Goal: Transaction & Acquisition: Purchase product/service

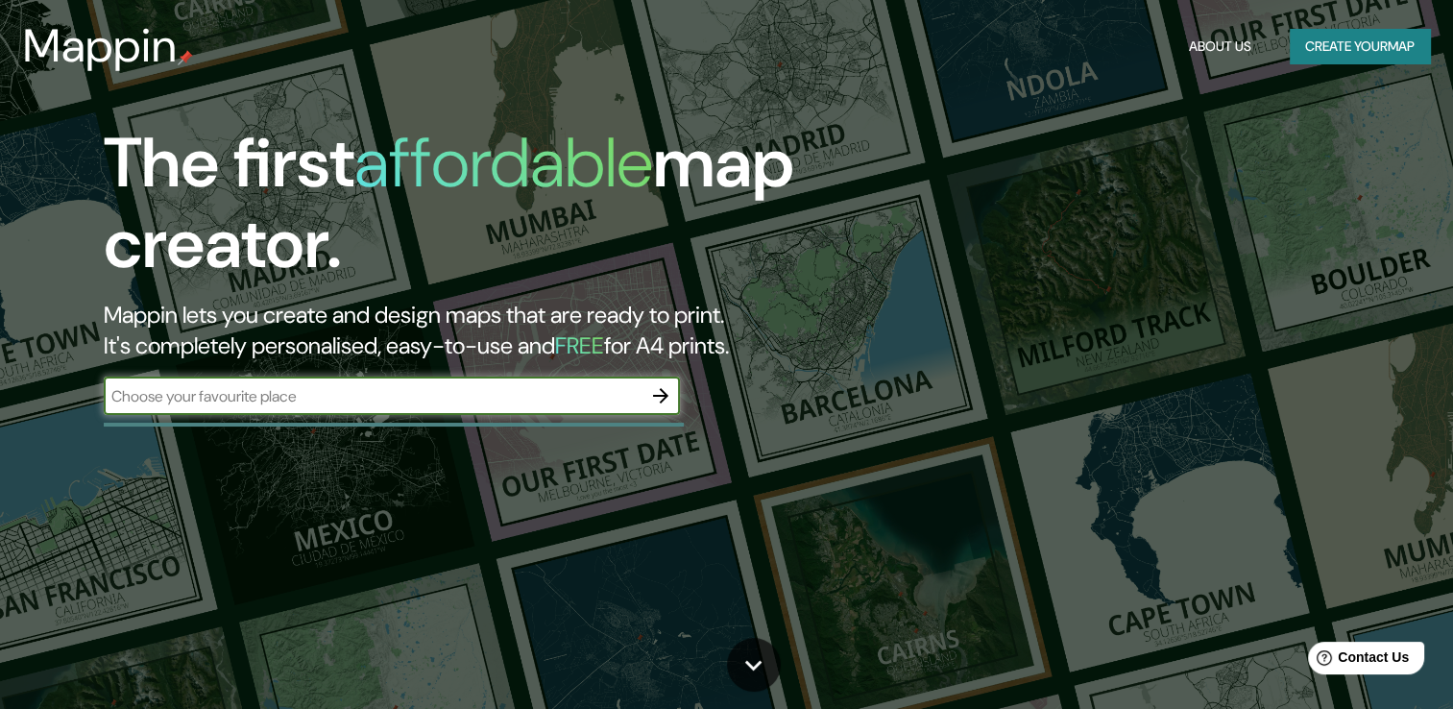
click at [484, 396] on input "text" at bounding box center [373, 396] width 538 height 22
type input "[GEOGRAPHIC_DATA]"
click at [668, 397] on icon "button" at bounding box center [660, 395] width 23 height 23
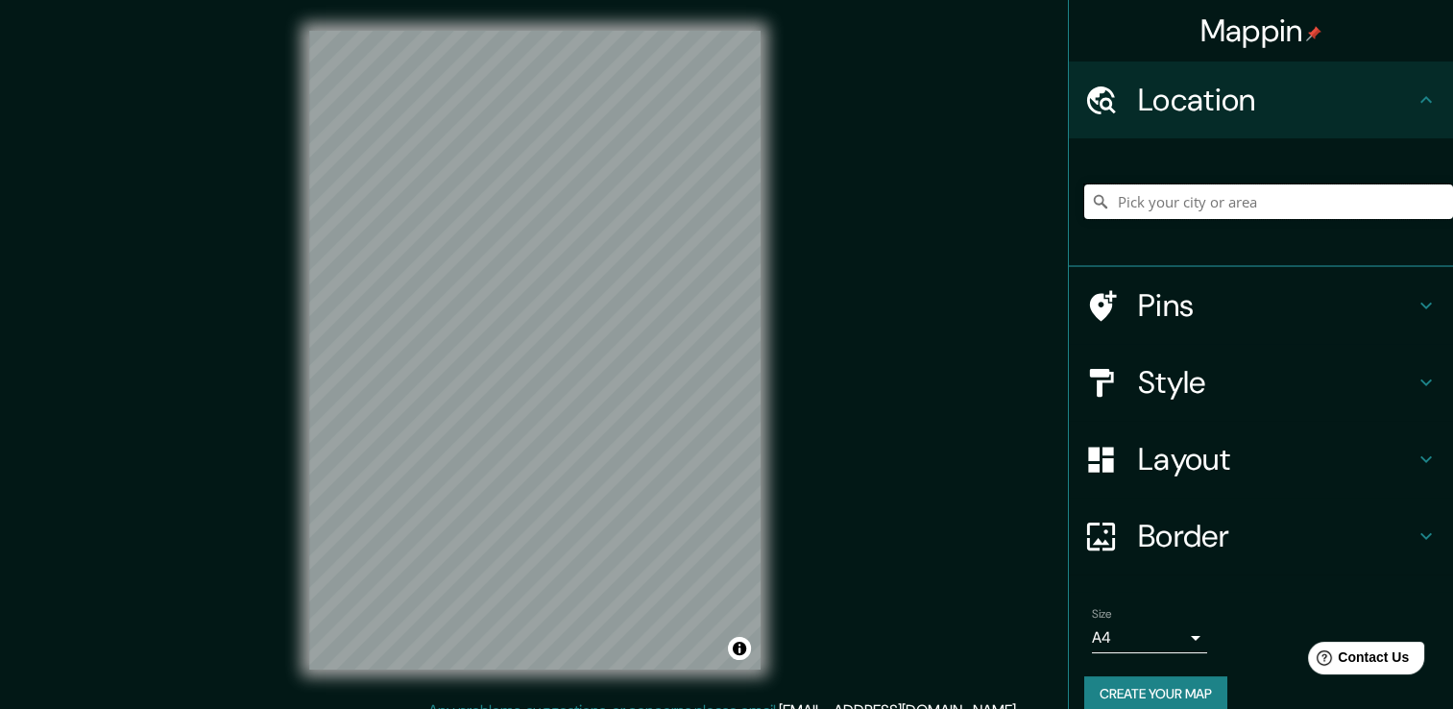
click at [1185, 211] on input "Pick your city or area" at bounding box center [1268, 201] width 369 height 35
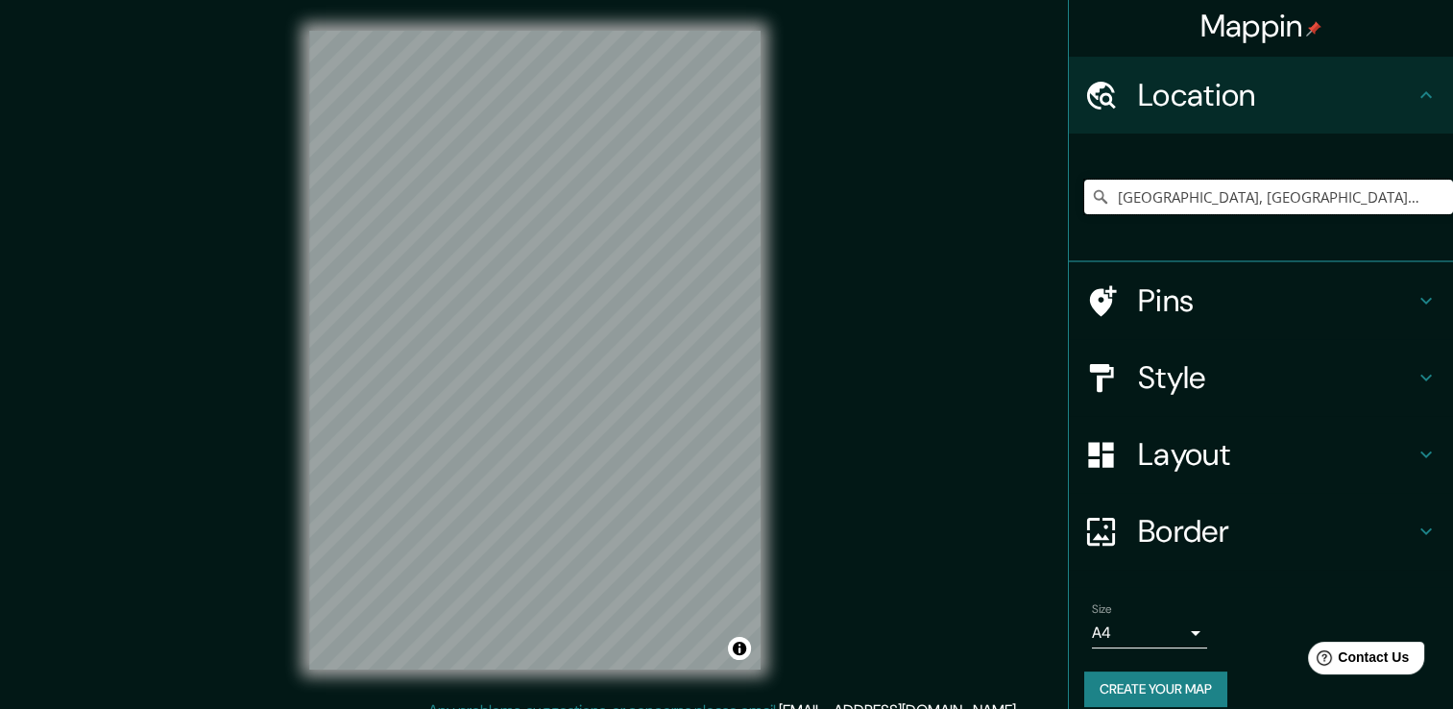
scroll to position [24, 0]
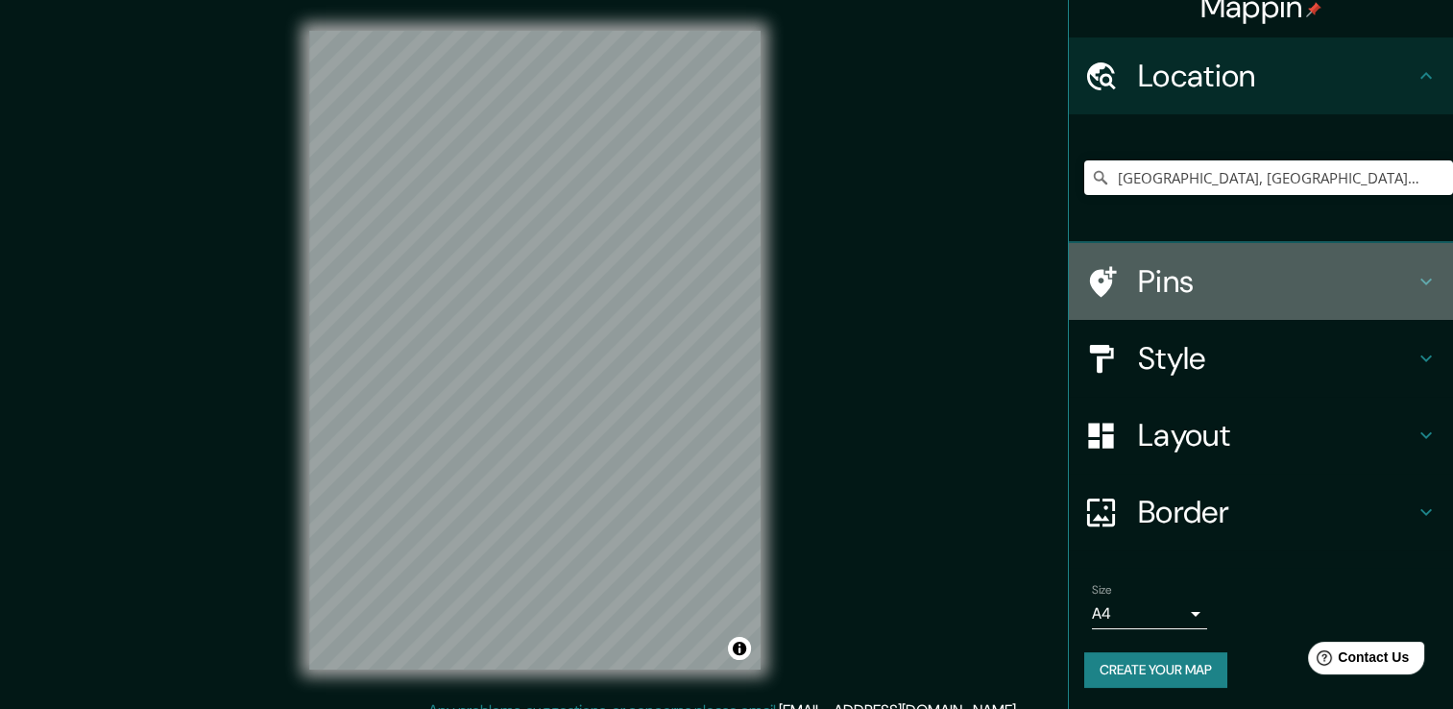
click at [1166, 286] on h4 "Pins" at bounding box center [1276, 281] width 277 height 38
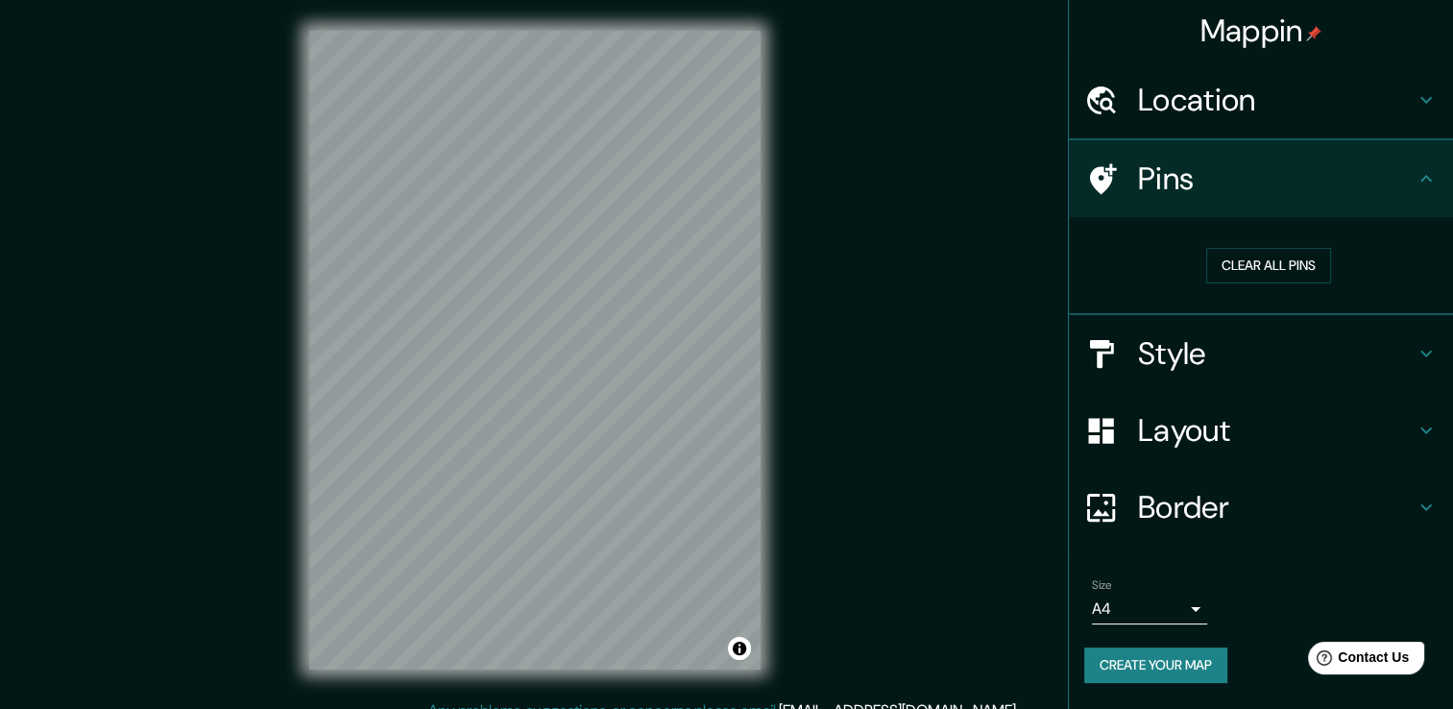
scroll to position [0, 0]
click at [1290, 264] on button "Clear all pins" at bounding box center [1268, 266] width 125 height 36
click at [1280, 264] on button "Clear all pins" at bounding box center [1268, 266] width 125 height 36
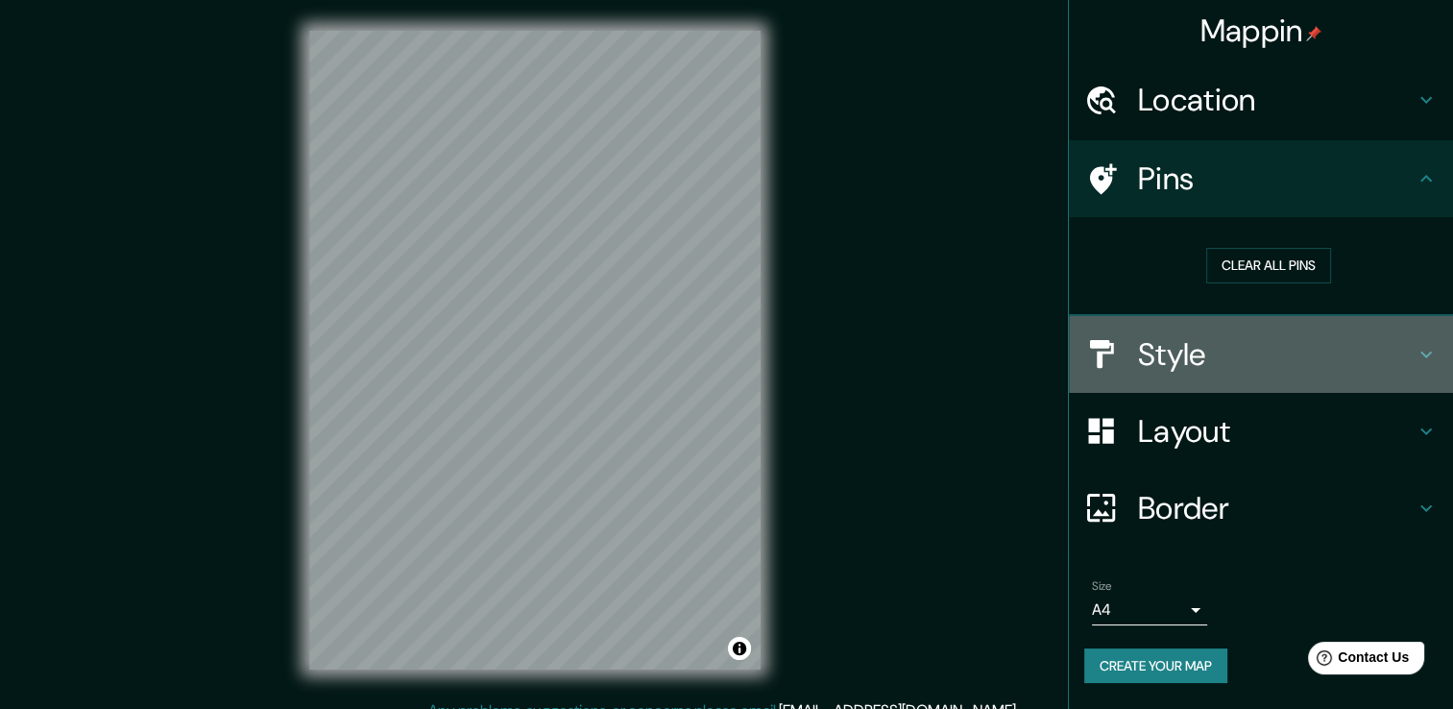
click at [1177, 355] on h4 "Style" at bounding box center [1276, 354] width 277 height 38
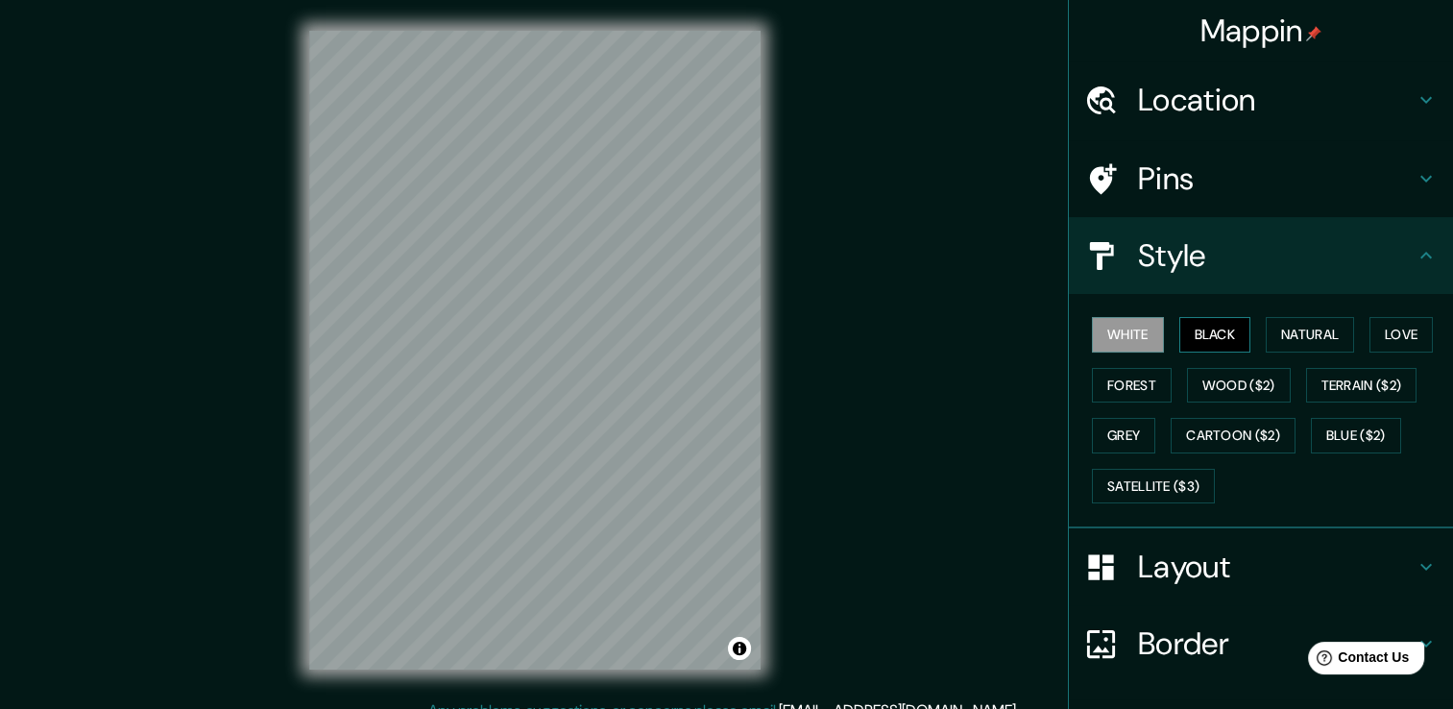
click at [1195, 332] on button "Black" at bounding box center [1215, 335] width 72 height 36
click at [1303, 334] on button "Natural" at bounding box center [1310, 335] width 88 height 36
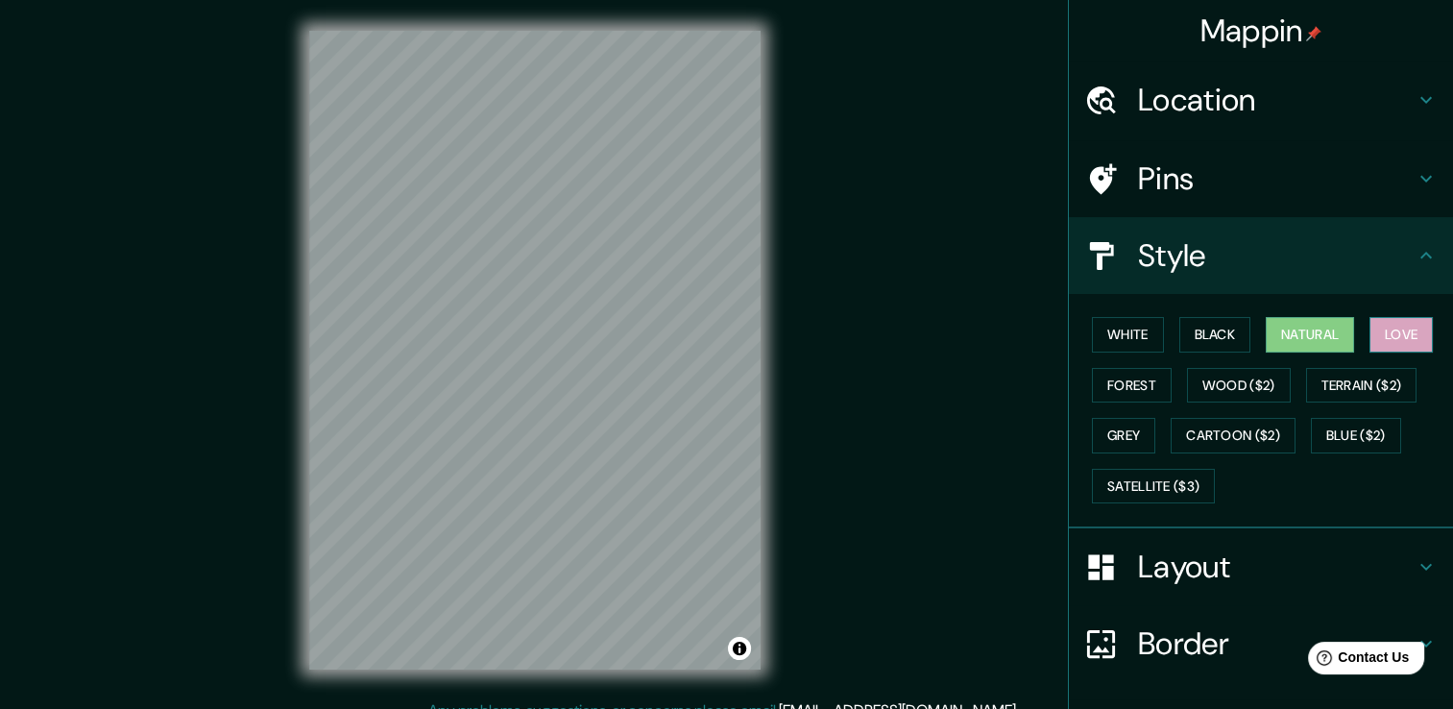
click at [1371, 327] on button "Love" at bounding box center [1400, 335] width 63 height 36
click at [1119, 375] on button "Forest" at bounding box center [1132, 386] width 80 height 36
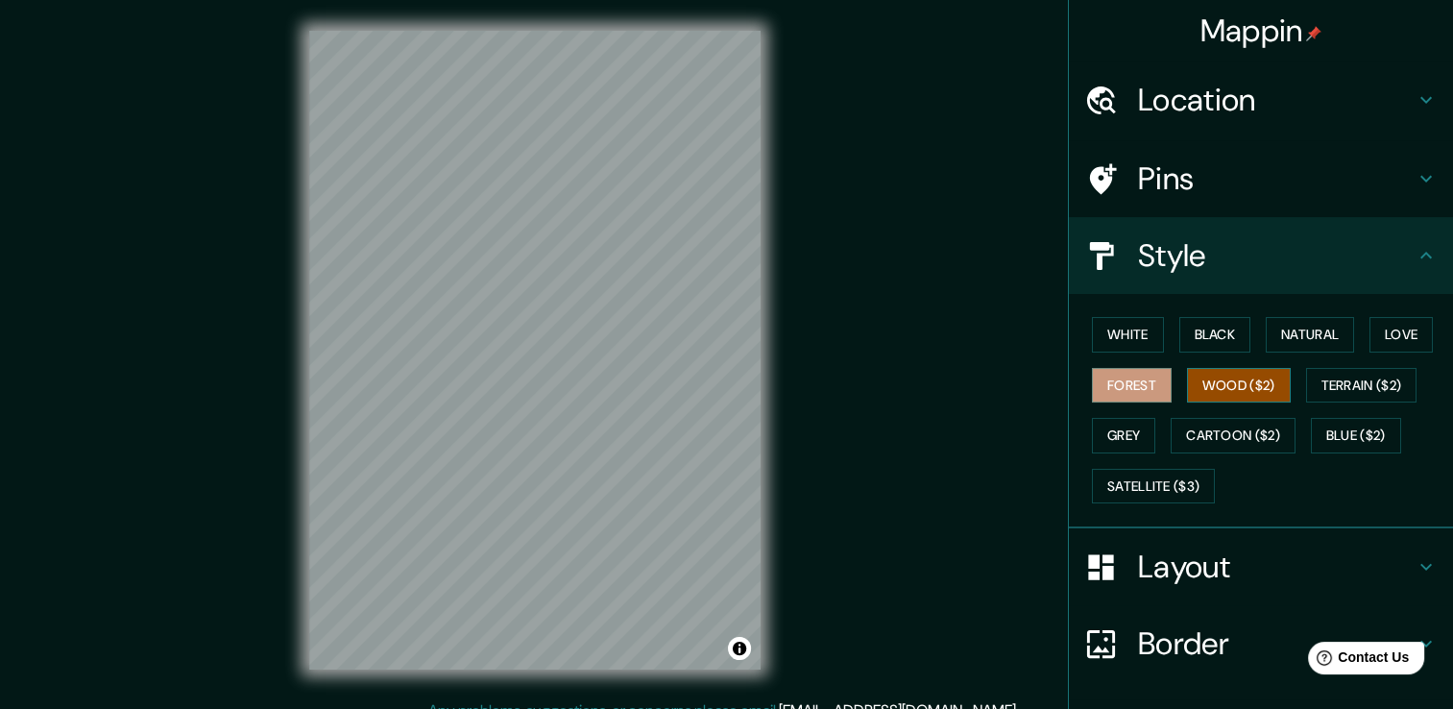
click at [1199, 389] on button "Wood ($2)" at bounding box center [1239, 386] width 104 height 36
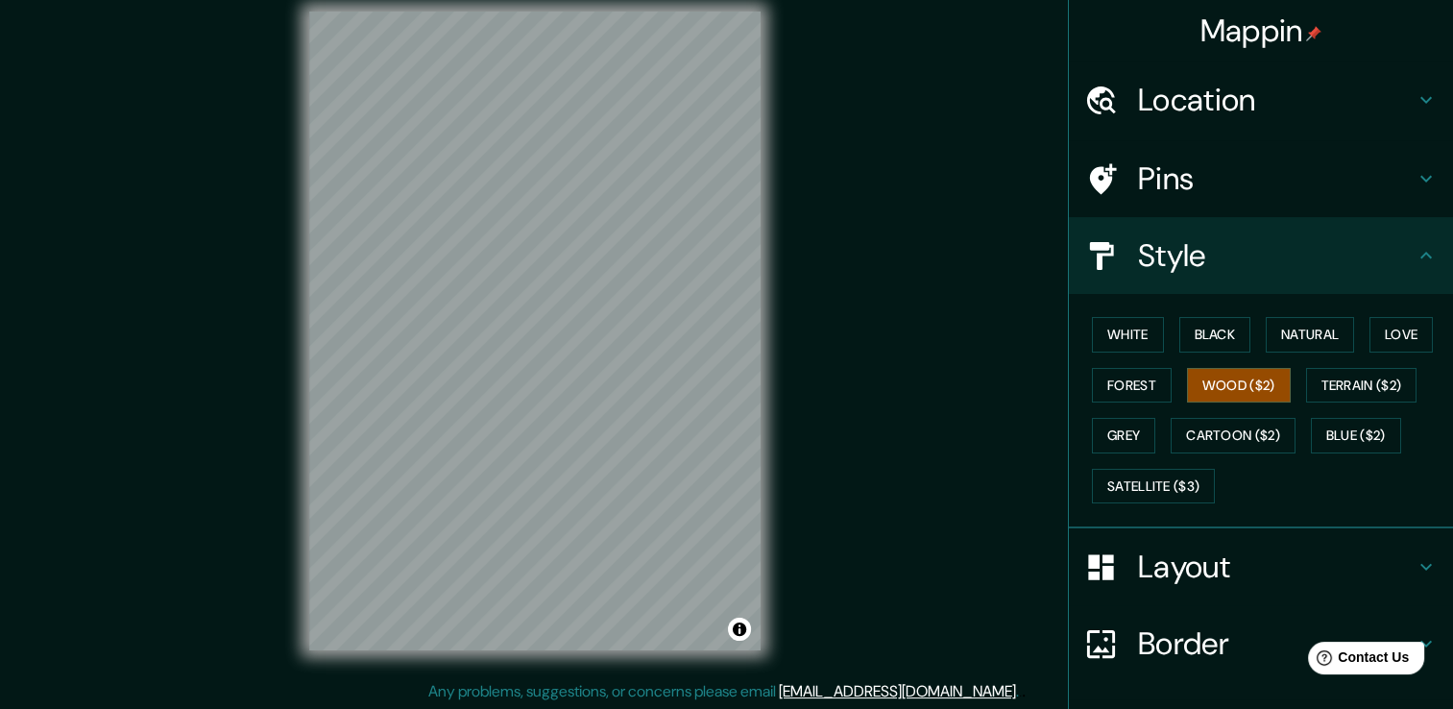
scroll to position [21, 0]
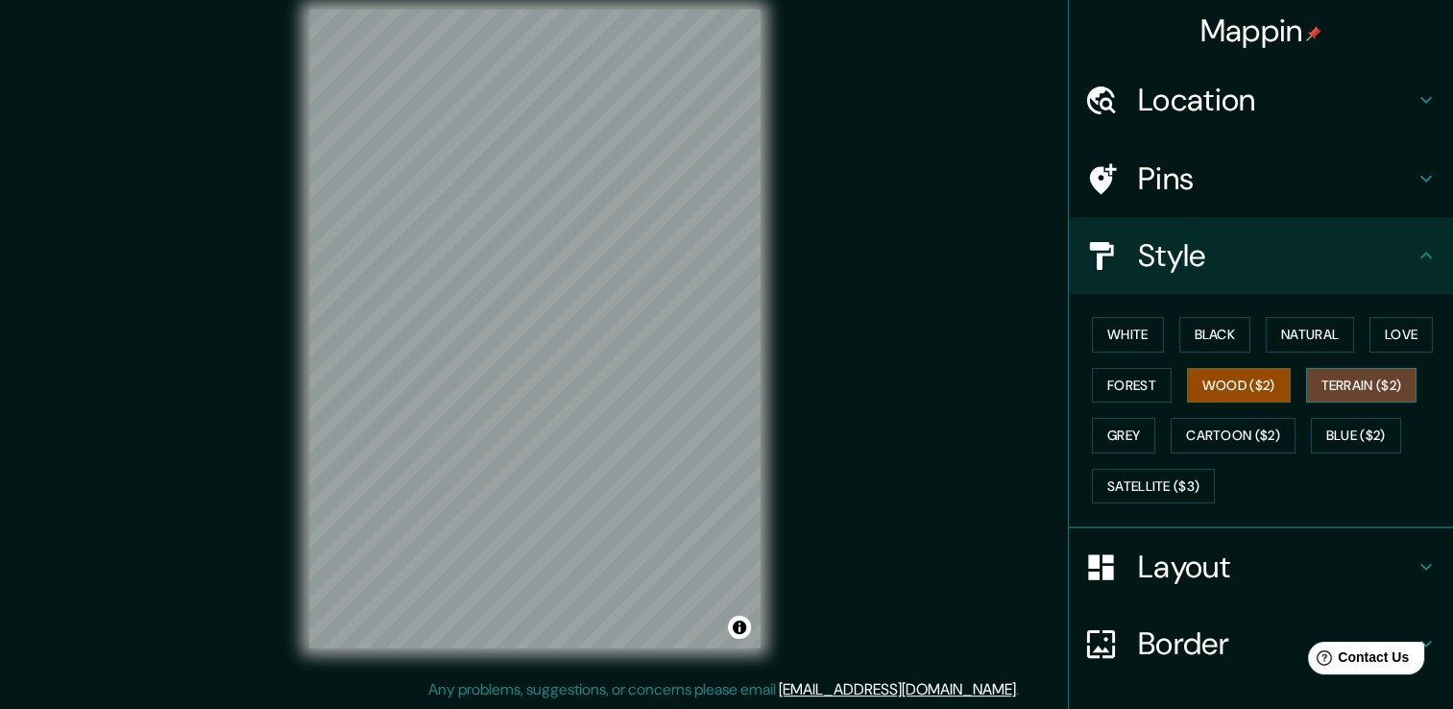
click at [1333, 384] on button "Terrain ($2)" at bounding box center [1361, 386] width 111 height 36
click at [1357, 426] on button "Blue ($2)" at bounding box center [1356, 436] width 90 height 36
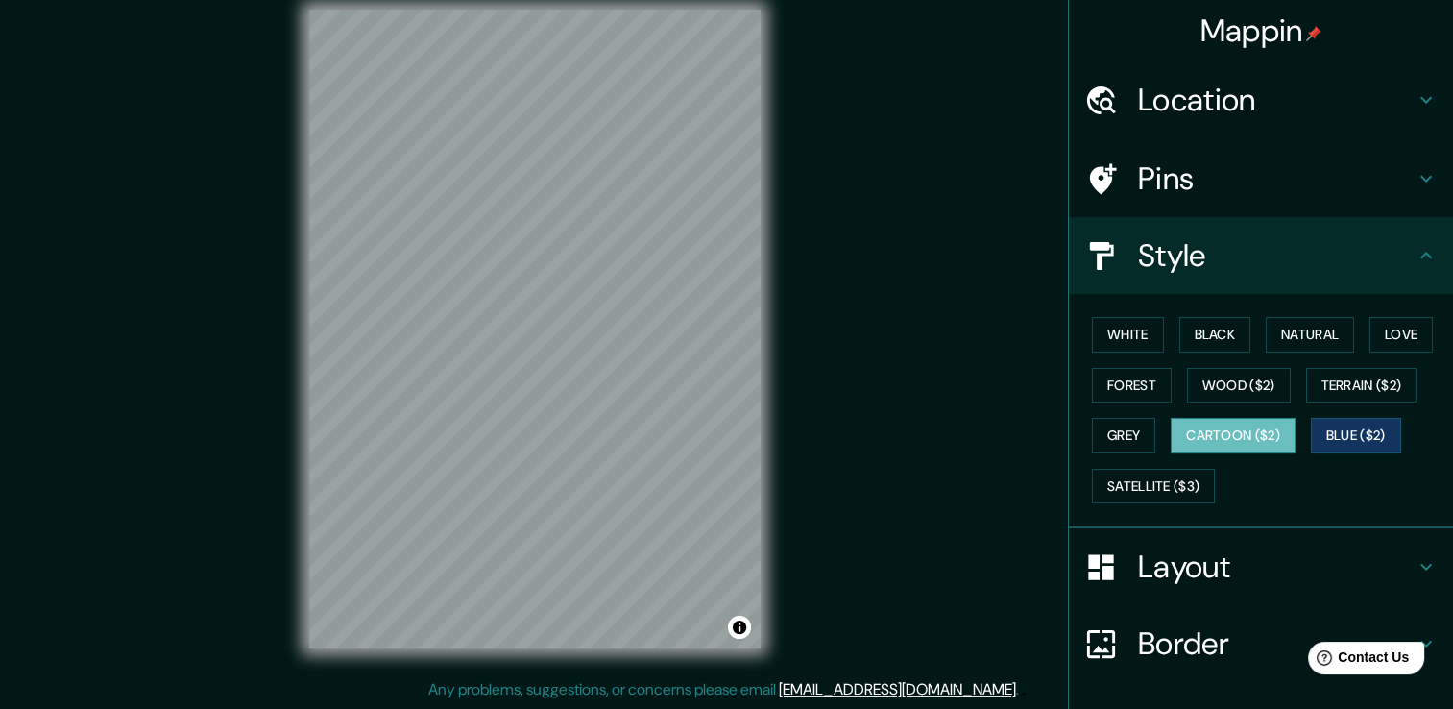
click at [1213, 429] on button "Cartoon ($2)" at bounding box center [1232, 436] width 125 height 36
click at [1101, 387] on button "Forest" at bounding box center [1132, 386] width 80 height 36
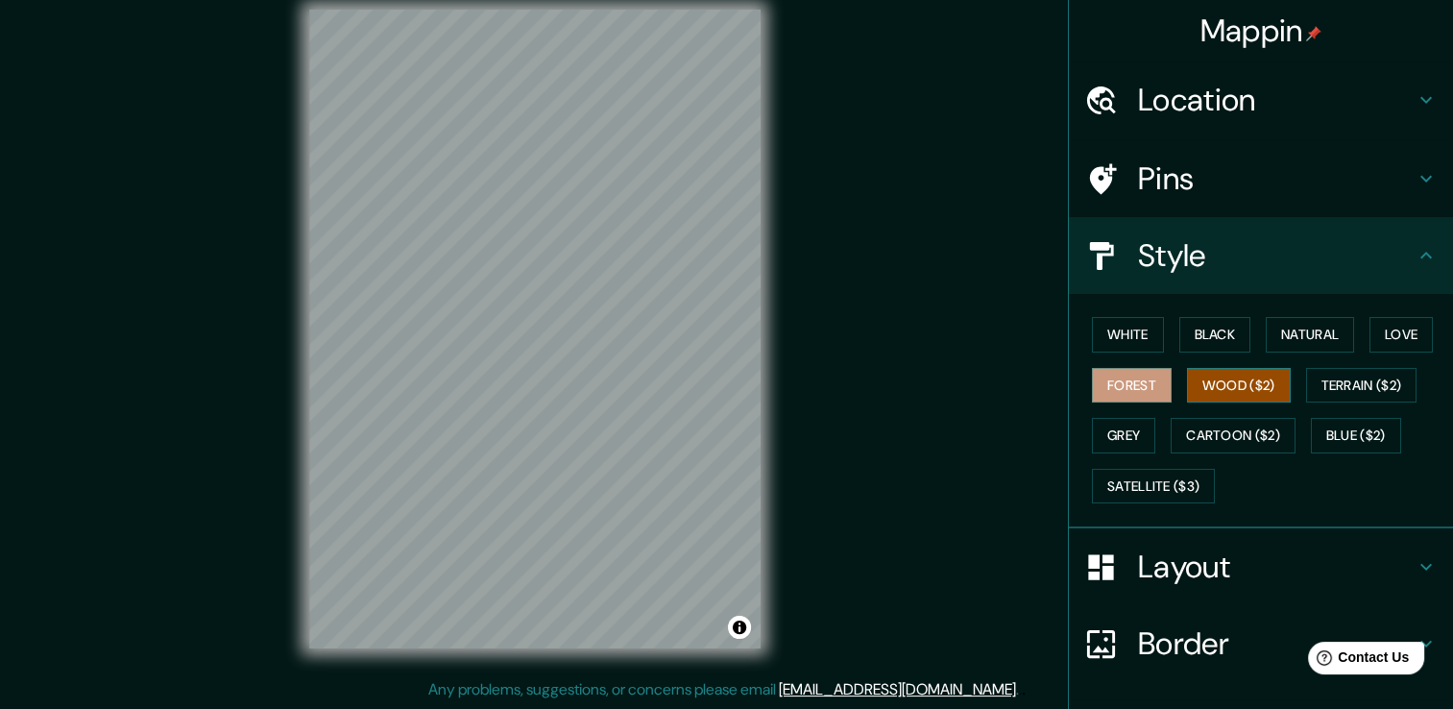
click at [1218, 386] on button "Wood ($2)" at bounding box center [1239, 386] width 104 height 36
click at [1340, 376] on button "Terrain ($2)" at bounding box center [1361, 386] width 111 height 36
click at [1101, 380] on button "Forest" at bounding box center [1132, 386] width 80 height 36
click at [1219, 381] on button "Wood ($2)" at bounding box center [1239, 386] width 104 height 36
click at [1160, 110] on h4 "Location" at bounding box center [1276, 100] width 277 height 38
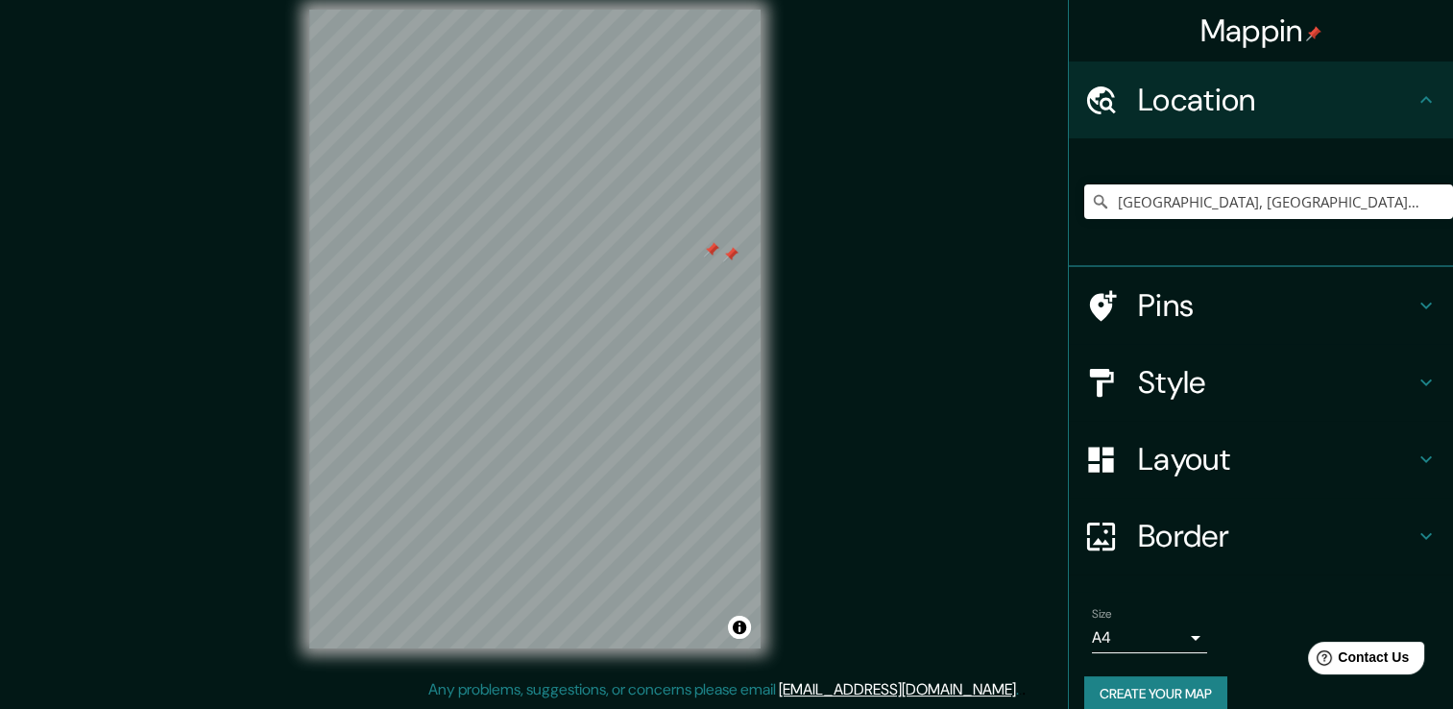
click at [1145, 302] on h4 "Pins" at bounding box center [1276, 305] width 277 height 38
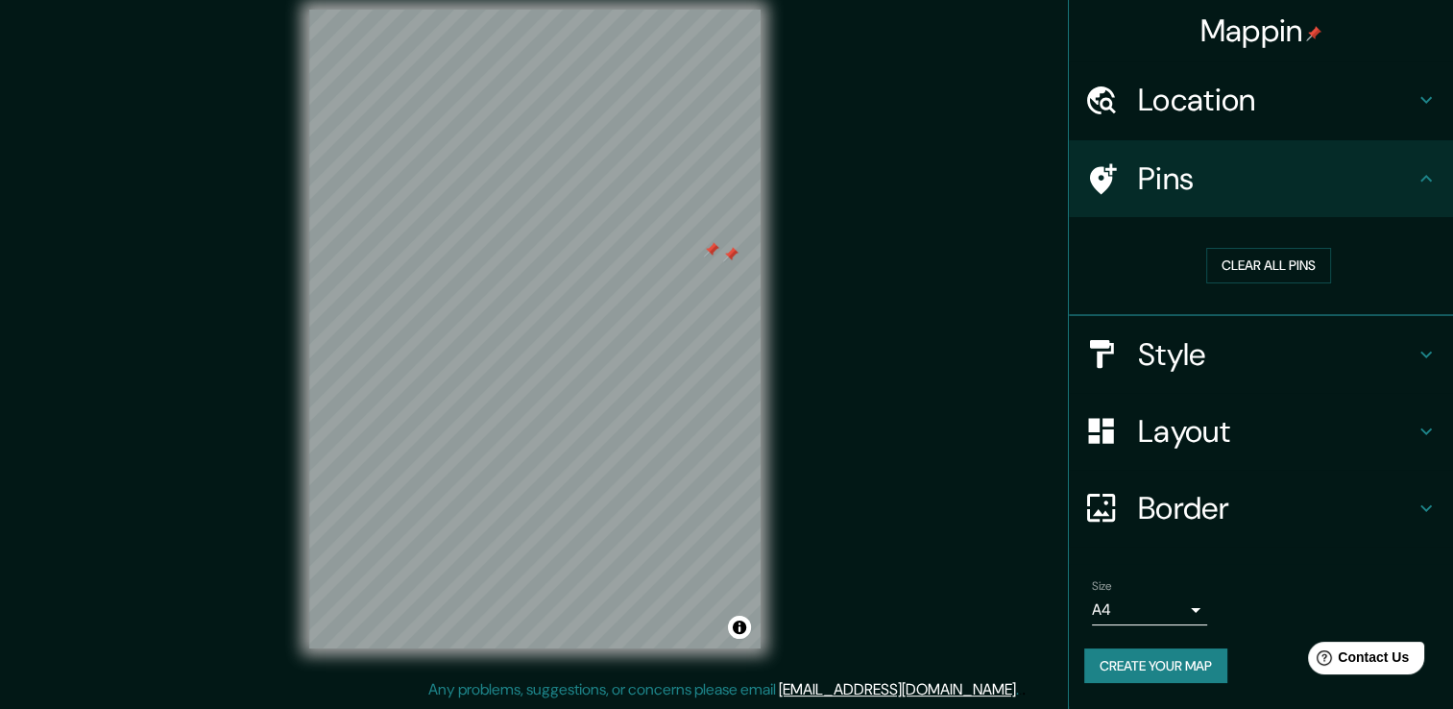
click at [705, 251] on div at bounding box center [711, 249] width 15 height 15
click at [729, 255] on div at bounding box center [730, 254] width 15 height 15
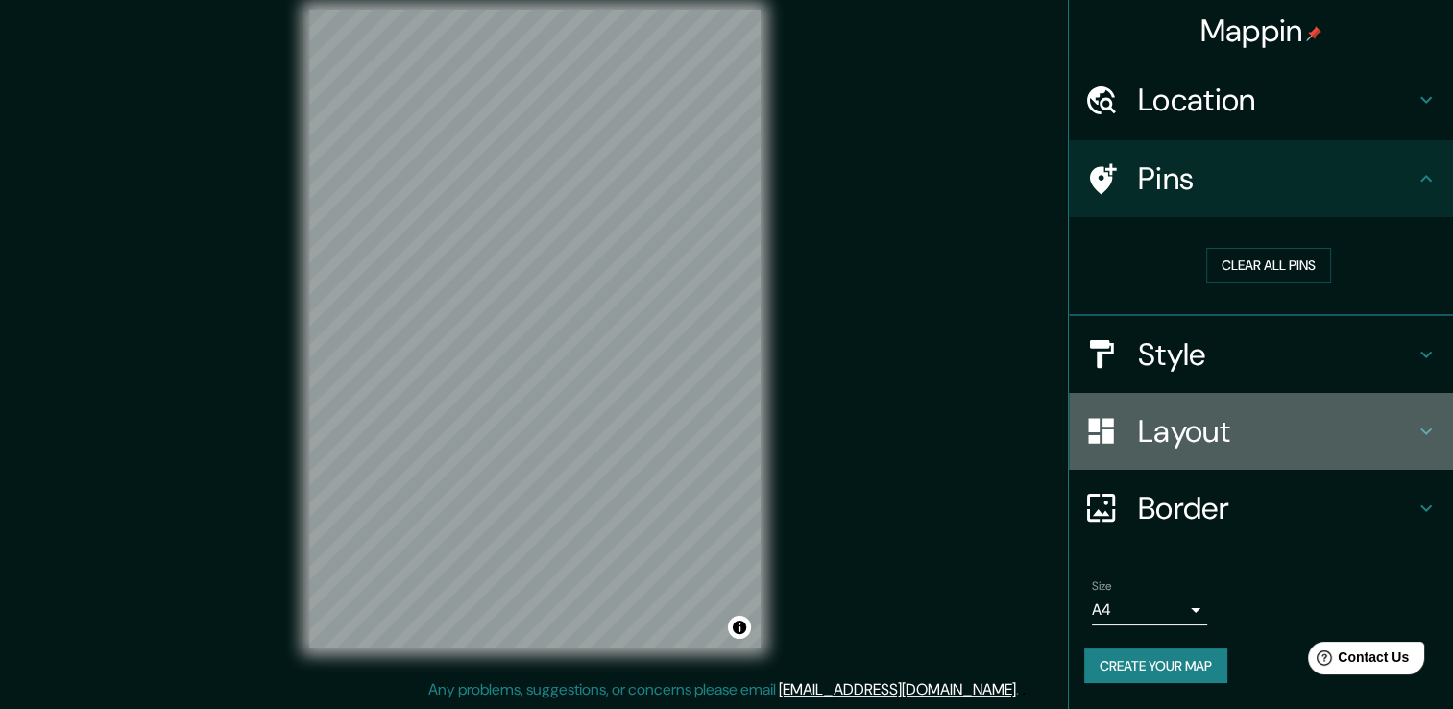
click at [1168, 422] on h4 "Layout" at bounding box center [1276, 431] width 277 height 38
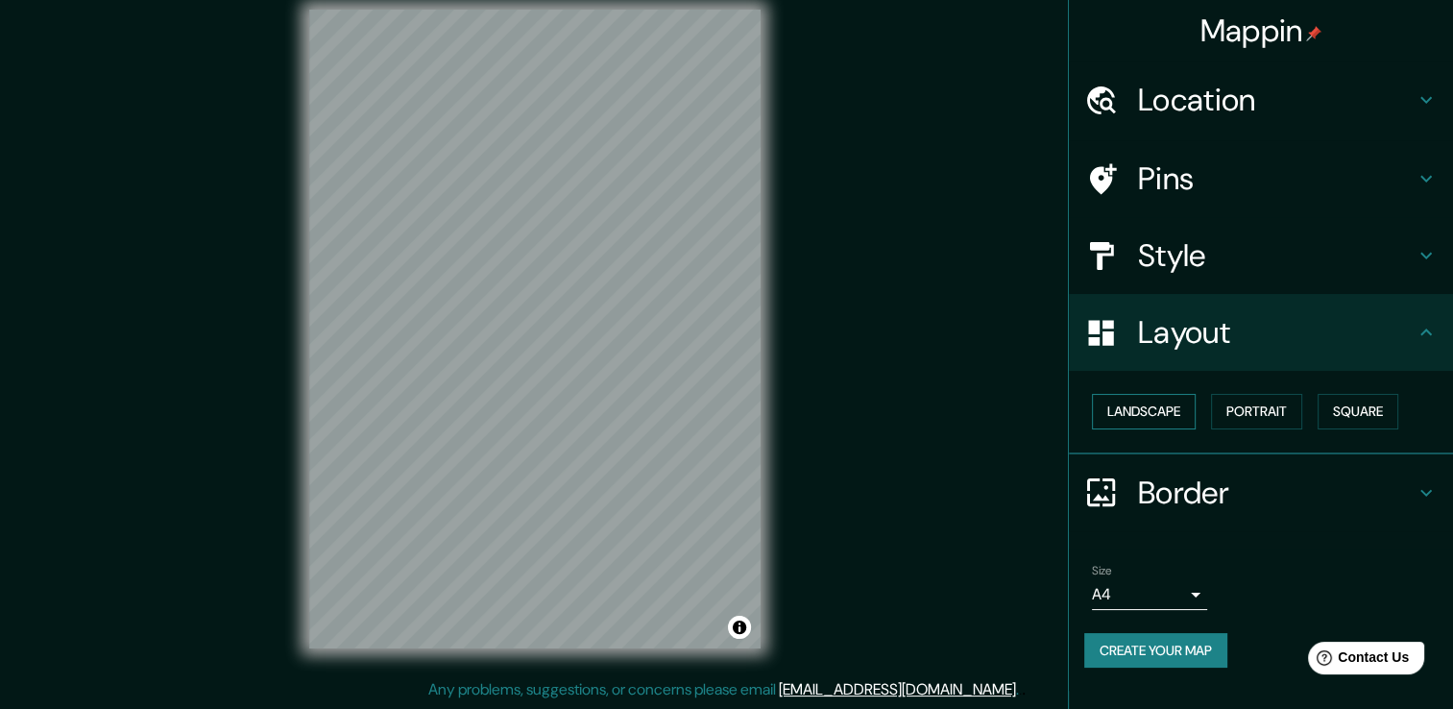
click at [1142, 419] on button "Landscape" at bounding box center [1144, 412] width 104 height 36
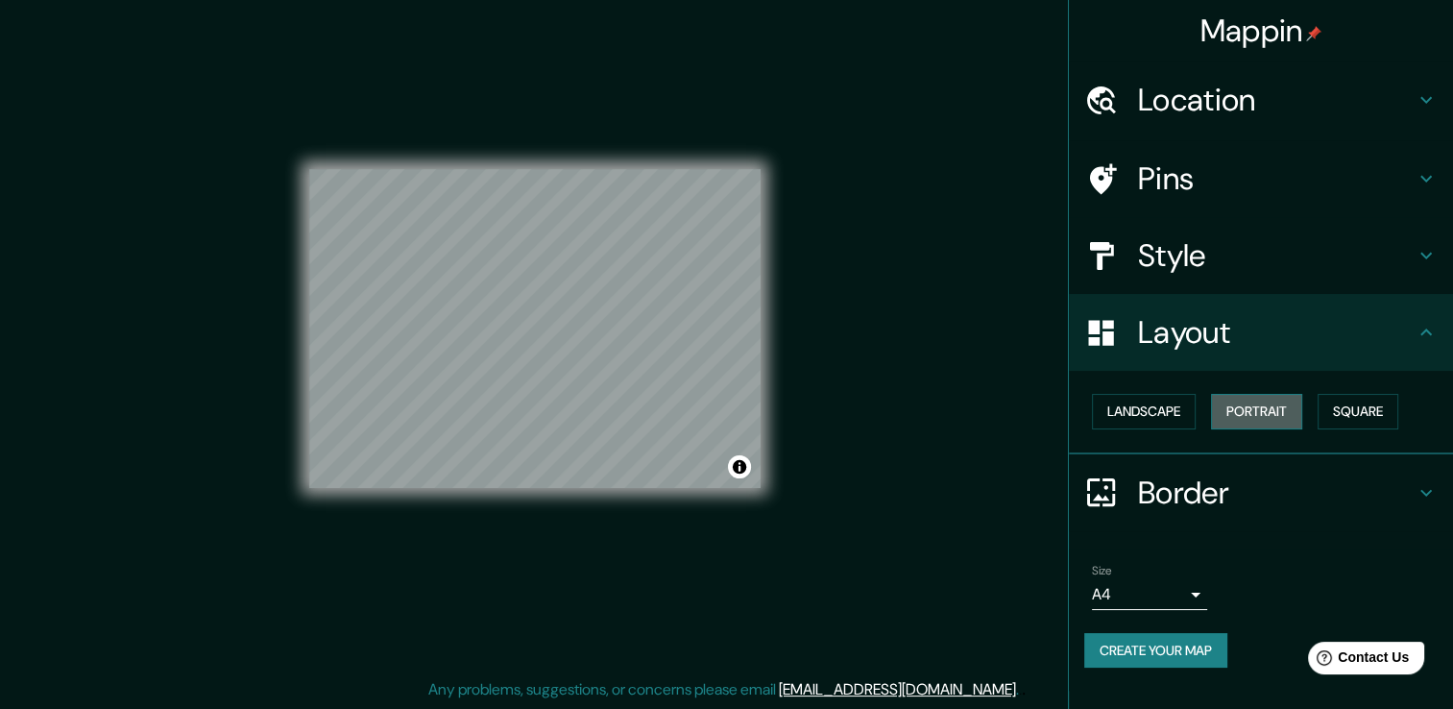
click at [1262, 415] on button "Portrait" at bounding box center [1256, 412] width 91 height 36
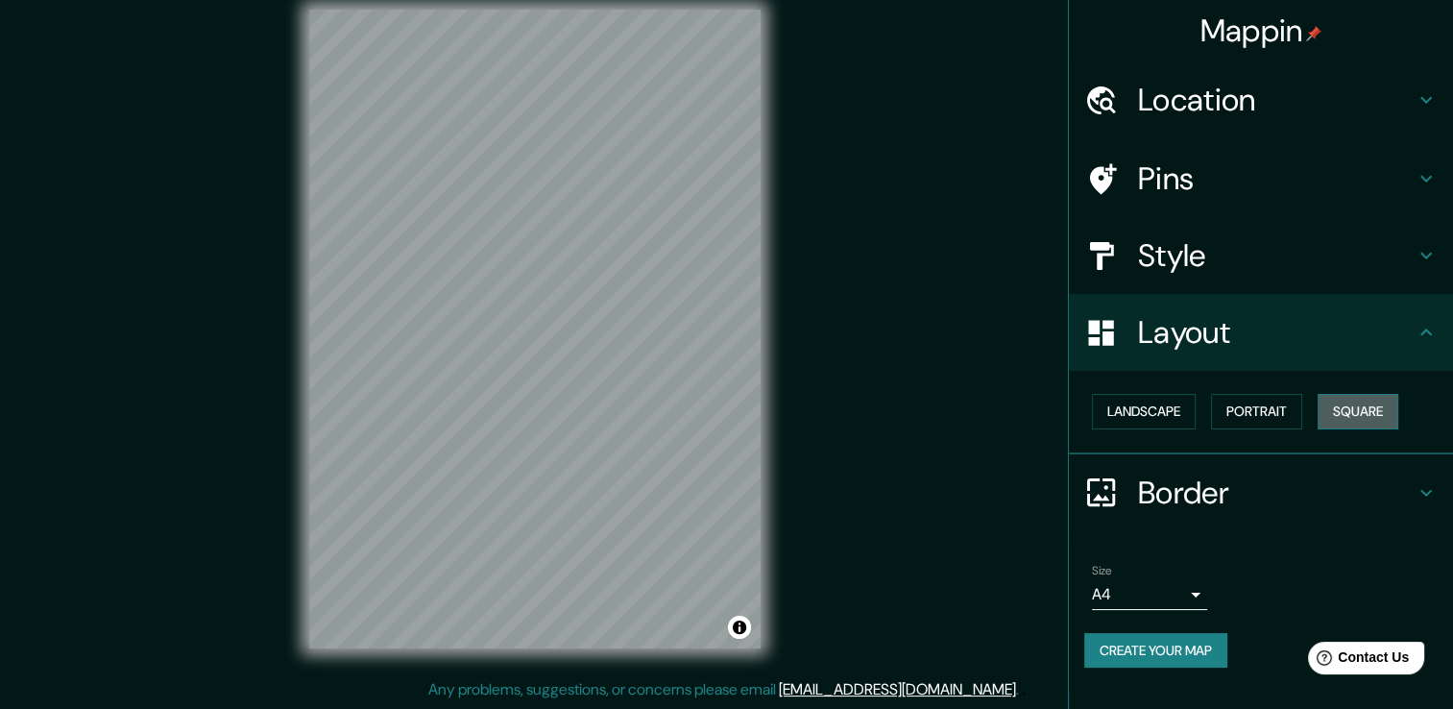
click at [1375, 409] on button "Square" at bounding box center [1357, 412] width 81 height 36
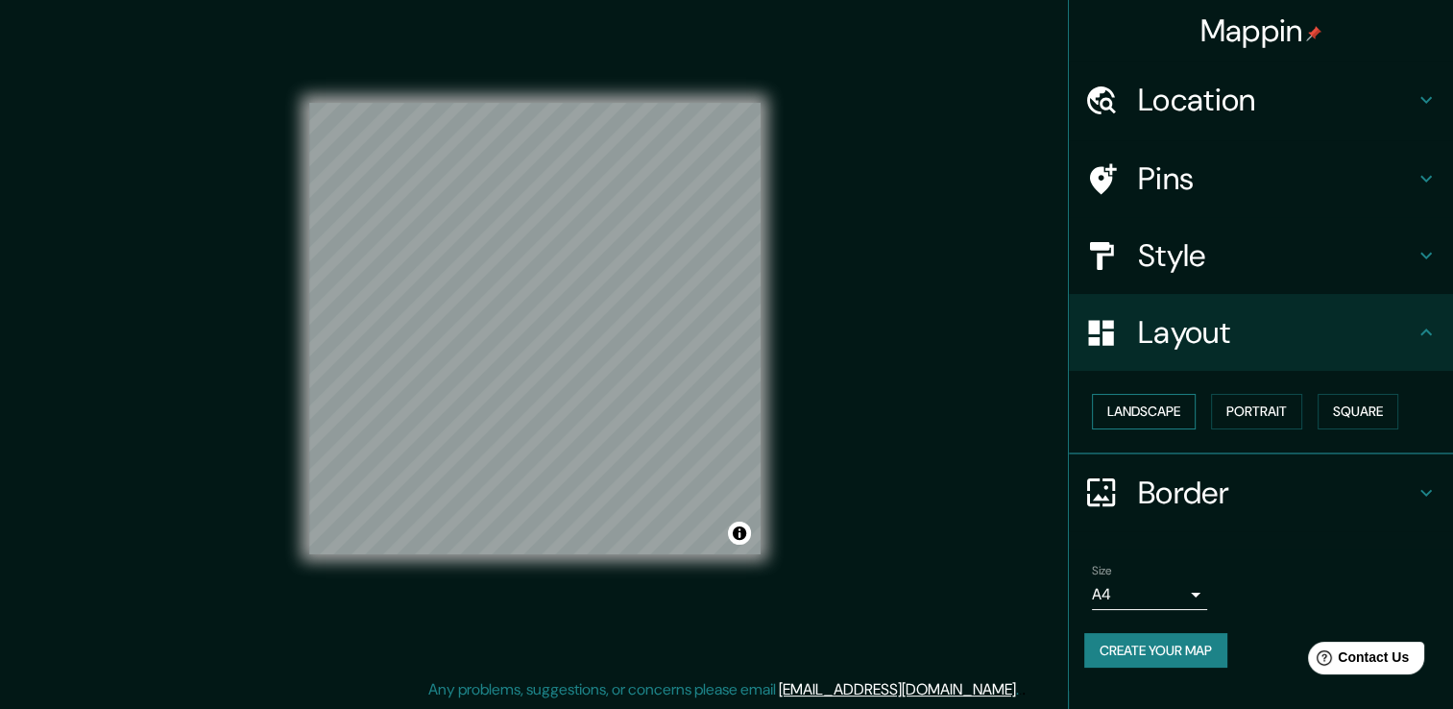
click at [1136, 411] on button "Landscape" at bounding box center [1144, 412] width 104 height 36
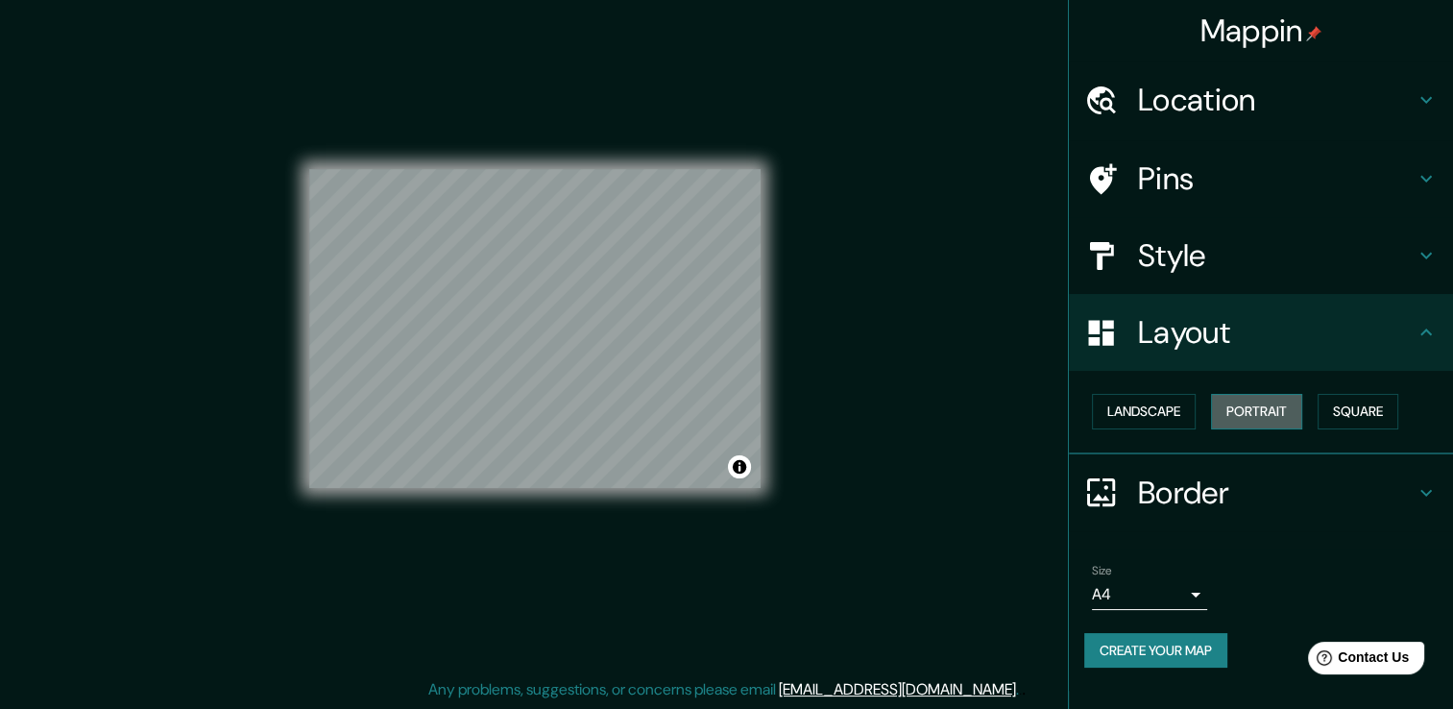
click at [1277, 412] on button "Portrait" at bounding box center [1256, 412] width 91 height 36
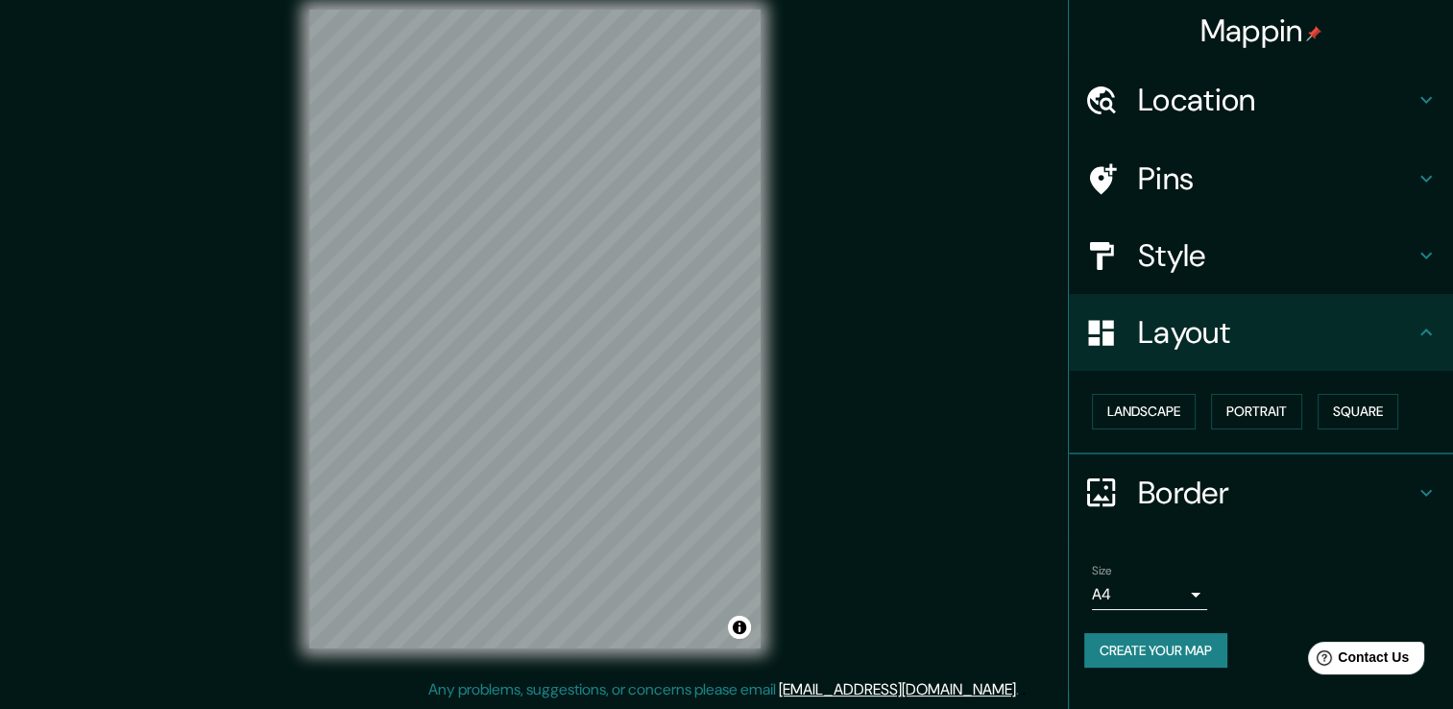
click at [1423, 335] on icon at bounding box center [1425, 332] width 23 height 23
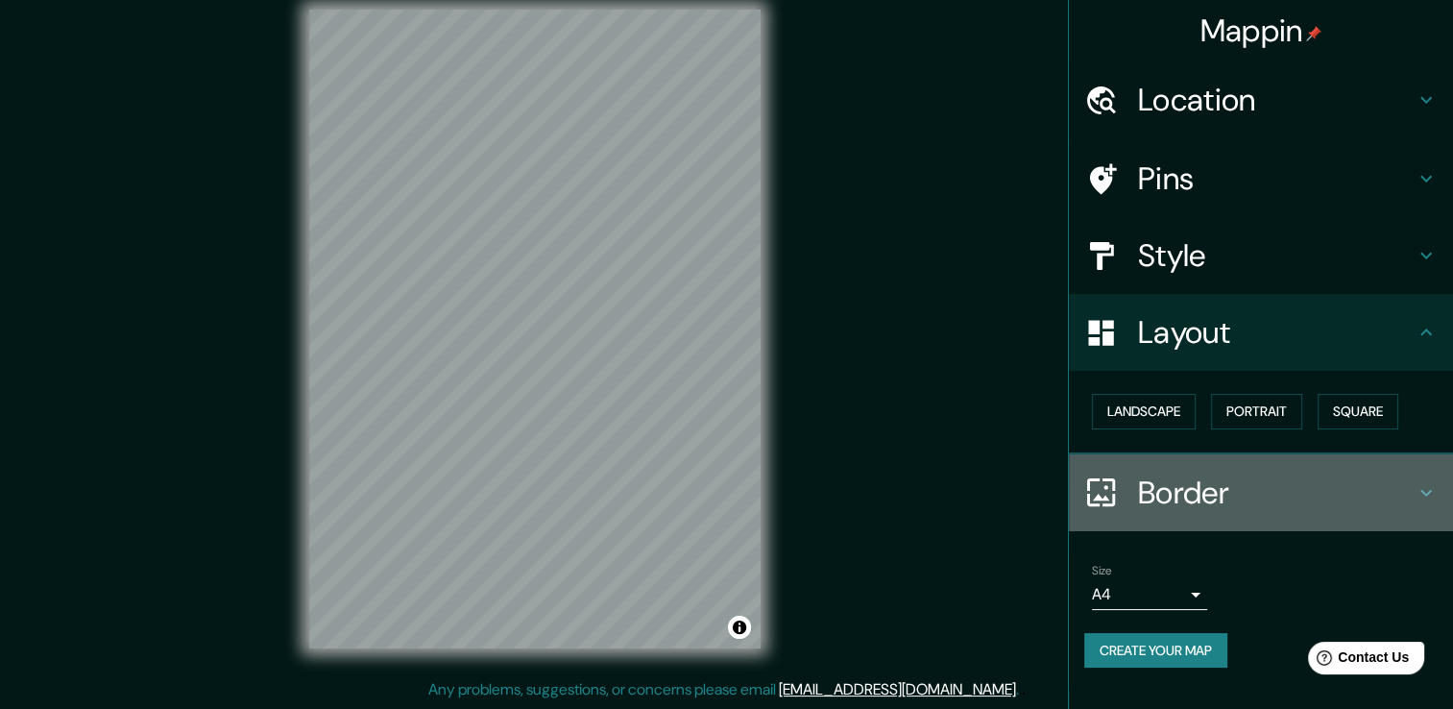
click at [1210, 486] on h4 "Border" at bounding box center [1276, 492] width 277 height 38
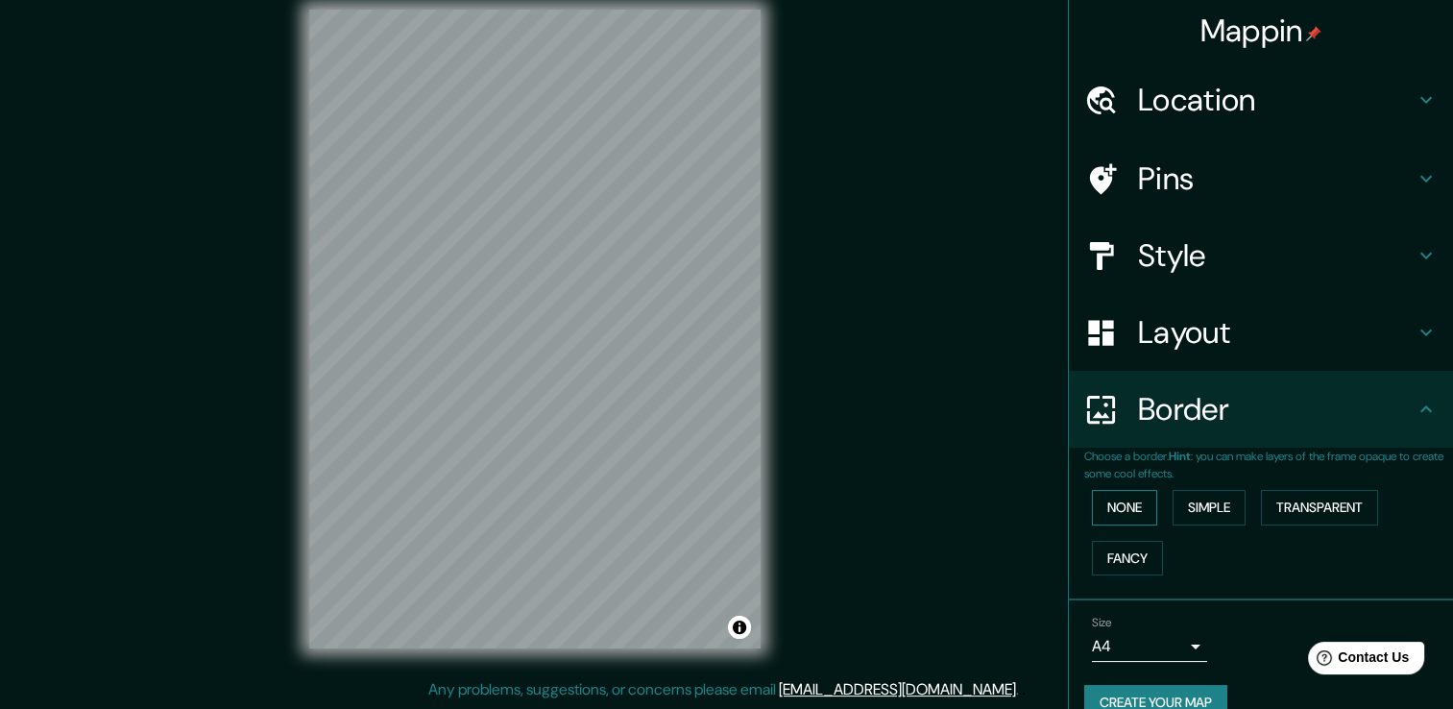
click at [1110, 502] on button "None" at bounding box center [1124, 508] width 65 height 36
click at [642, 412] on div at bounding box center [640, 405] width 15 height 15
click at [1199, 501] on button "Simple" at bounding box center [1208, 508] width 73 height 36
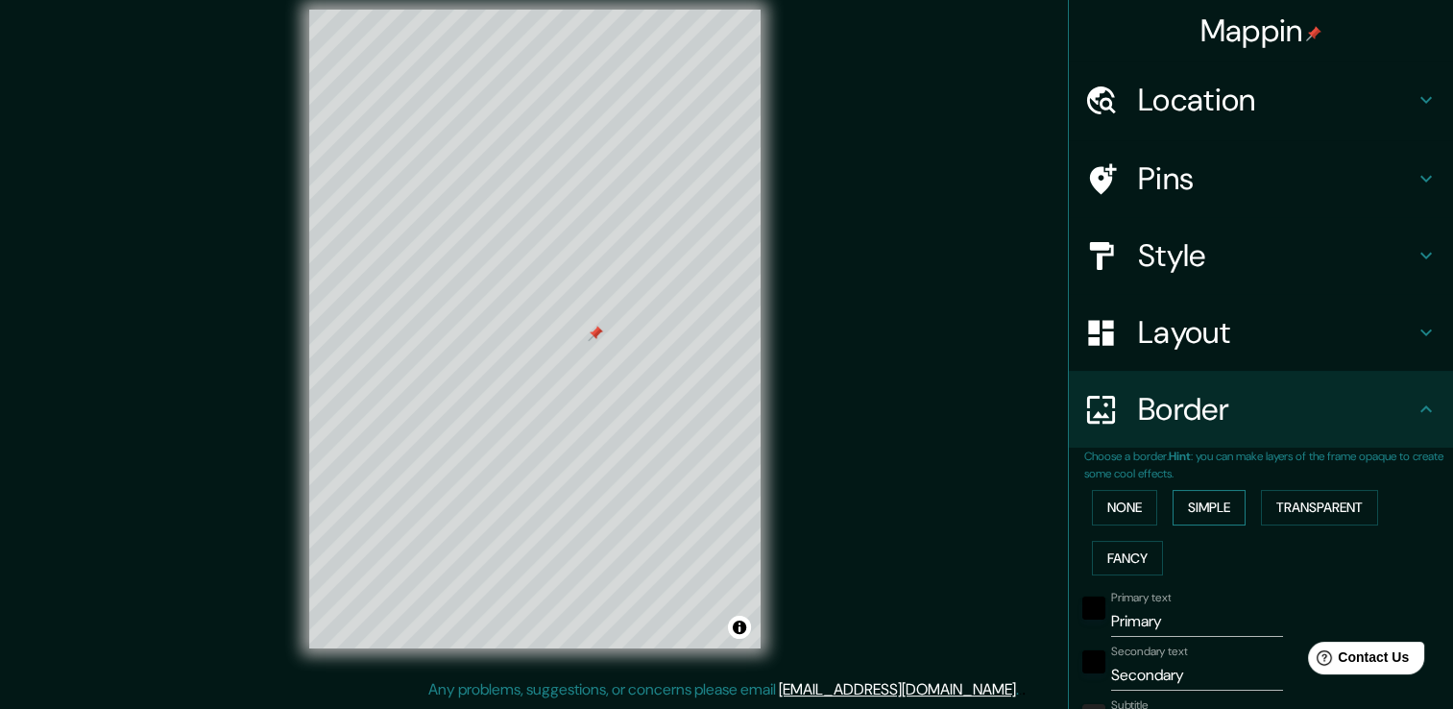
click at [588, 340] on div at bounding box center [595, 333] width 15 height 15
click at [1295, 501] on button "Transparent" at bounding box center [1319, 508] width 117 height 36
click at [519, 346] on div at bounding box center [526, 338] width 15 height 15
click at [1394, 419] on h4 "Border" at bounding box center [1276, 409] width 277 height 38
click at [1122, 494] on button "None" at bounding box center [1124, 508] width 65 height 36
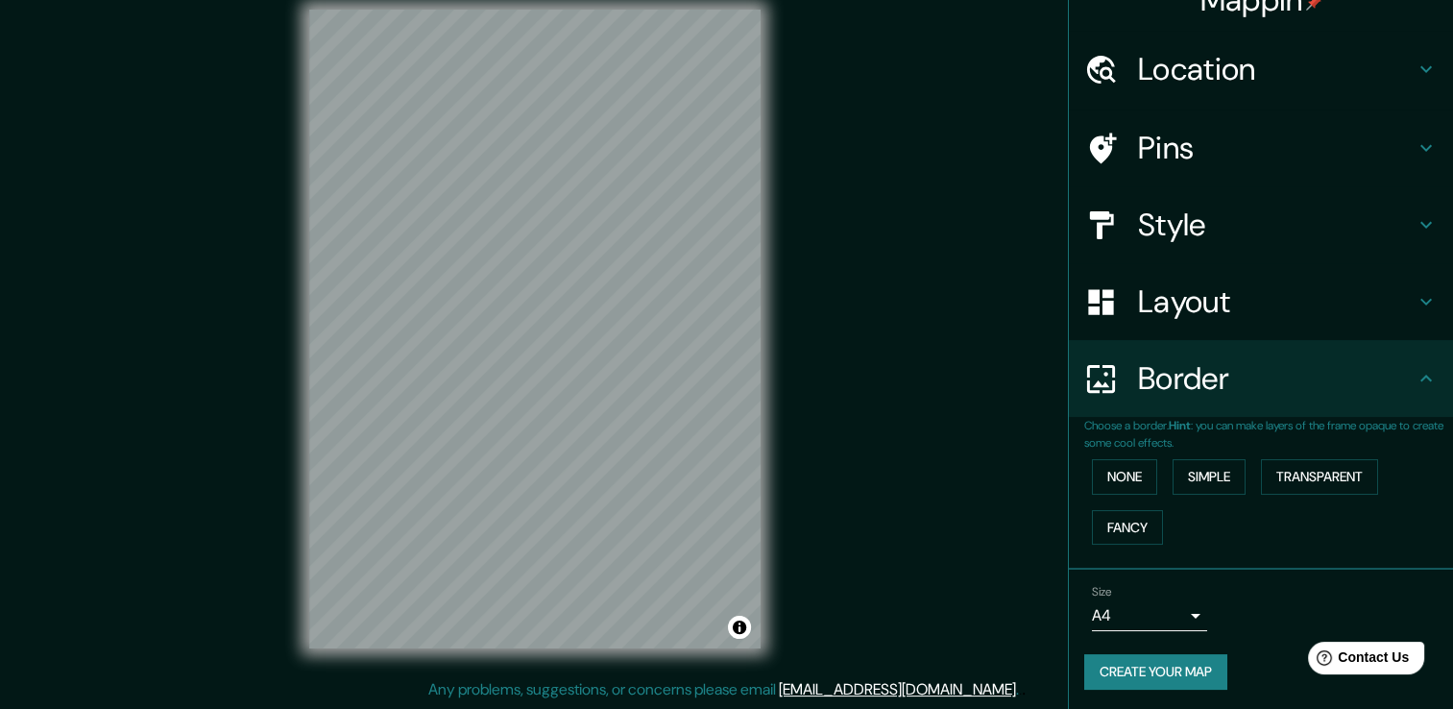
scroll to position [32, 0]
click at [1156, 663] on button "Create your map" at bounding box center [1155, 671] width 143 height 36
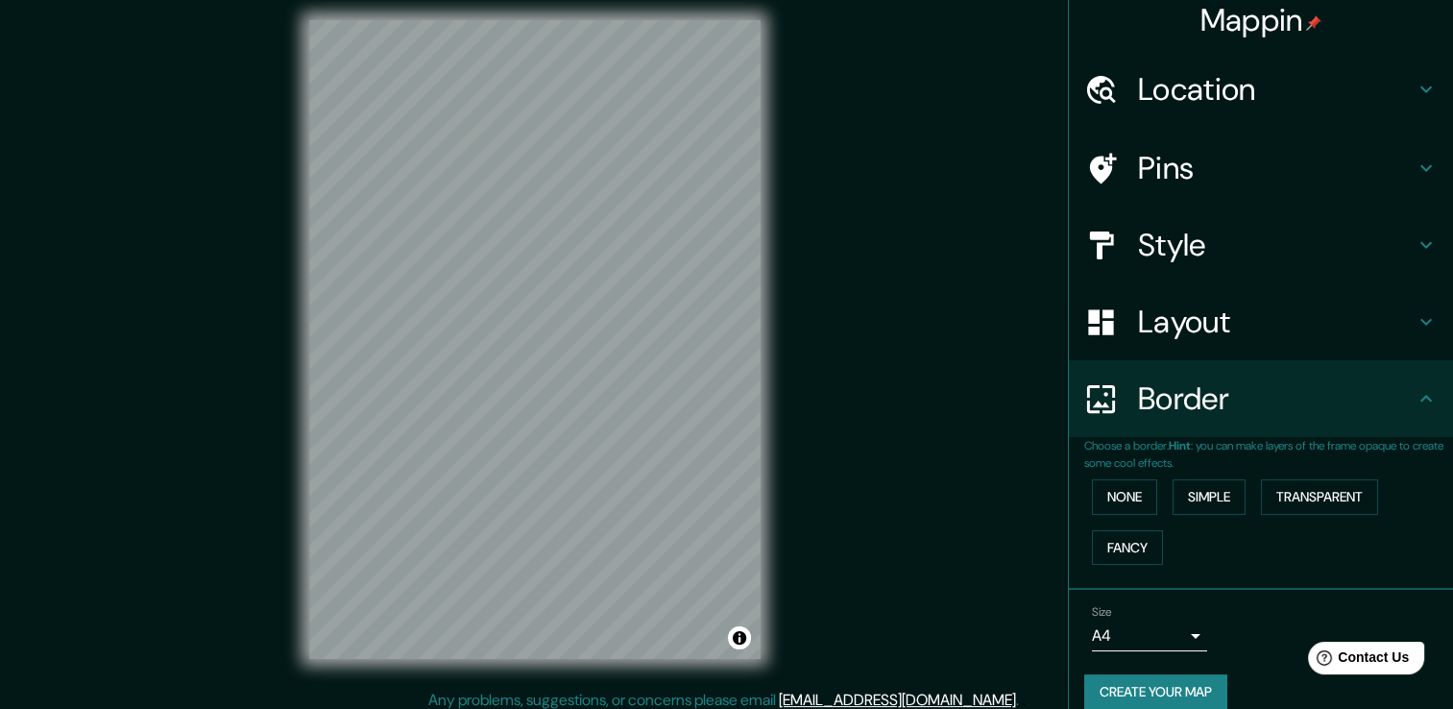
scroll to position [0, 0]
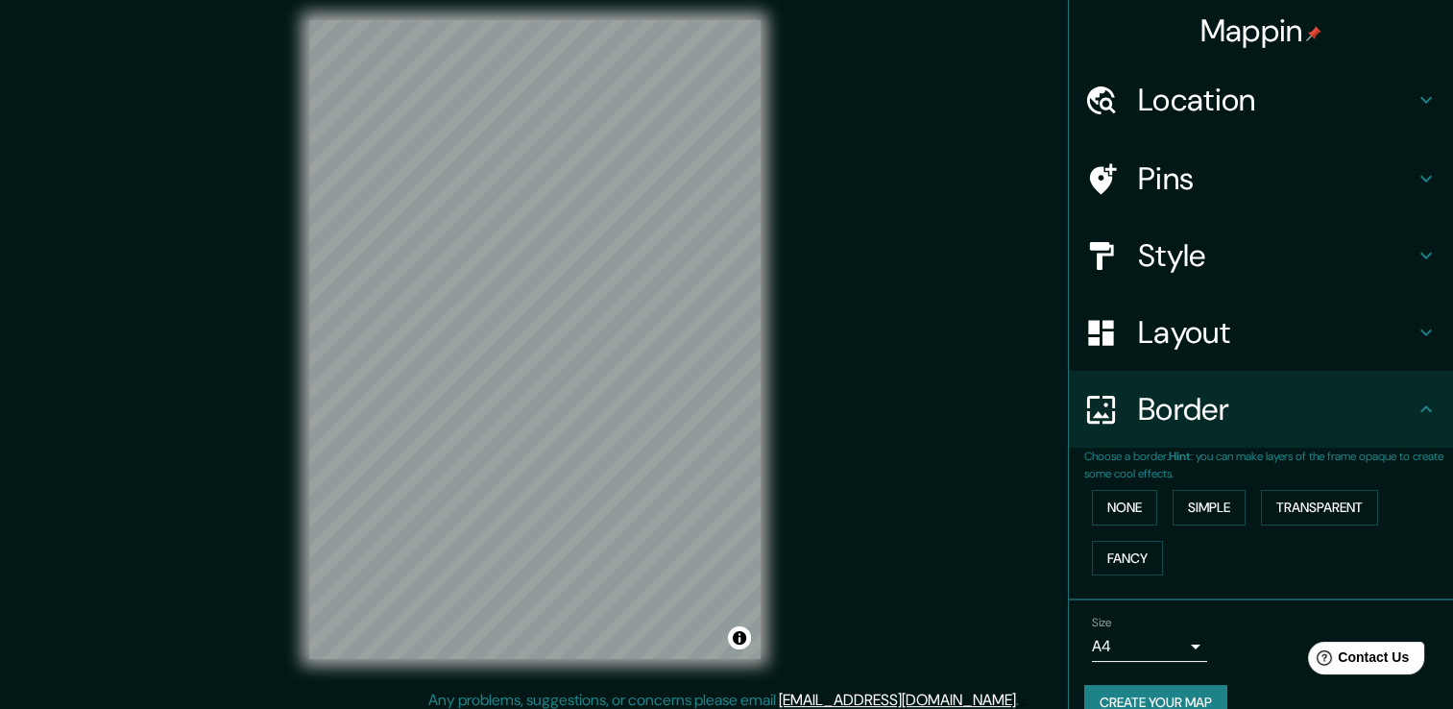
click at [1194, 98] on h4 "Location" at bounding box center [1276, 100] width 277 height 38
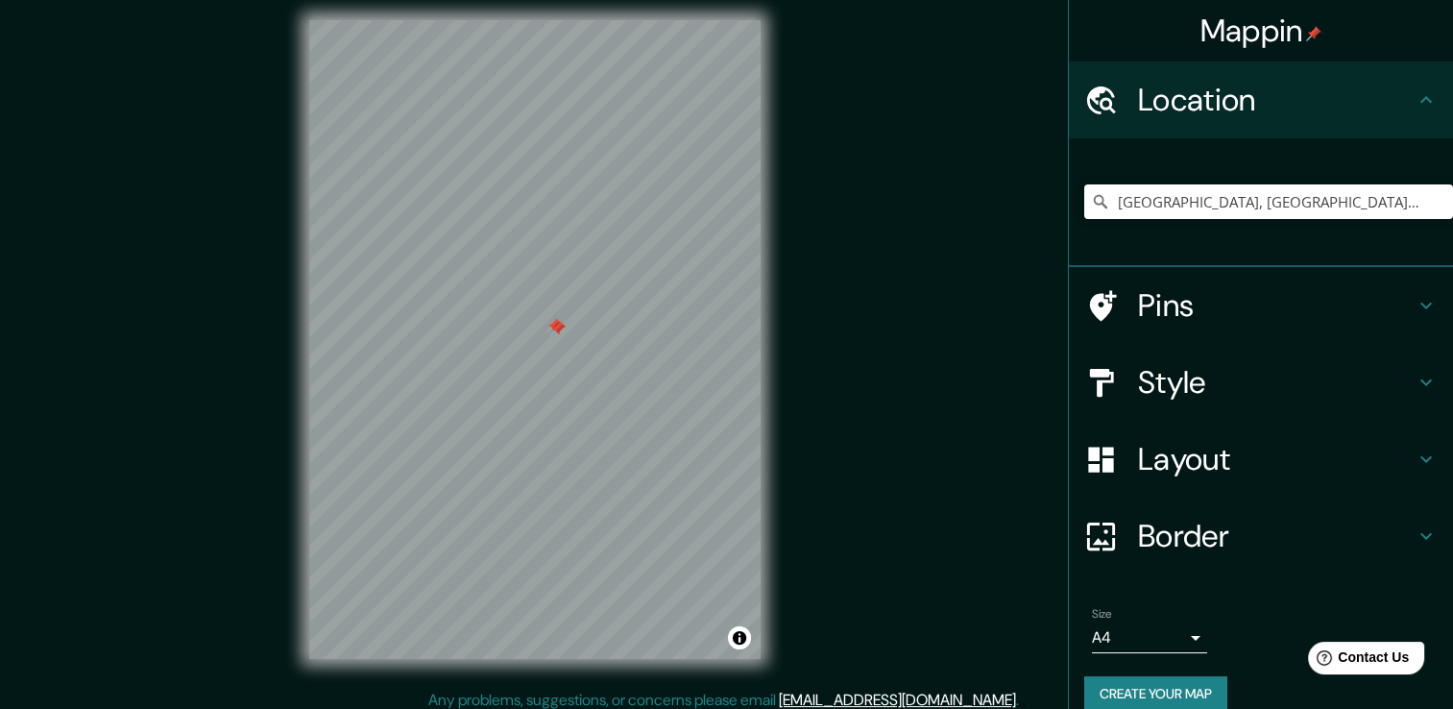
click at [552, 327] on div at bounding box center [557, 328] width 15 height 15
click at [552, 321] on div at bounding box center [553, 325] width 15 height 15
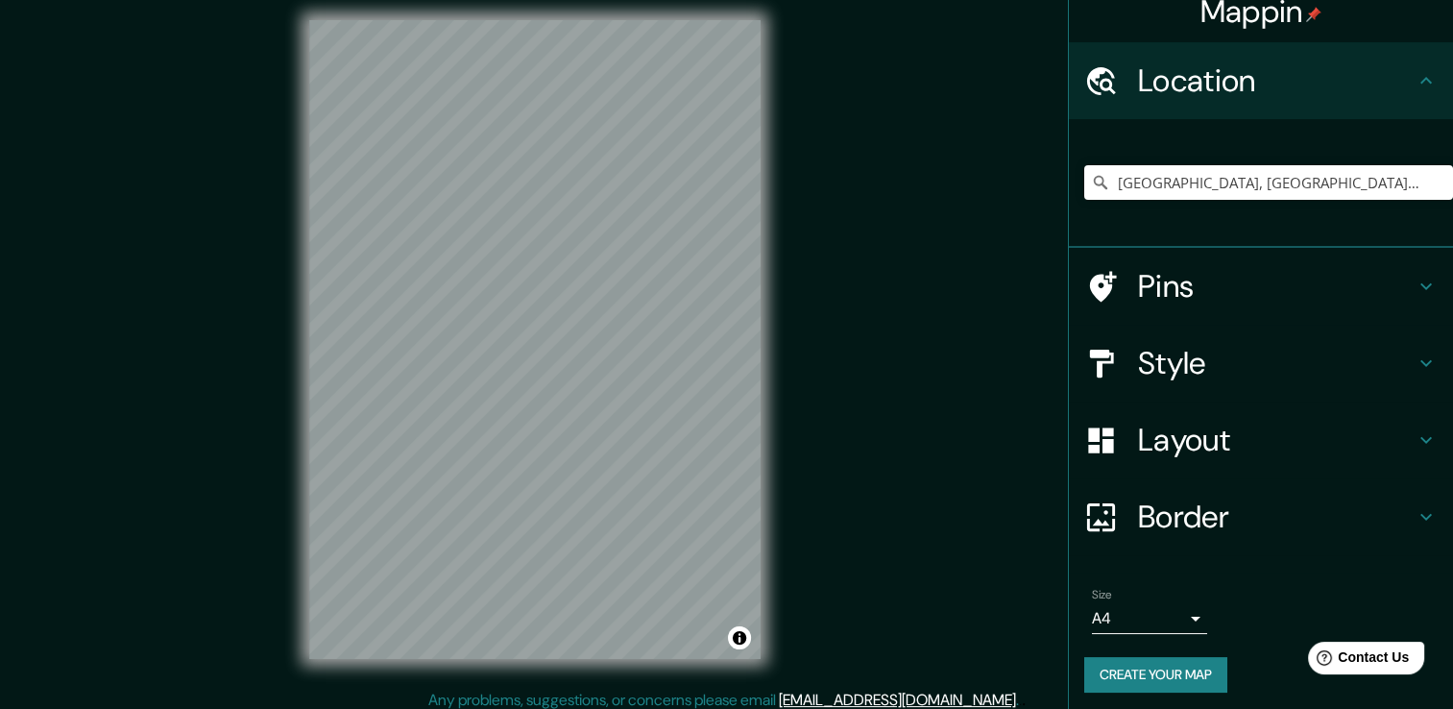
scroll to position [24, 0]
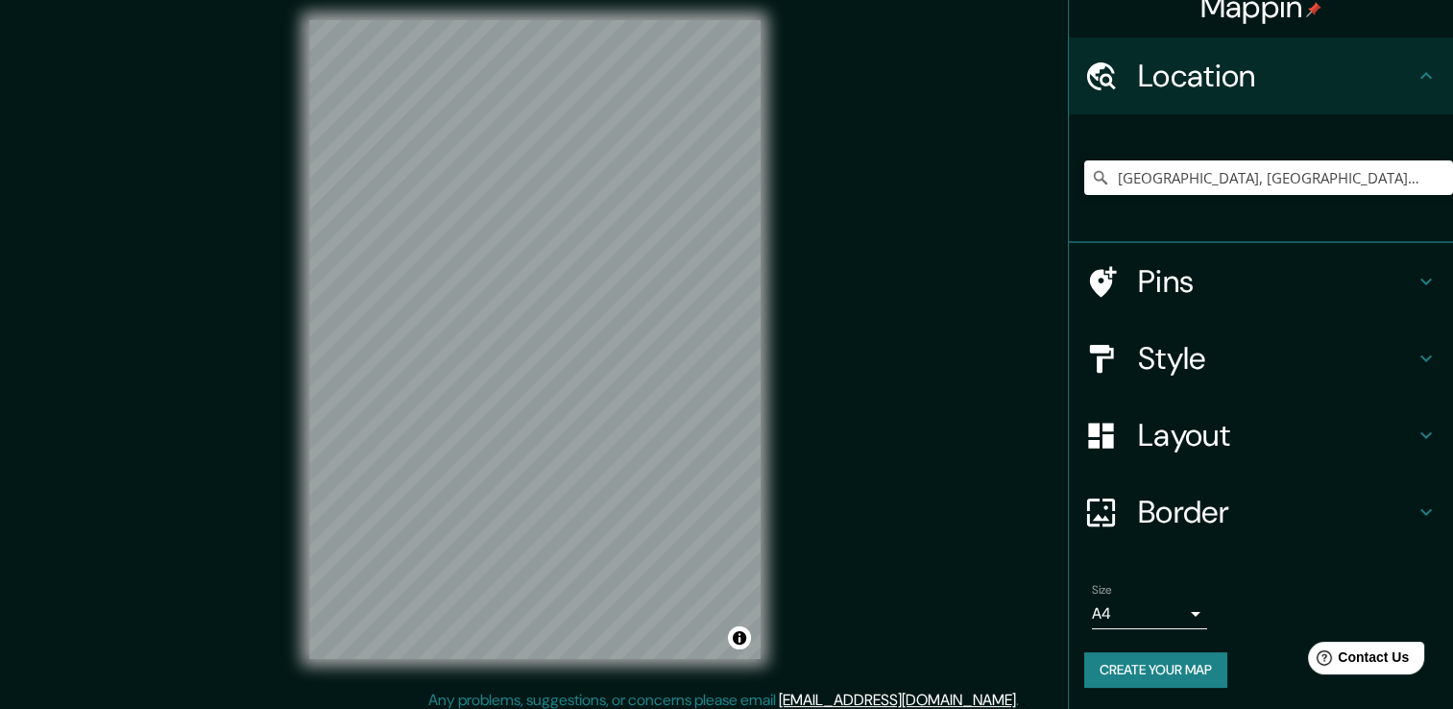
click at [1160, 670] on button "Create your map" at bounding box center [1155, 670] width 143 height 36
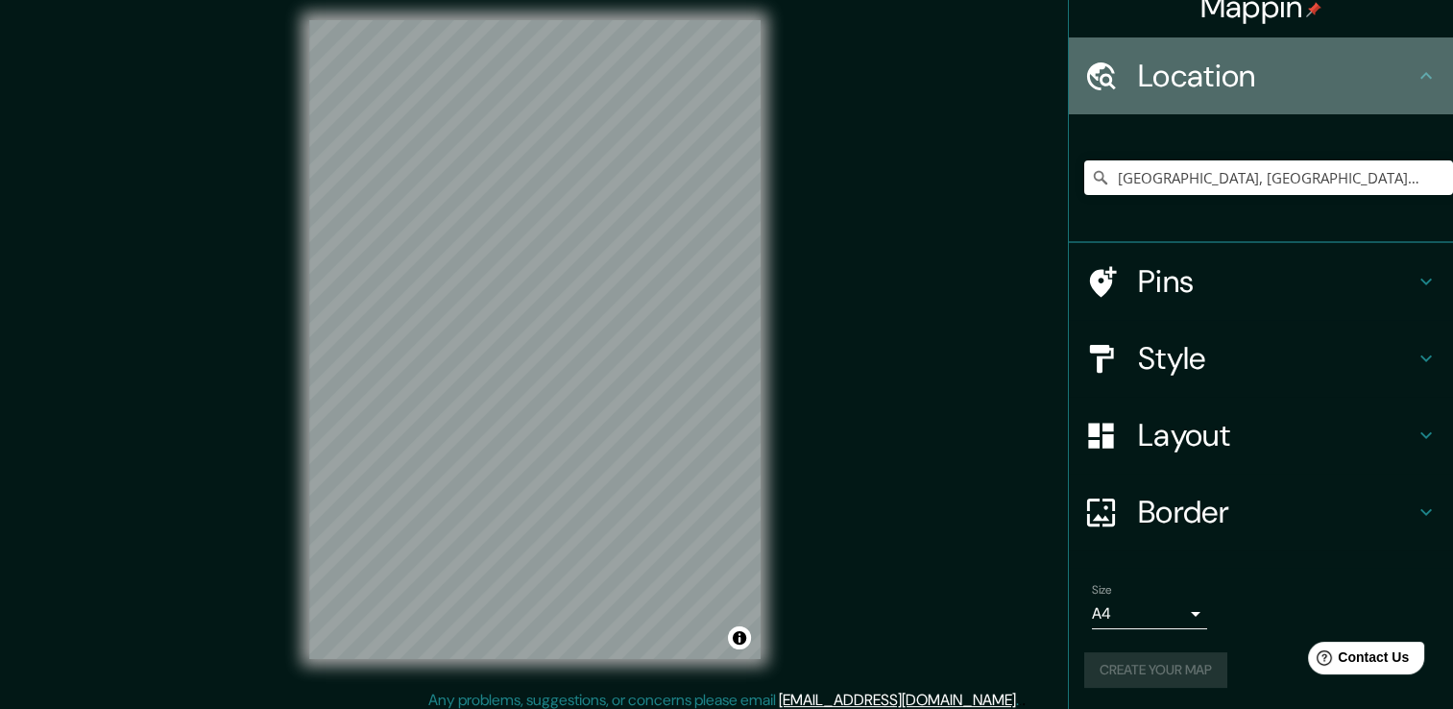
click at [1269, 74] on h4 "Location" at bounding box center [1276, 76] width 277 height 38
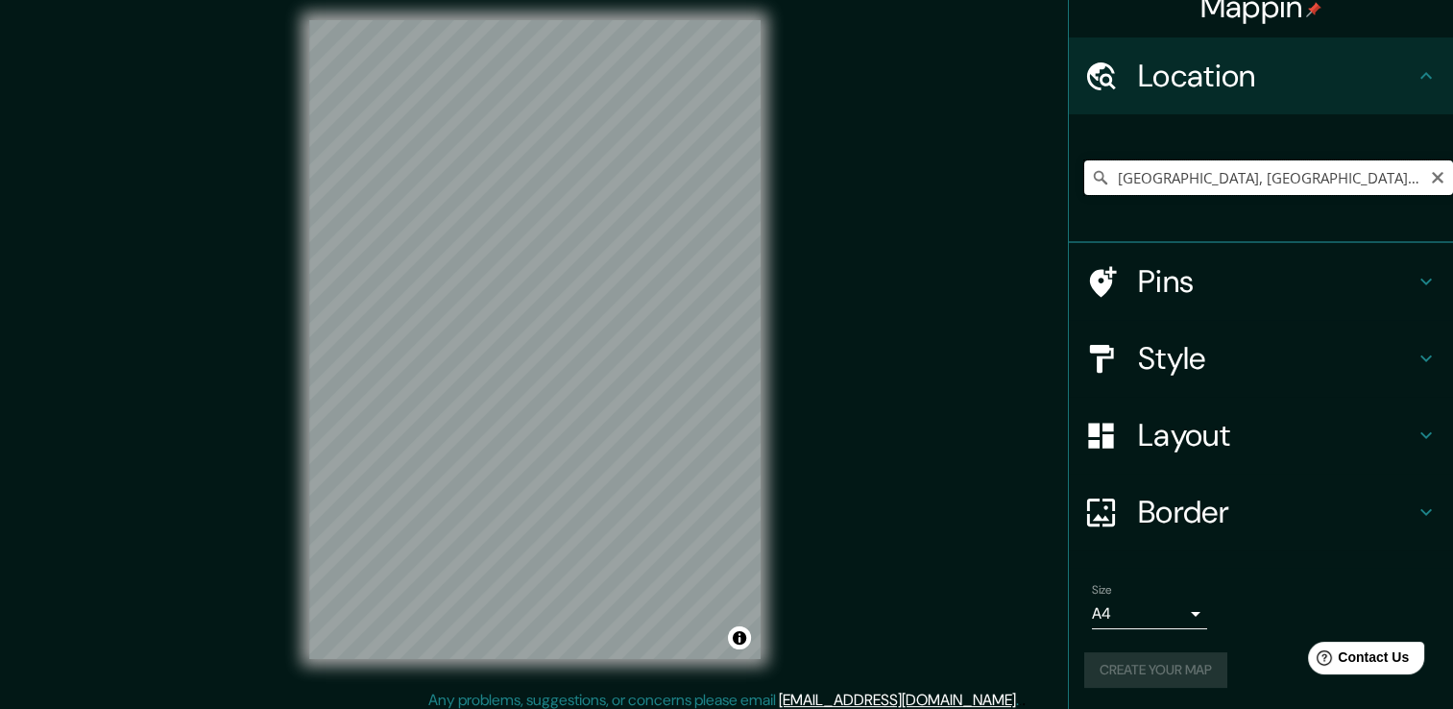
click at [1388, 177] on input "[PERSON_NAME], [GEOGRAPHIC_DATA], [GEOGRAPHIC_DATA]" at bounding box center [1268, 177] width 369 height 35
click at [1352, 181] on input "[PERSON_NAME], [GEOGRAPHIC_DATA], [GEOGRAPHIC_DATA]" at bounding box center [1268, 177] width 369 height 35
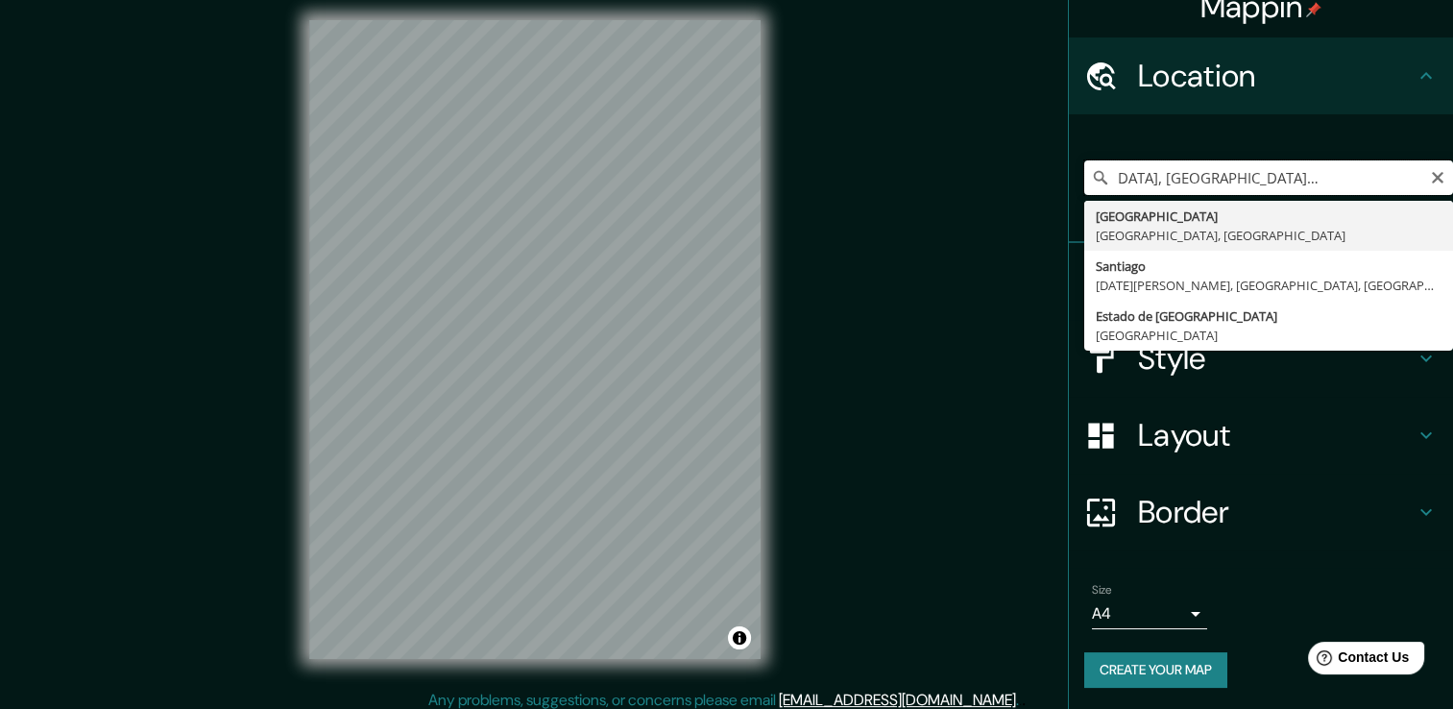
scroll to position [0, 105]
type input "[PERSON_NAME], [GEOGRAPHIC_DATA], [GEOGRAPHIC_DATA]"
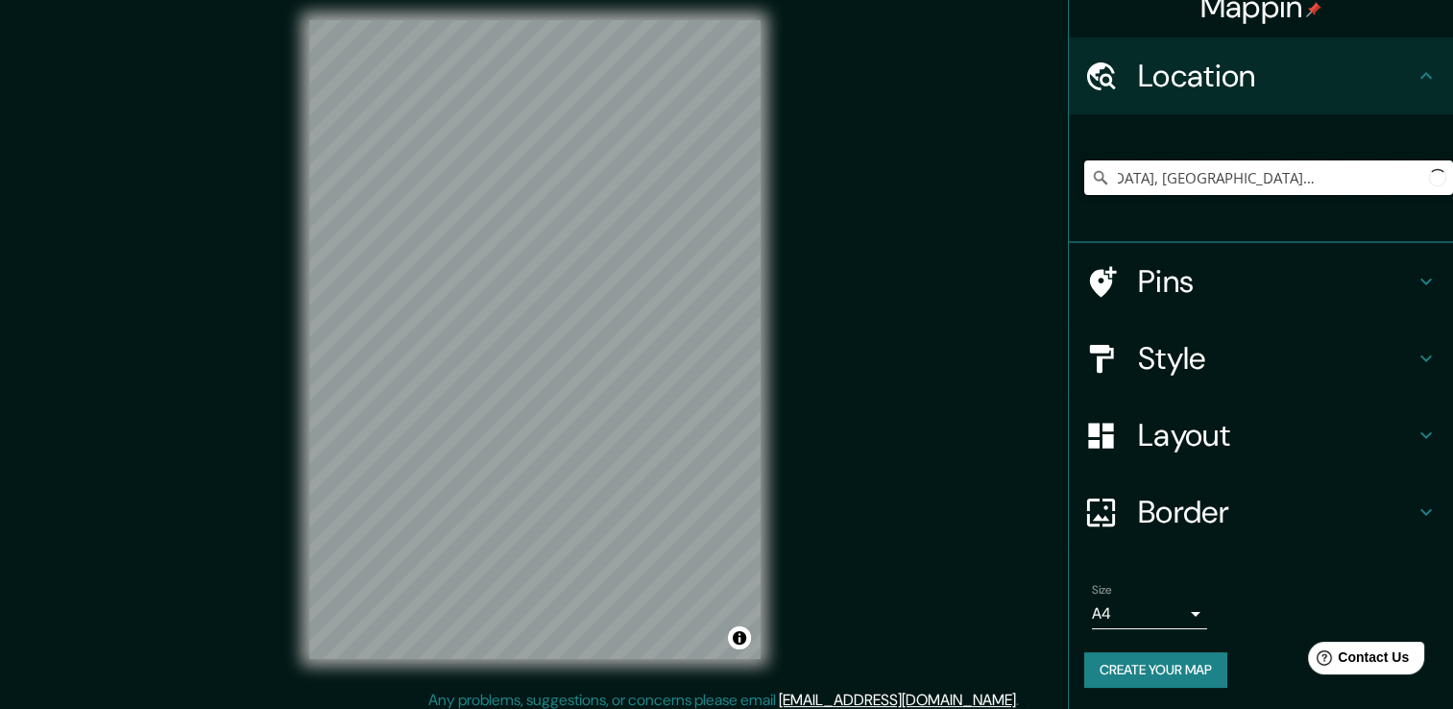
scroll to position [0, 0]
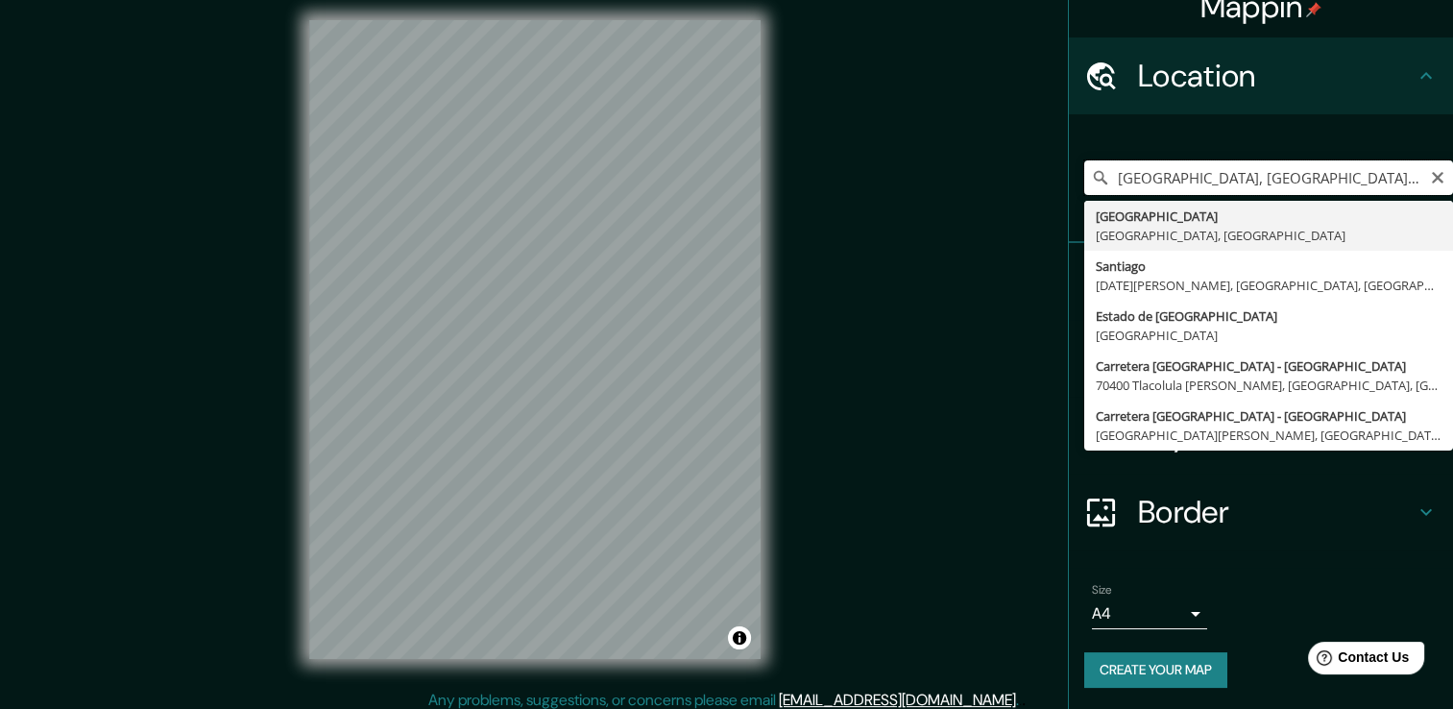
drag, startPoint x: 1363, startPoint y: 176, endPoint x: 1248, endPoint y: 188, distance: 115.9
click at [1248, 188] on input "[PERSON_NAME], [GEOGRAPHIC_DATA], [GEOGRAPHIC_DATA]" at bounding box center [1268, 177] width 369 height 35
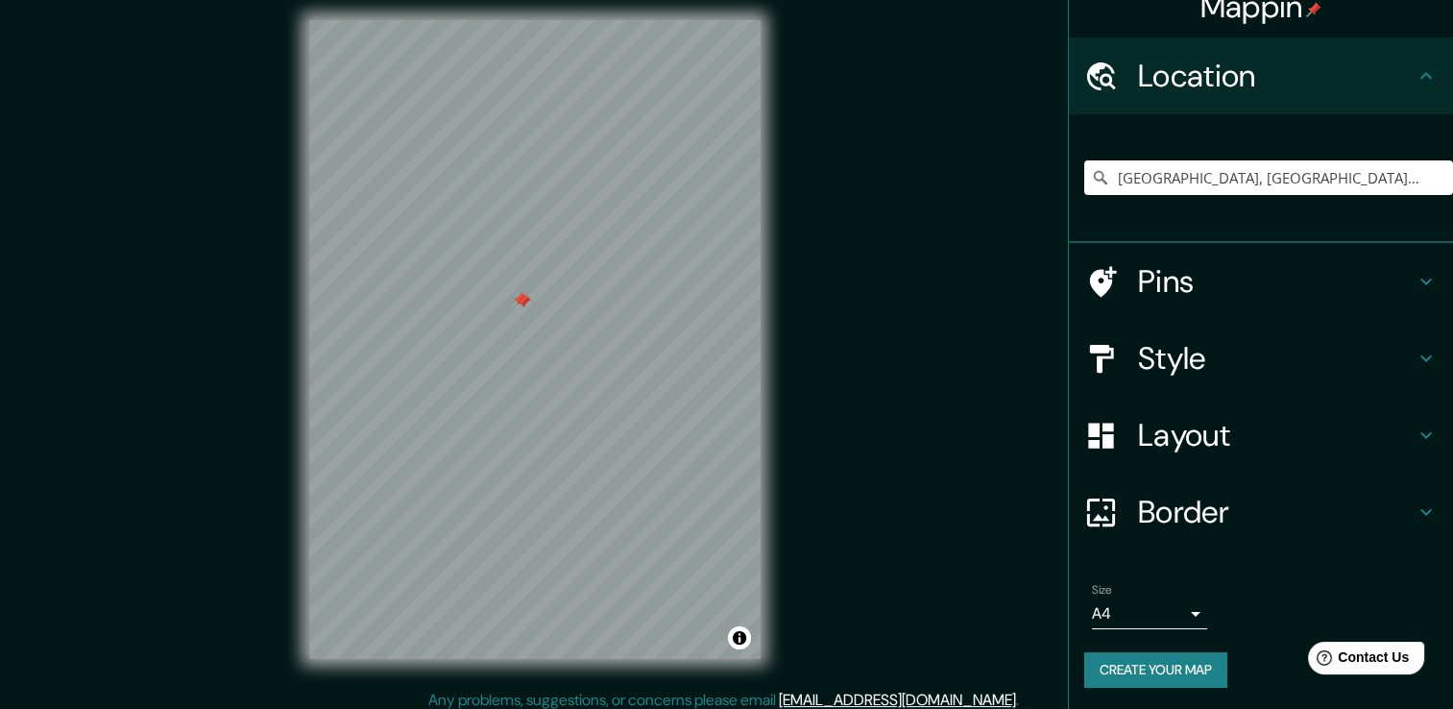
click at [517, 301] on div at bounding box center [523, 301] width 15 height 15
click at [520, 292] on div at bounding box center [519, 299] width 15 height 15
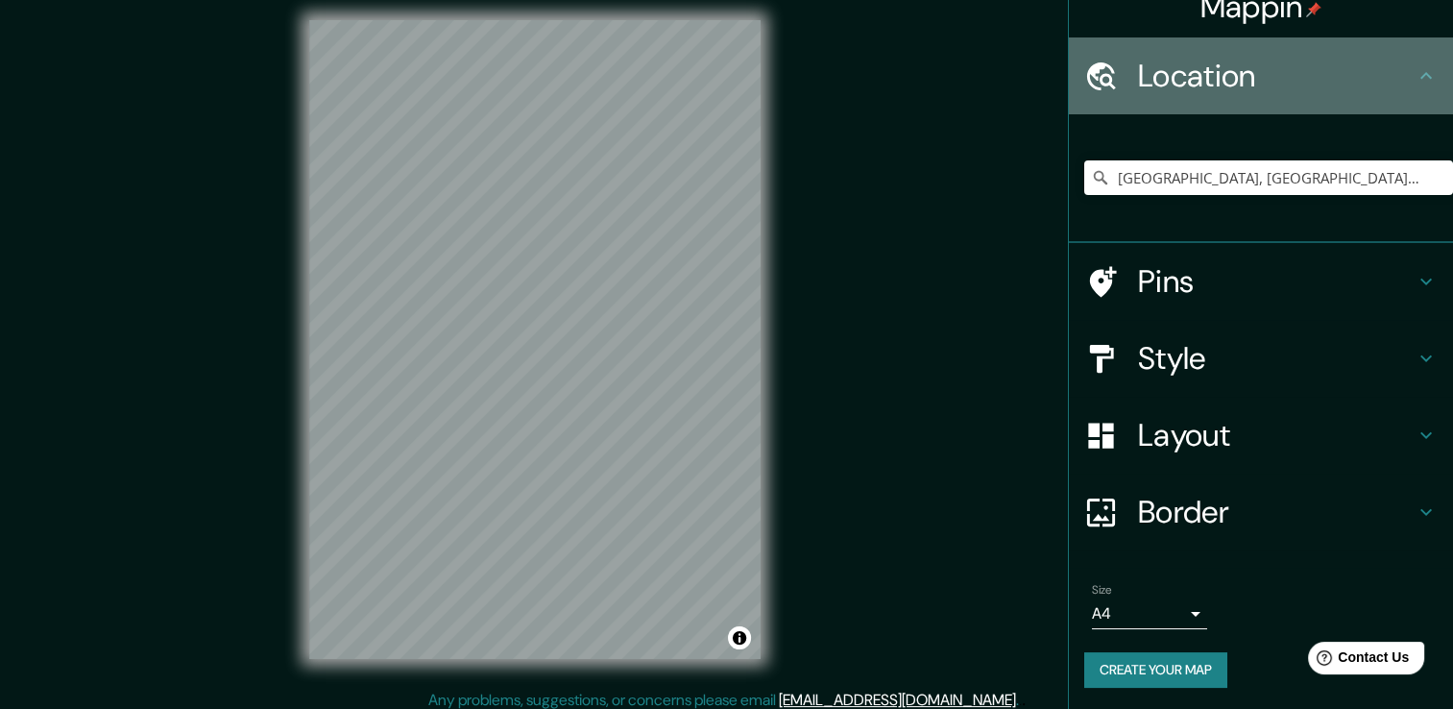
click at [1398, 66] on h4 "Location" at bounding box center [1276, 76] width 277 height 38
click at [1414, 72] on icon at bounding box center [1425, 75] width 23 height 23
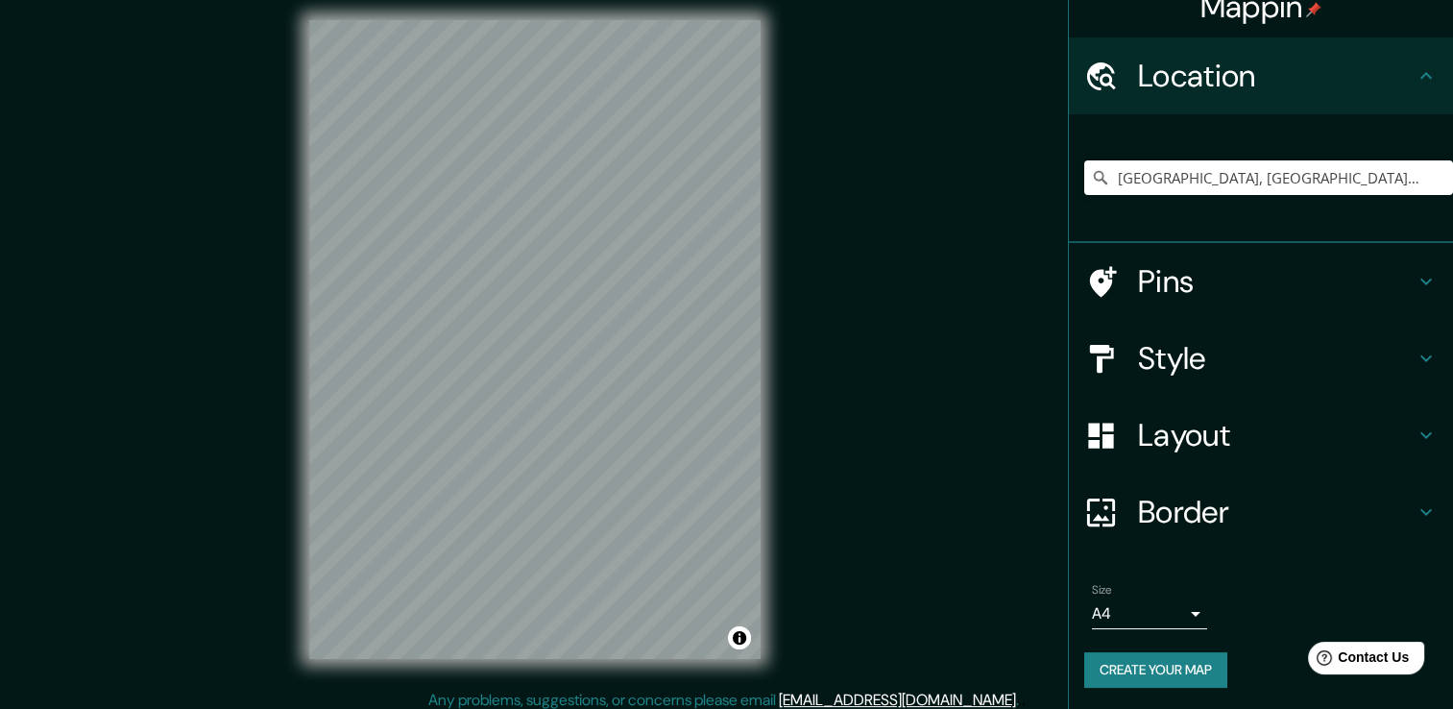
click at [1414, 72] on icon at bounding box center [1425, 75] width 23 height 23
click at [1414, 275] on icon at bounding box center [1425, 281] width 23 height 23
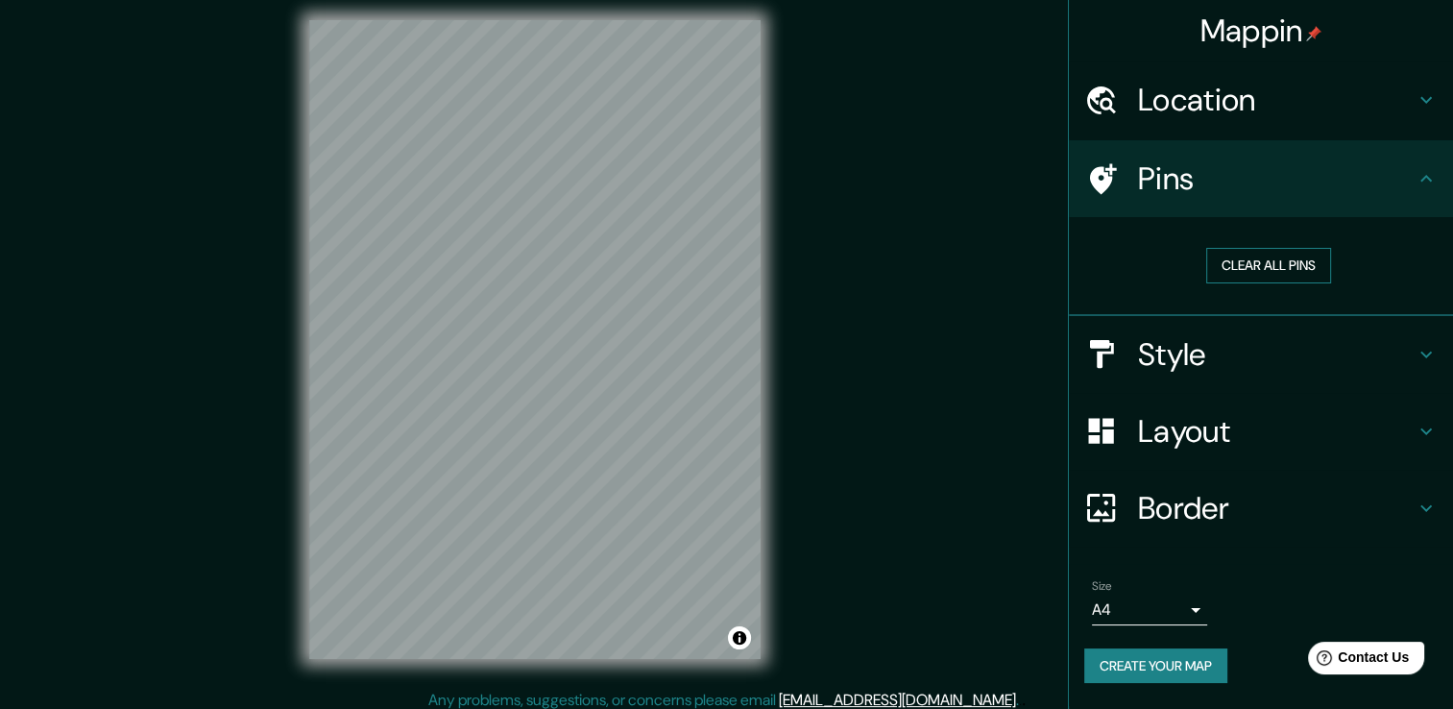
click at [1267, 269] on button "Clear all pins" at bounding box center [1268, 266] width 125 height 36
click at [631, 301] on div at bounding box center [633, 301] width 15 height 15
click at [1103, 168] on icon at bounding box center [1101, 179] width 34 height 34
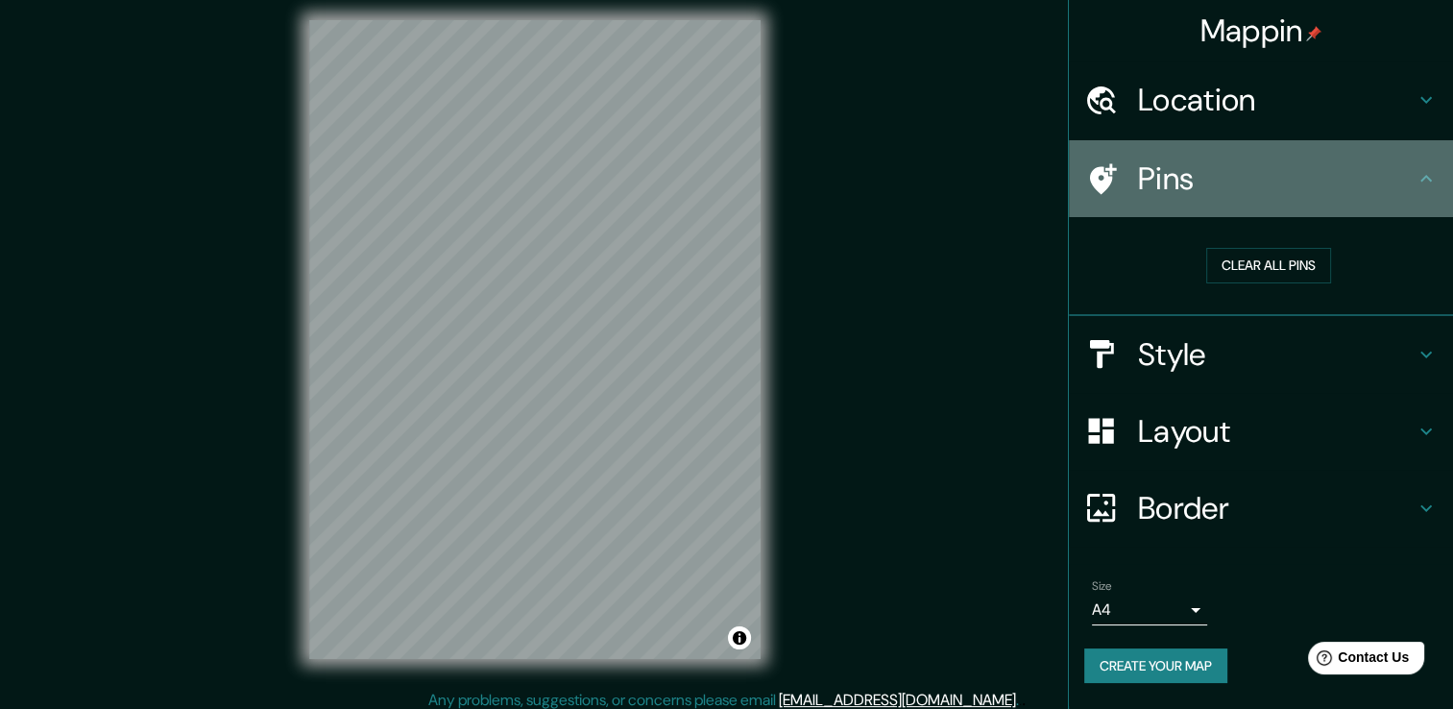
click at [1422, 184] on icon at bounding box center [1425, 178] width 23 height 23
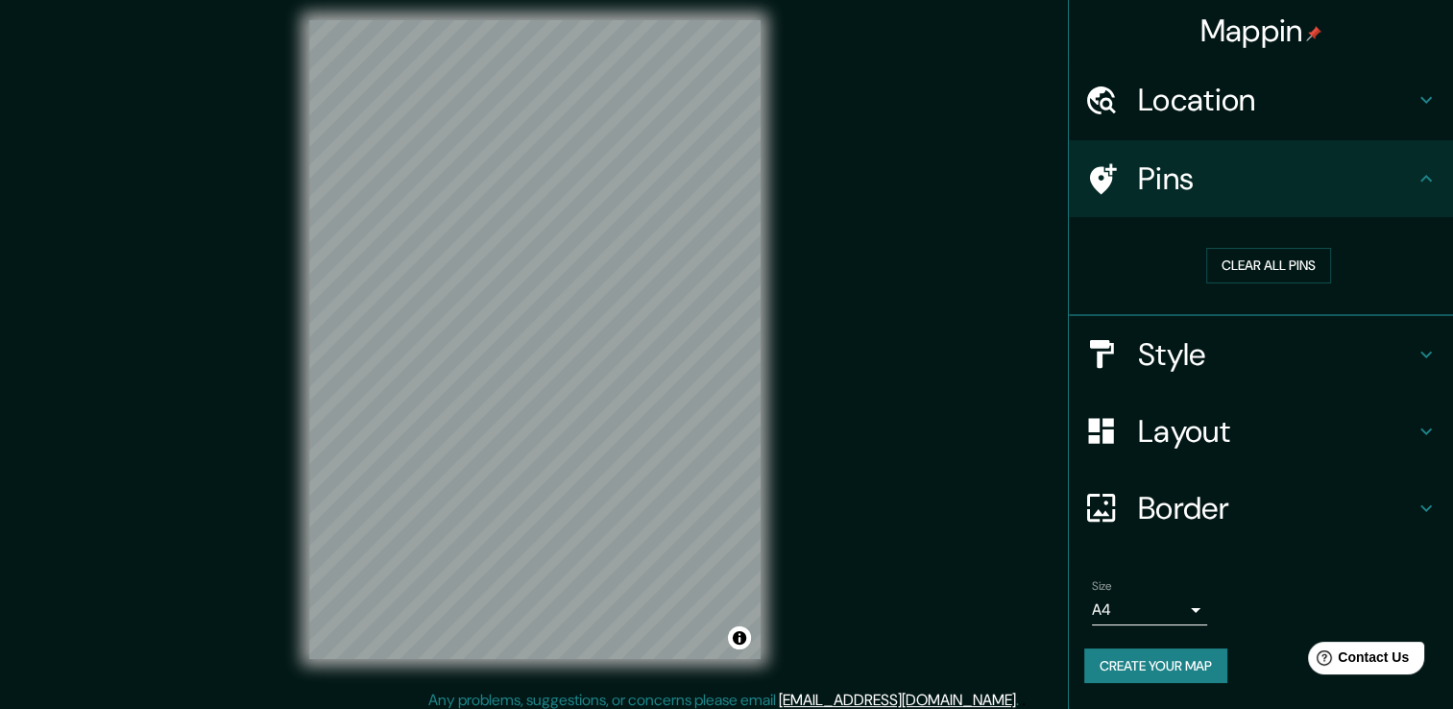
click at [1436, 340] on div "Style" at bounding box center [1261, 354] width 384 height 77
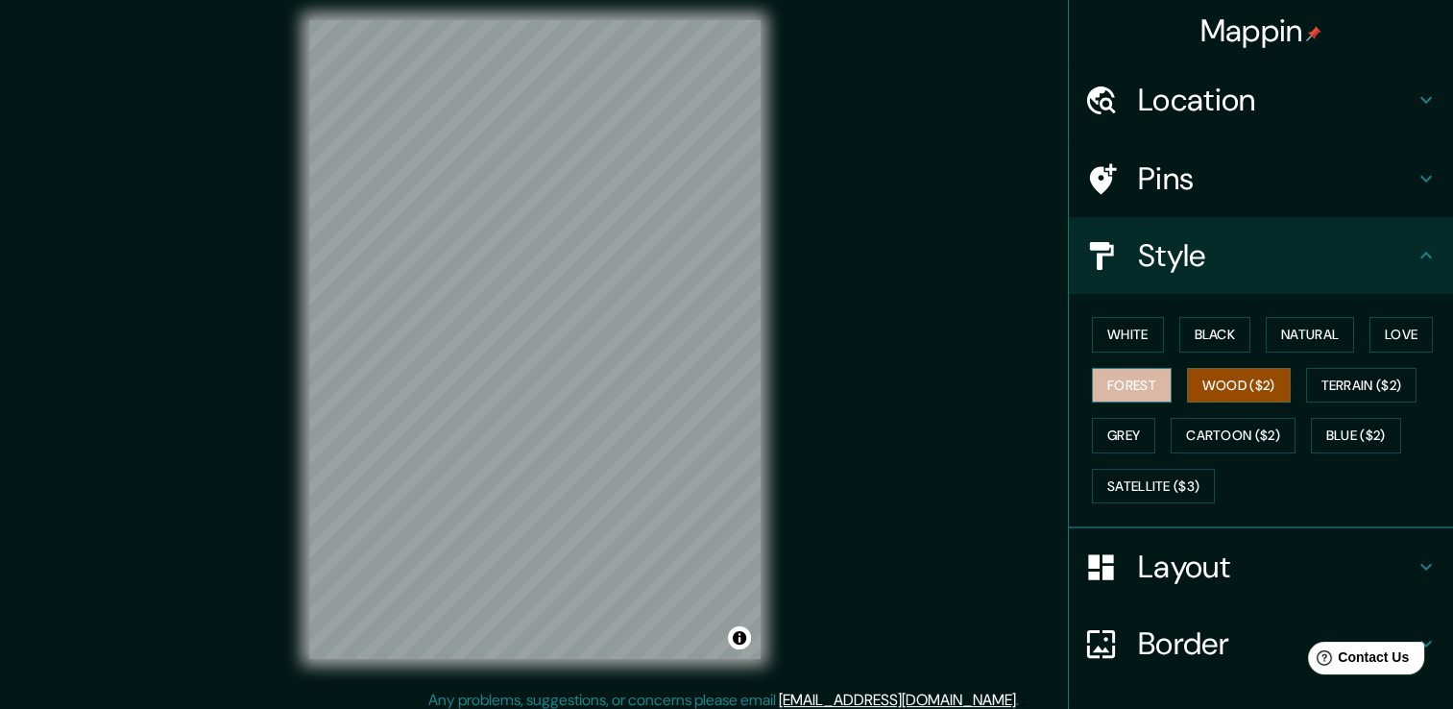
click at [1112, 370] on button "Forest" at bounding box center [1132, 386] width 80 height 36
click at [1121, 337] on button "White" at bounding box center [1128, 335] width 72 height 36
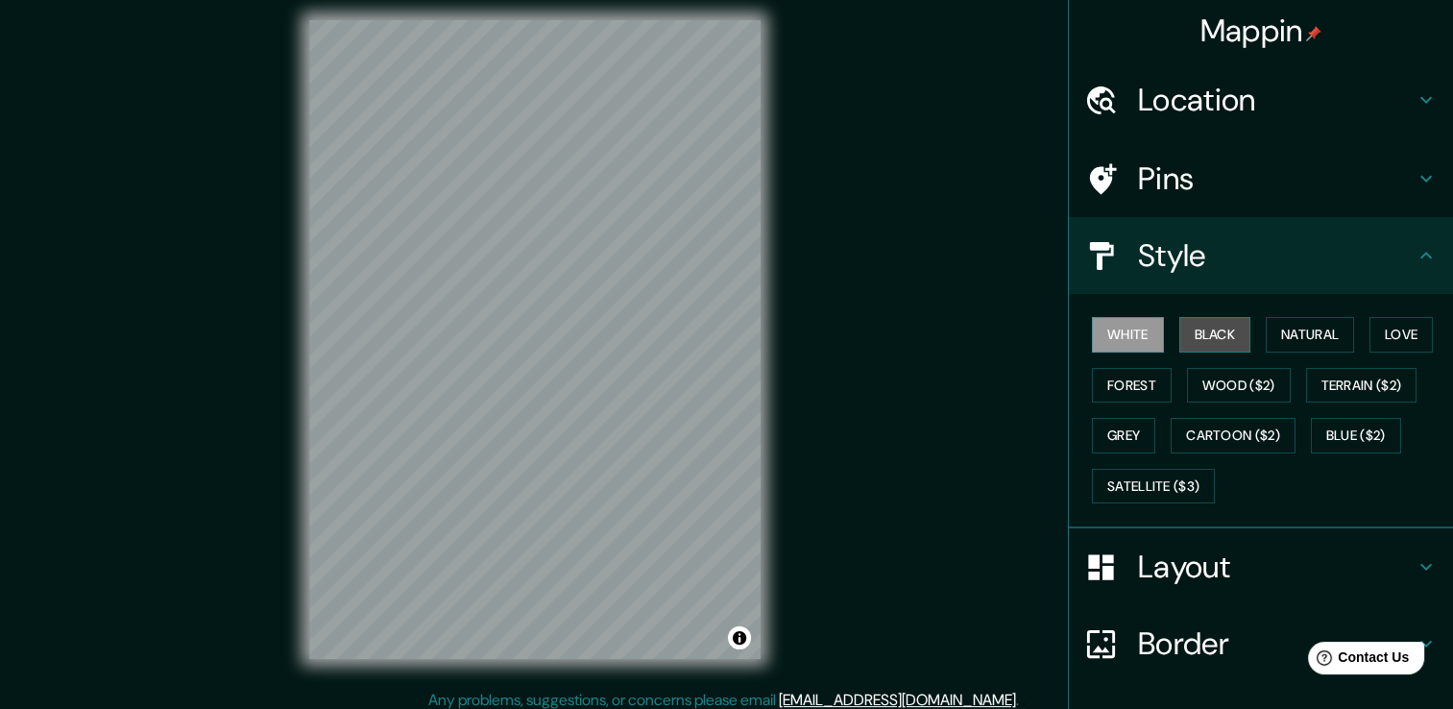
click at [1192, 328] on button "Black" at bounding box center [1215, 335] width 72 height 36
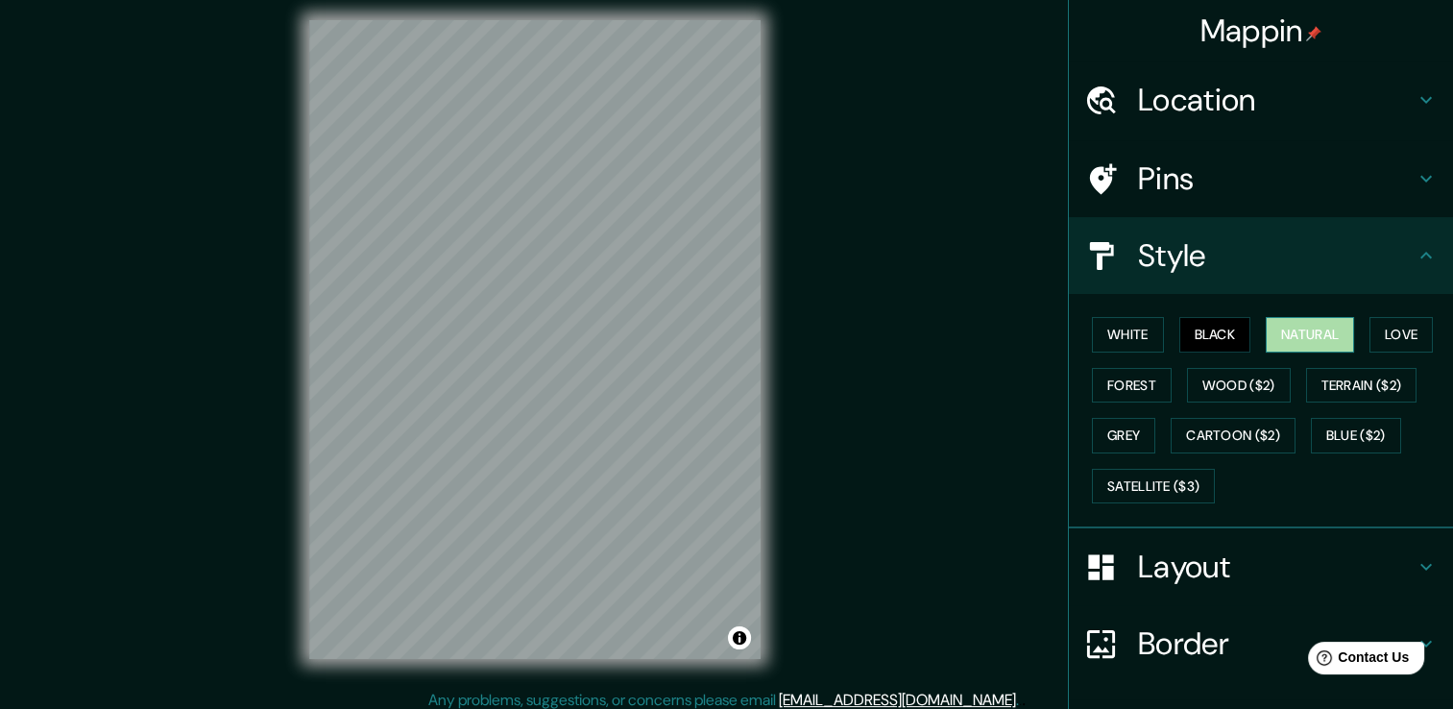
click at [1315, 334] on button "Natural" at bounding box center [1310, 335] width 88 height 36
click at [1383, 327] on button "Love" at bounding box center [1400, 335] width 63 height 36
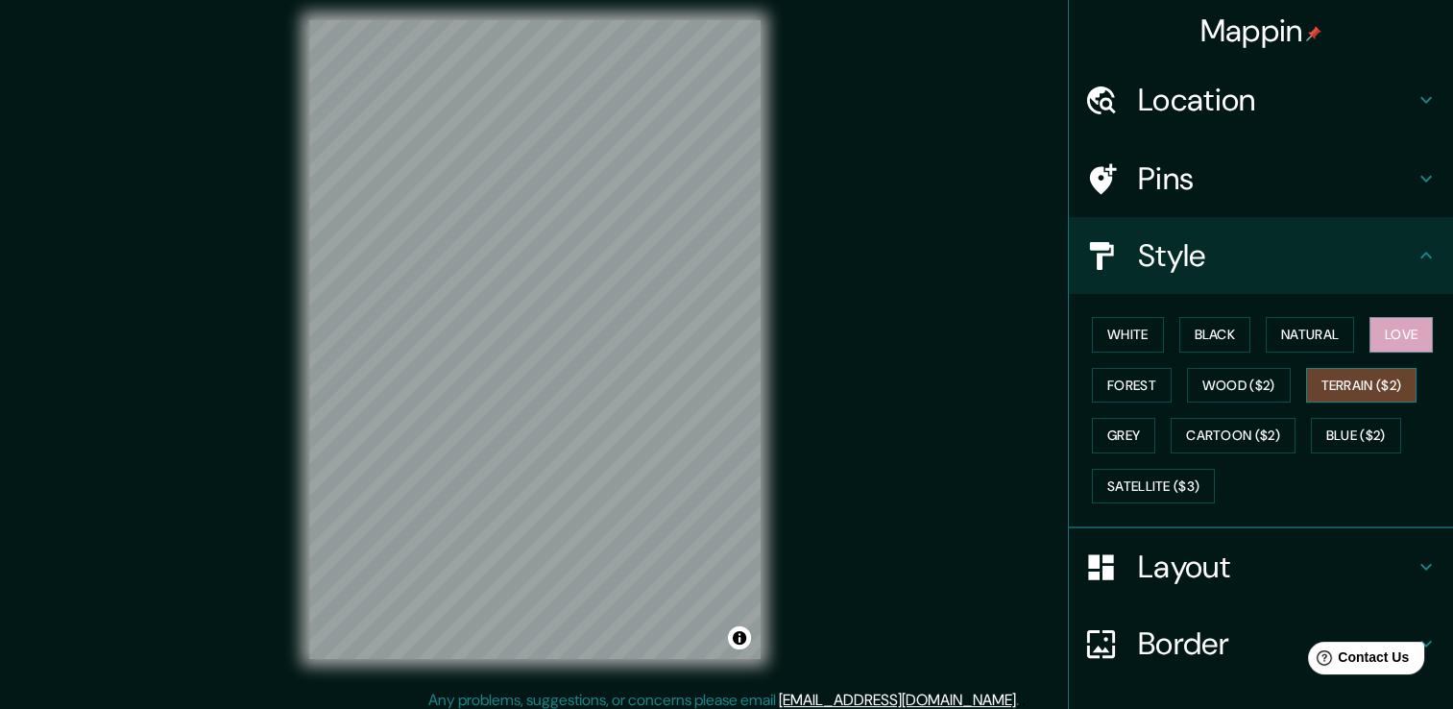
click at [1348, 384] on button "Terrain ($2)" at bounding box center [1361, 386] width 111 height 36
click at [1318, 428] on button "Blue ($2)" at bounding box center [1356, 436] width 90 height 36
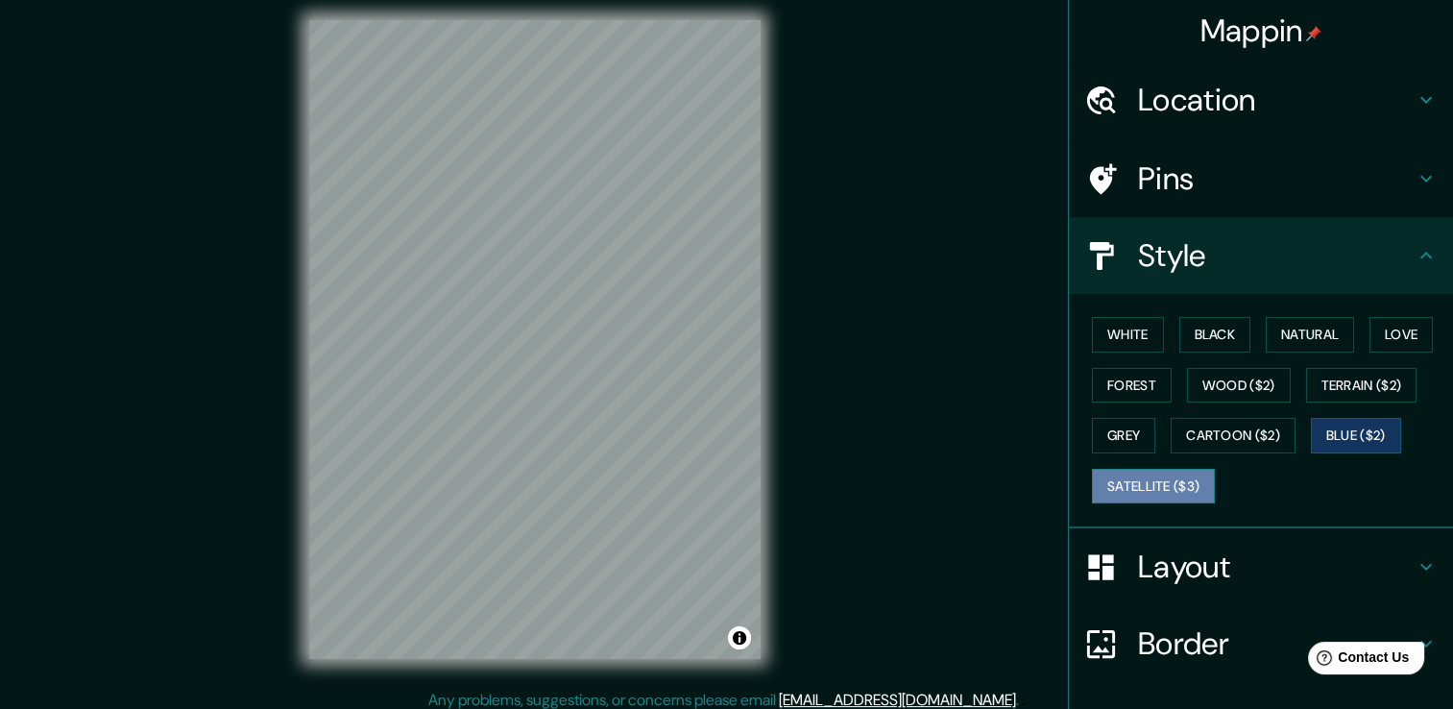
click at [1166, 474] on button "Satellite ($3)" at bounding box center [1153, 487] width 123 height 36
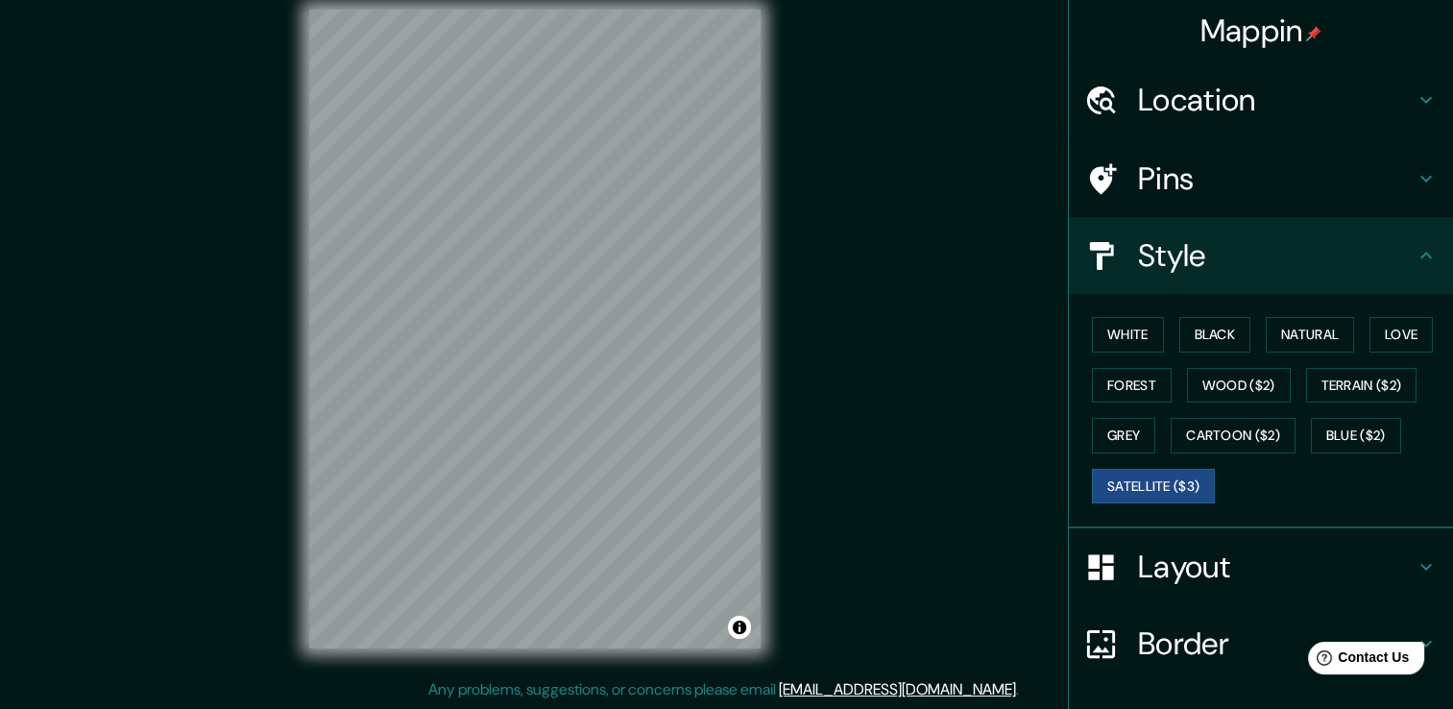
click at [1153, 182] on h4 "Pins" at bounding box center [1276, 178] width 277 height 38
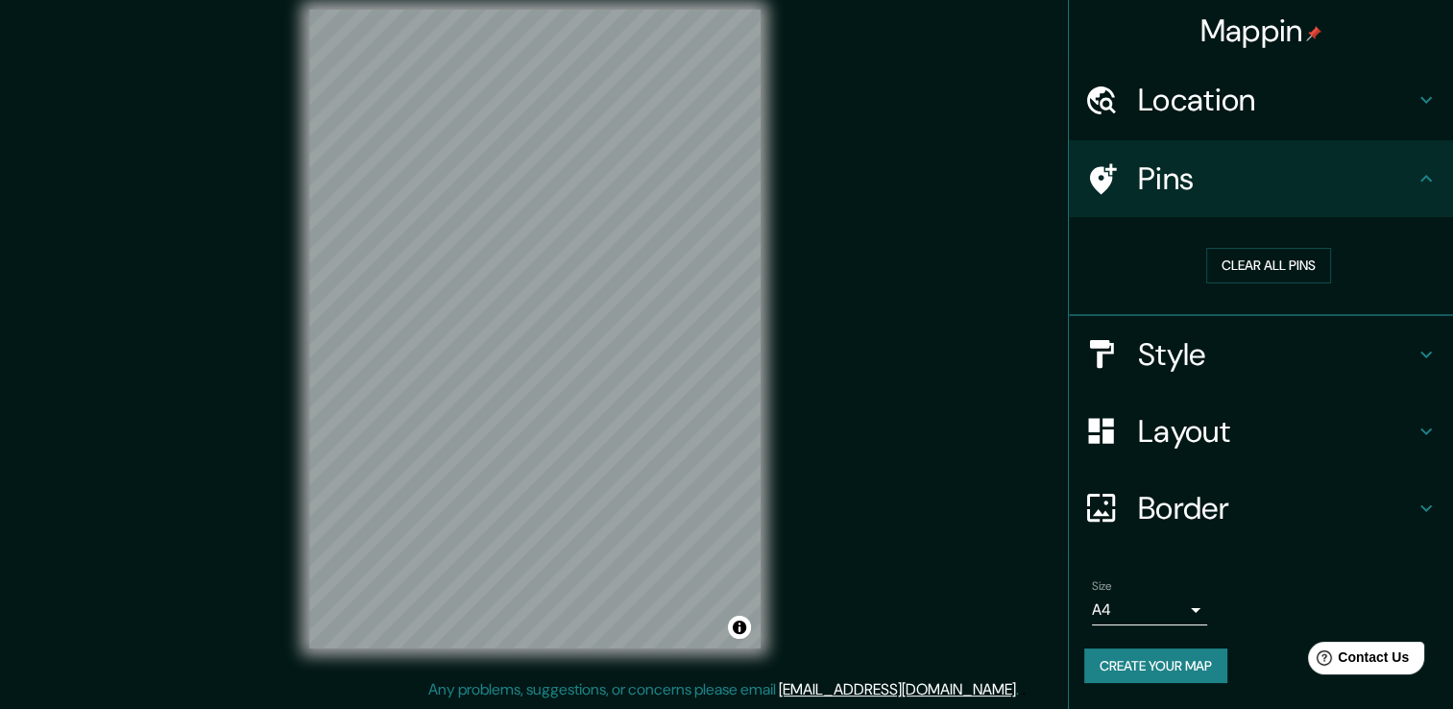
click at [1162, 182] on h4 "Pins" at bounding box center [1276, 178] width 277 height 38
click at [626, 336] on div at bounding box center [626, 339] width 15 height 15
click at [1155, 508] on h4 "Border" at bounding box center [1276, 508] width 277 height 38
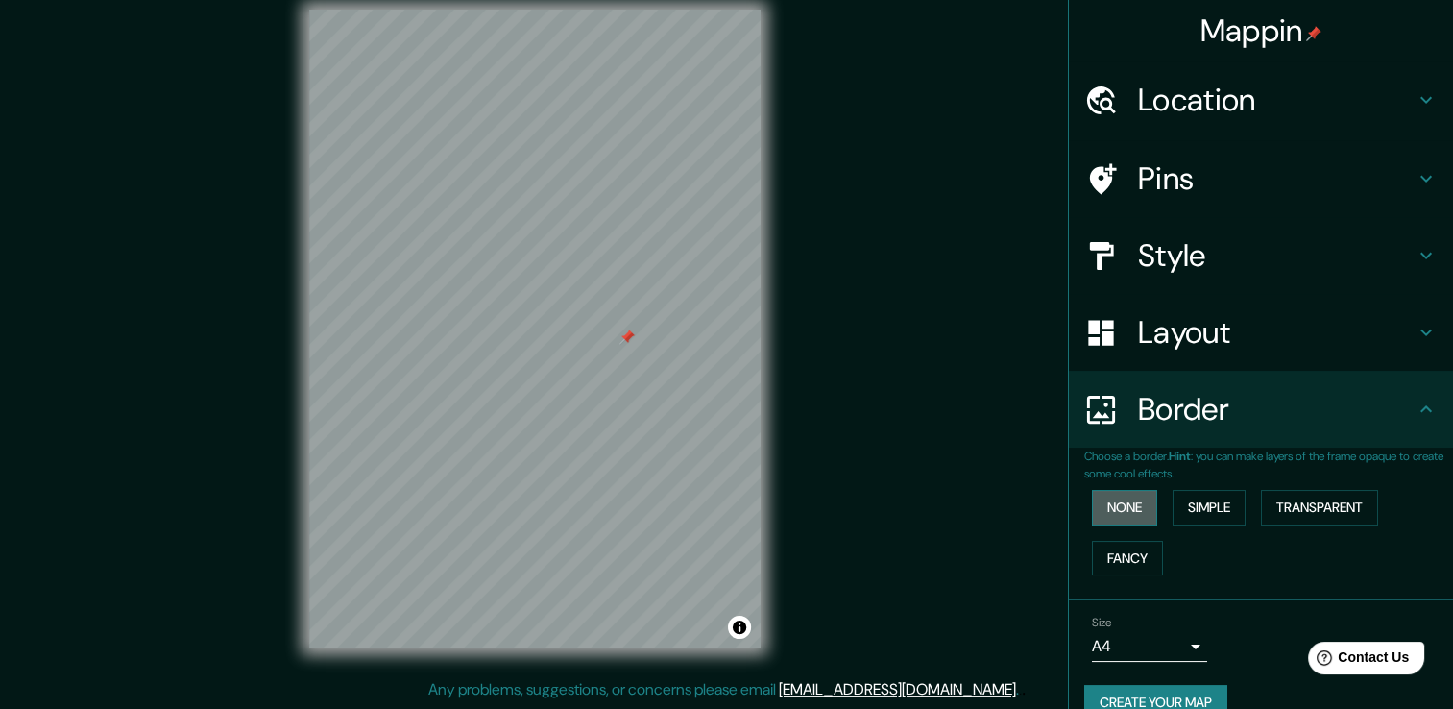
click at [1121, 510] on button "None" at bounding box center [1124, 508] width 65 height 36
click at [1194, 505] on button "Simple" at bounding box center [1208, 508] width 73 height 36
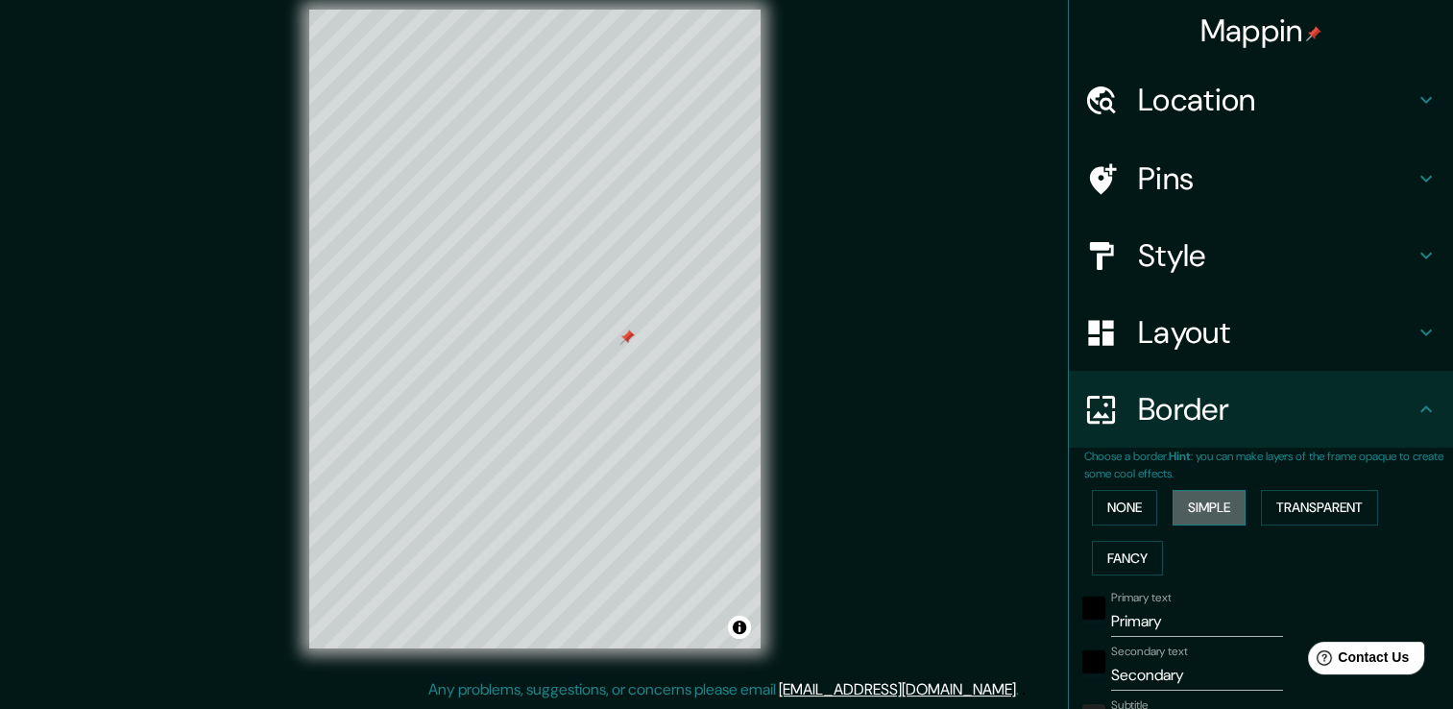
click at [1194, 505] on button "Simple" at bounding box center [1208, 508] width 73 height 36
type input "38"
click at [1302, 504] on button "Transparent" at bounding box center [1319, 508] width 117 height 36
type input "226"
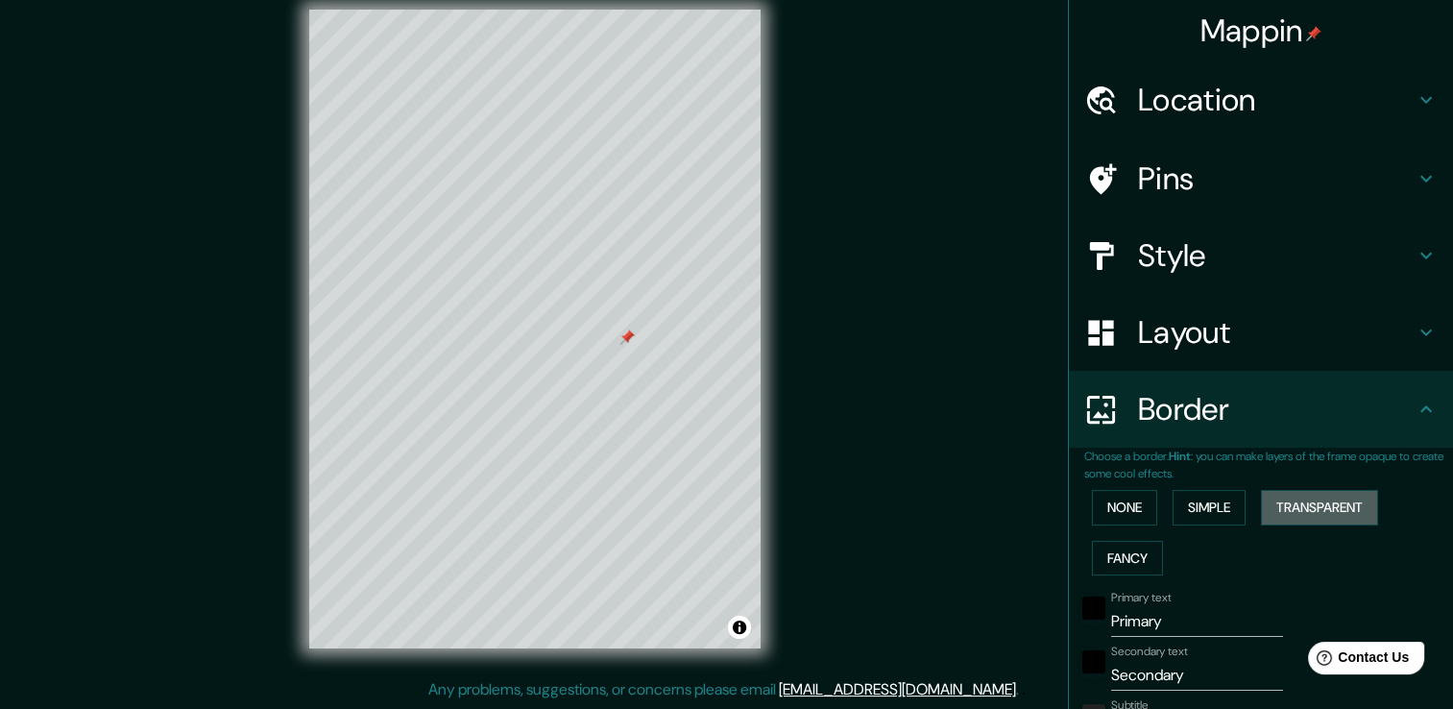
type input "38"
click at [1112, 561] on button "Fancy" at bounding box center [1127, 559] width 71 height 36
type input "38"
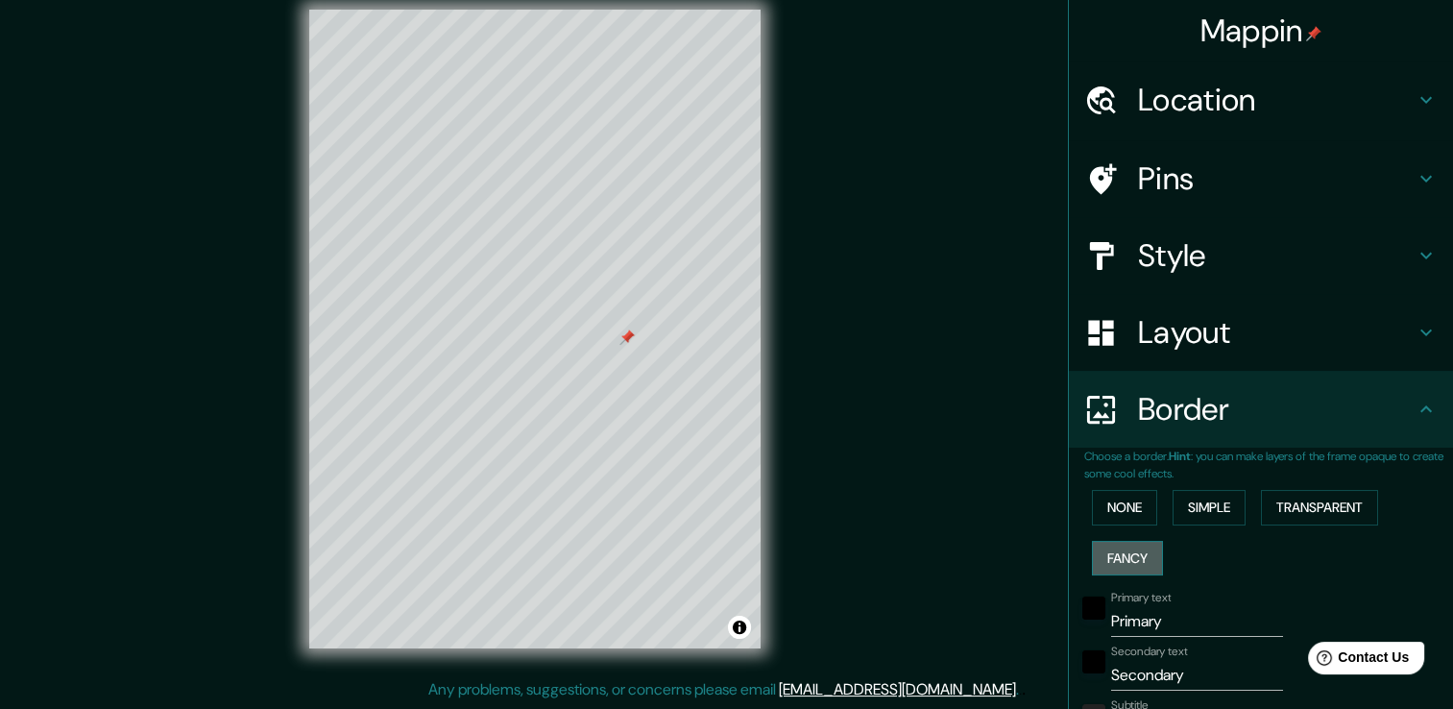
type input "19"
click at [1103, 509] on button "None" at bounding box center [1124, 508] width 65 height 36
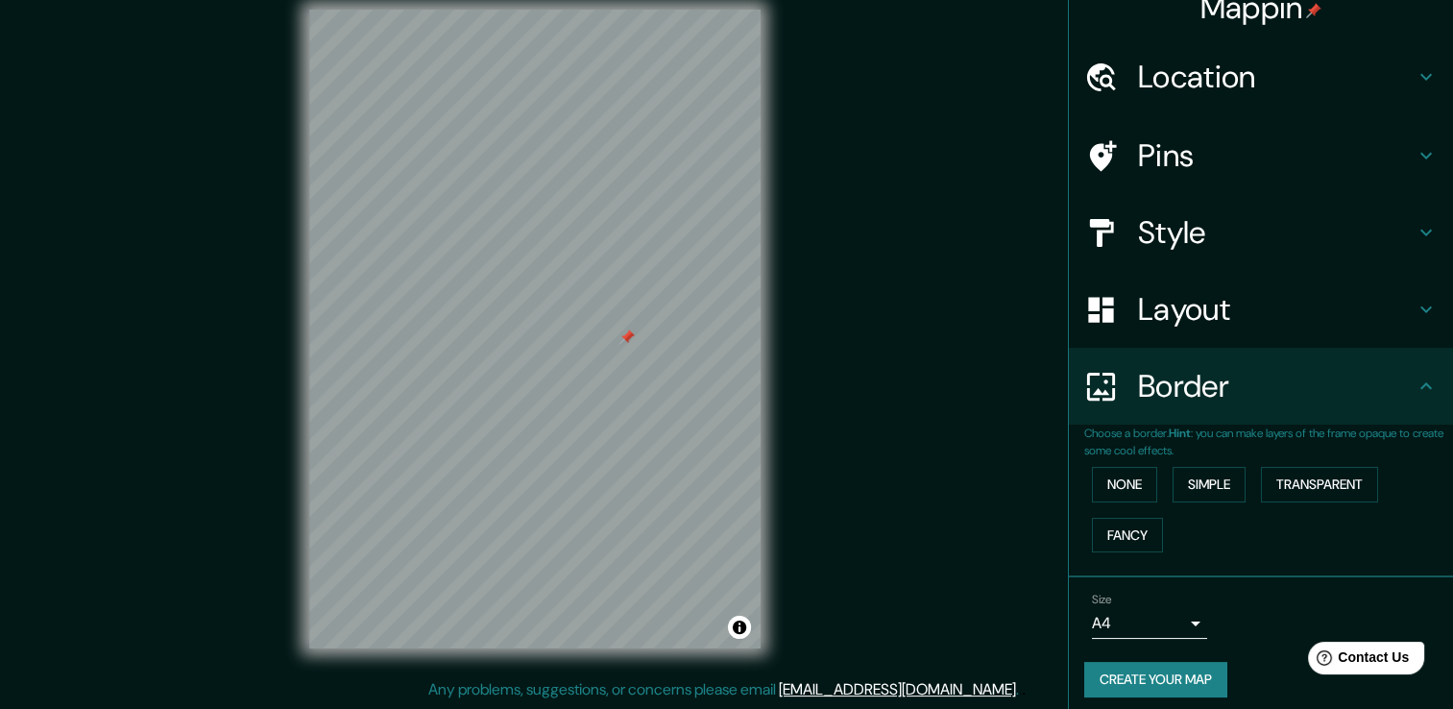
scroll to position [32, 0]
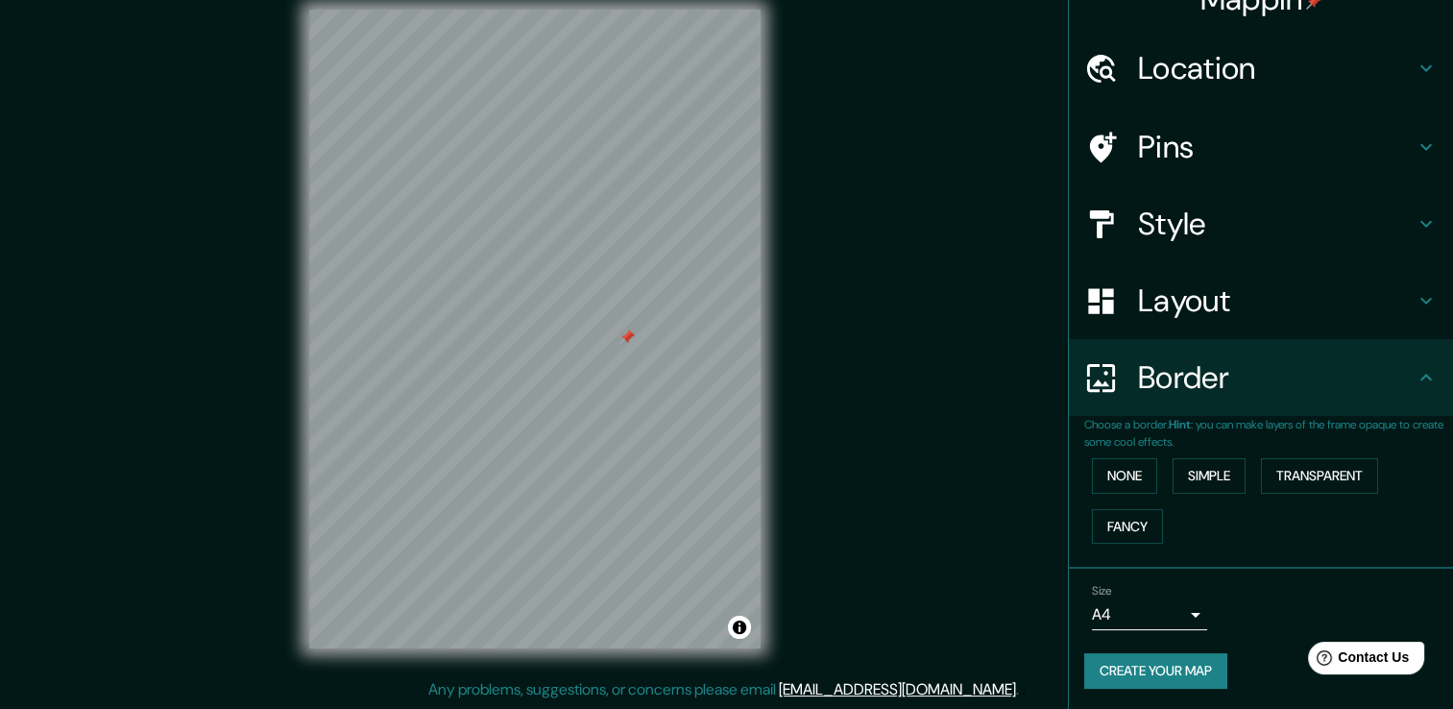
click at [1157, 669] on button "Create your map" at bounding box center [1155, 671] width 143 height 36
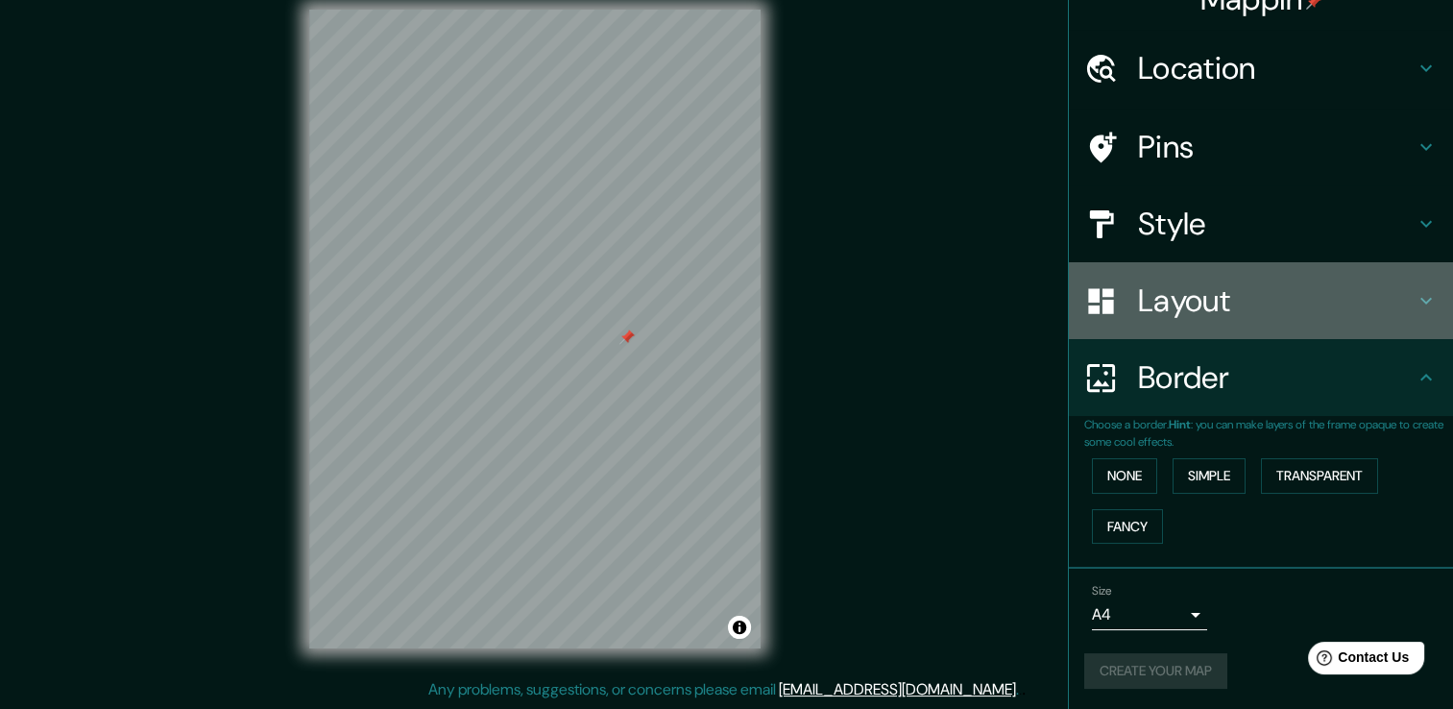
click at [1146, 298] on h4 "Layout" at bounding box center [1276, 300] width 277 height 38
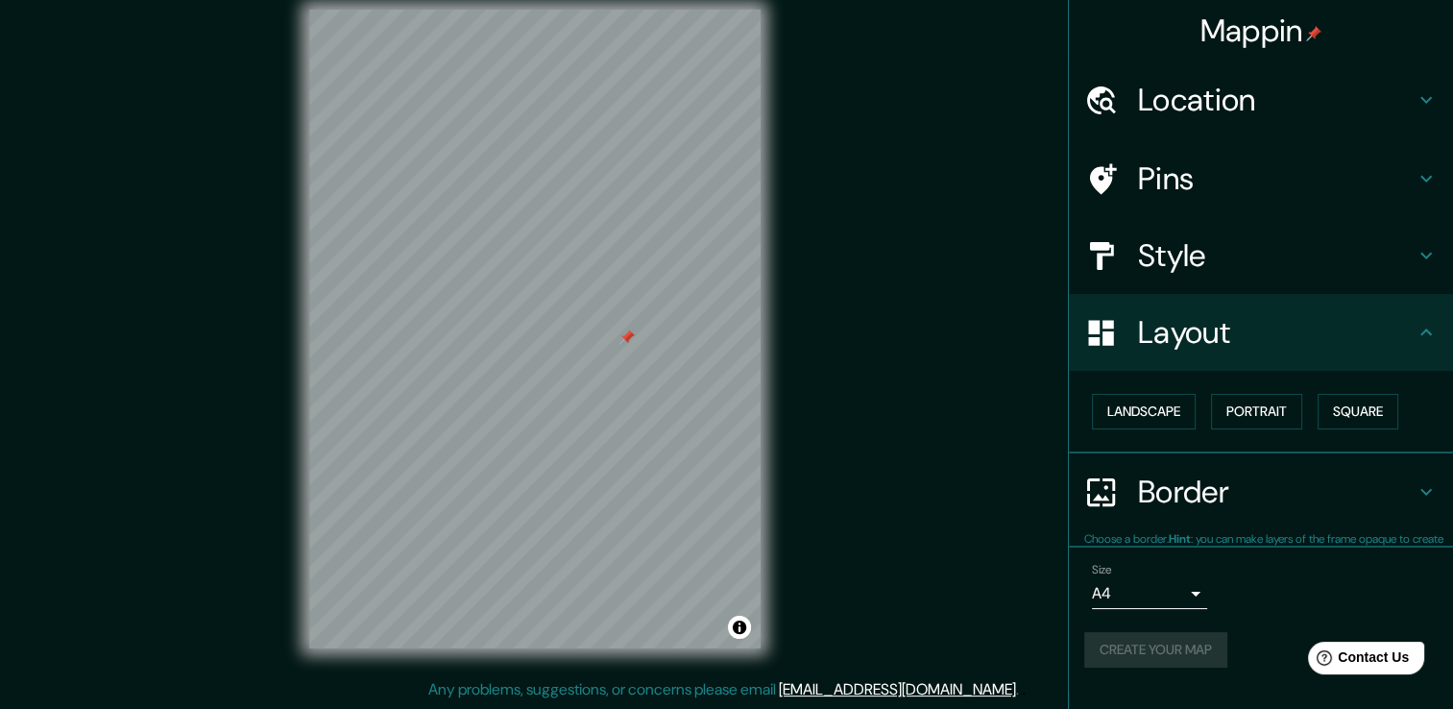
scroll to position [0, 0]
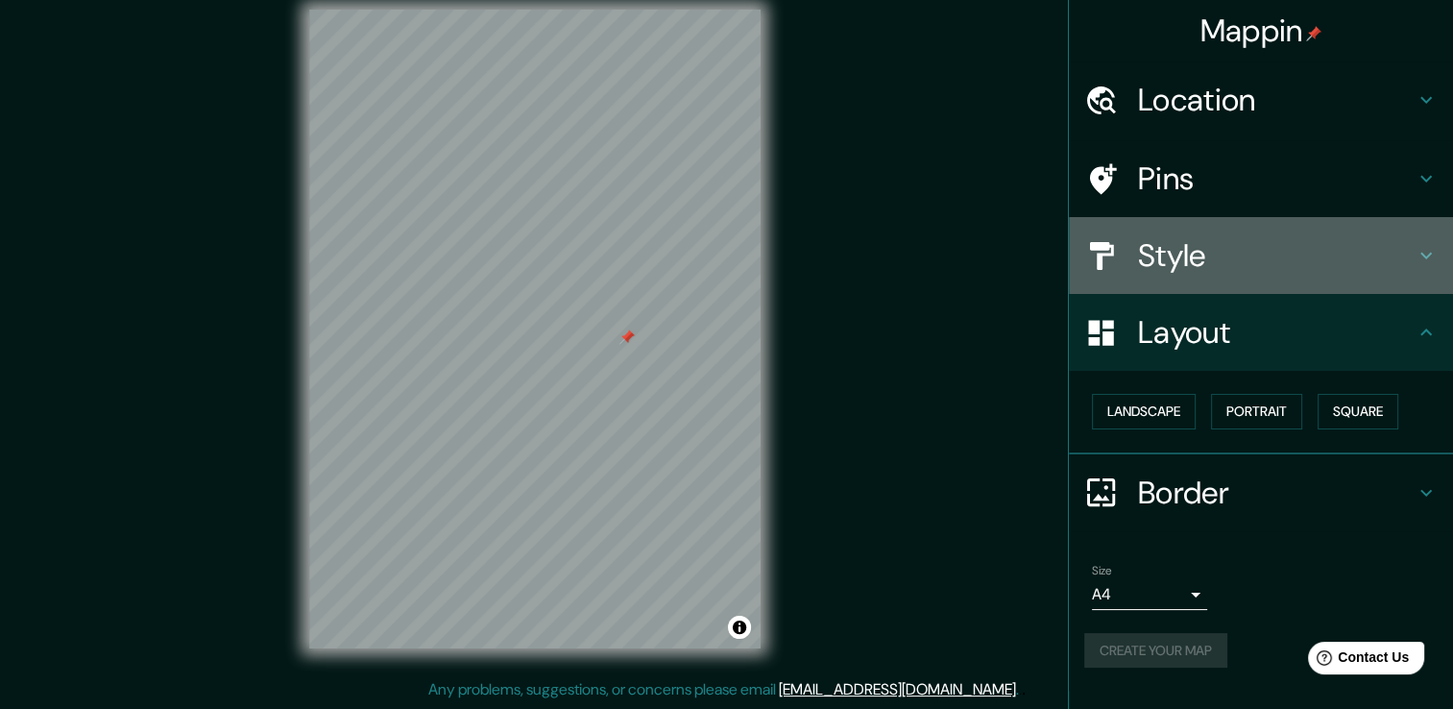
click at [1123, 244] on div at bounding box center [1111, 256] width 54 height 34
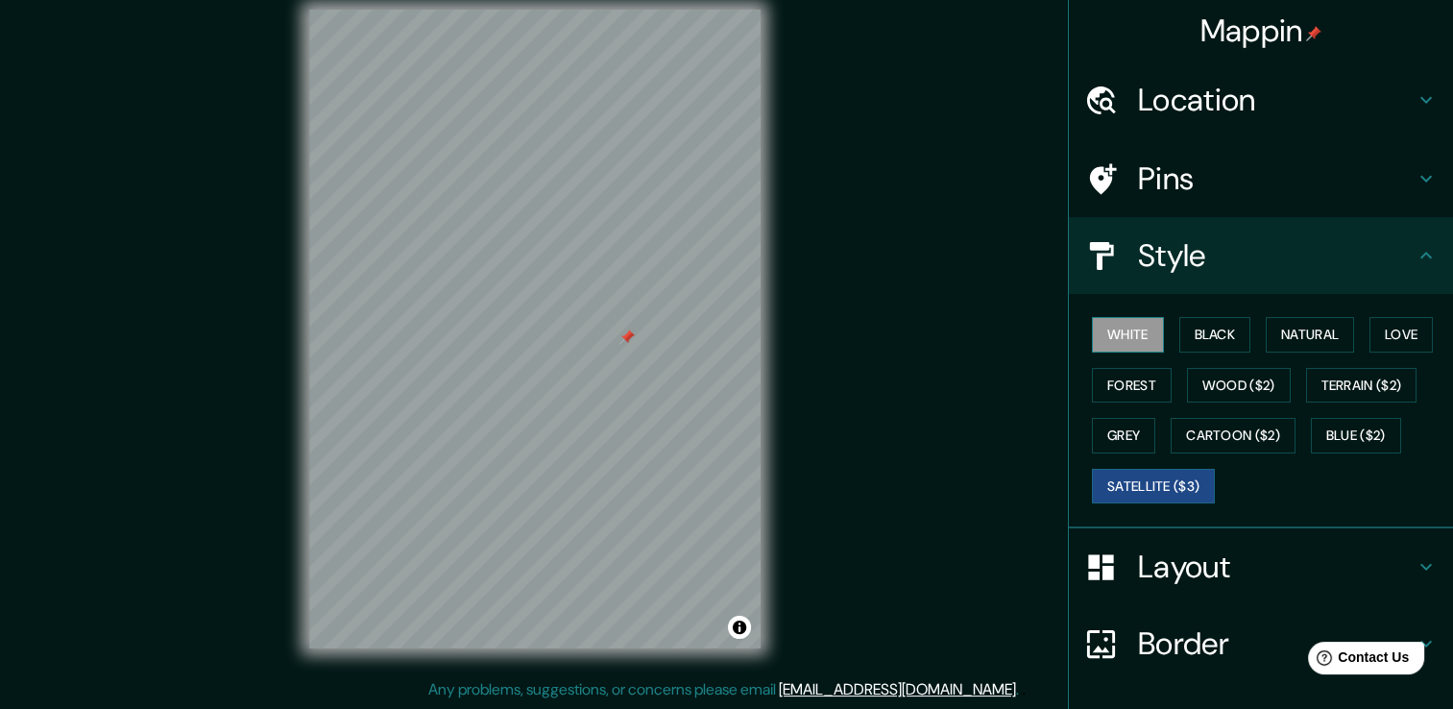
click at [1105, 335] on button "White" at bounding box center [1128, 335] width 72 height 36
click at [1195, 334] on button "Black" at bounding box center [1215, 335] width 72 height 36
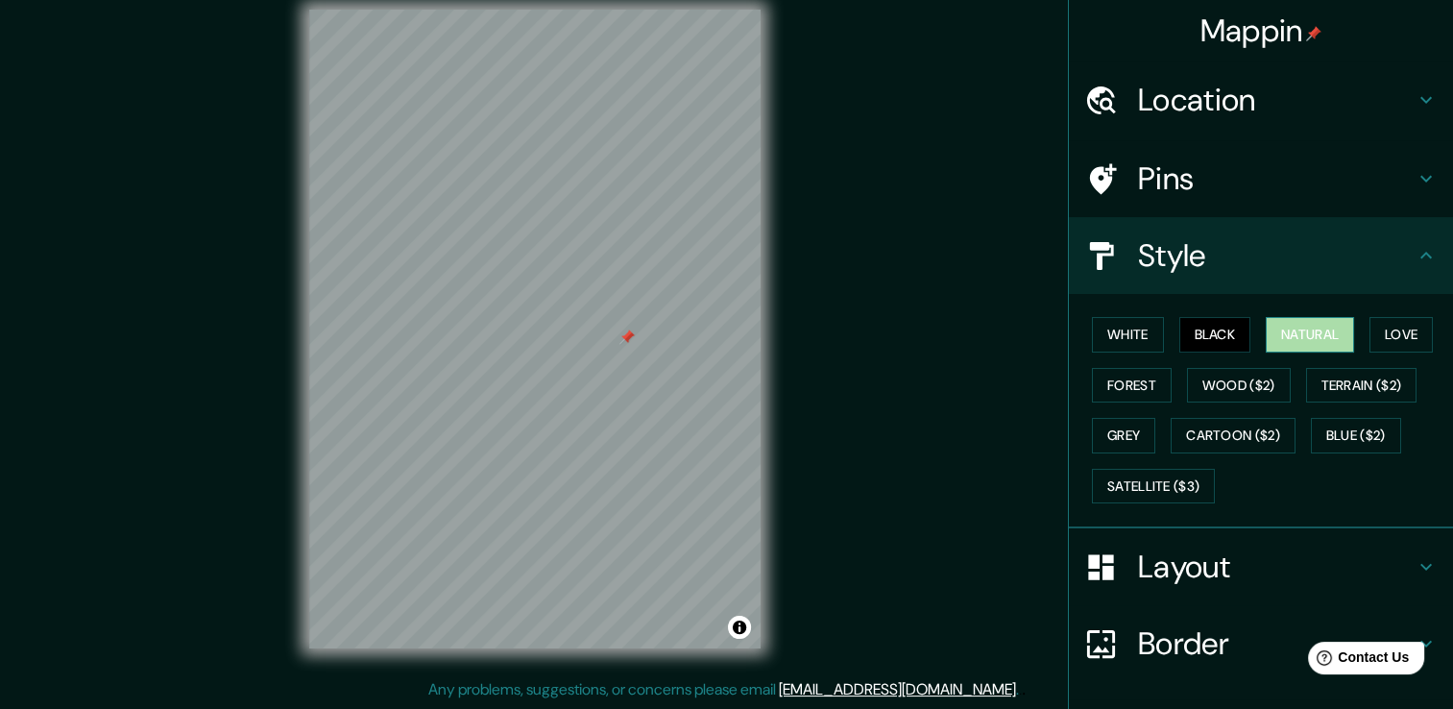
click at [1292, 333] on button "Natural" at bounding box center [1310, 335] width 88 height 36
click at [1397, 331] on button "Love" at bounding box center [1400, 335] width 63 height 36
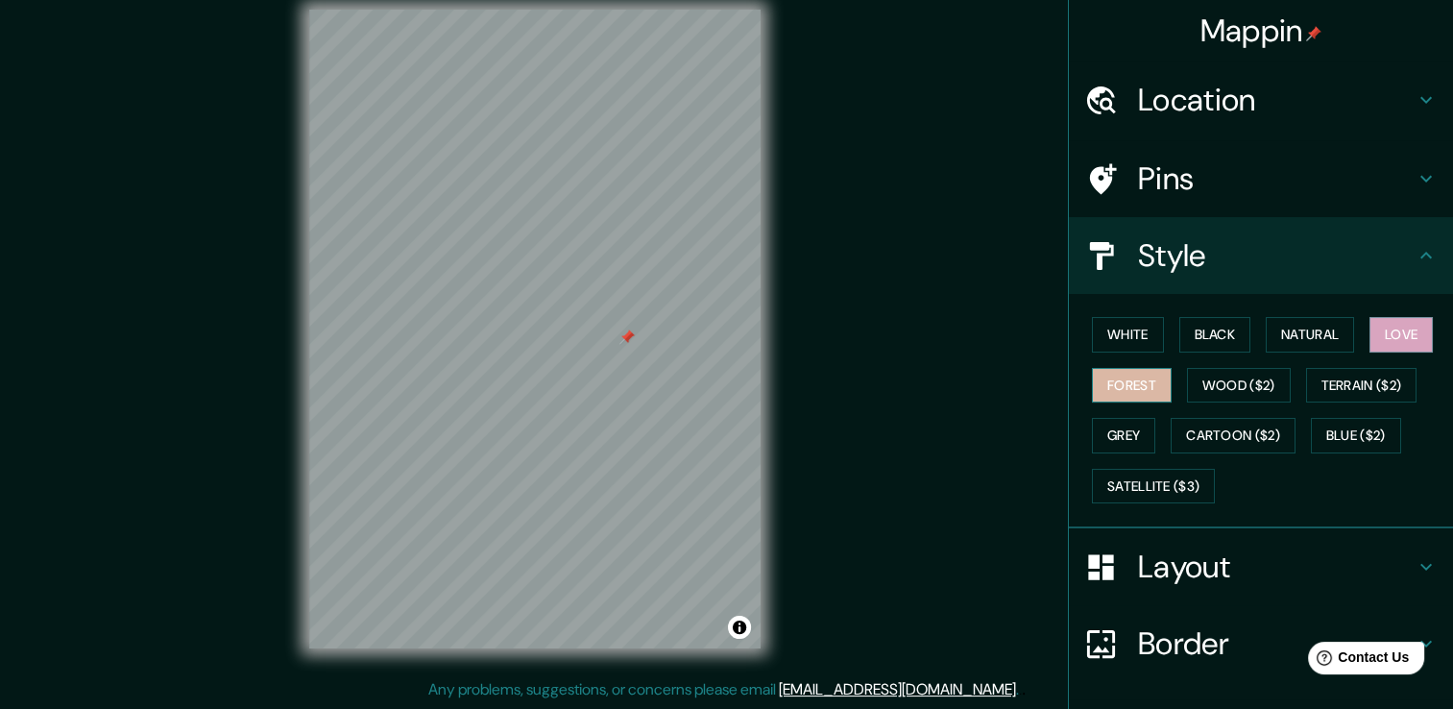
click at [1129, 385] on button "Forest" at bounding box center [1132, 386] width 80 height 36
click at [1200, 386] on button "Wood ($2)" at bounding box center [1239, 386] width 104 height 36
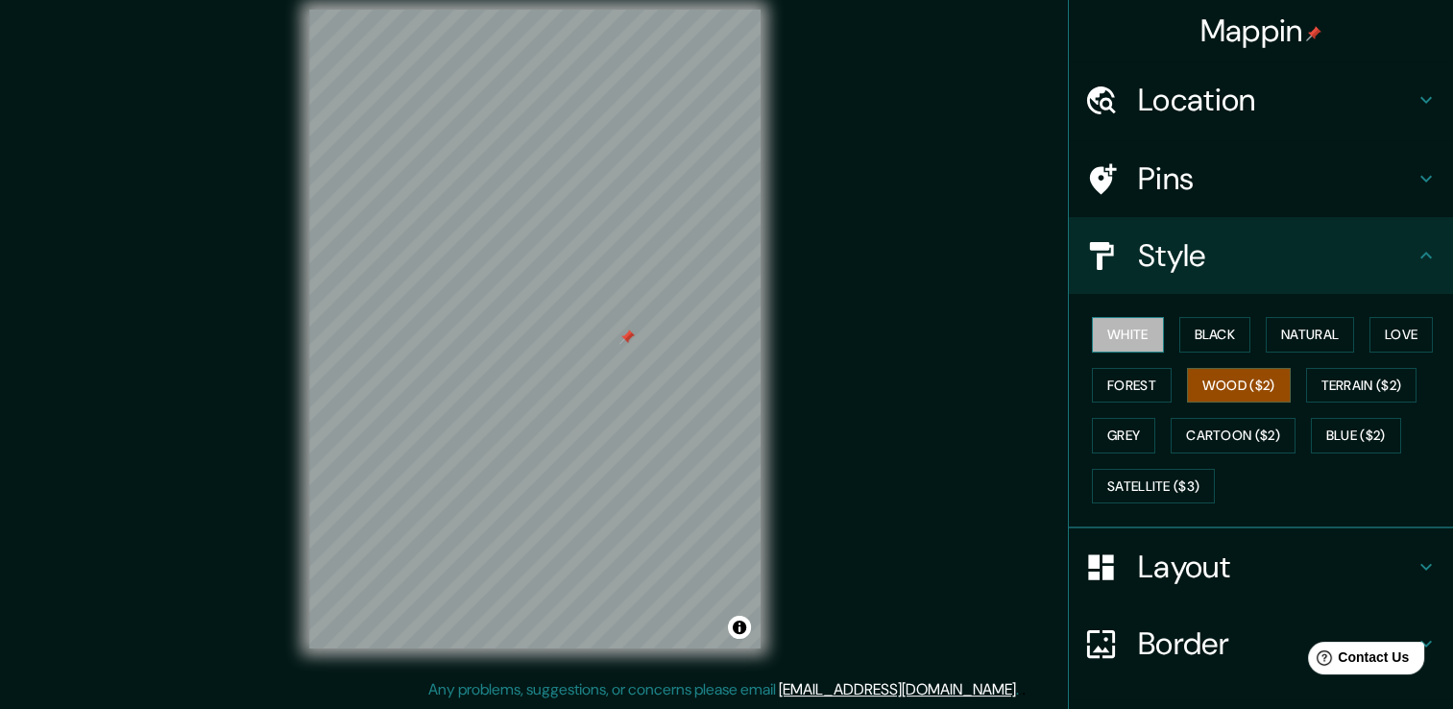
click at [1126, 336] on button "White" at bounding box center [1128, 335] width 72 height 36
click at [1218, 376] on button "Wood ($2)" at bounding box center [1239, 386] width 104 height 36
click at [1176, 95] on h4 "Location" at bounding box center [1276, 100] width 277 height 38
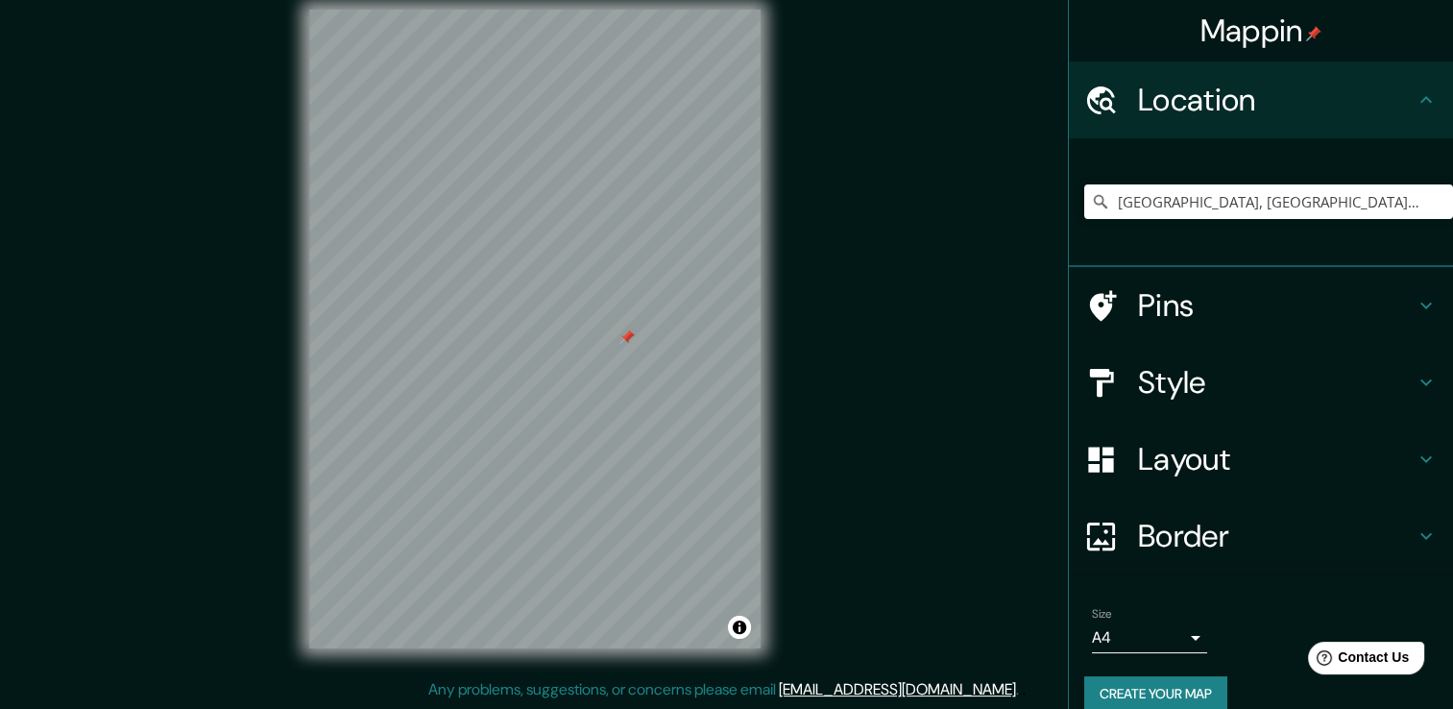
click at [933, 281] on div "Mappin Location Santiago Matatlán, Estado de Oaxaca, México Santiago Matatlán E…" at bounding box center [726, 344] width 1453 height 730
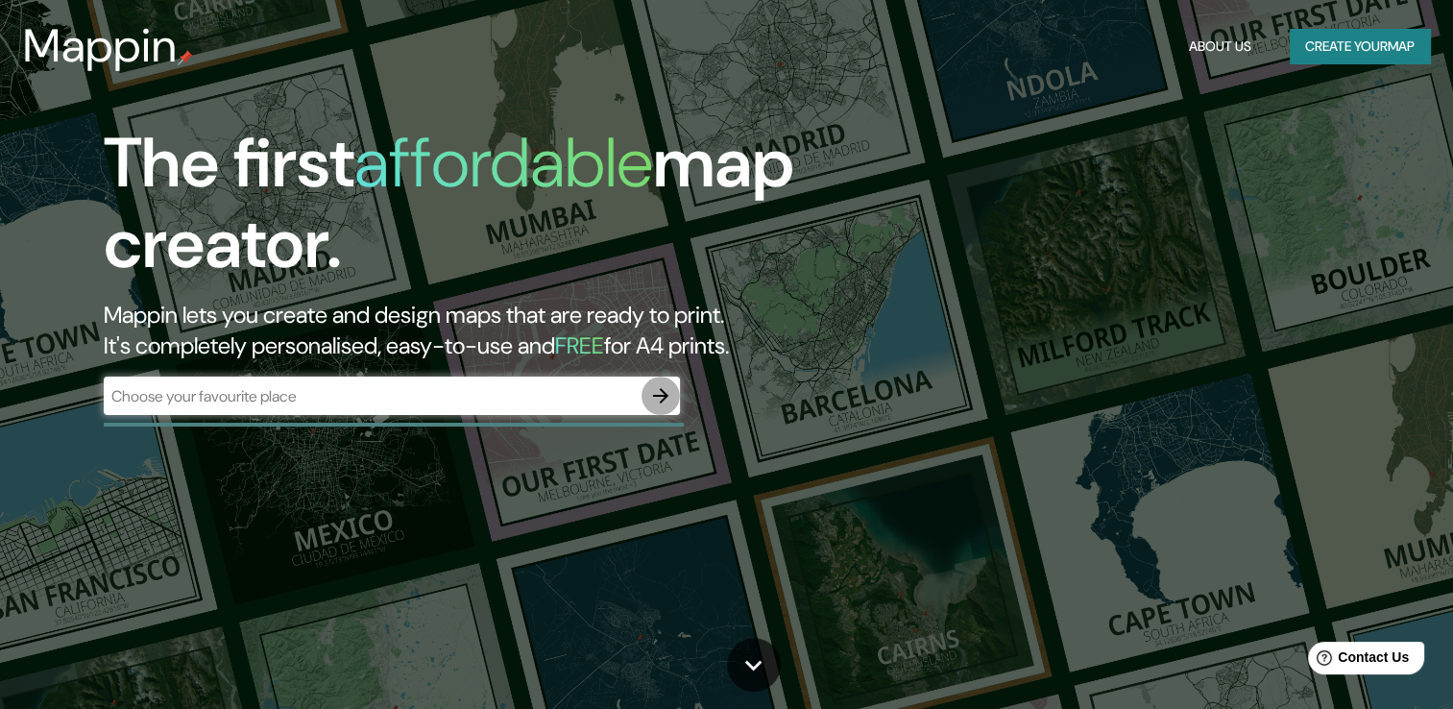
click at [651, 395] on icon "button" at bounding box center [660, 395] width 23 height 23
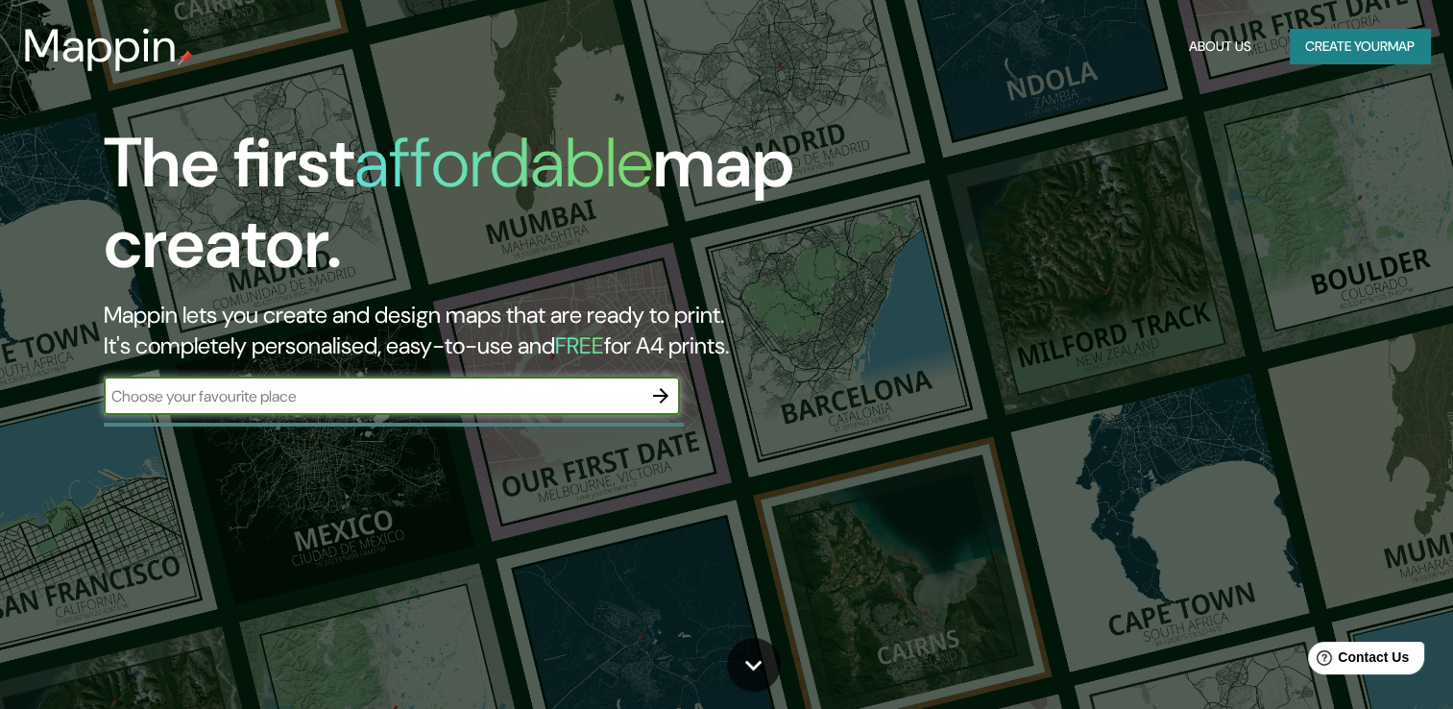
click at [449, 408] on div "​" at bounding box center [392, 395] width 576 height 38
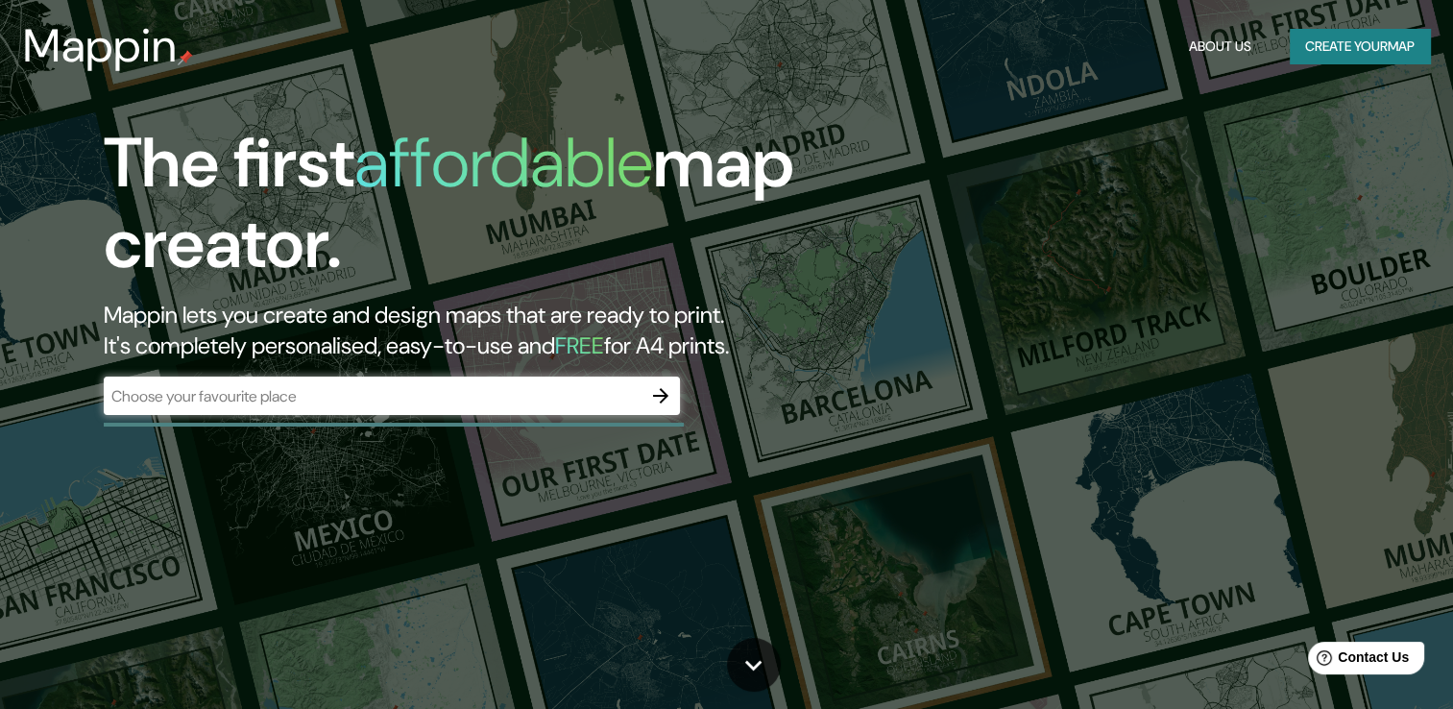
click at [261, 383] on div "​" at bounding box center [392, 395] width 576 height 38
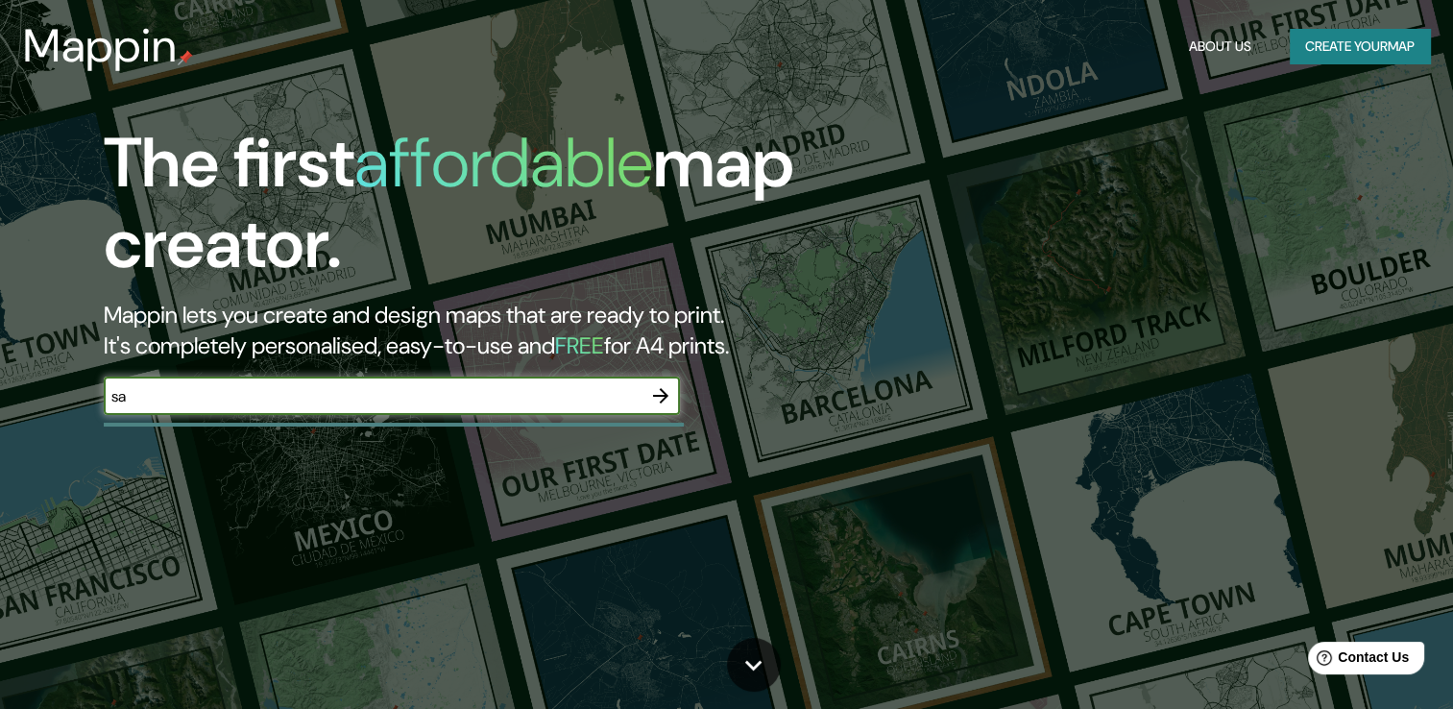
type input "s"
type input "[GEOGRAPHIC_DATA]"
click at [668, 387] on icon "button" at bounding box center [660, 395] width 23 height 23
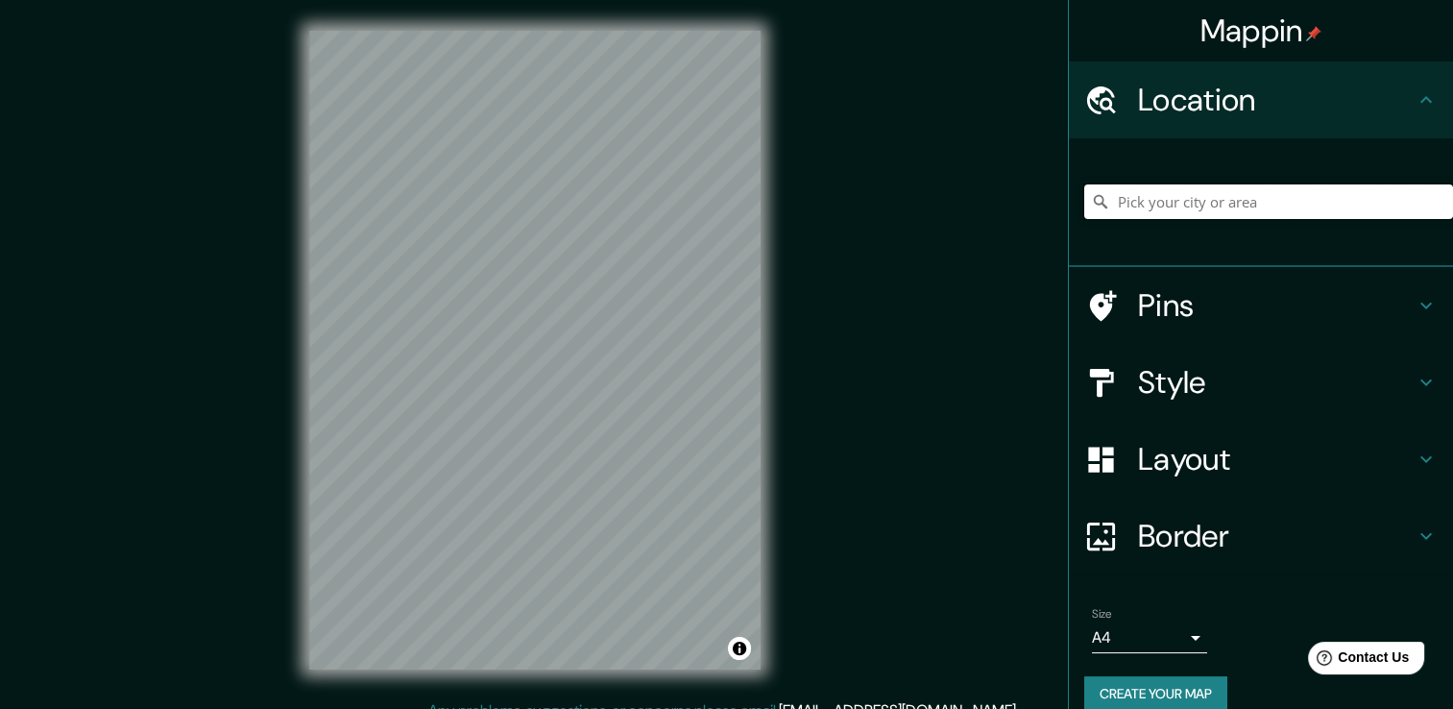
click at [1181, 207] on input "Pick your city or area" at bounding box center [1268, 201] width 369 height 35
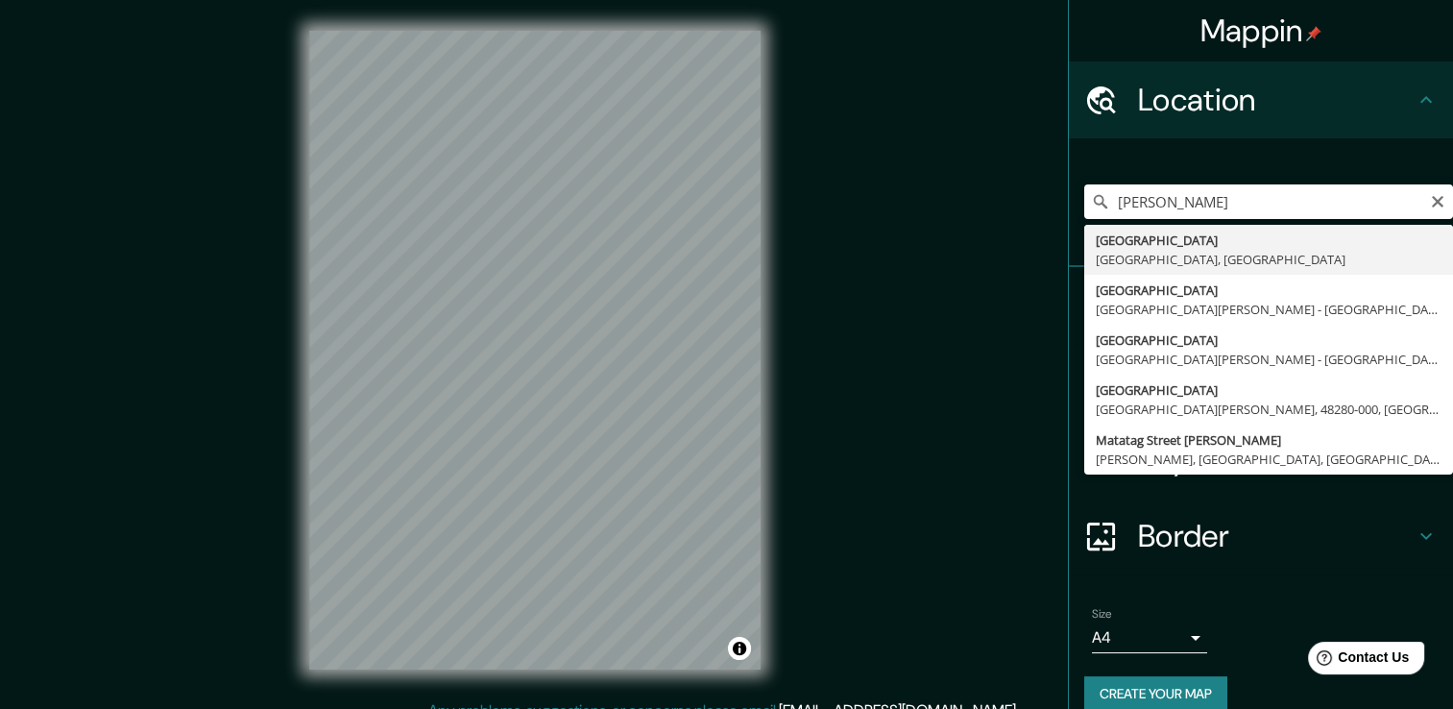
type input "[PERSON_NAME], [GEOGRAPHIC_DATA], [GEOGRAPHIC_DATA]"
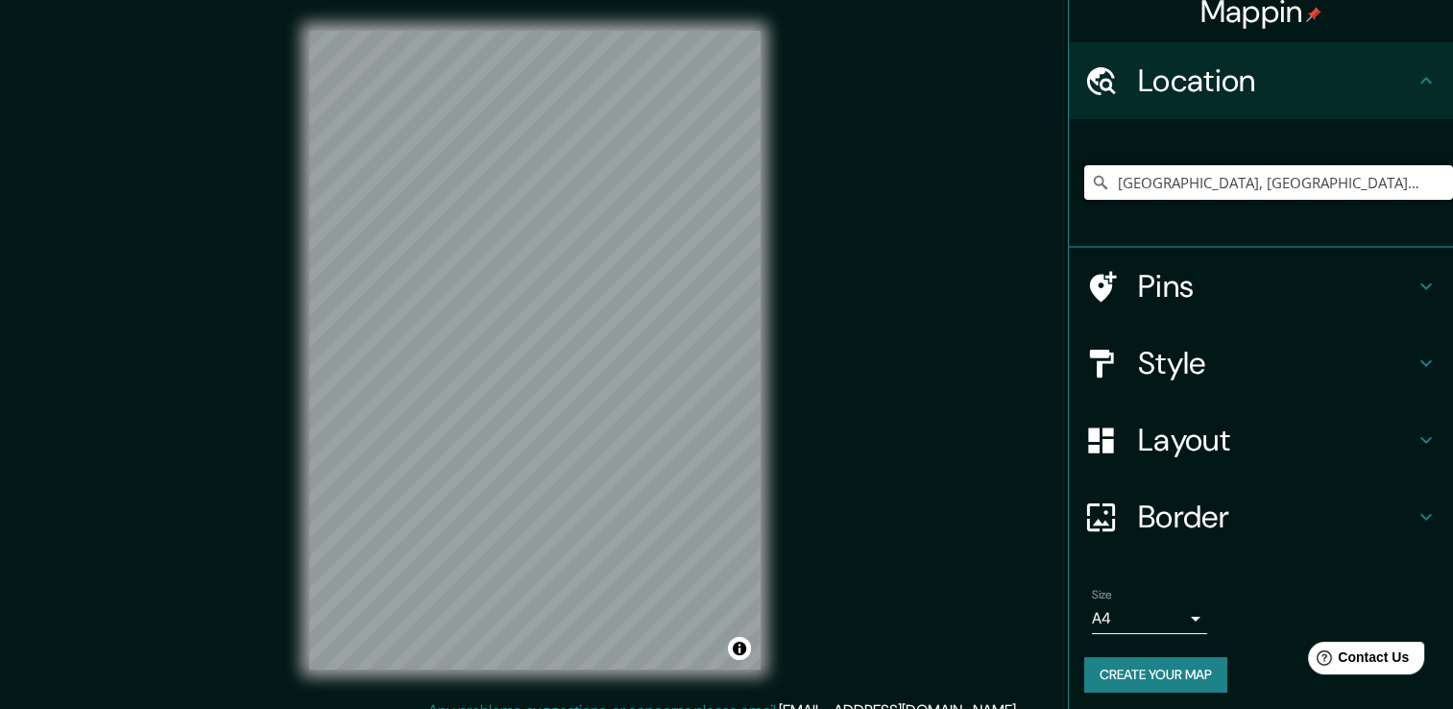
scroll to position [24, 0]
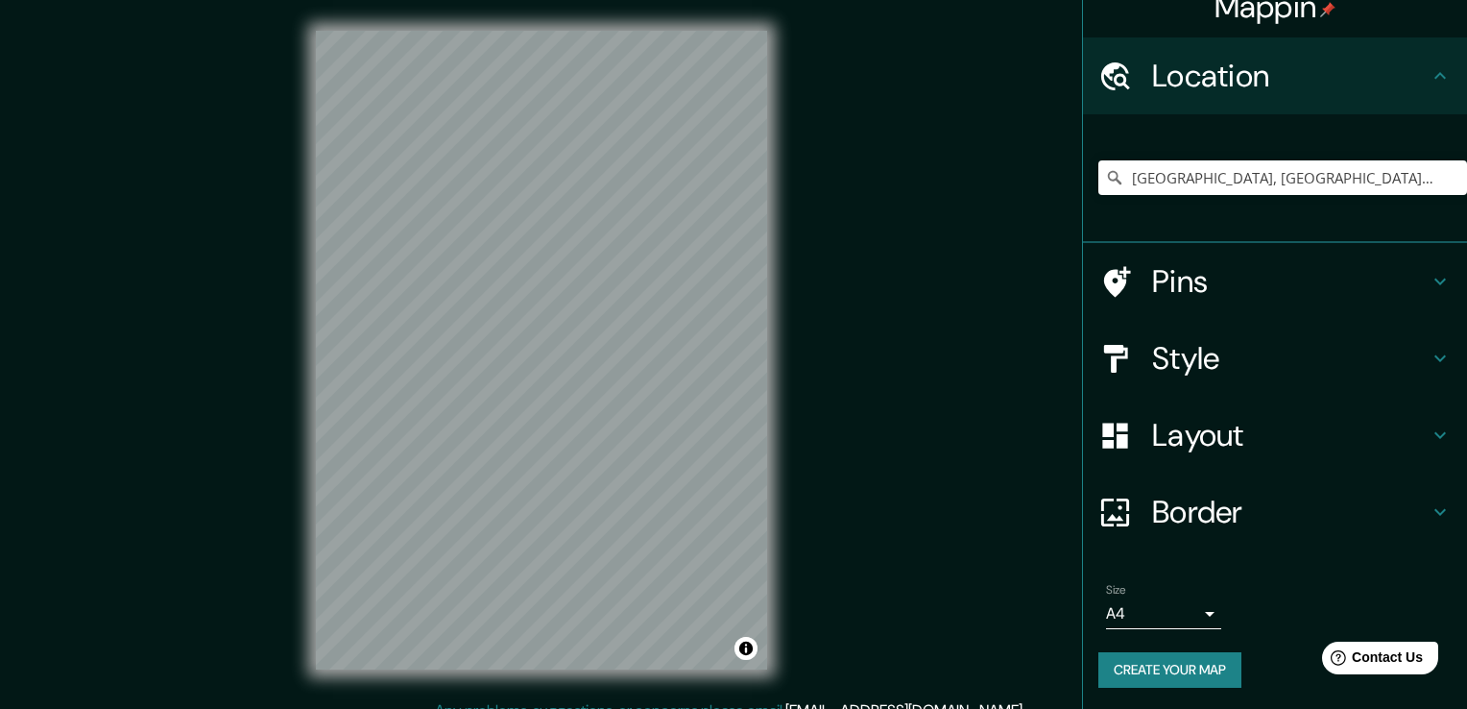
click at [1172, 610] on body "Mappin Location Santiago Matatlán, Estado de Oaxaca, México Pins Style Layout B…" at bounding box center [733, 354] width 1467 height 709
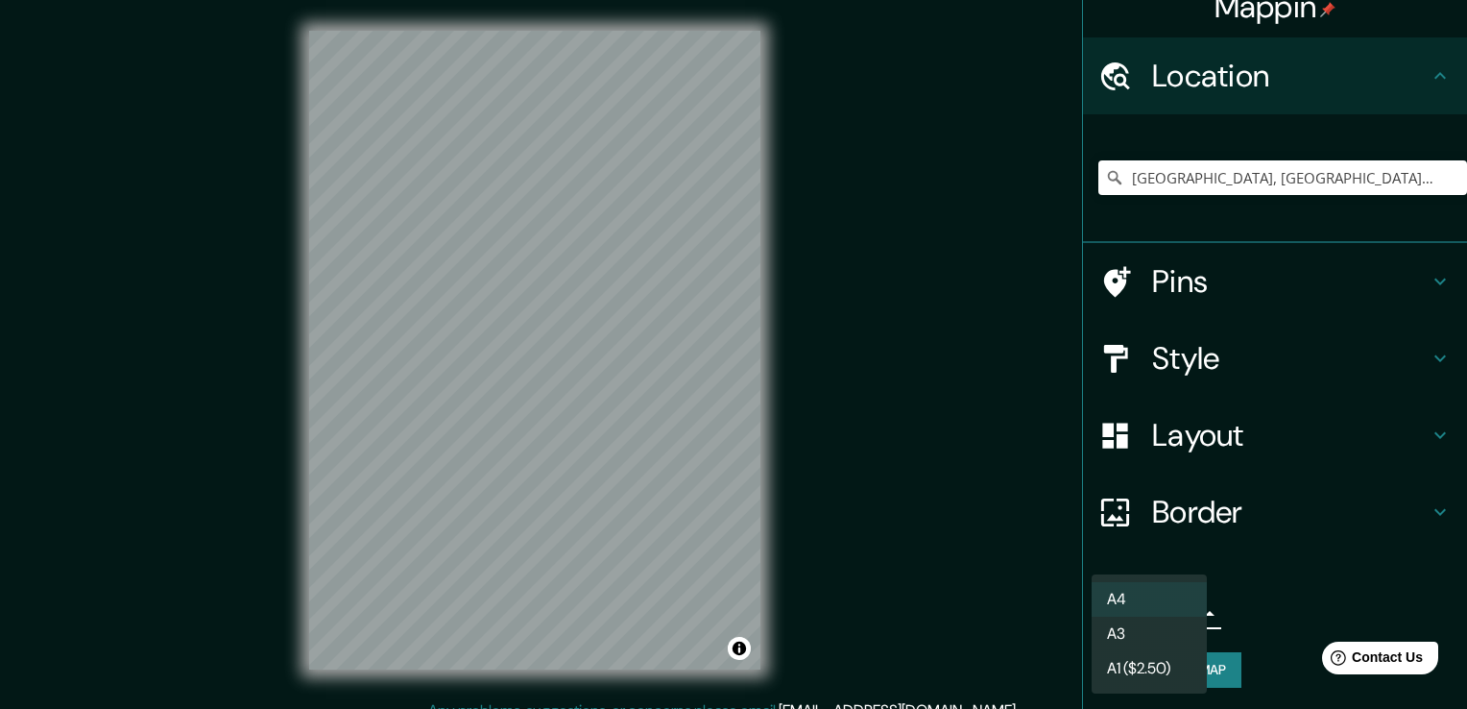
click at [1157, 636] on li "A3" at bounding box center [1149, 633] width 115 height 35
click at [1174, 613] on body "Mappin Location Santiago Matatlán, Estado de Oaxaca, México Pins Style Layout B…" at bounding box center [733, 354] width 1467 height 709
click at [1156, 589] on li "A4" at bounding box center [1149, 599] width 115 height 35
type input "single"
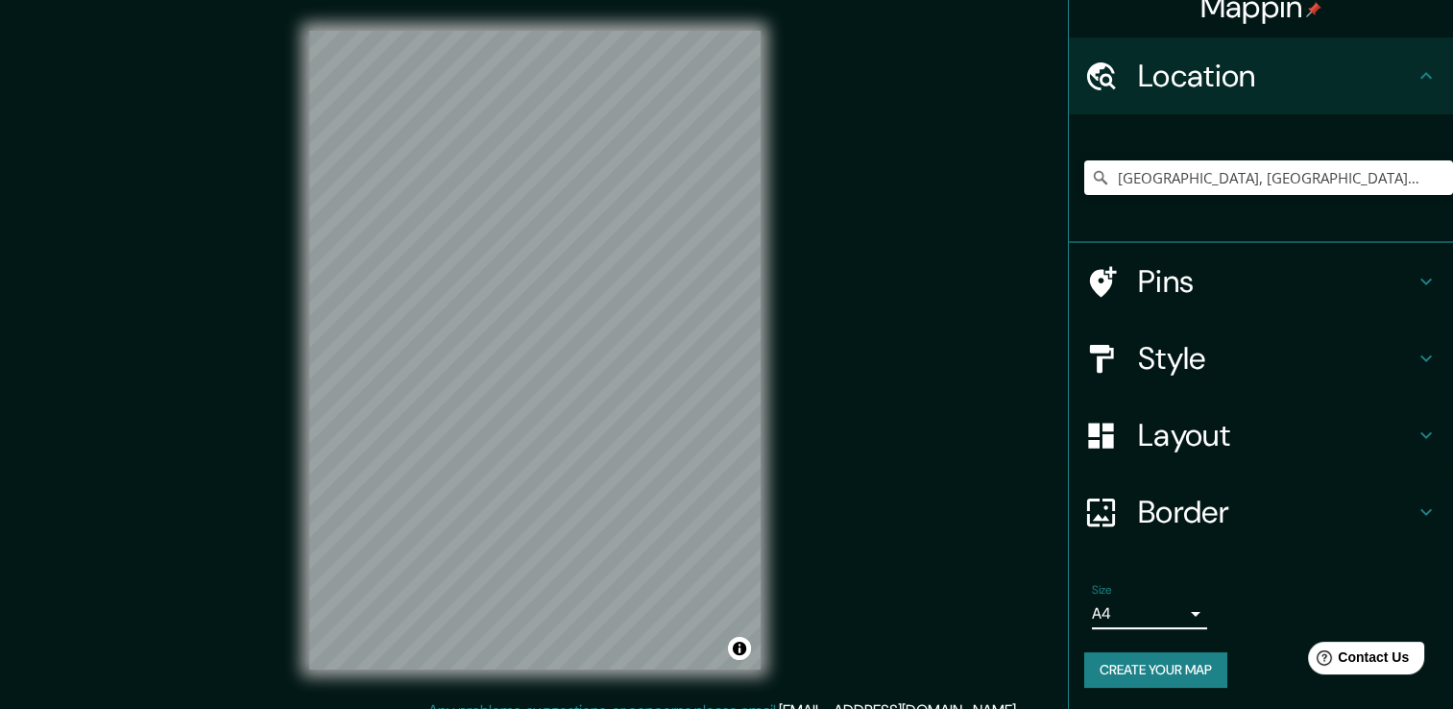
click at [1398, 440] on h4 "Layout" at bounding box center [1276, 435] width 277 height 38
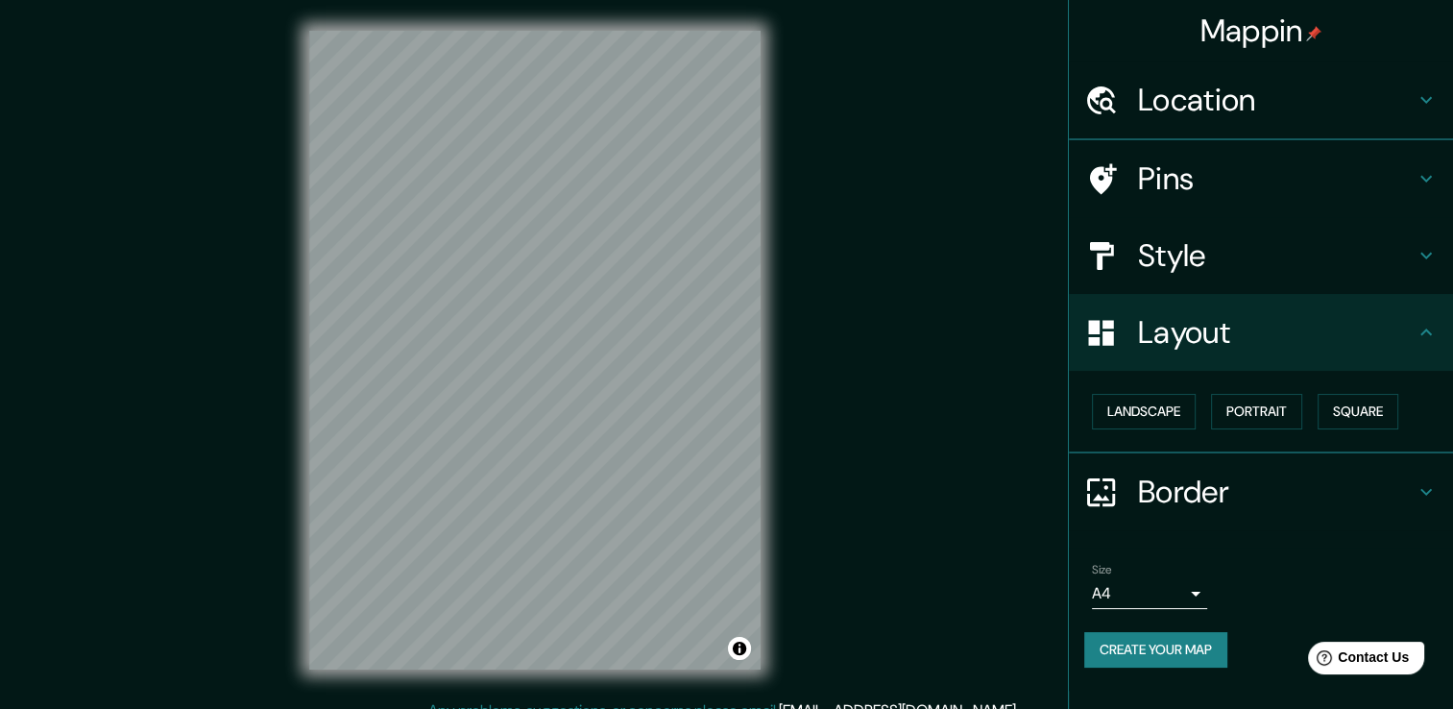
scroll to position [0, 0]
click at [1253, 402] on button "Portrait" at bounding box center [1256, 412] width 91 height 36
click at [1110, 417] on button "Landscape" at bounding box center [1144, 412] width 104 height 36
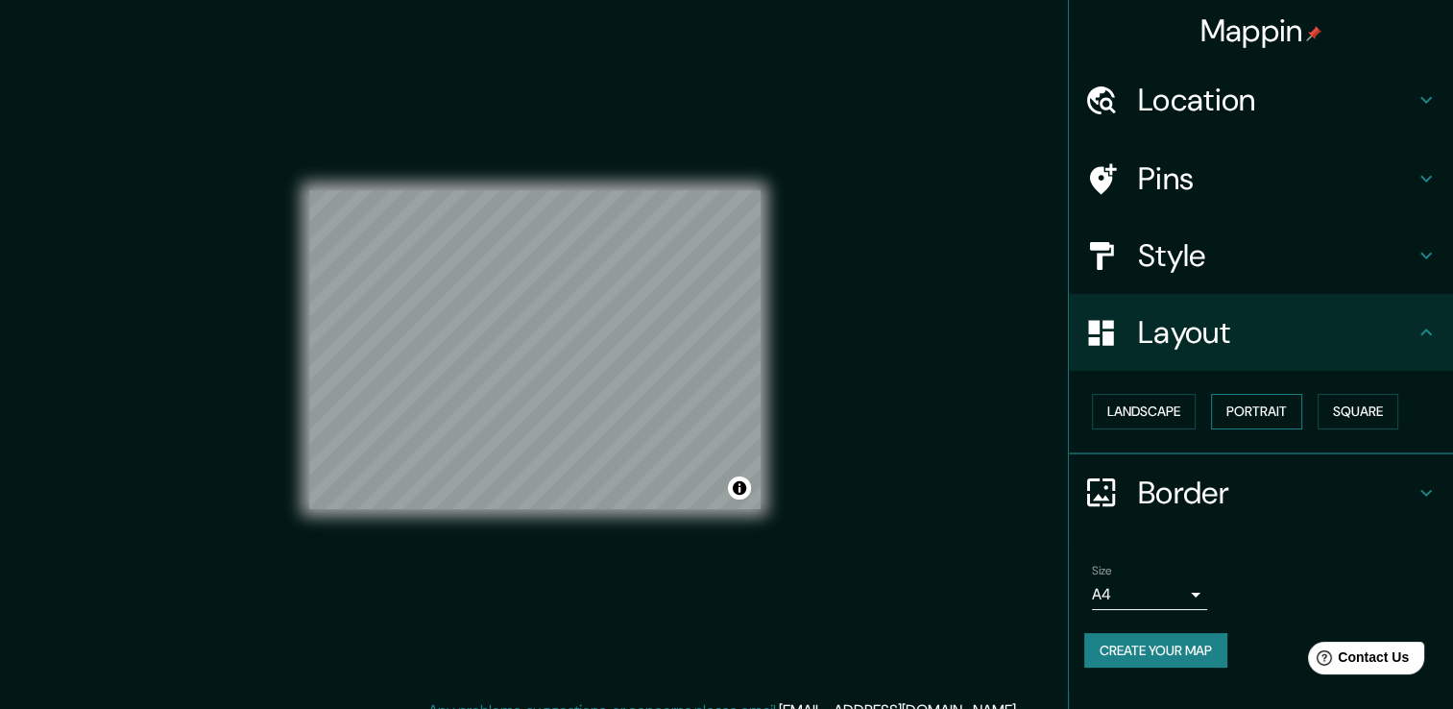
click at [1250, 402] on button "Portrait" at bounding box center [1256, 412] width 91 height 36
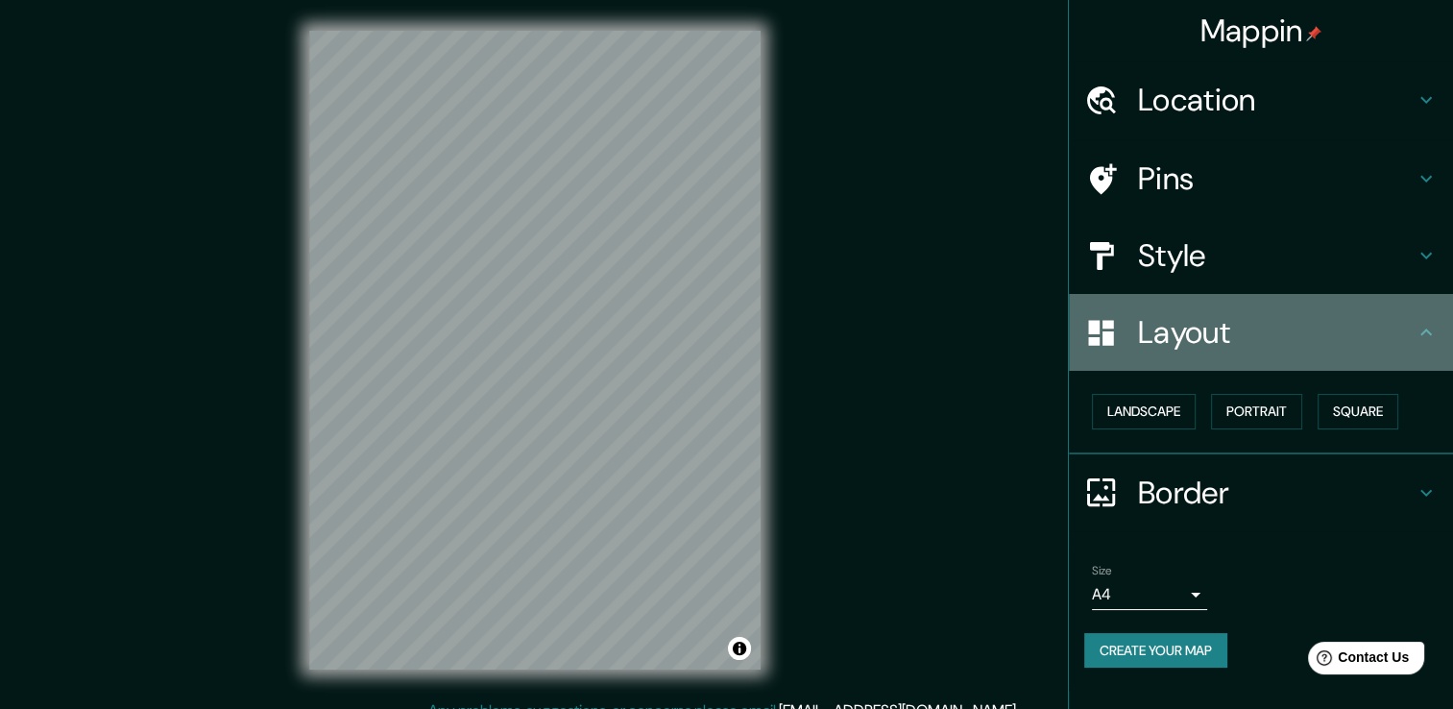
click at [1429, 328] on icon at bounding box center [1425, 332] width 23 height 23
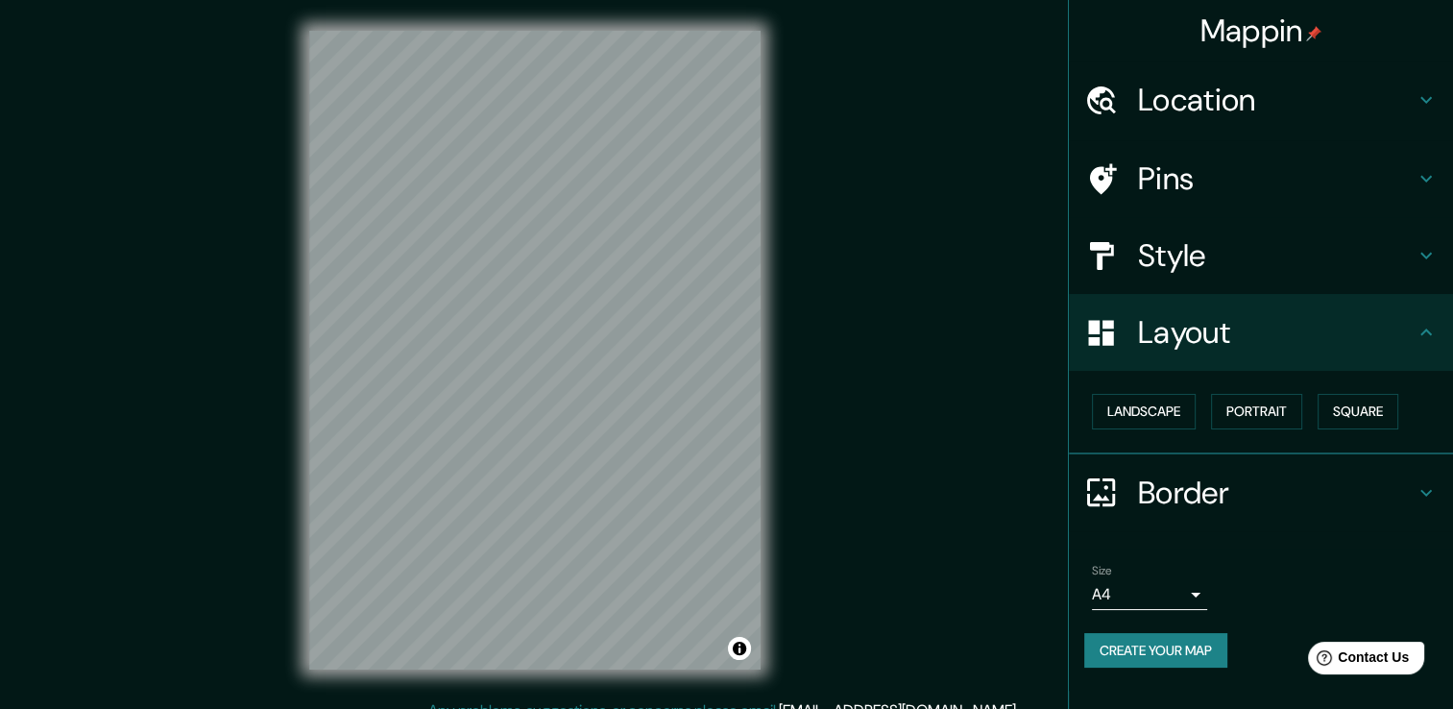
click at [1276, 17] on h4 "Mappin" at bounding box center [1261, 31] width 122 height 38
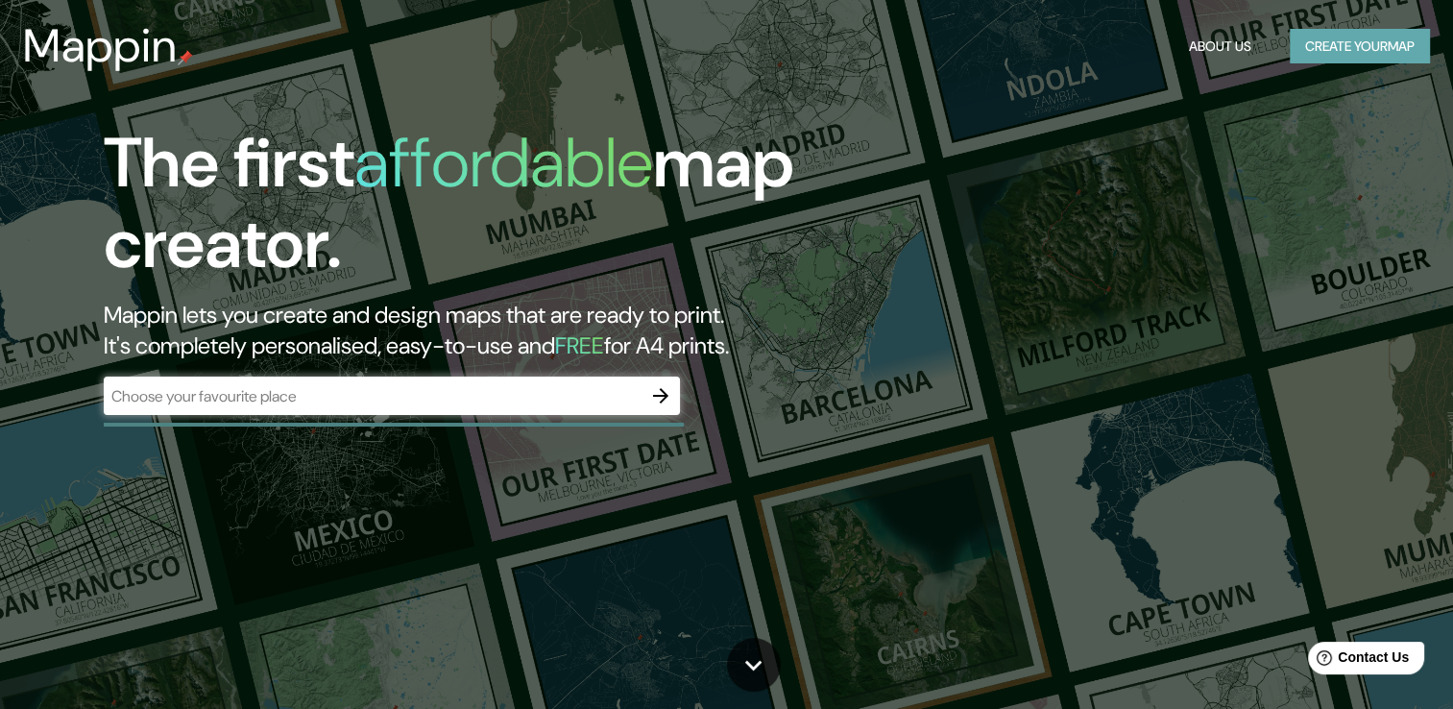
click at [1344, 54] on button "Create your map" at bounding box center [1360, 47] width 140 height 36
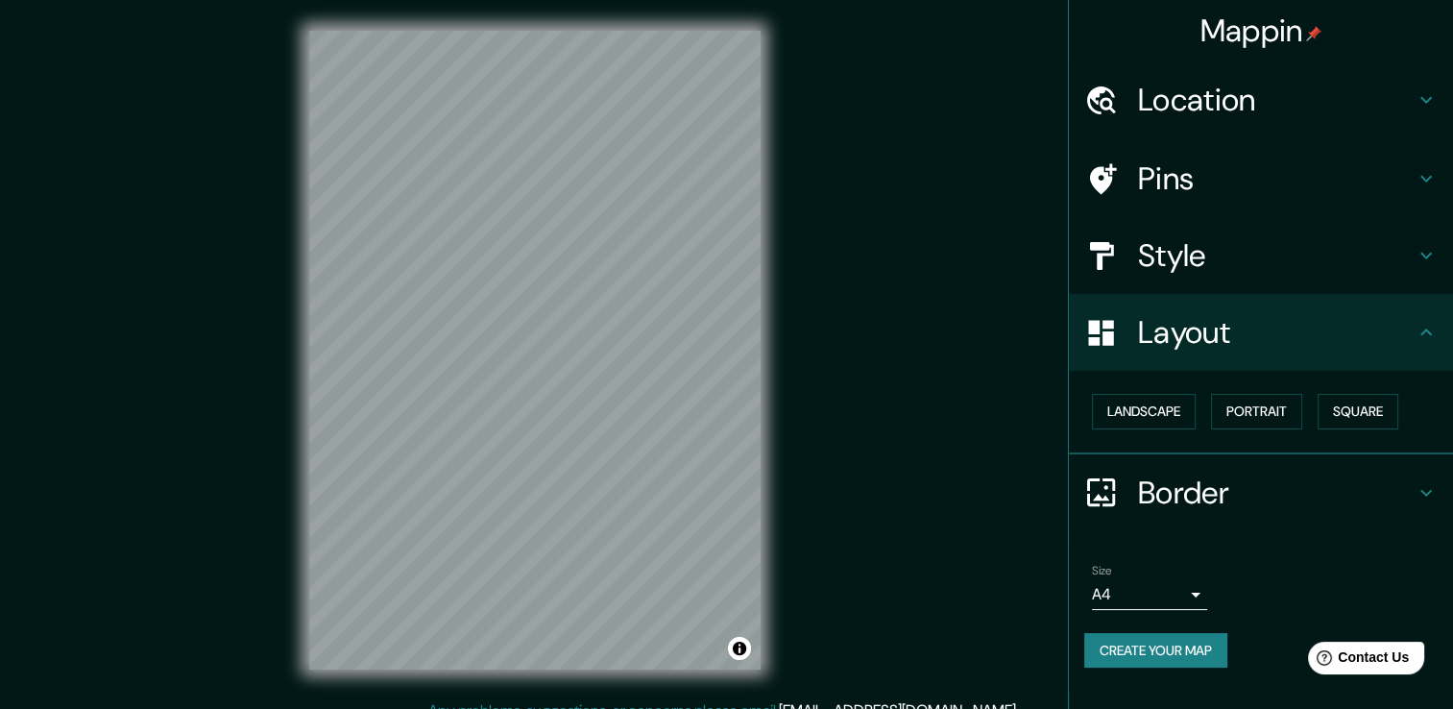
click at [1223, 109] on h4 "Location" at bounding box center [1276, 100] width 277 height 38
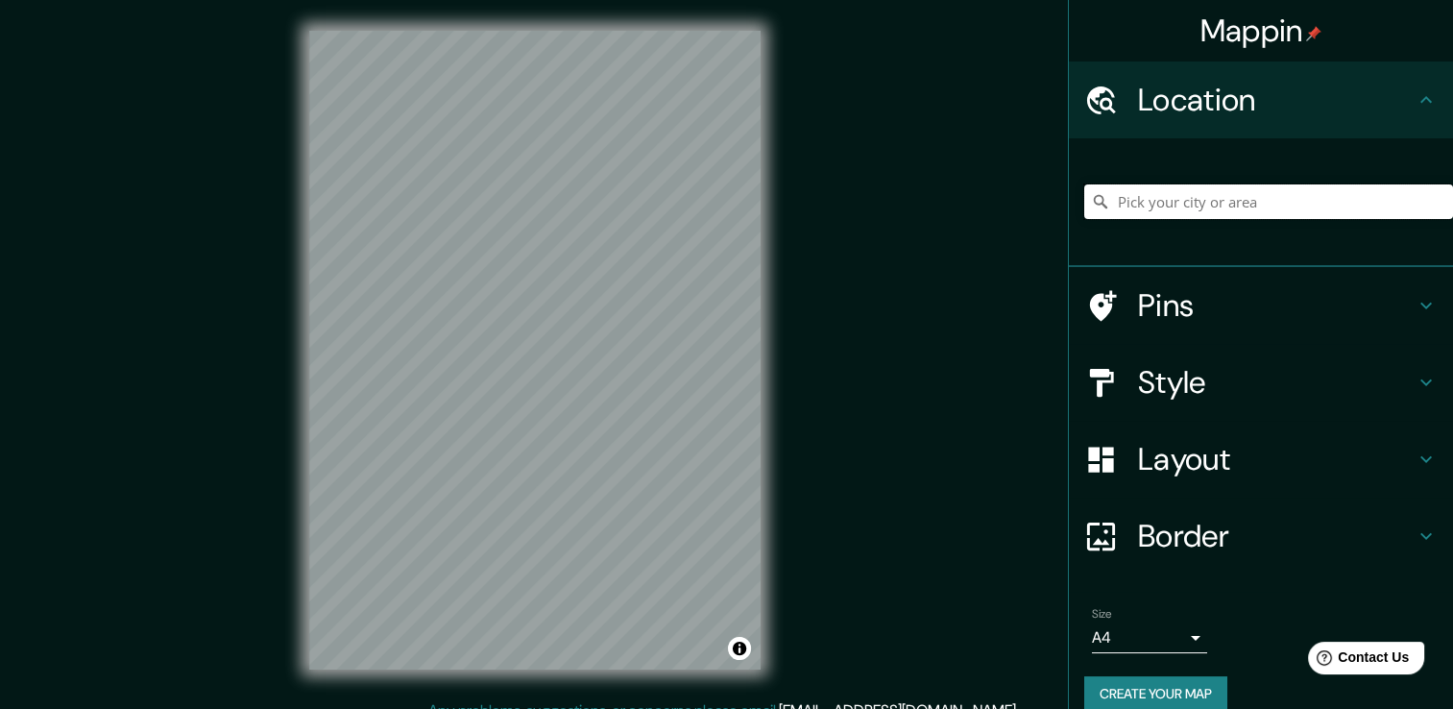
click at [1198, 191] on input "Pick your city or area" at bounding box center [1268, 201] width 369 height 35
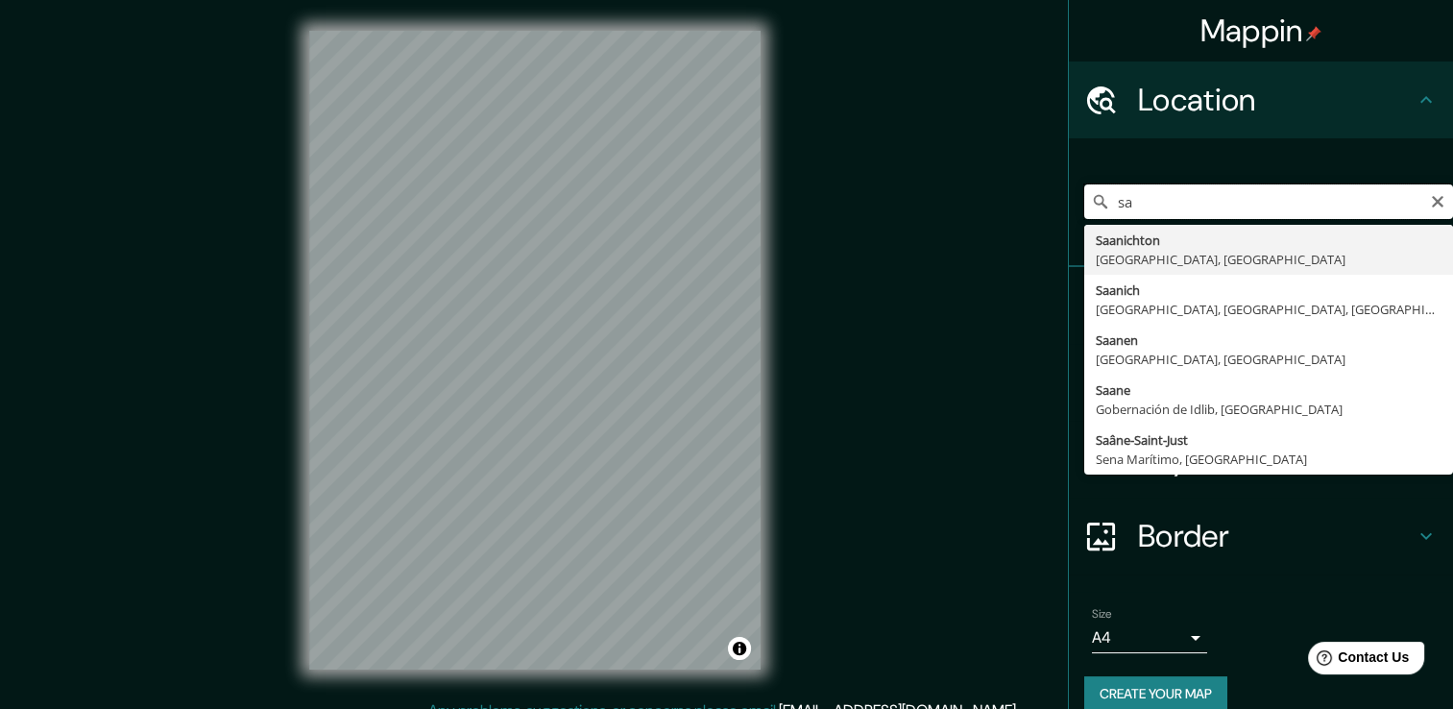
type input "s"
type input "[PERSON_NAME], [GEOGRAPHIC_DATA], [GEOGRAPHIC_DATA]"
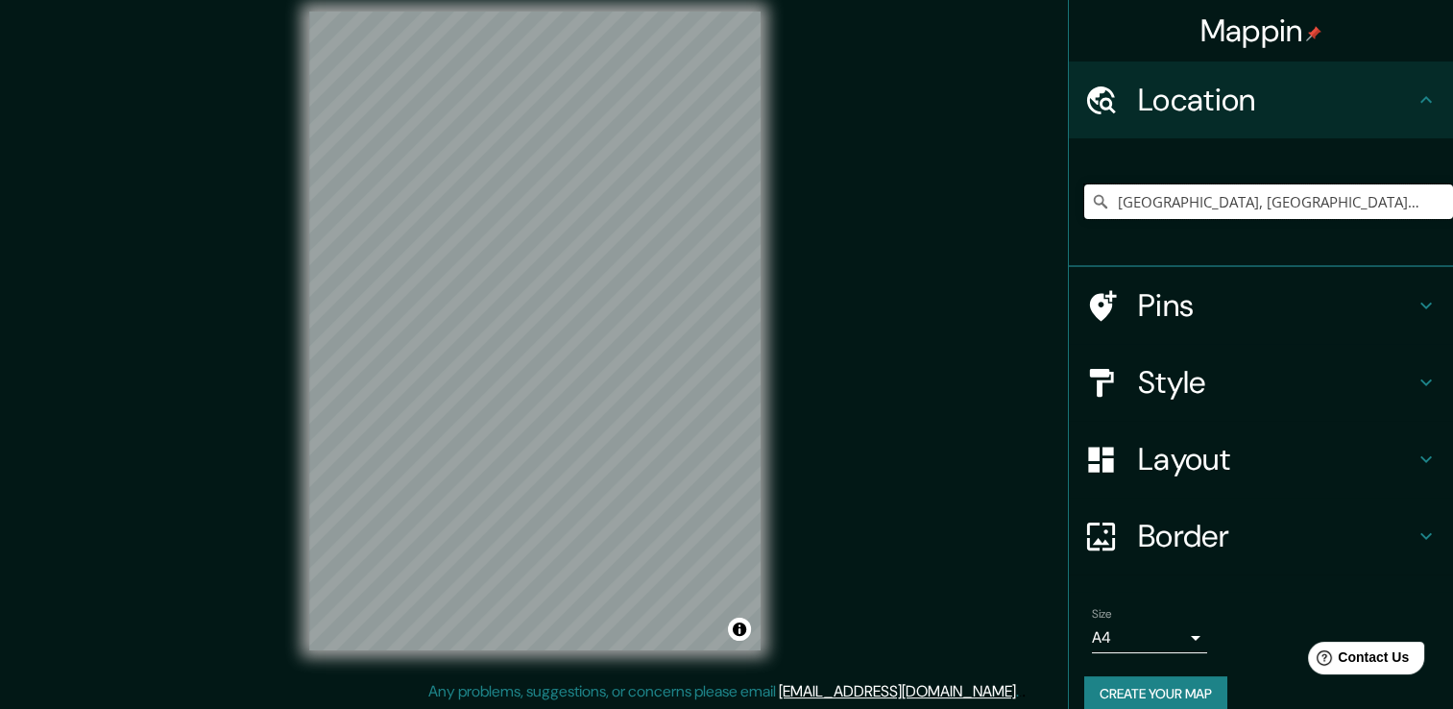
scroll to position [21, 0]
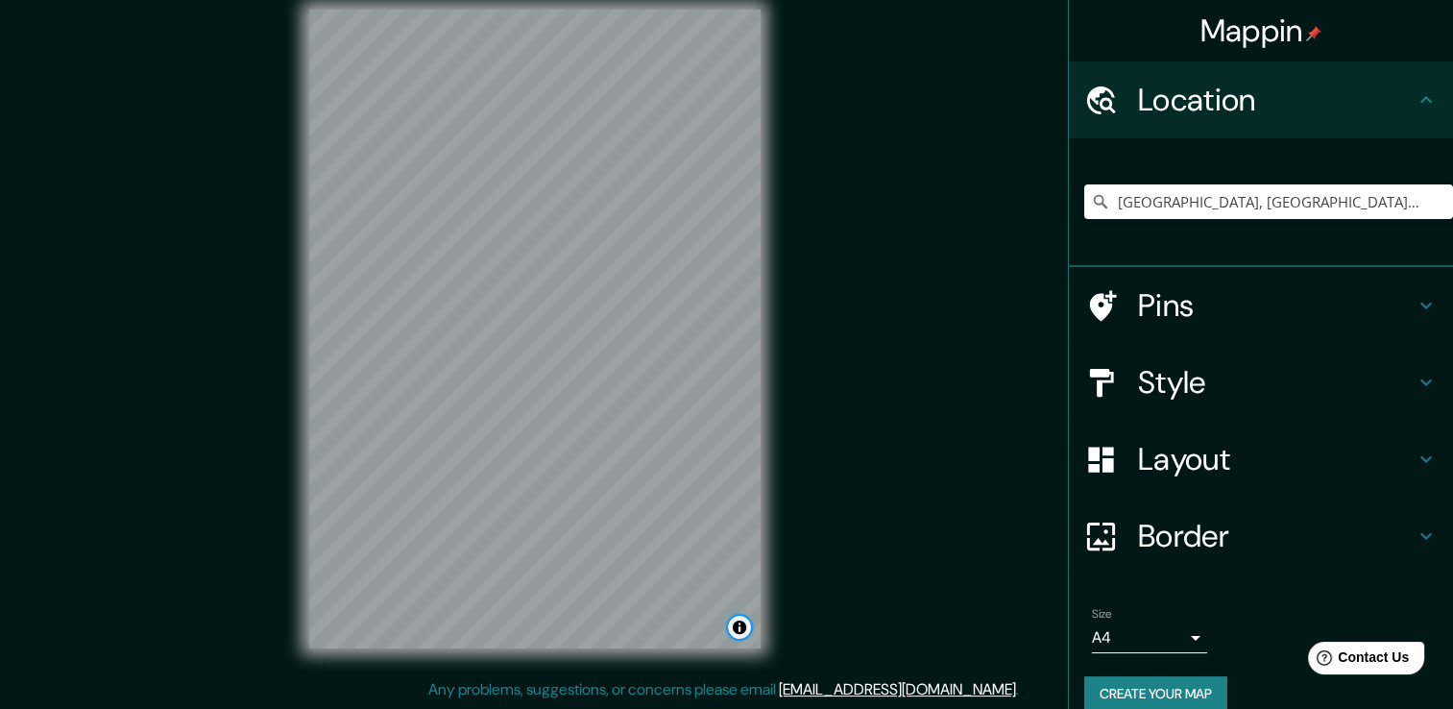
click at [741, 624] on button "Toggle attribution" at bounding box center [739, 626] width 23 height 23
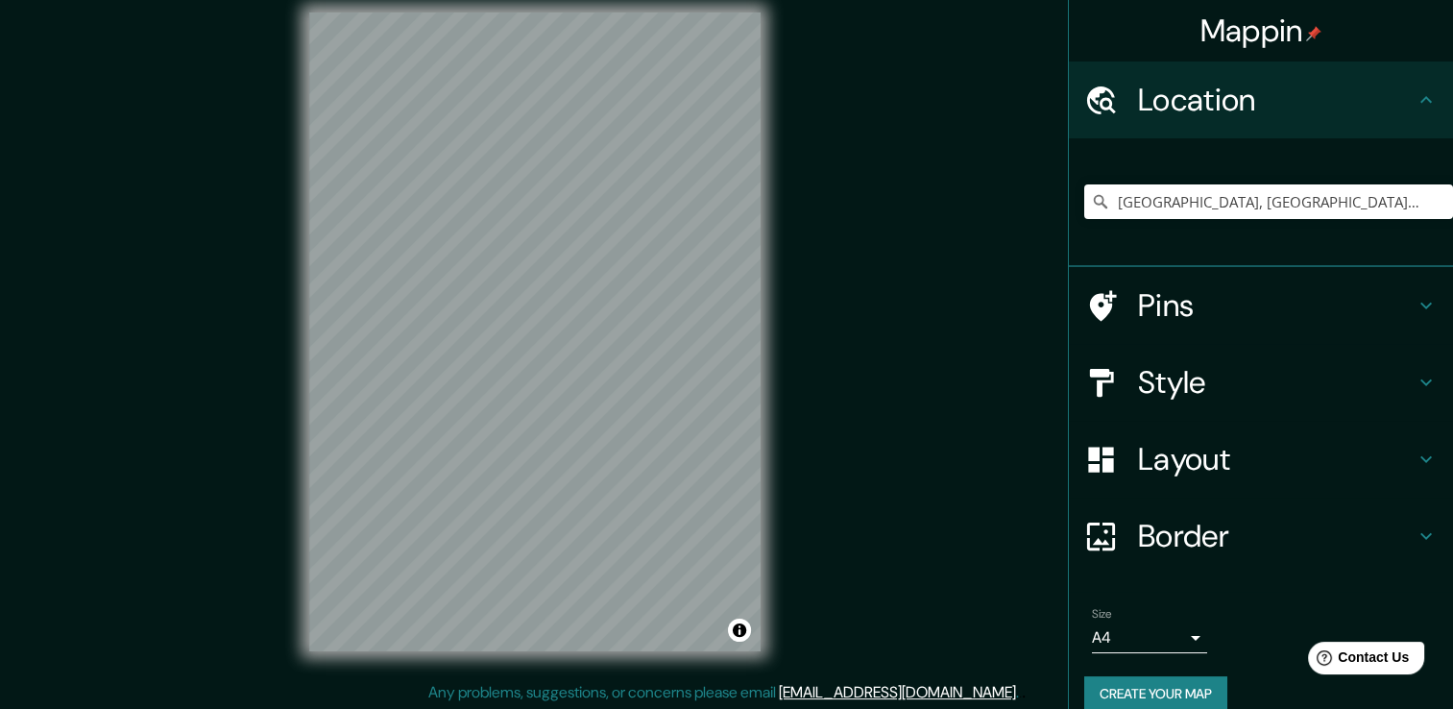
click at [1202, 301] on h4 "Pins" at bounding box center [1276, 305] width 277 height 38
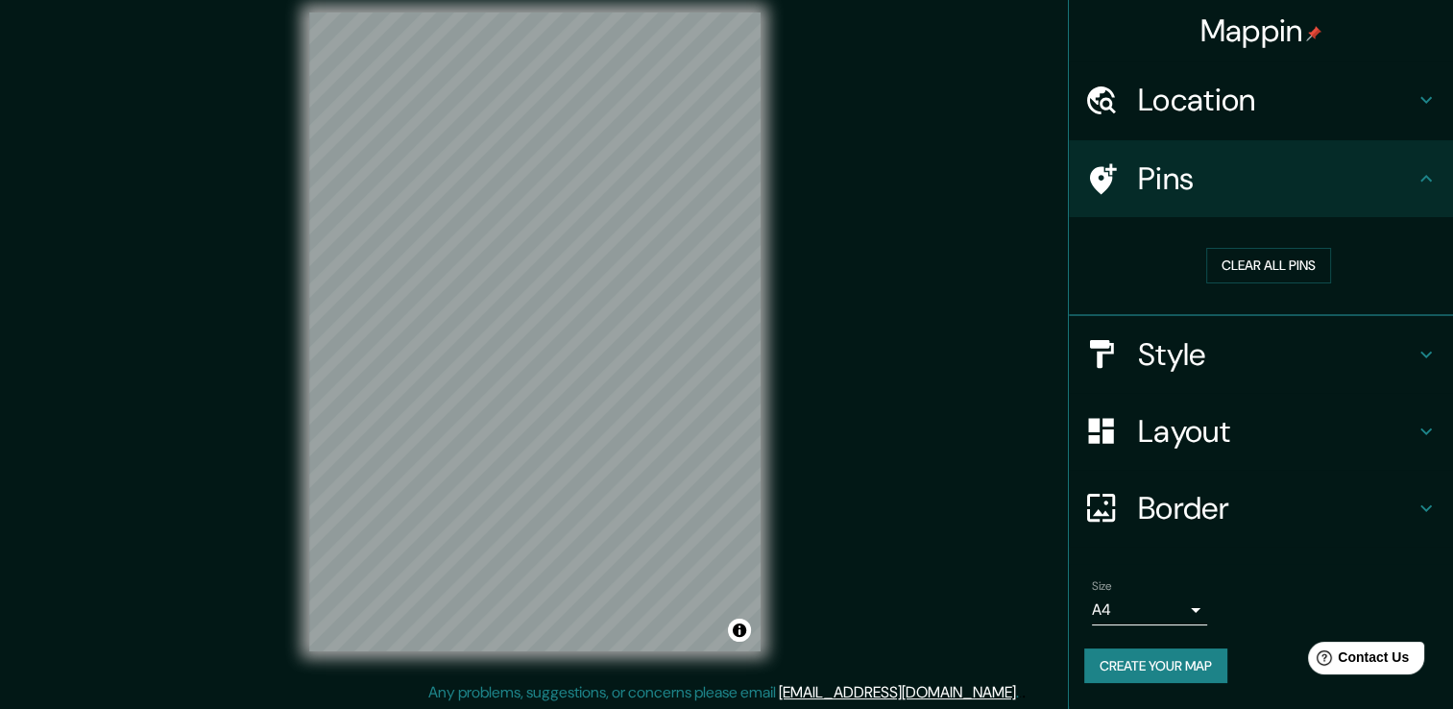
click at [1215, 344] on h4 "Style" at bounding box center [1276, 354] width 277 height 38
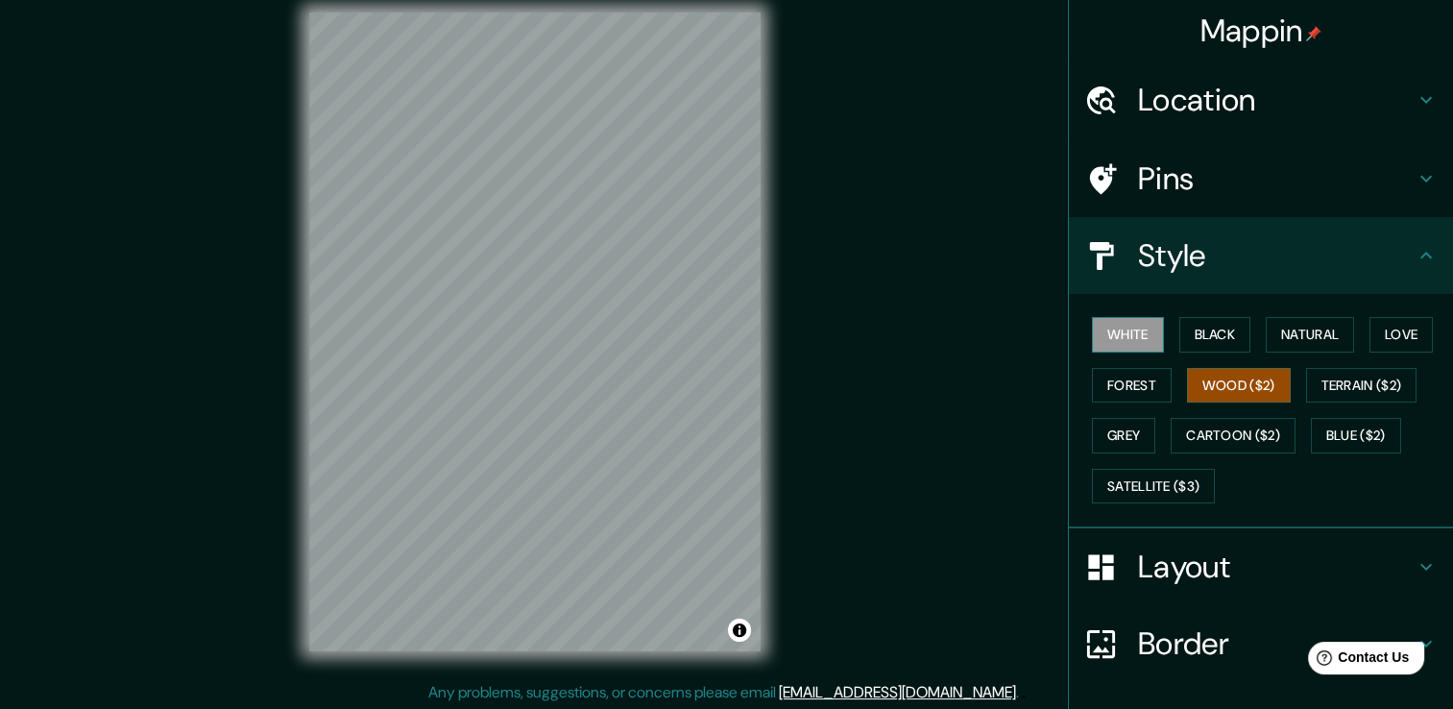
click at [1137, 336] on button "White" at bounding box center [1128, 335] width 72 height 36
click at [1139, 378] on button "Forest" at bounding box center [1132, 386] width 80 height 36
click at [1268, 395] on button "Wood ($2)" at bounding box center [1239, 386] width 104 height 36
click at [1124, 486] on button "Satellite ($3)" at bounding box center [1153, 487] width 123 height 36
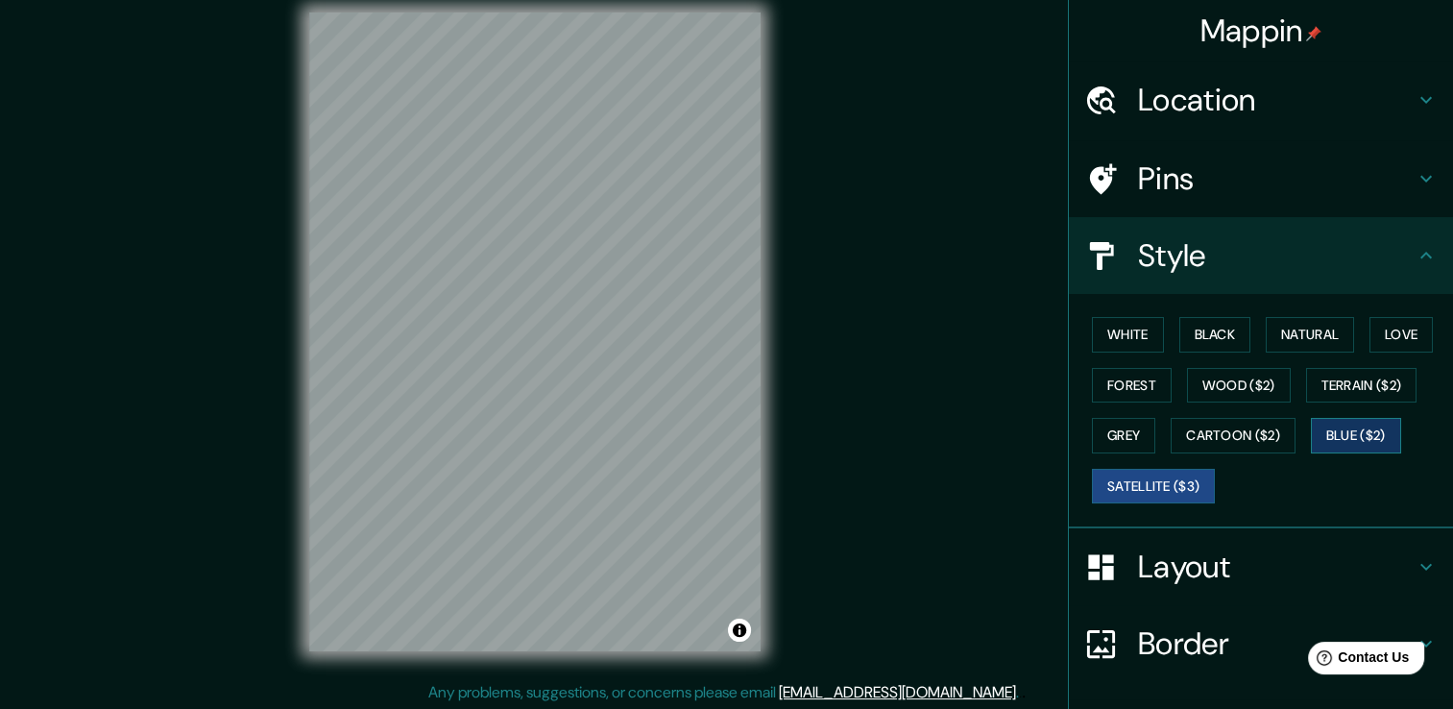
click at [1327, 439] on button "Blue ($2)" at bounding box center [1356, 436] width 90 height 36
click at [1157, 481] on button "Satellite ($3)" at bounding box center [1153, 487] width 123 height 36
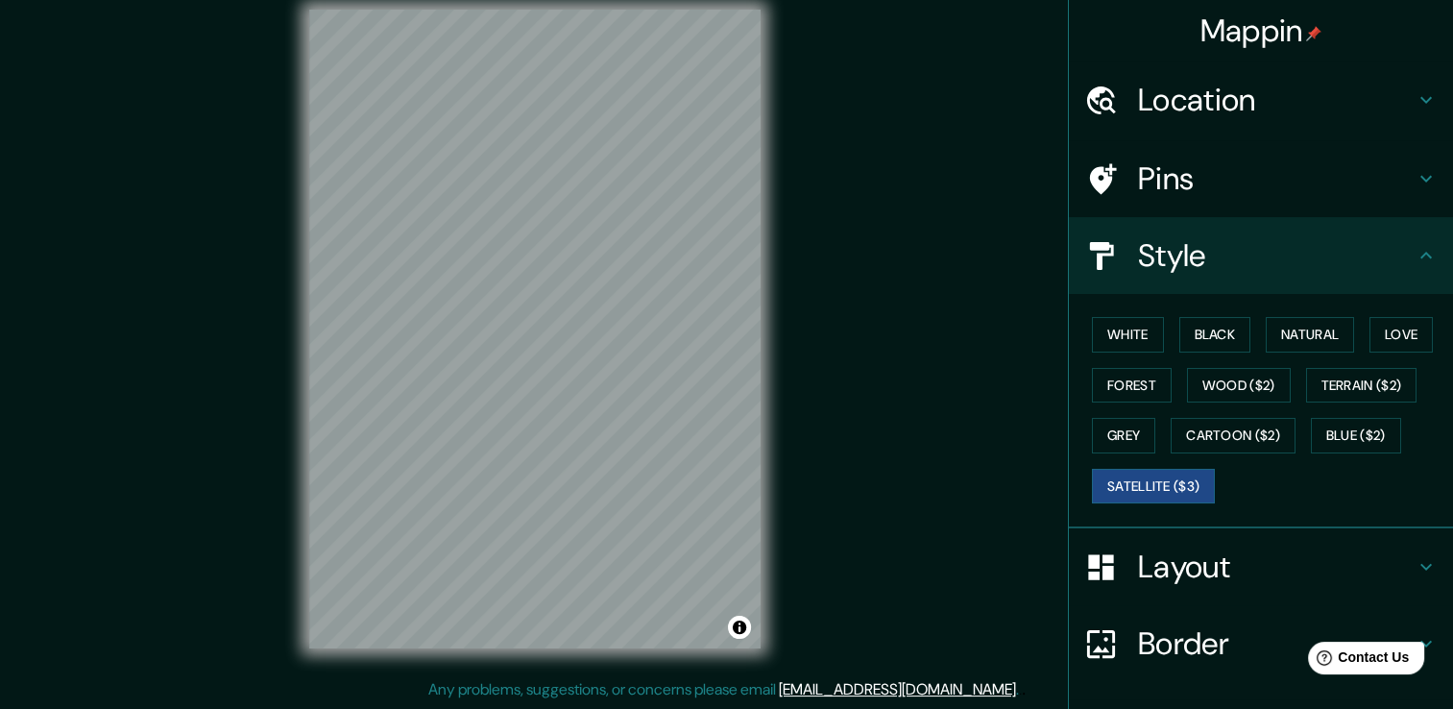
click at [1164, 186] on h4 "Pins" at bounding box center [1276, 178] width 277 height 38
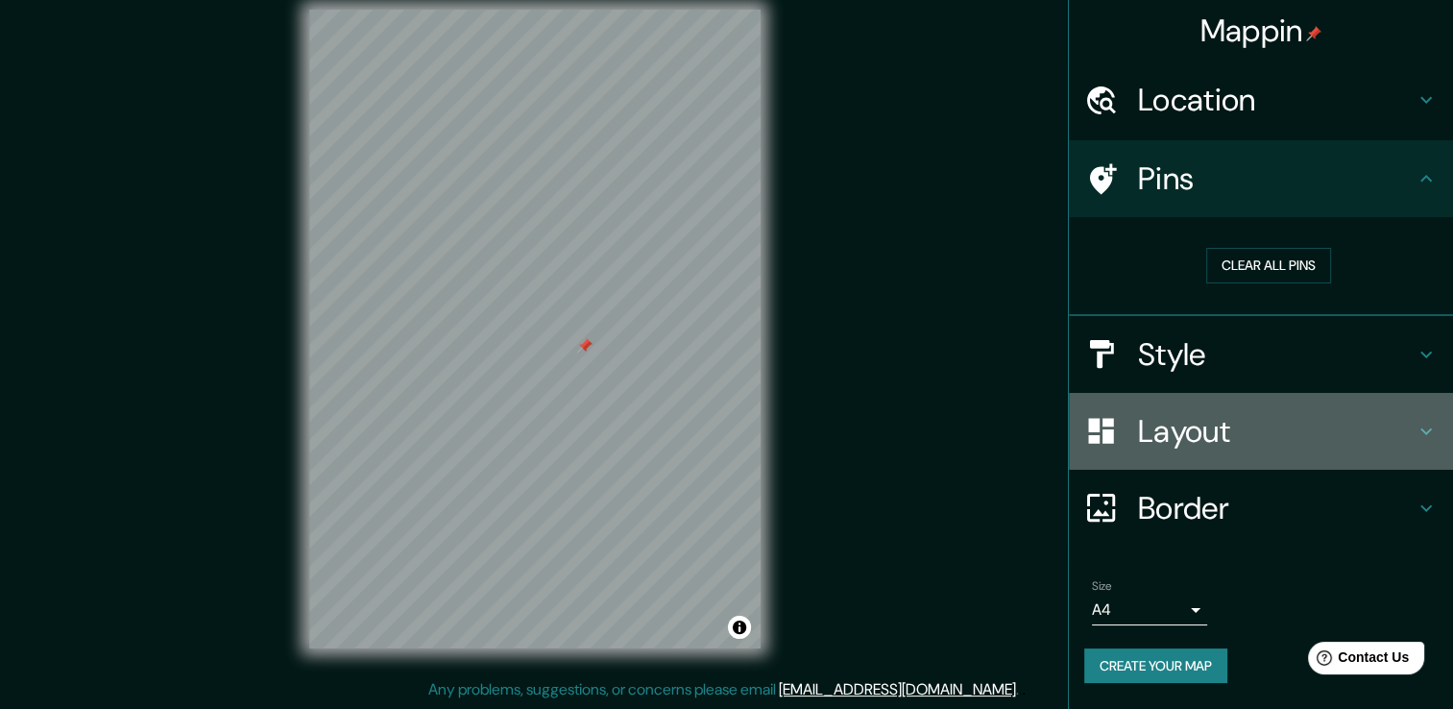
click at [1427, 423] on icon at bounding box center [1425, 431] width 23 height 23
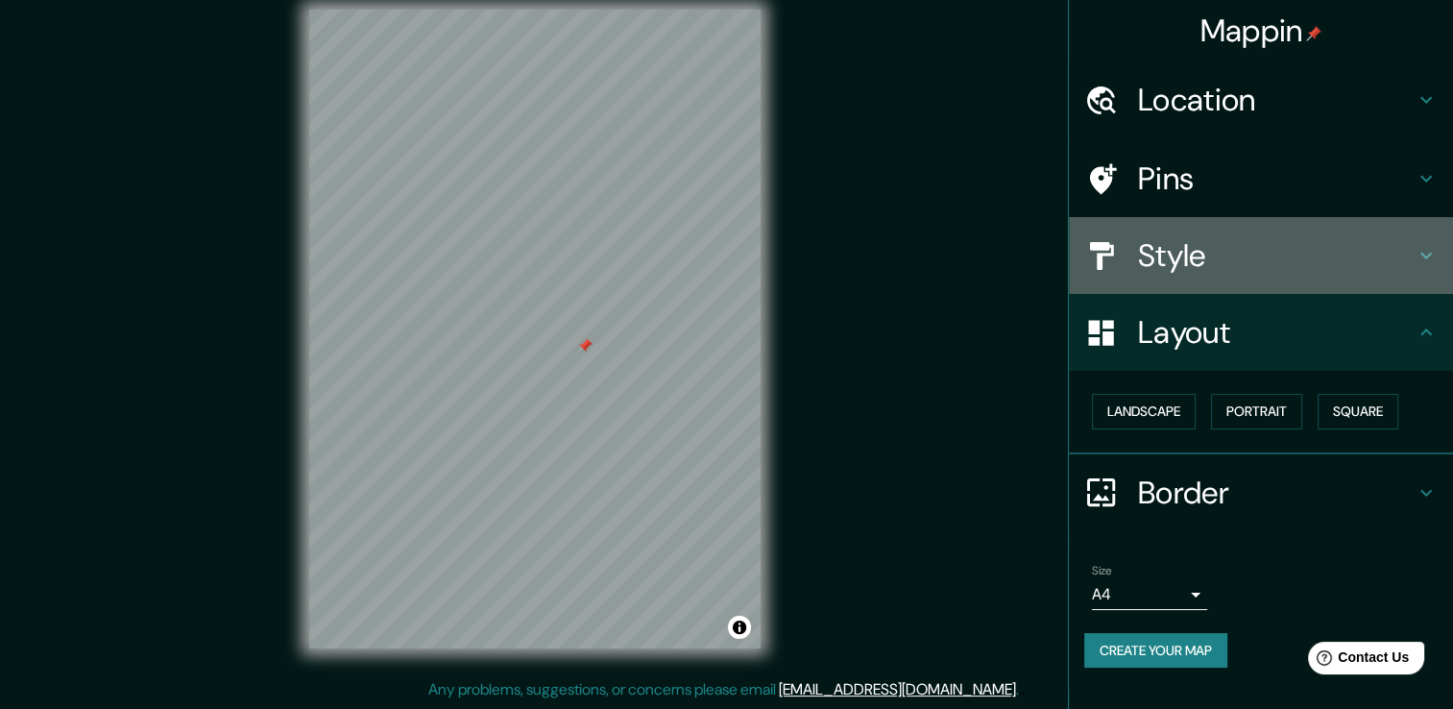
click at [1244, 263] on h4 "Style" at bounding box center [1276, 255] width 277 height 38
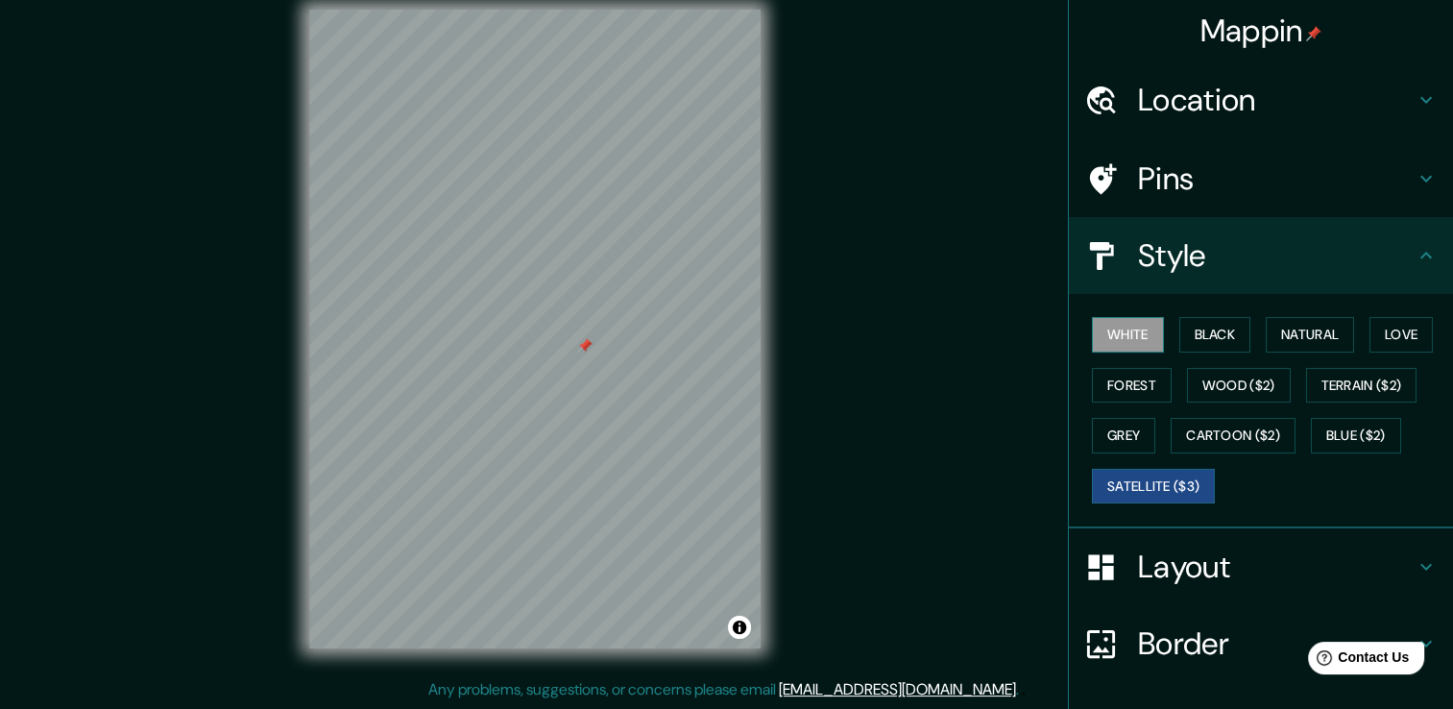
click at [1129, 325] on button "White" at bounding box center [1128, 335] width 72 height 36
click at [1144, 382] on button "Forest" at bounding box center [1132, 386] width 80 height 36
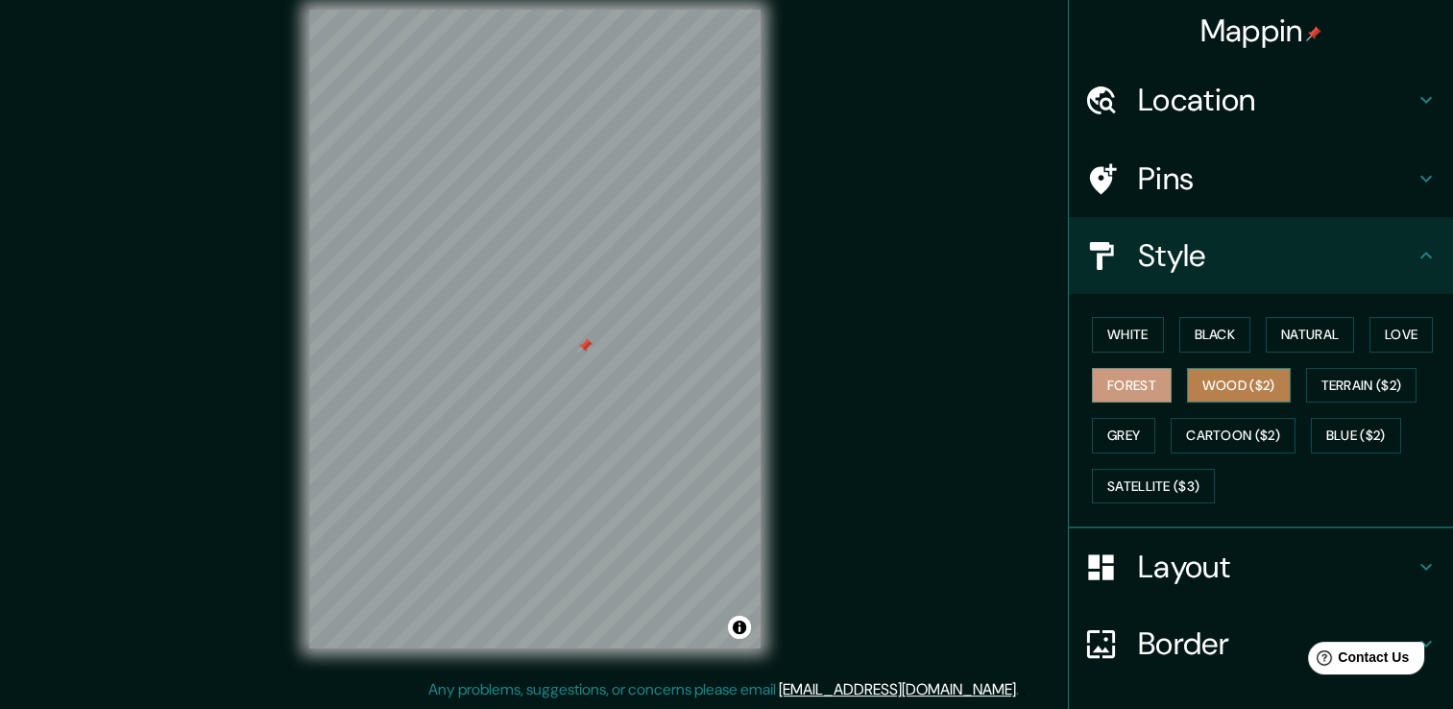
click at [1187, 385] on button "Wood ($2)" at bounding box center [1239, 386] width 104 height 36
click at [1135, 394] on button "Forest" at bounding box center [1132, 386] width 80 height 36
click at [1112, 432] on button "Grey" at bounding box center [1123, 436] width 63 height 36
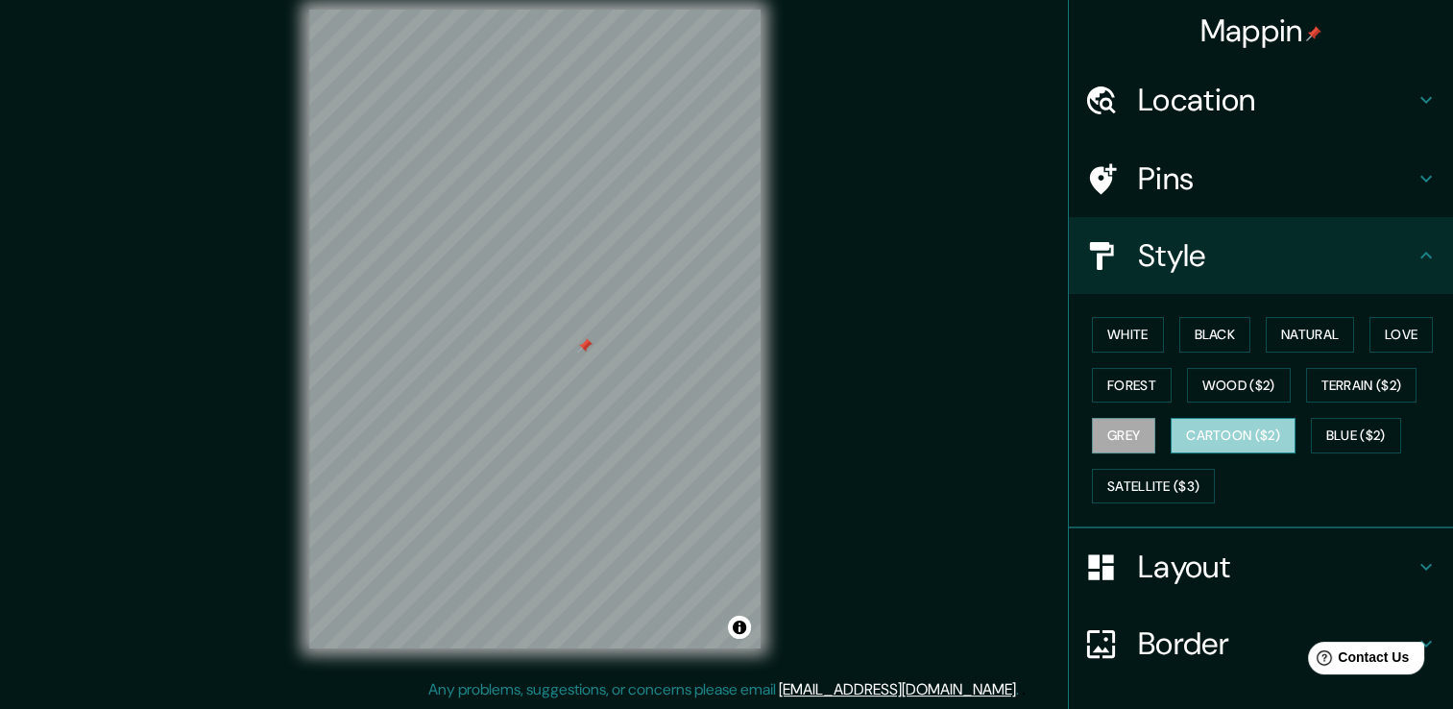
click at [1214, 422] on button "Cartoon ($2)" at bounding box center [1232, 436] width 125 height 36
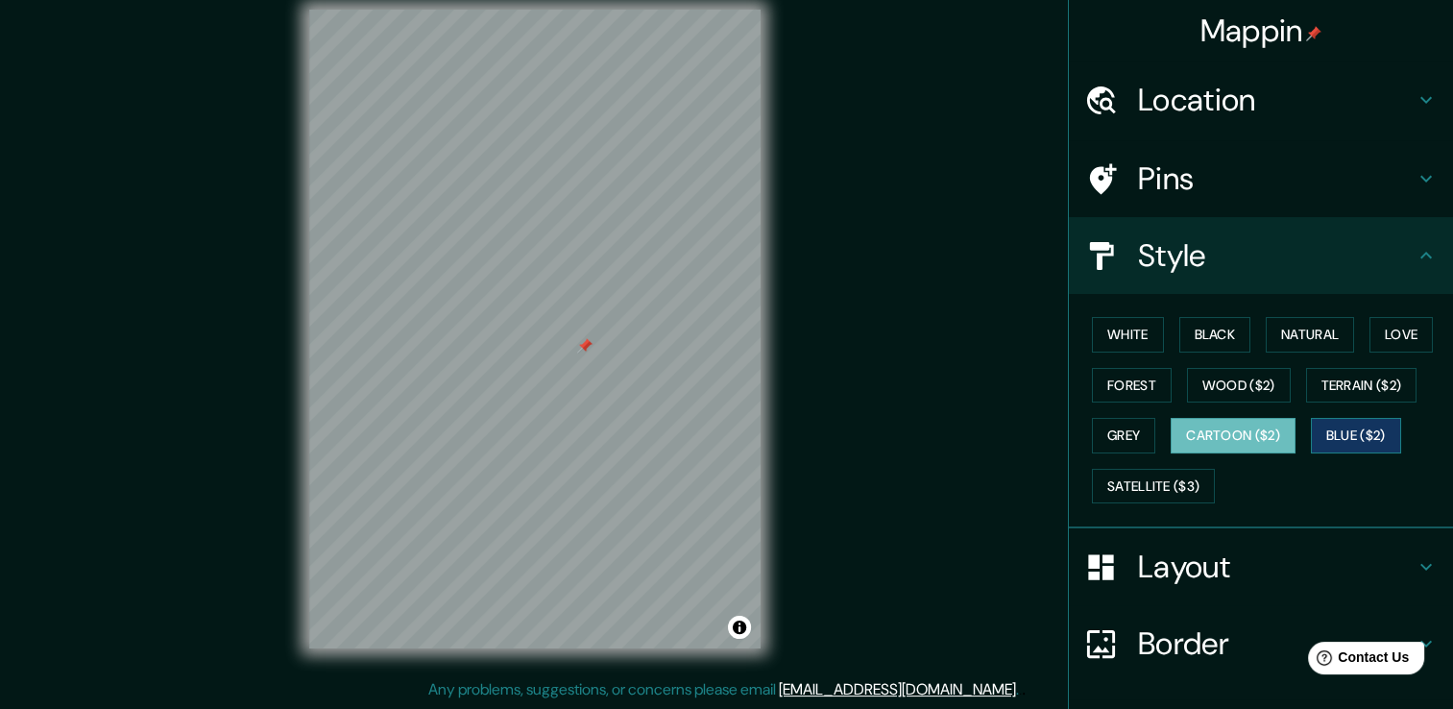
click at [1334, 423] on button "Blue ($2)" at bounding box center [1356, 436] width 90 height 36
click at [1338, 389] on button "Terrain ($2)" at bounding box center [1361, 386] width 111 height 36
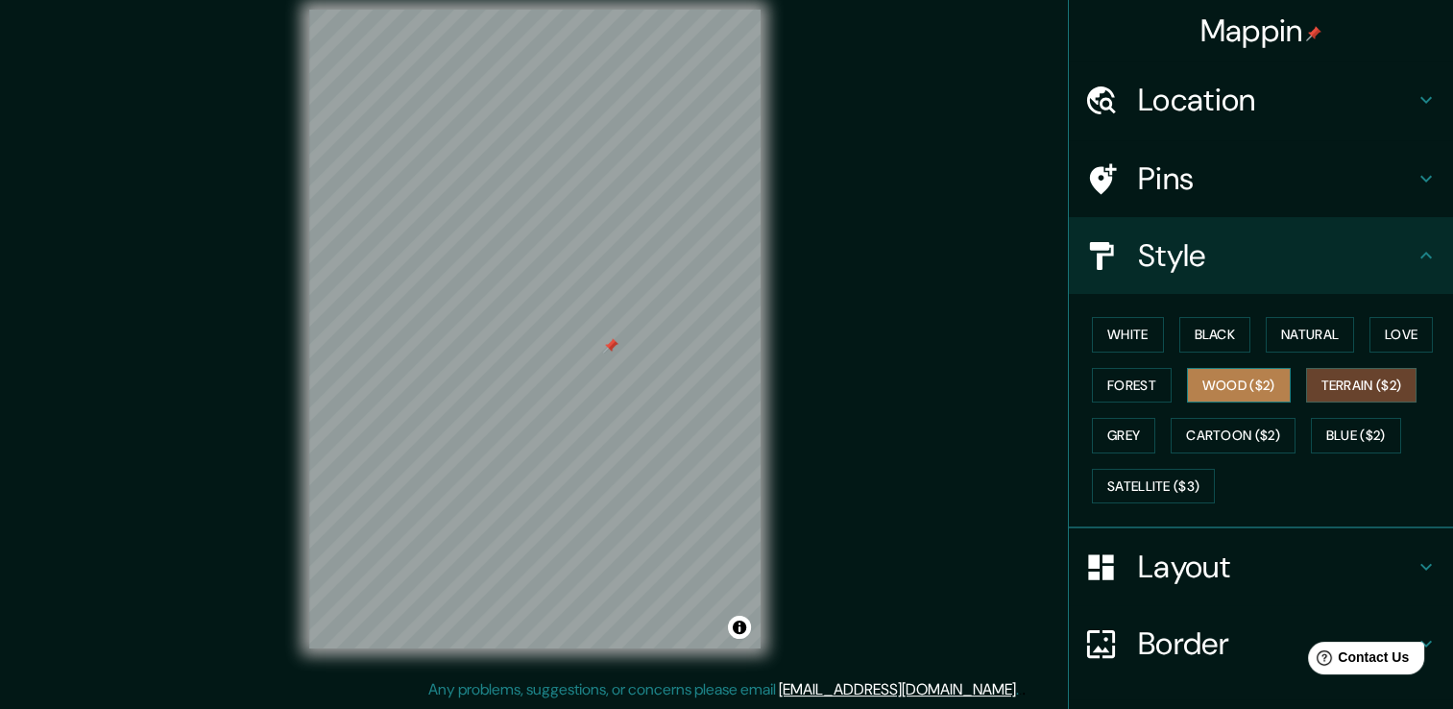
click at [1256, 390] on button "Wood ($2)" at bounding box center [1239, 386] width 104 height 36
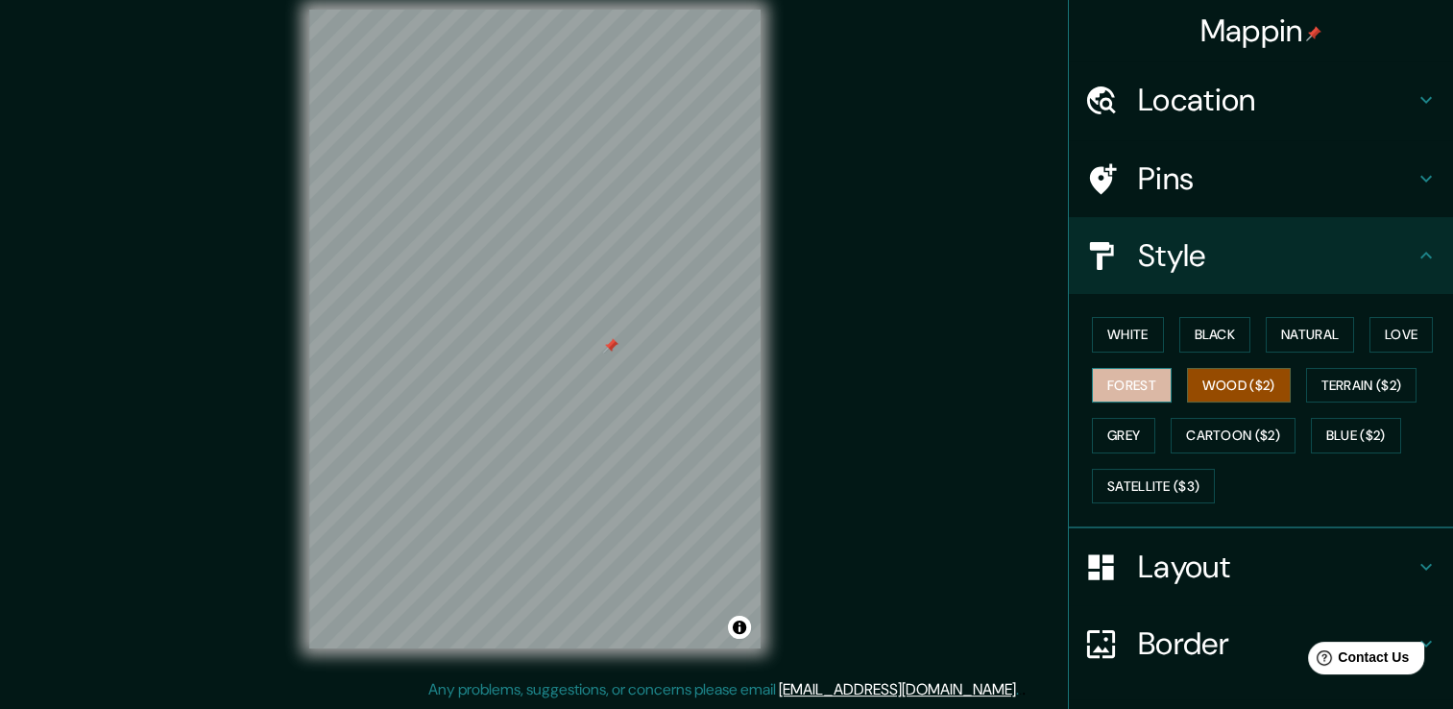
click at [1136, 382] on button "Forest" at bounding box center [1132, 386] width 80 height 36
click at [1194, 334] on button "Black" at bounding box center [1215, 335] width 72 height 36
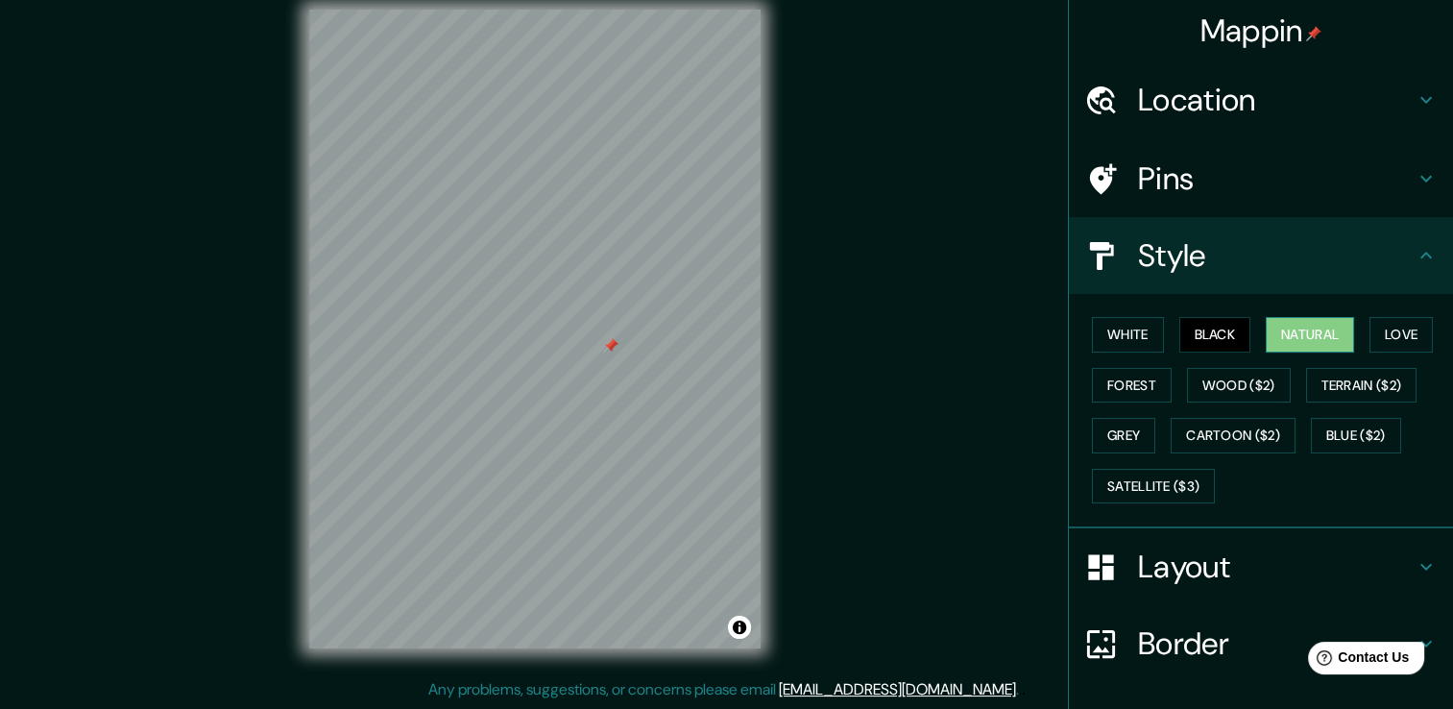
click at [1266, 326] on button "Natural" at bounding box center [1310, 335] width 88 height 36
click at [1187, 332] on button "Black" at bounding box center [1215, 335] width 72 height 36
click at [1114, 332] on button "White" at bounding box center [1128, 335] width 72 height 36
click at [1203, 322] on button "Black" at bounding box center [1215, 335] width 72 height 36
click at [1290, 339] on button "Natural" at bounding box center [1310, 335] width 88 height 36
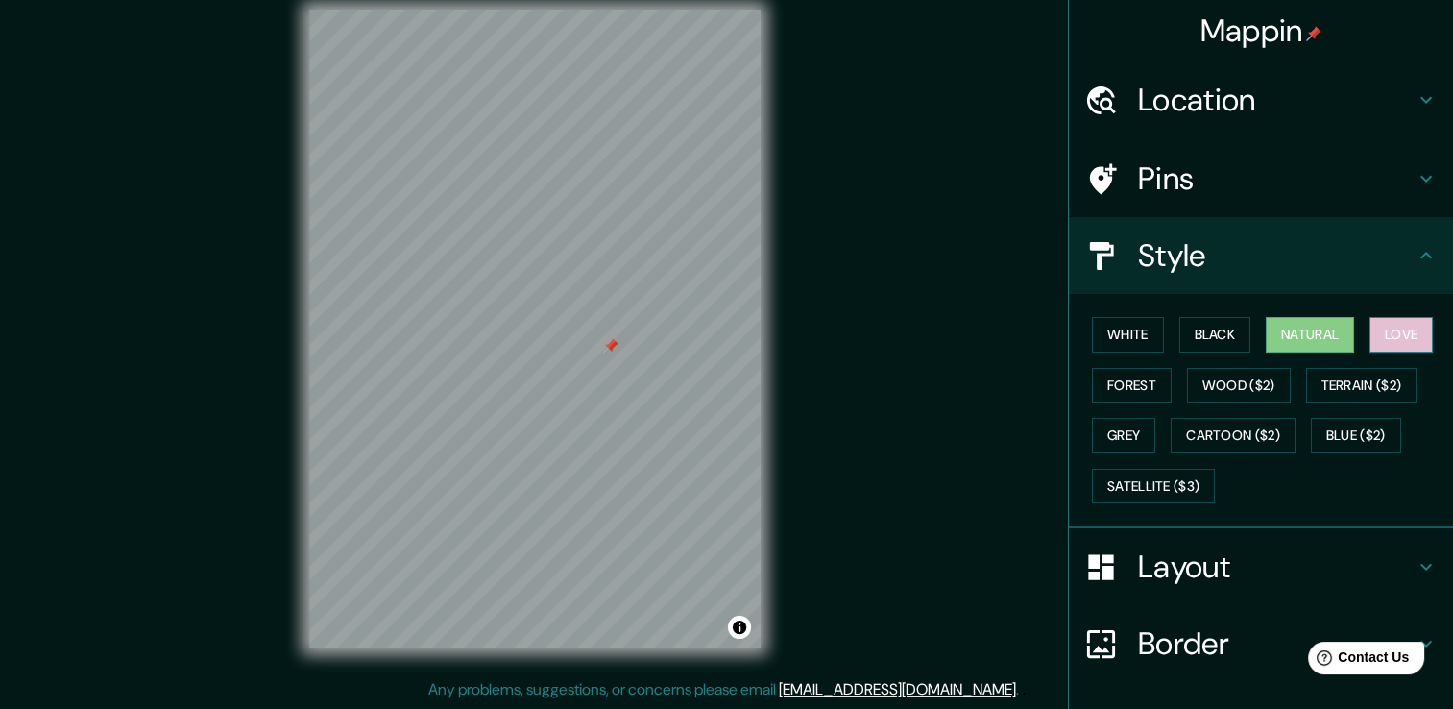
click at [1378, 330] on button "Love" at bounding box center [1400, 335] width 63 height 36
click at [1121, 383] on button "Forest" at bounding box center [1132, 386] width 80 height 36
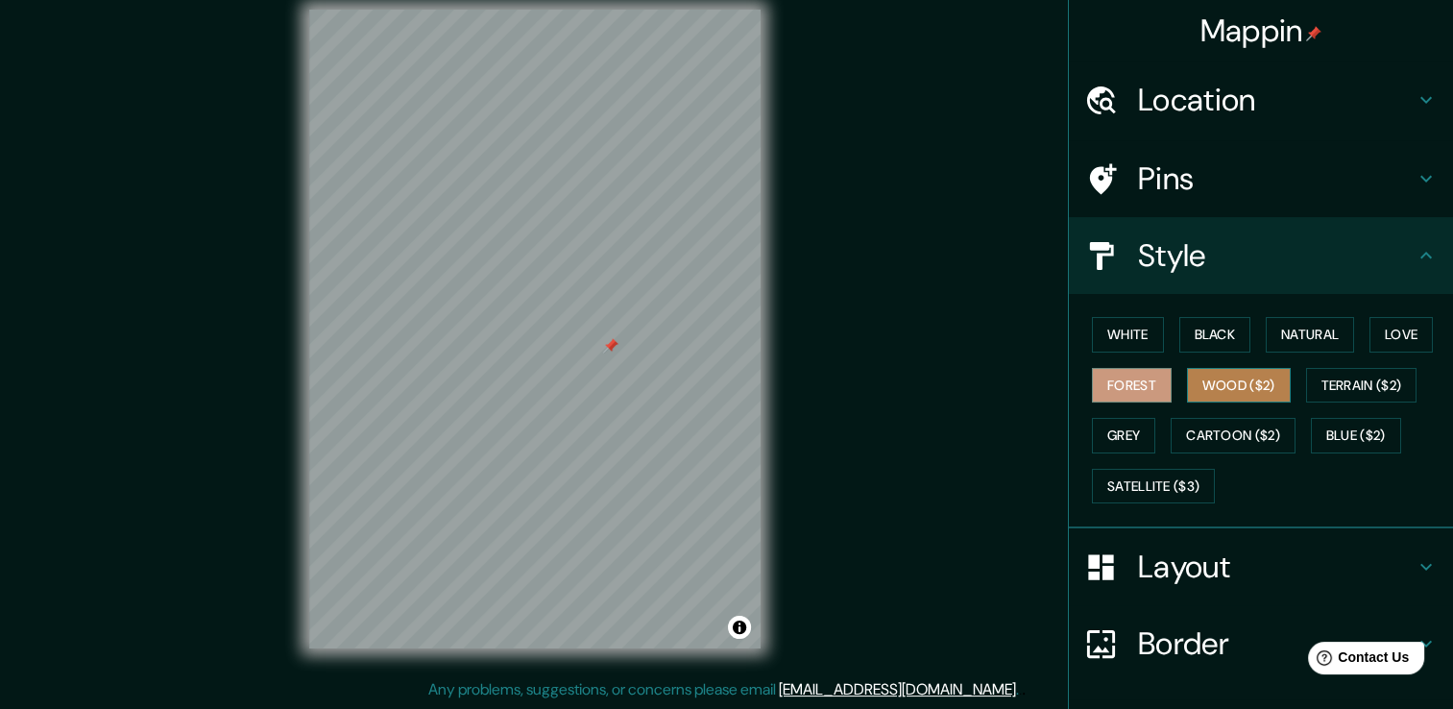
click at [1213, 384] on button "Wood ($2)" at bounding box center [1239, 386] width 104 height 36
click at [1123, 387] on button "Forest" at bounding box center [1132, 386] width 80 height 36
click at [1215, 382] on button "Wood ($2)" at bounding box center [1239, 386] width 104 height 36
click at [1125, 389] on button "Forest" at bounding box center [1132, 386] width 80 height 36
click at [1211, 386] on button "Wood ($2)" at bounding box center [1239, 386] width 104 height 36
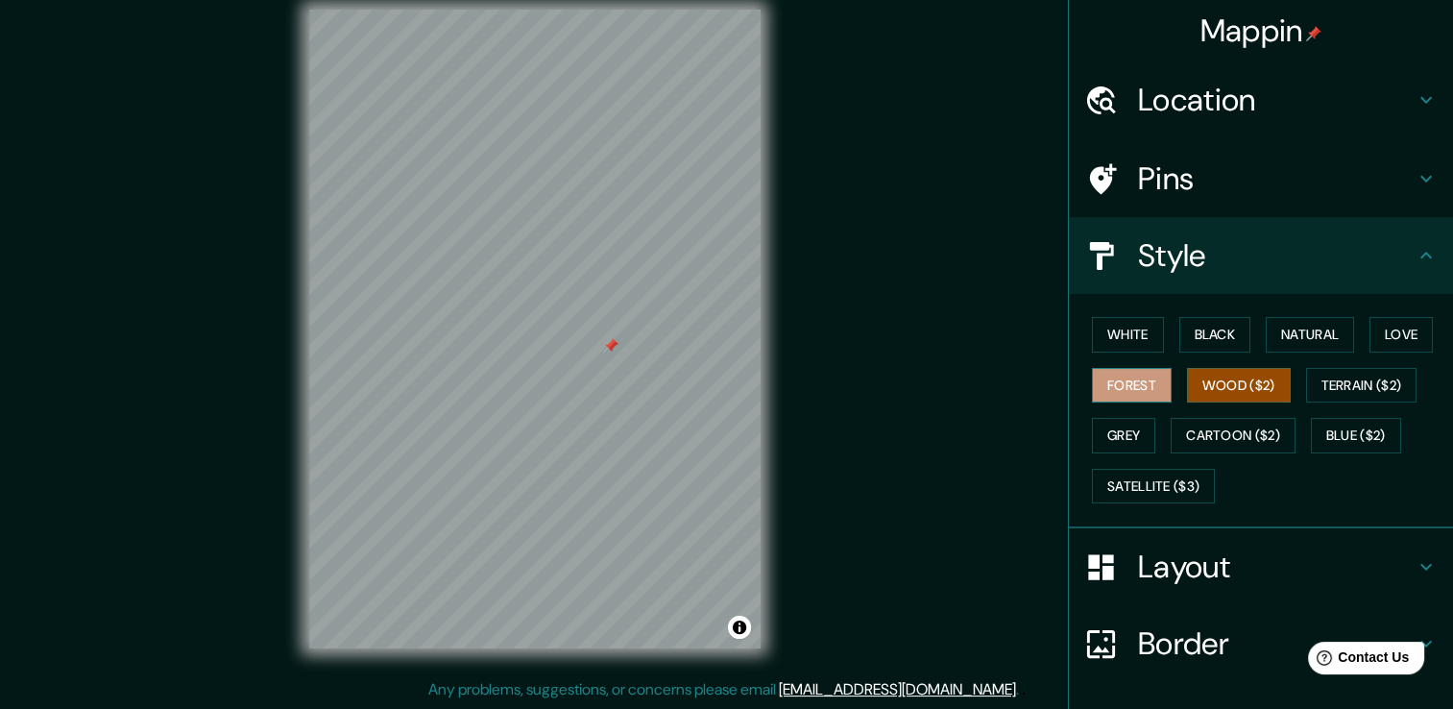
click at [1124, 387] on button "Forest" at bounding box center [1132, 386] width 80 height 36
click at [1222, 377] on button "Wood ($2)" at bounding box center [1239, 386] width 104 height 36
click at [1127, 378] on button "Forest" at bounding box center [1132, 386] width 80 height 36
click at [1230, 382] on button "Wood ($2)" at bounding box center [1239, 386] width 104 height 36
click at [1111, 382] on button "Forest" at bounding box center [1132, 386] width 80 height 36
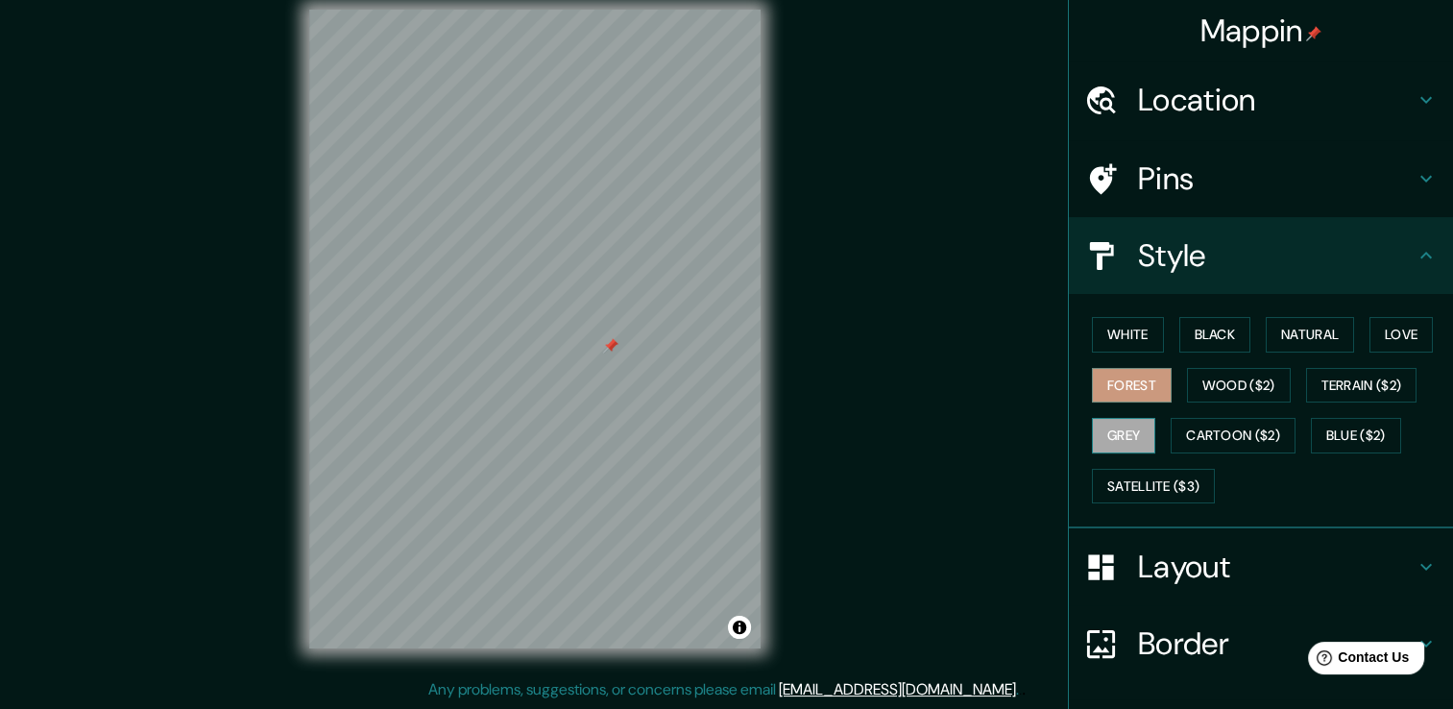
click at [1092, 430] on button "Grey" at bounding box center [1123, 436] width 63 height 36
click at [1239, 377] on button "Wood ($2)" at bounding box center [1239, 386] width 104 height 36
click at [1118, 379] on button "Forest" at bounding box center [1132, 386] width 80 height 36
click at [1224, 375] on button "Wood ($2)" at bounding box center [1239, 386] width 104 height 36
click at [1106, 390] on button "Forest" at bounding box center [1132, 386] width 80 height 36
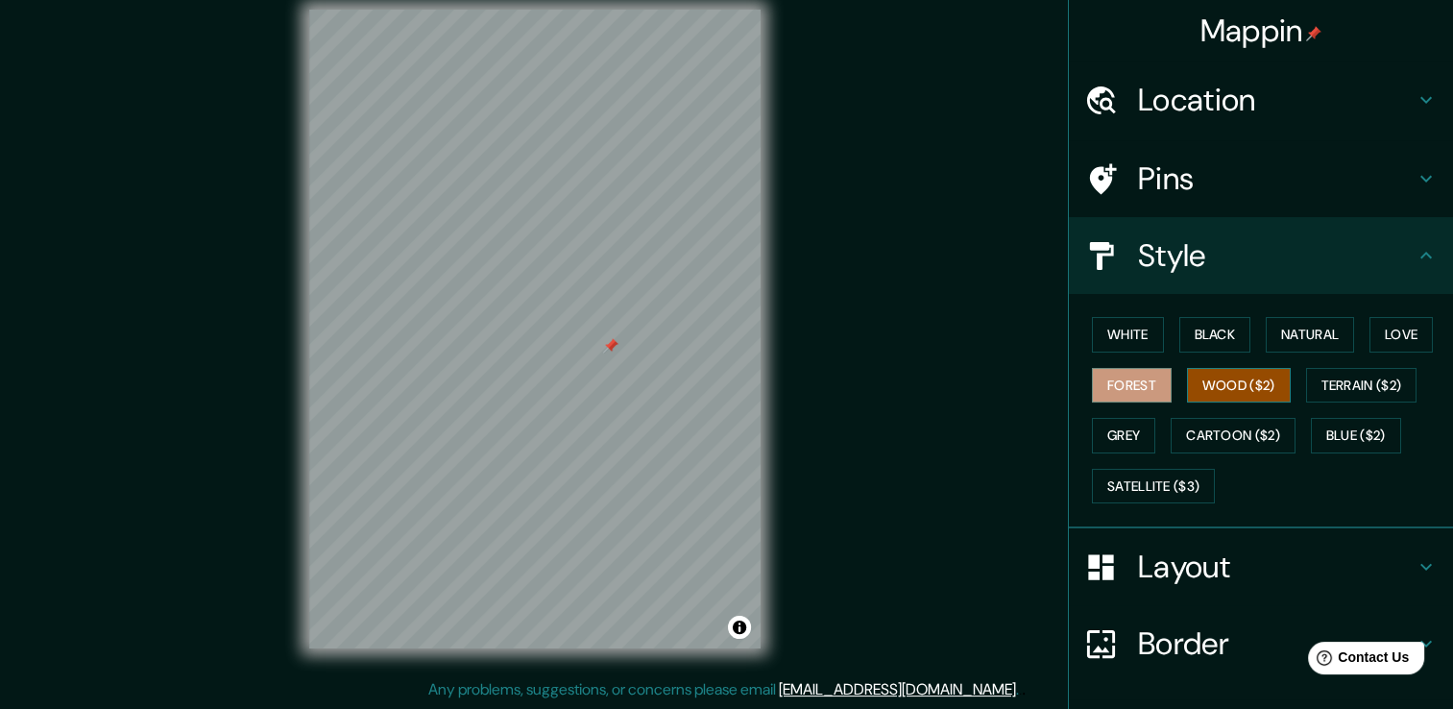
click at [1204, 373] on button "Wood ($2)" at bounding box center [1239, 386] width 104 height 36
click at [1123, 389] on button "Forest" at bounding box center [1132, 386] width 80 height 36
click at [1231, 384] on button "Wood ($2)" at bounding box center [1239, 386] width 104 height 36
click at [1112, 375] on button "Forest" at bounding box center [1132, 386] width 80 height 36
click at [1261, 384] on button "Wood ($2)" at bounding box center [1239, 386] width 104 height 36
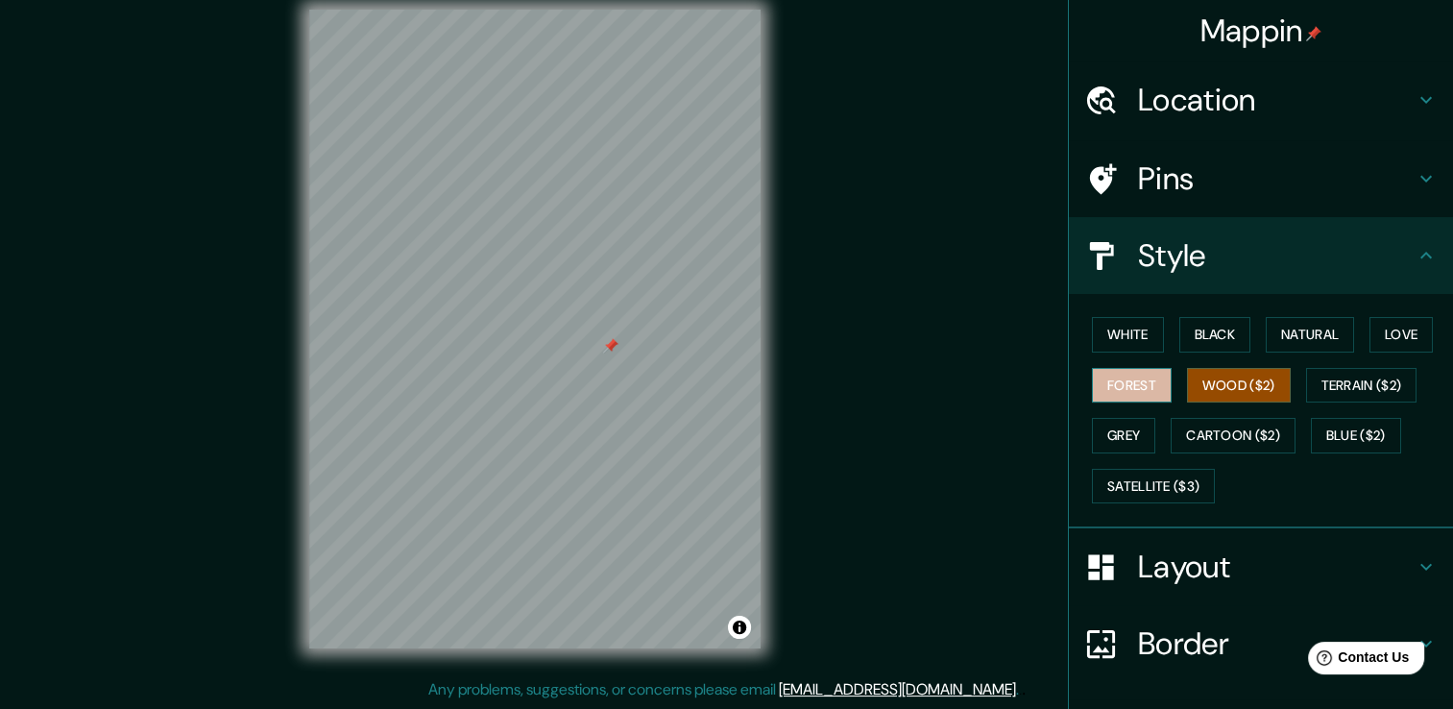
click at [1128, 385] on button "Forest" at bounding box center [1132, 386] width 80 height 36
click at [1214, 386] on button "Wood ($2)" at bounding box center [1239, 386] width 104 height 36
click at [1118, 382] on button "Forest" at bounding box center [1132, 386] width 80 height 36
click at [1215, 382] on button "Wood ($2)" at bounding box center [1239, 386] width 104 height 36
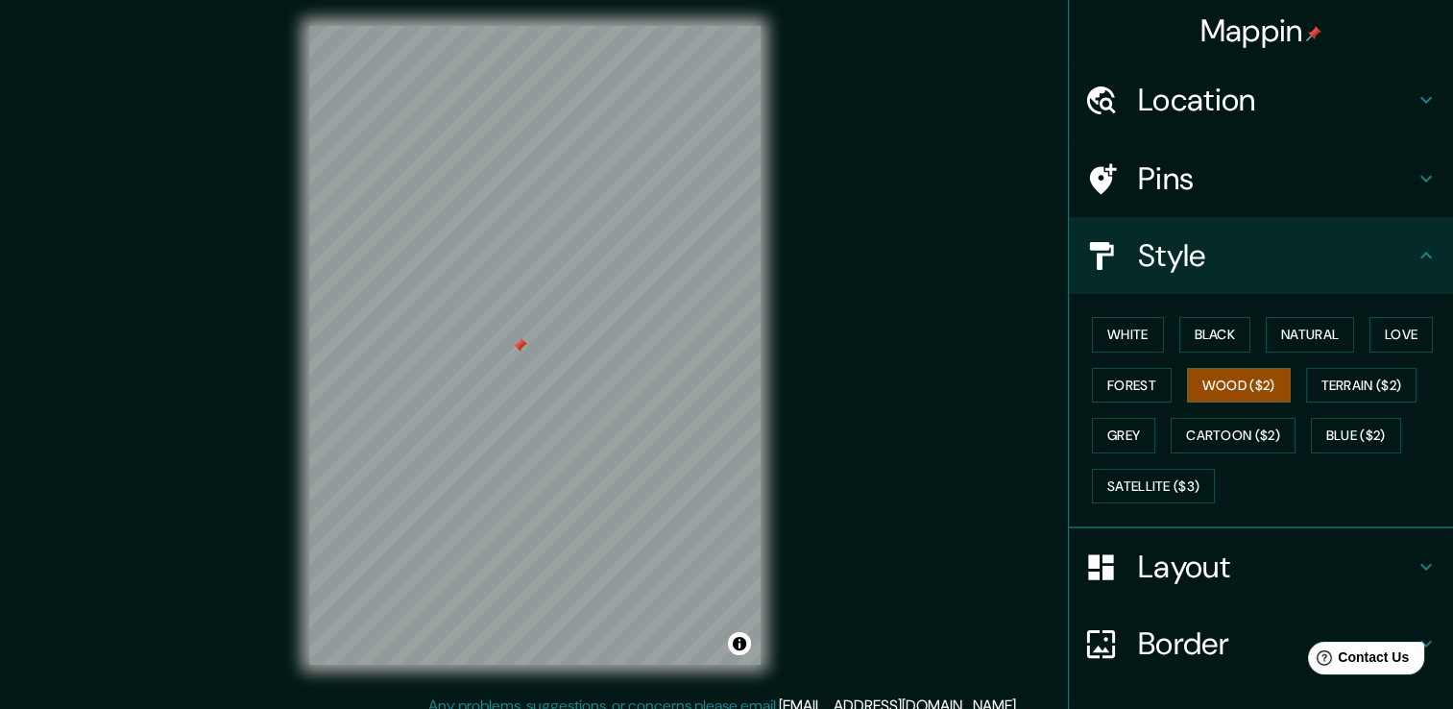
scroll to position [0, 0]
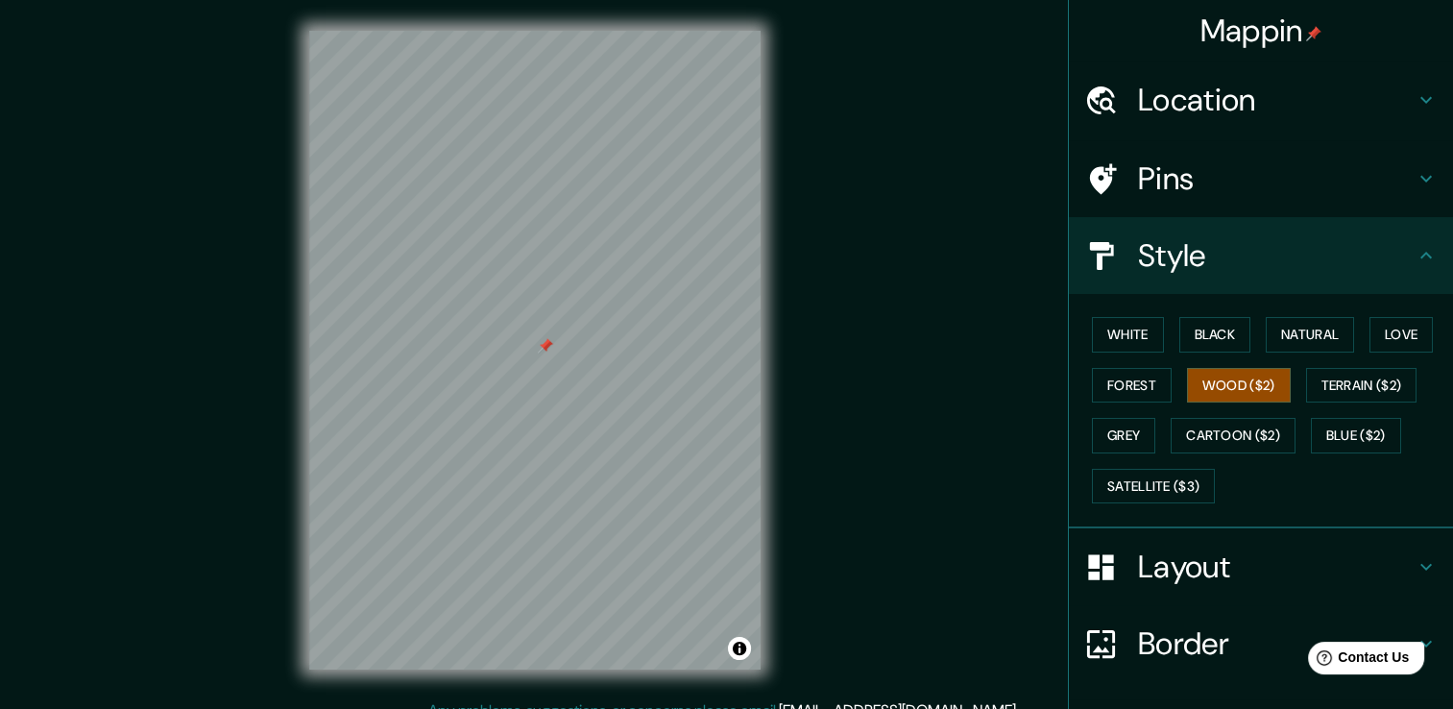
click at [1171, 263] on h4 "Style" at bounding box center [1276, 255] width 277 height 38
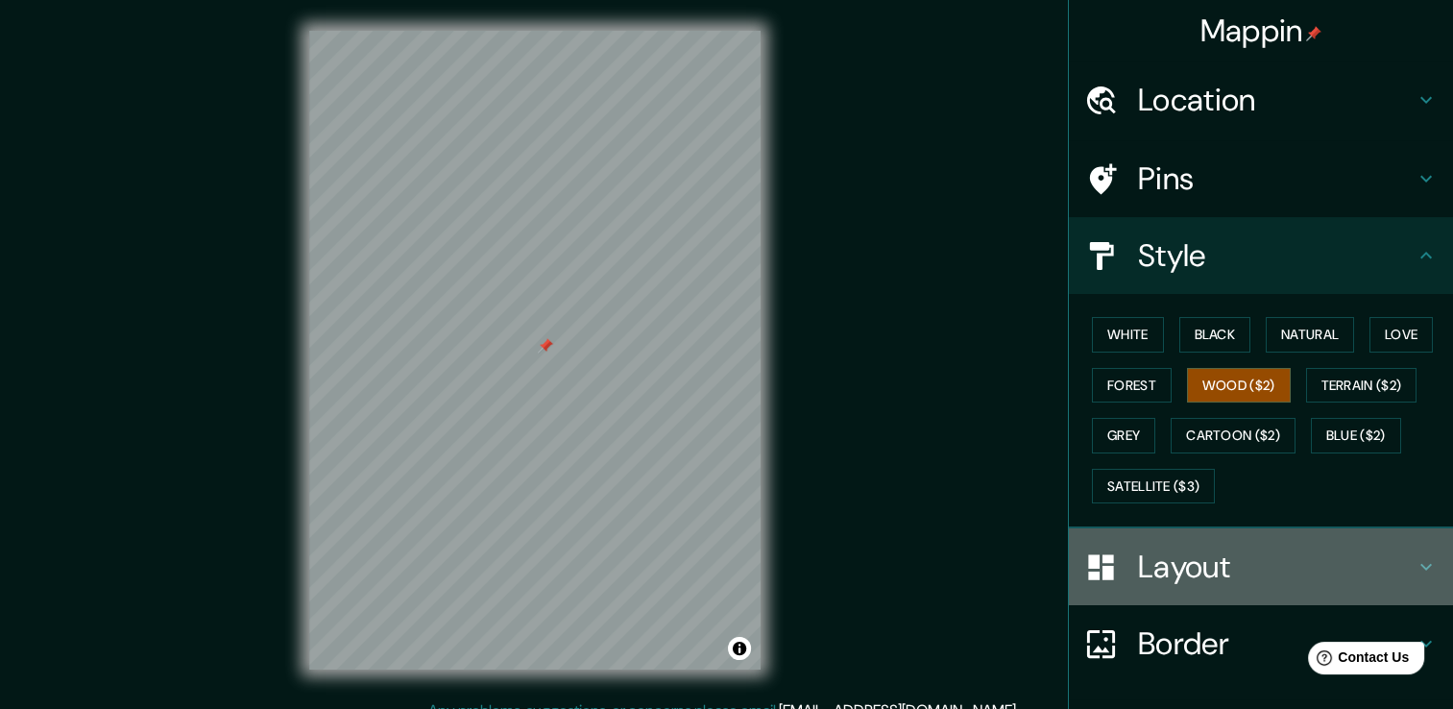
click at [1260, 561] on h4 "Layout" at bounding box center [1276, 566] width 277 height 38
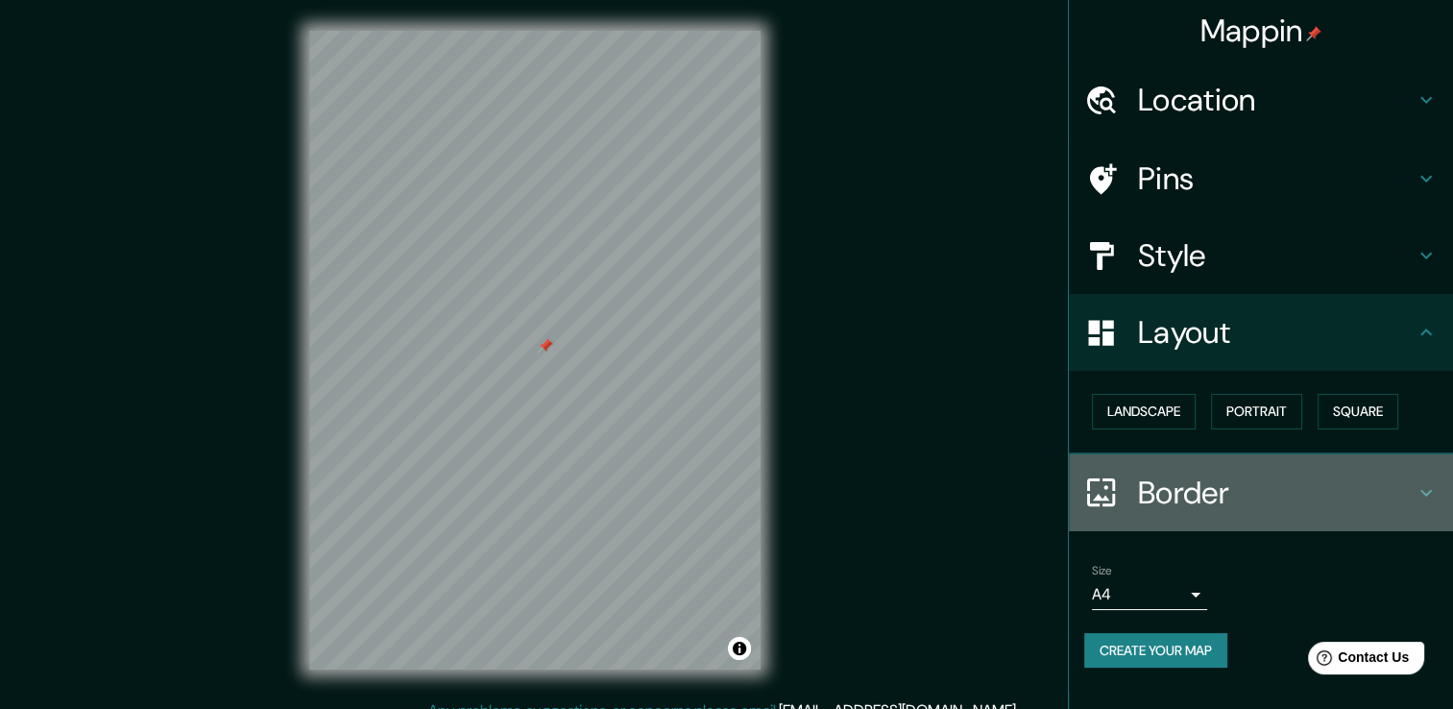
click at [1177, 488] on h4 "Border" at bounding box center [1276, 492] width 277 height 38
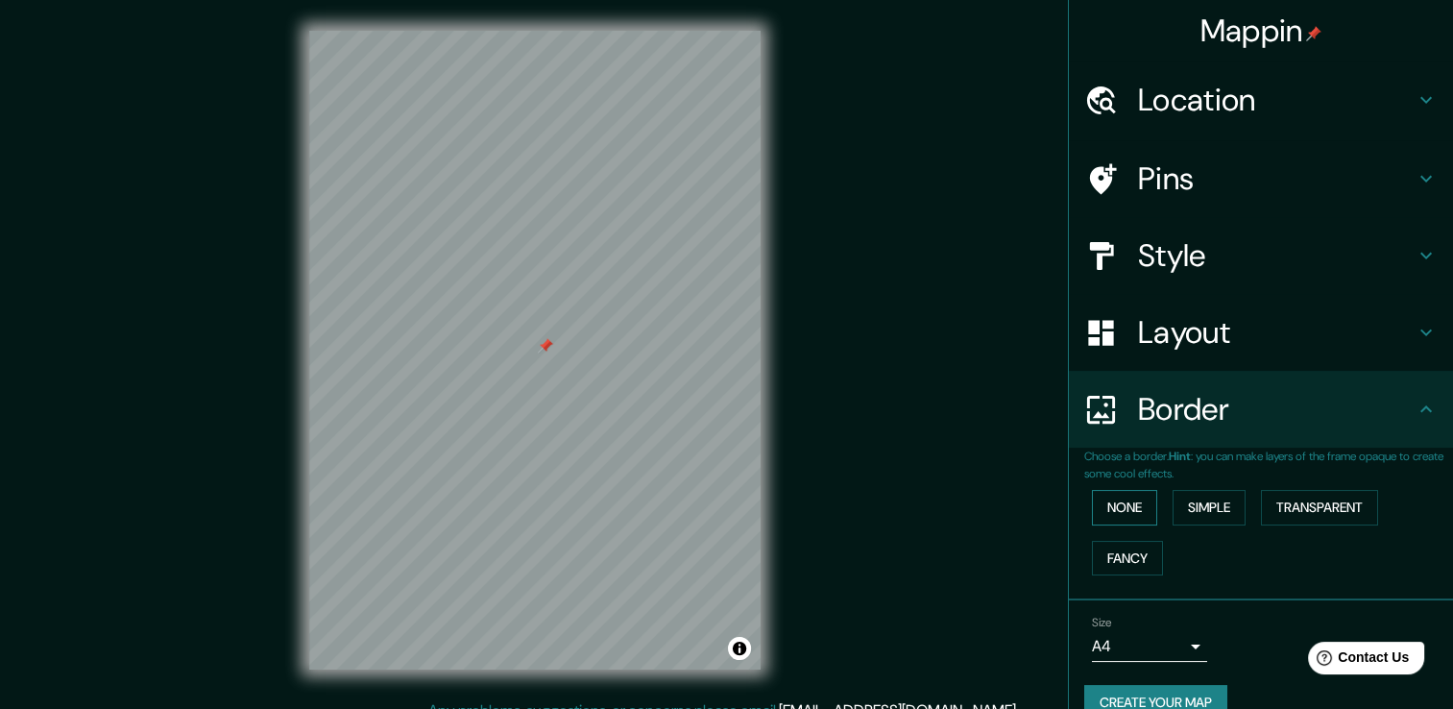
click at [1121, 517] on button "None" at bounding box center [1124, 508] width 65 height 36
click at [1182, 508] on button "Simple" at bounding box center [1208, 508] width 73 height 36
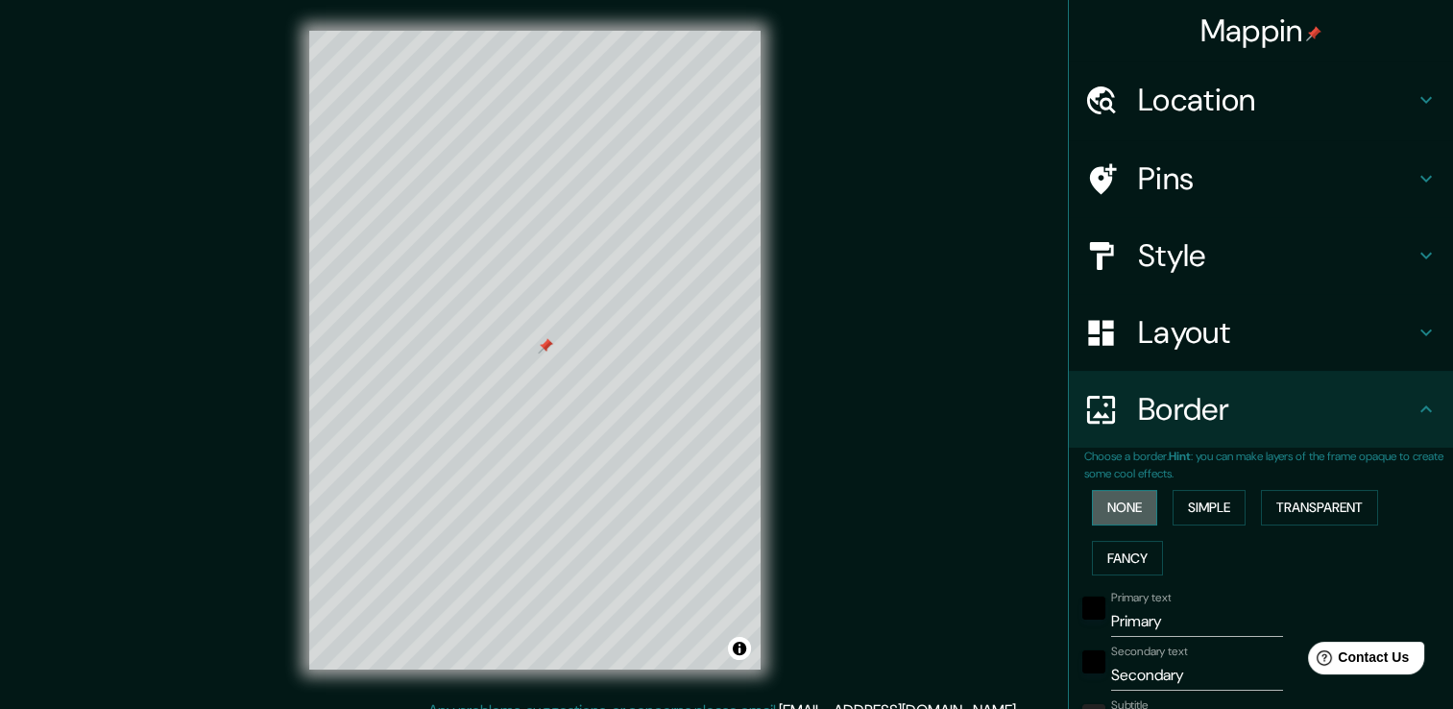
click at [1117, 509] on button "None" at bounding box center [1124, 508] width 65 height 36
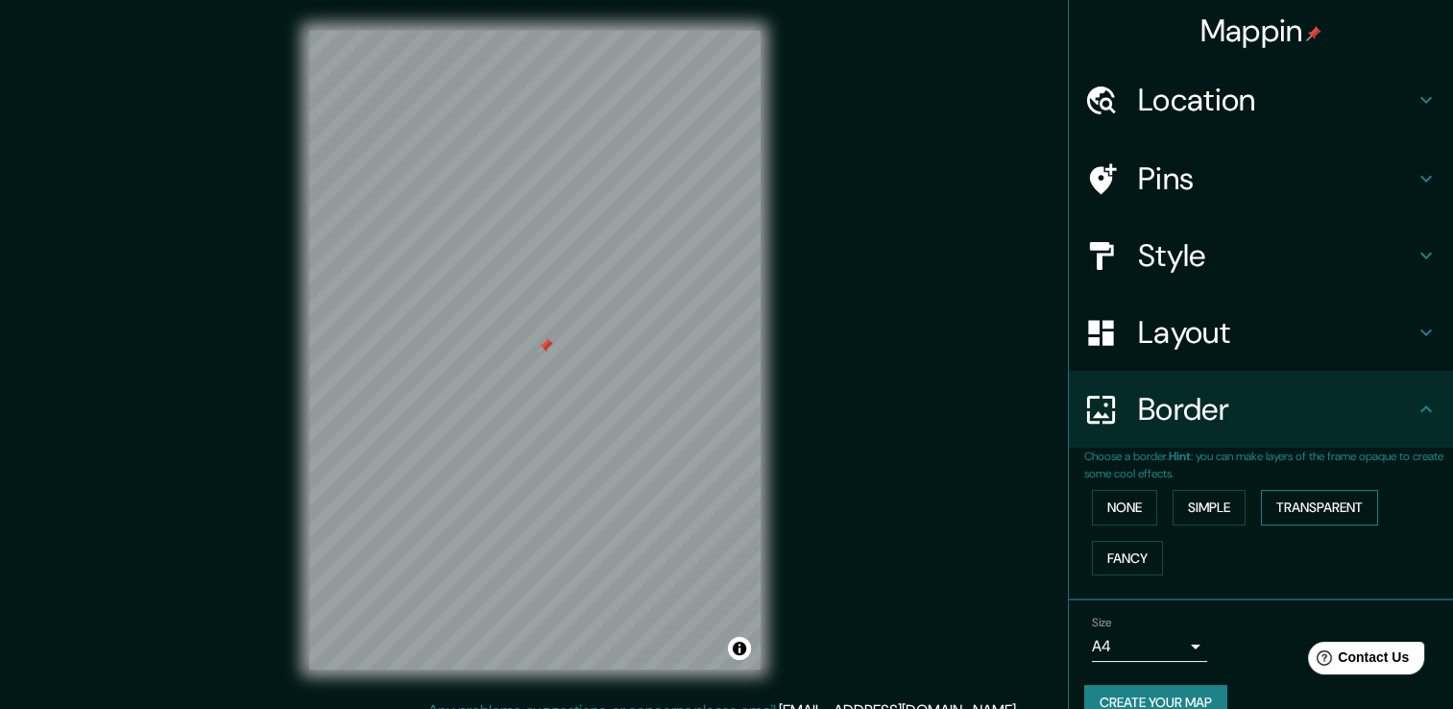
click at [1306, 502] on button "Transparent" at bounding box center [1319, 508] width 117 height 36
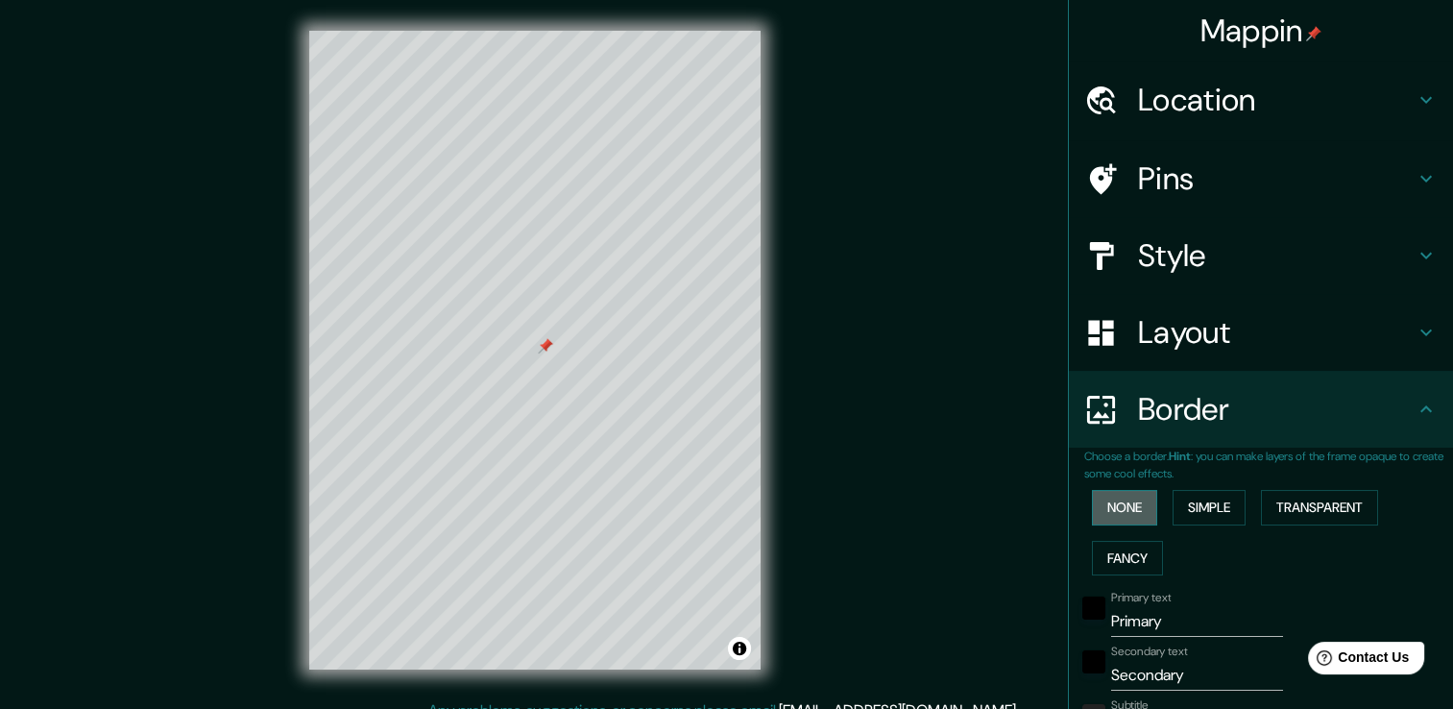
click at [1115, 509] on button "None" at bounding box center [1124, 508] width 65 height 36
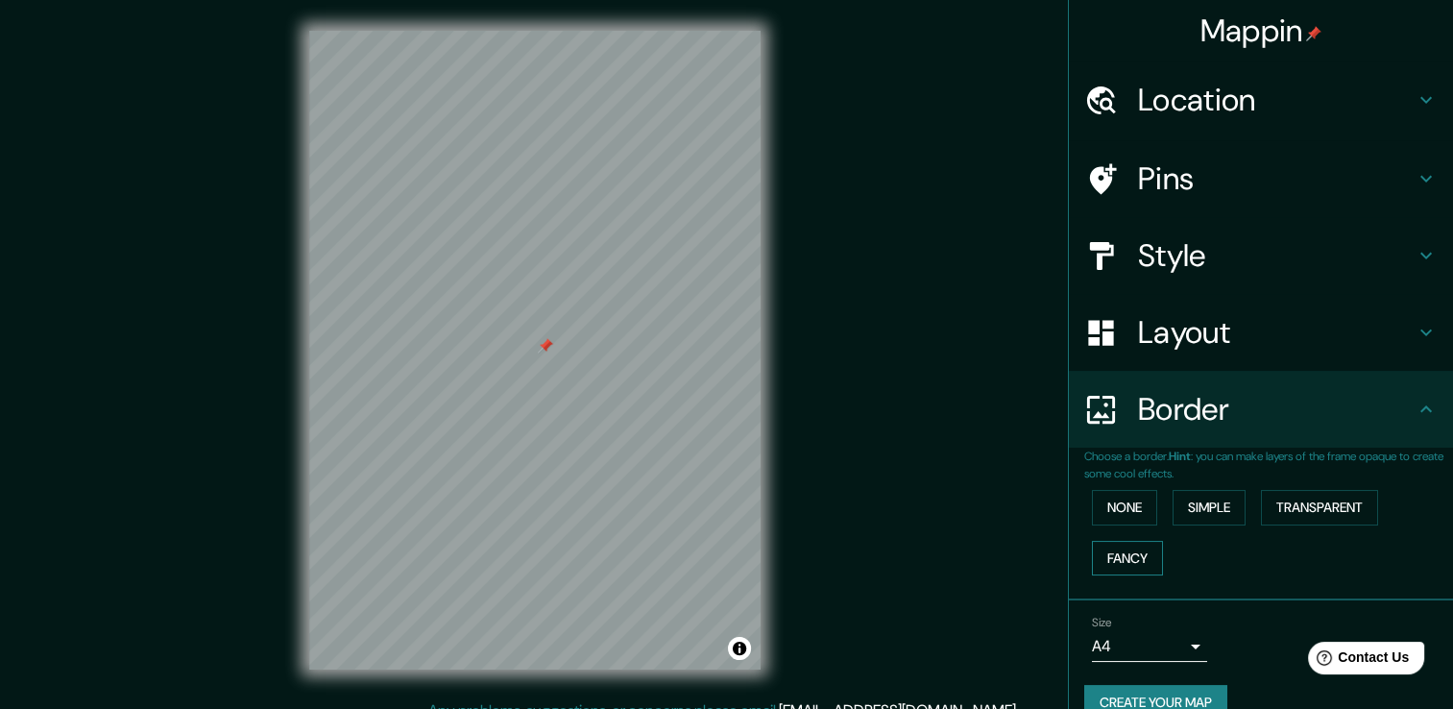
click at [1114, 552] on button "Fancy" at bounding box center [1127, 559] width 71 height 36
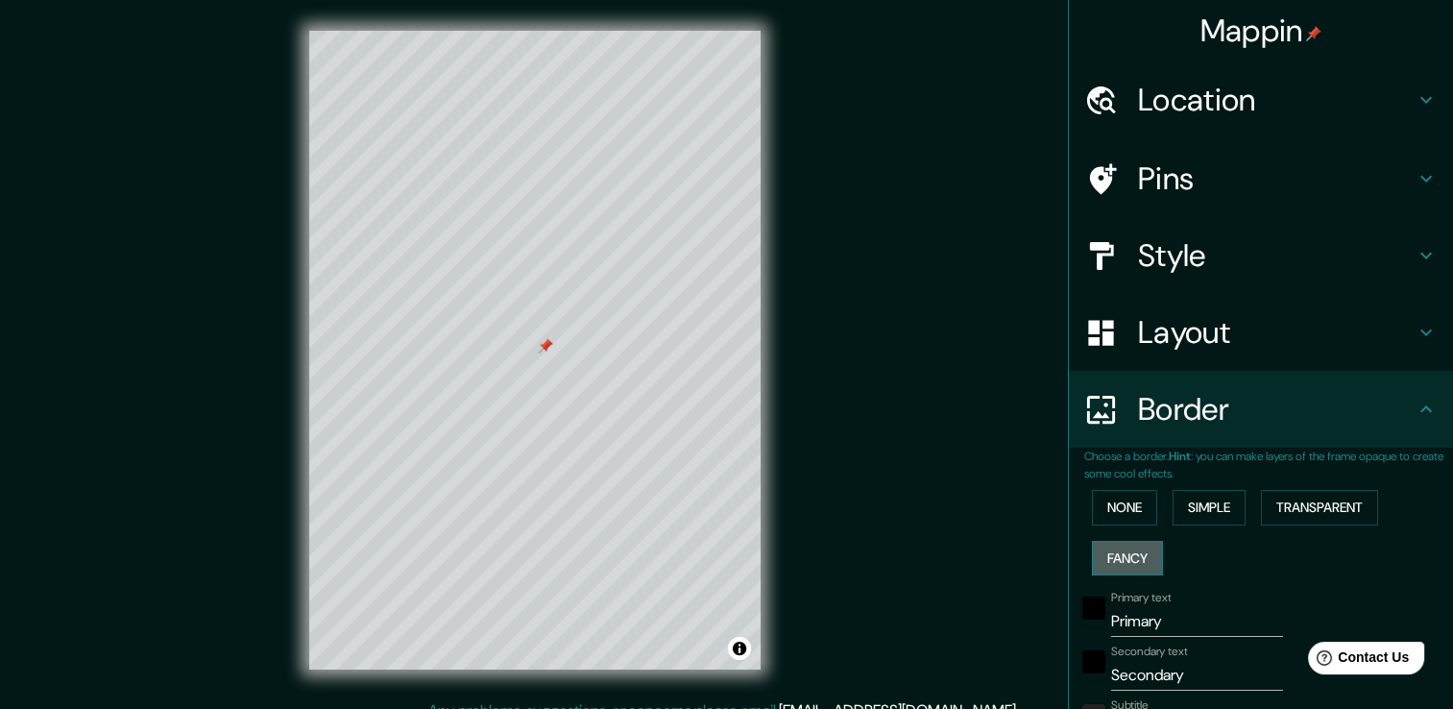
click at [1114, 552] on button "Fancy" at bounding box center [1127, 559] width 71 height 36
type input "38"
type input "19"
click at [1114, 552] on button "Fancy" at bounding box center [1127, 559] width 71 height 36
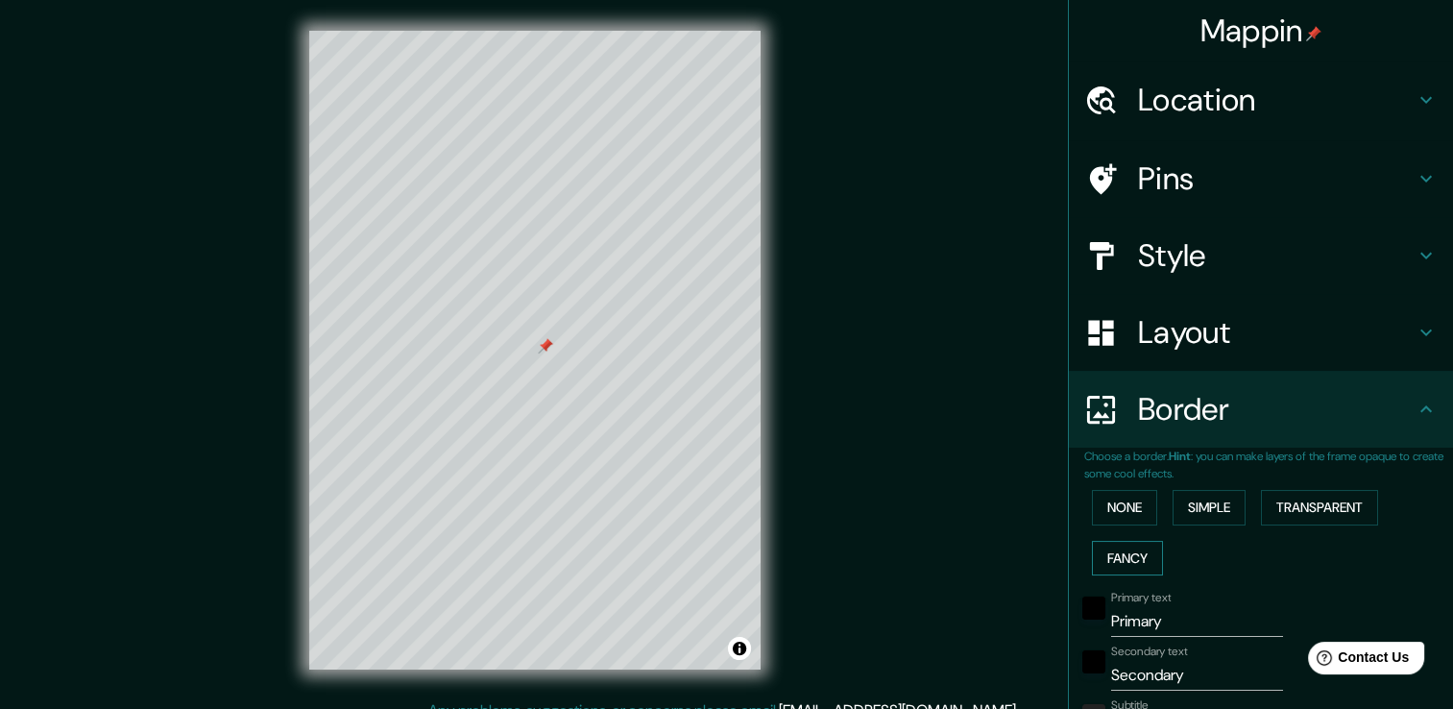
type input "38"
type input "19"
click at [1122, 505] on button "None" at bounding box center [1124, 508] width 65 height 36
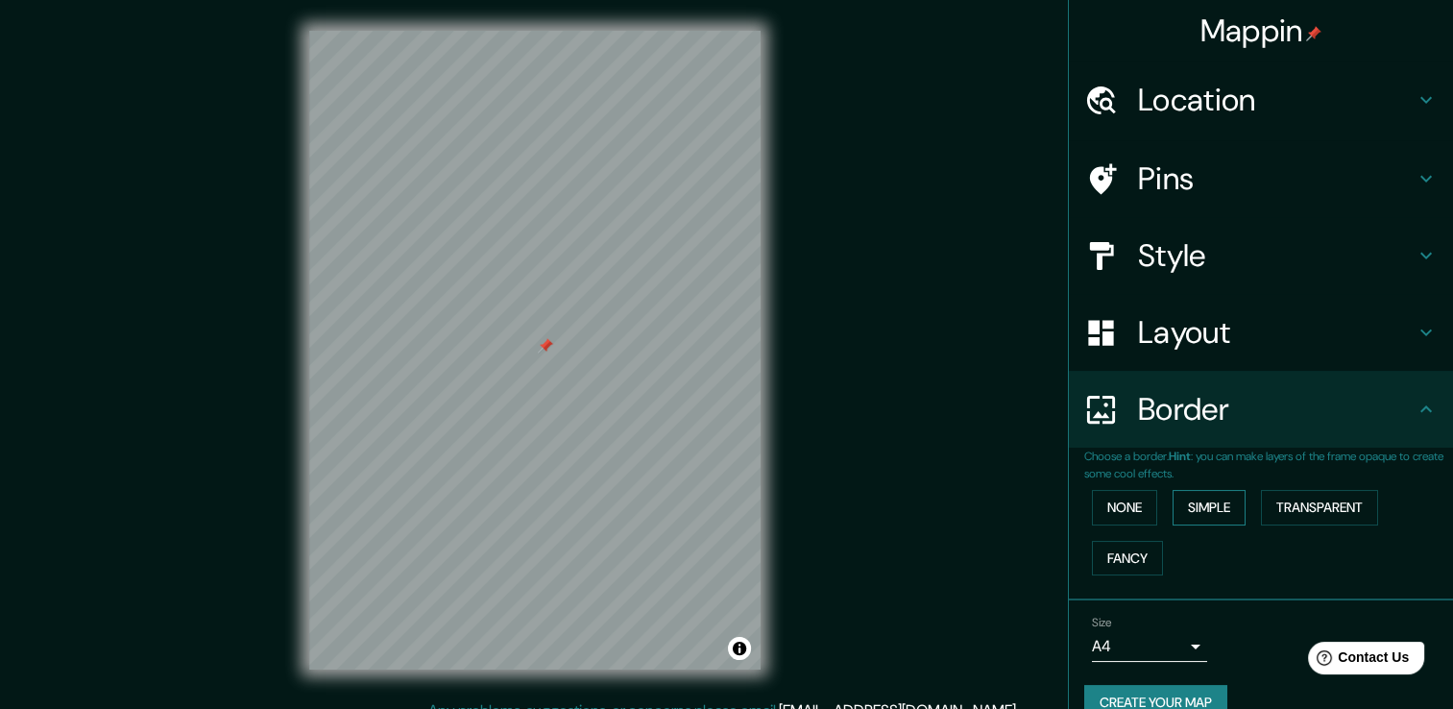
scroll to position [32, 0]
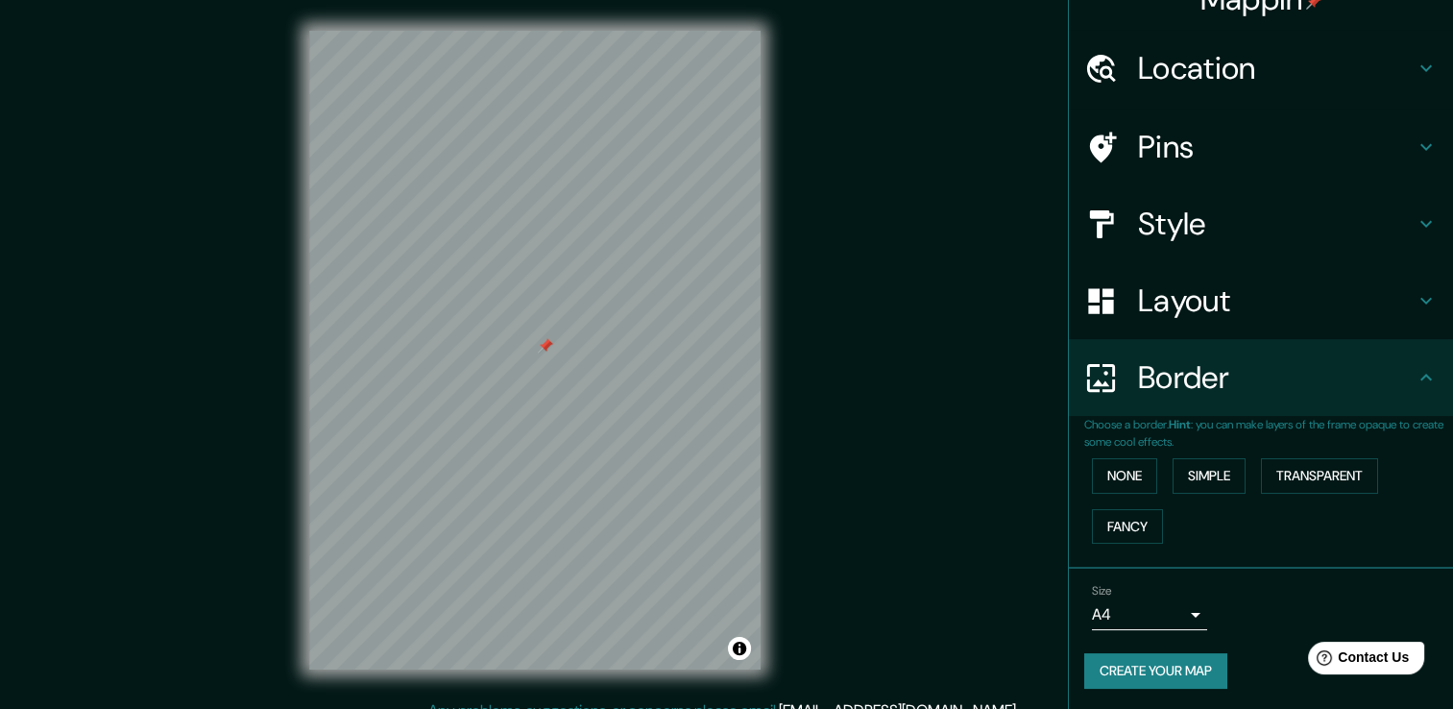
click at [1167, 663] on button "Create your map" at bounding box center [1155, 671] width 143 height 36
drag, startPoint x: 608, startPoint y: 21, endPoint x: 870, endPoint y: 276, distance: 365.3
click at [870, 276] on div "Mappin Location Santiago Matatlán, Estado de Oaxaca, México Pins Style Layout B…" at bounding box center [726, 365] width 1453 height 730
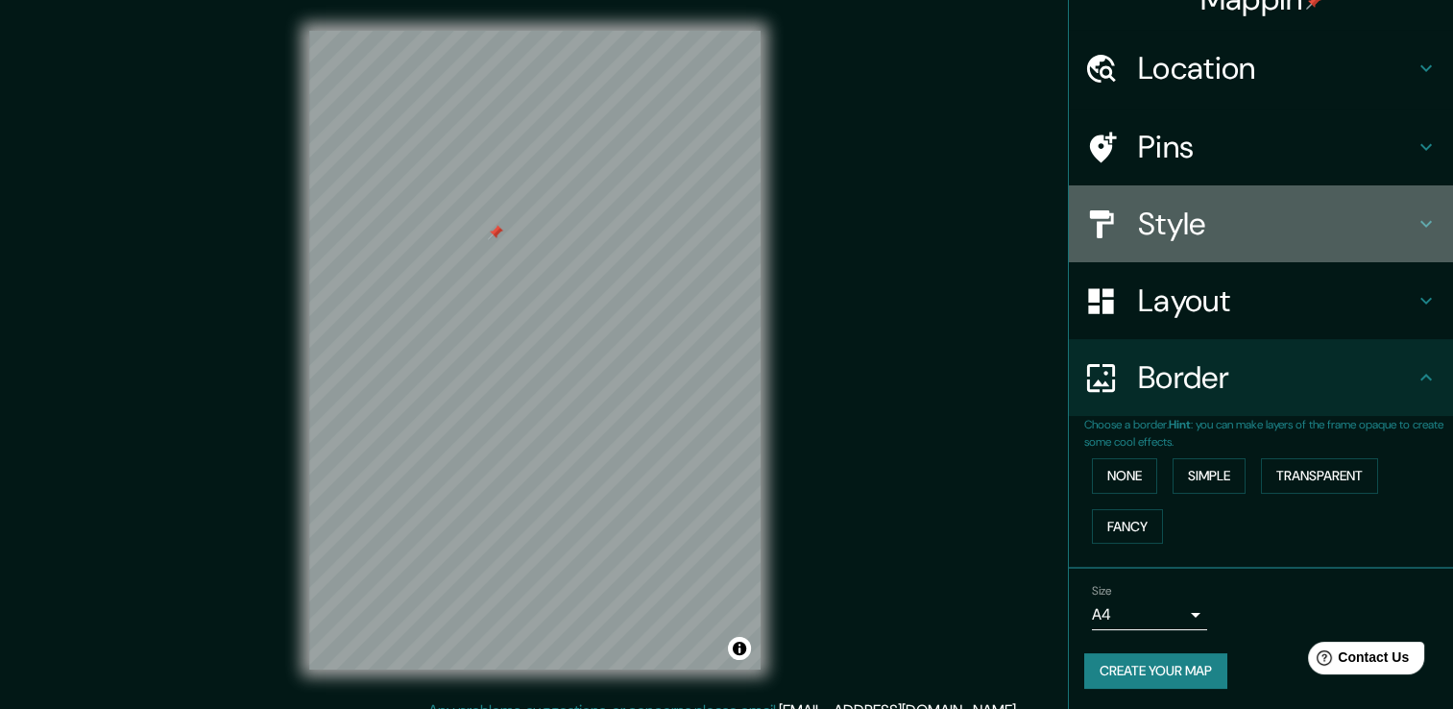
click at [1259, 209] on h4 "Style" at bounding box center [1276, 224] width 277 height 38
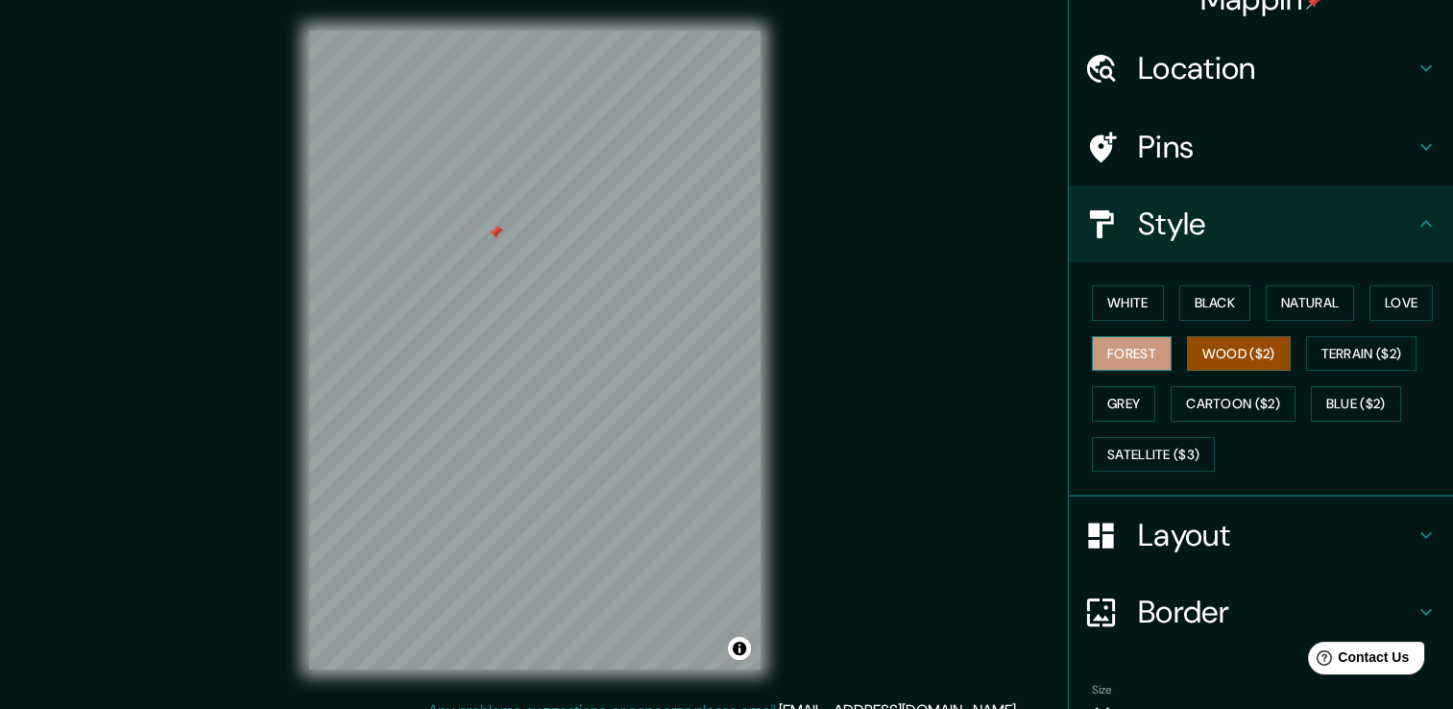
click at [1130, 349] on button "Forest" at bounding box center [1132, 354] width 80 height 36
click at [1191, 345] on button "Wood ($2)" at bounding box center [1239, 354] width 104 height 36
click at [1108, 355] on button "Forest" at bounding box center [1132, 354] width 80 height 36
click at [1402, 298] on button "Love" at bounding box center [1400, 303] width 63 height 36
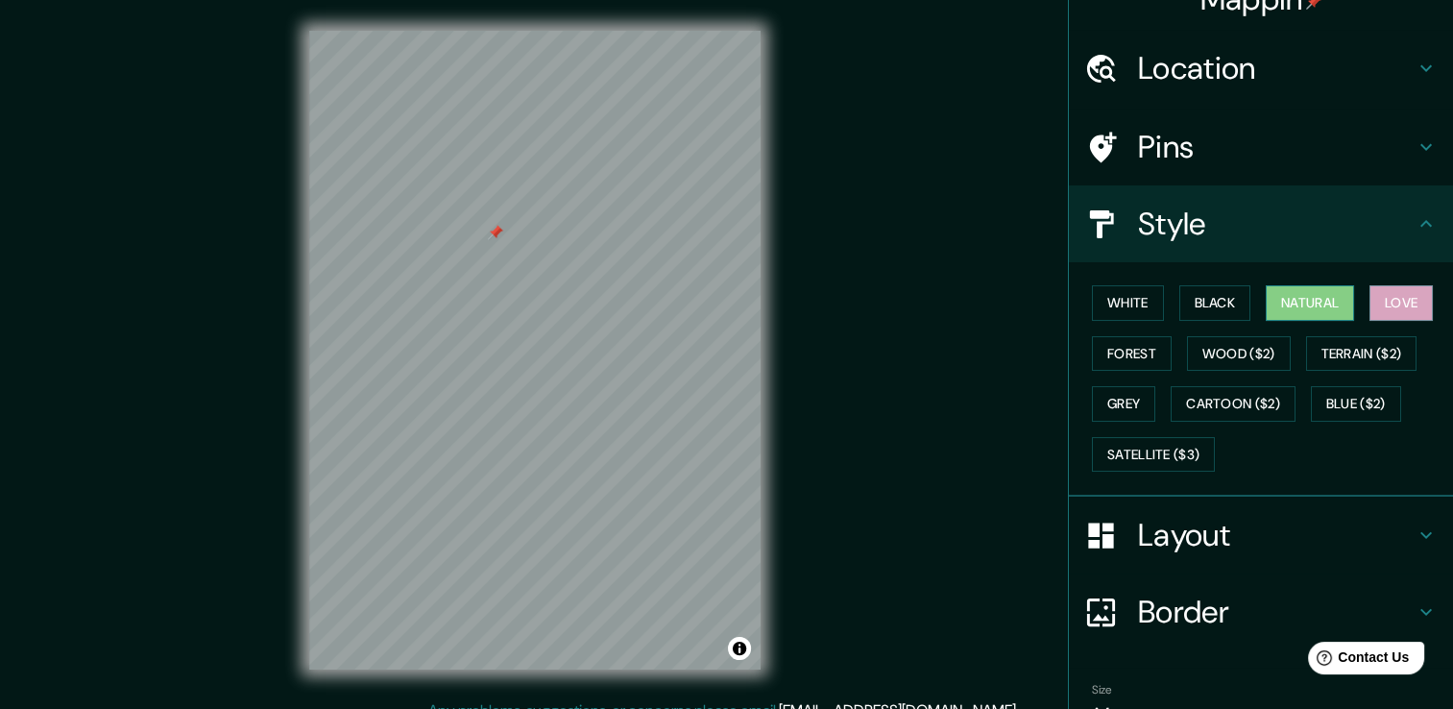
click at [1294, 309] on button "Natural" at bounding box center [1310, 303] width 88 height 36
click at [1200, 305] on button "Black" at bounding box center [1215, 303] width 72 height 36
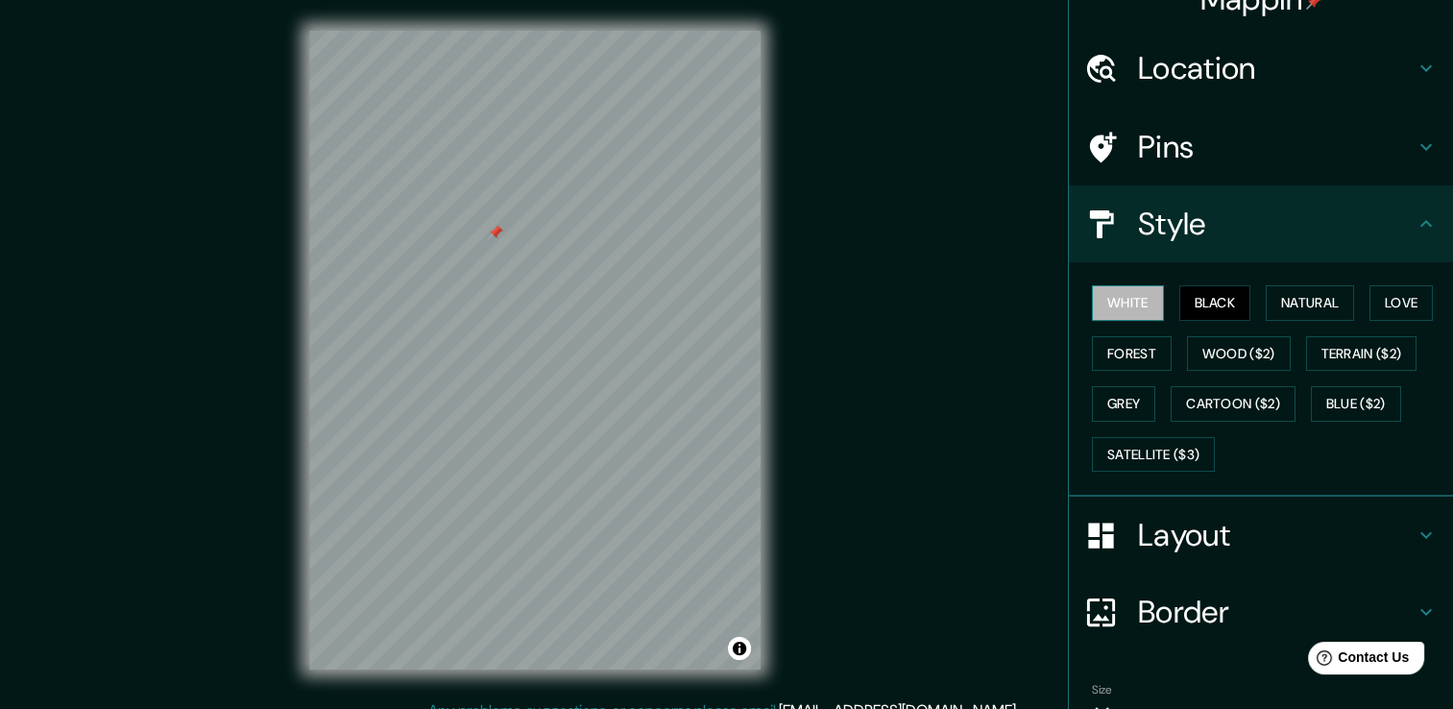
click at [1097, 303] on button "White" at bounding box center [1128, 303] width 72 height 36
click at [1112, 398] on button "Grey" at bounding box center [1123, 404] width 63 height 36
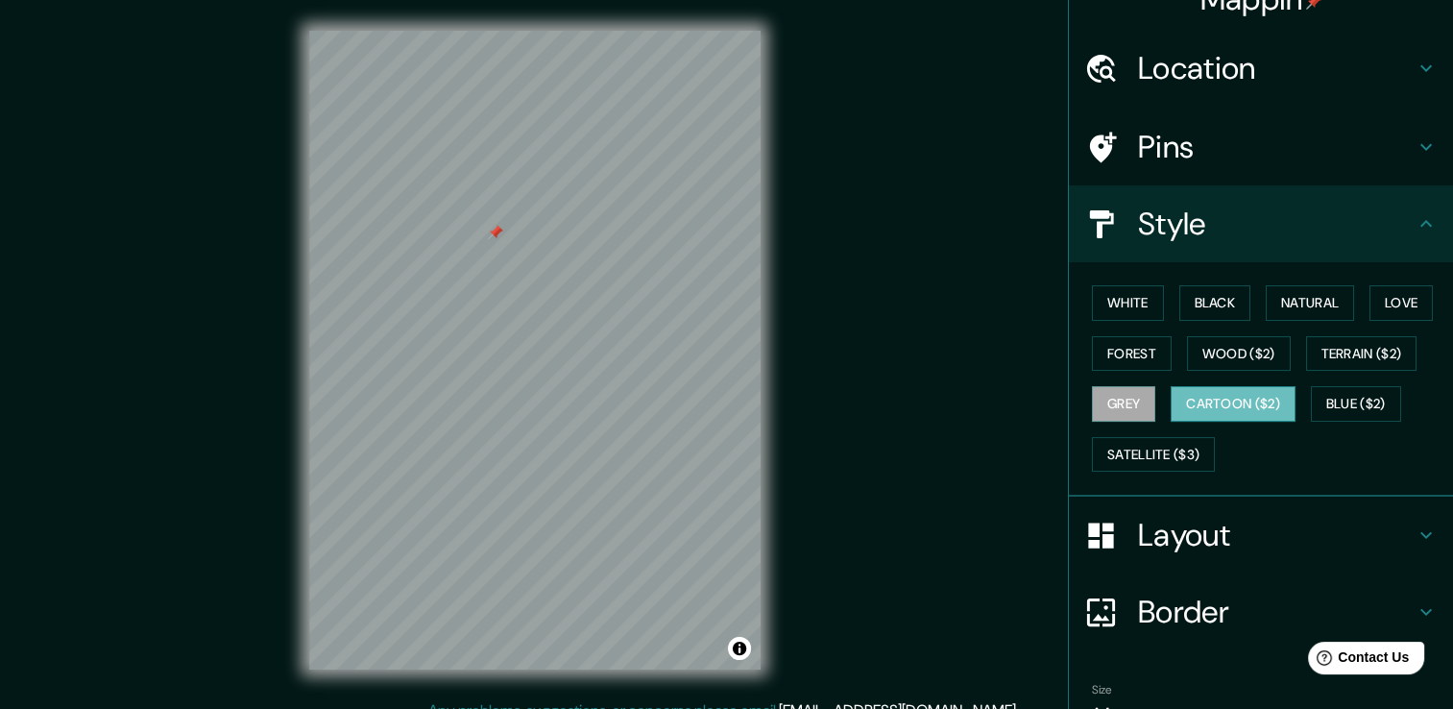
click at [1194, 398] on button "Cartoon ($2)" at bounding box center [1232, 404] width 125 height 36
click at [1348, 398] on button "Blue ($2)" at bounding box center [1356, 404] width 90 height 36
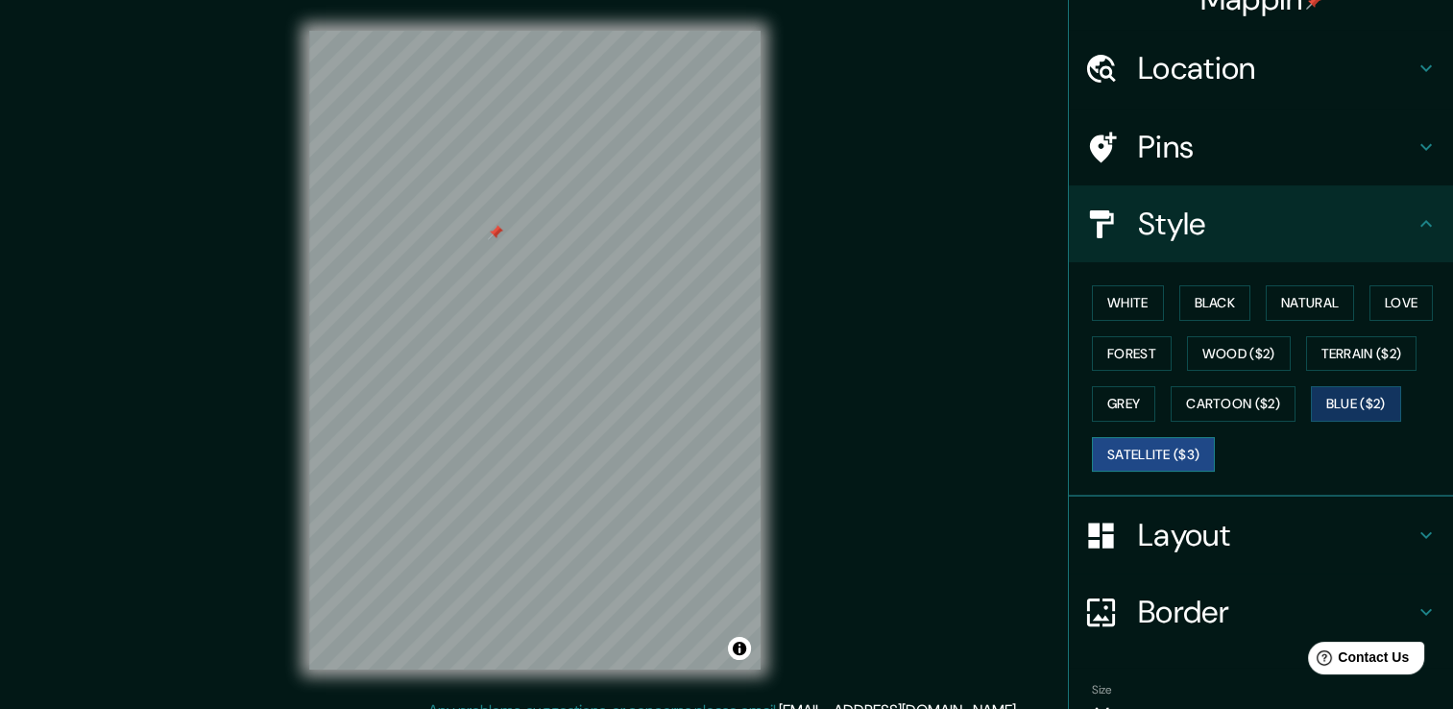
click at [1129, 437] on button "Satellite ($3)" at bounding box center [1153, 455] width 123 height 36
click at [1121, 401] on button "Grey" at bounding box center [1123, 404] width 63 height 36
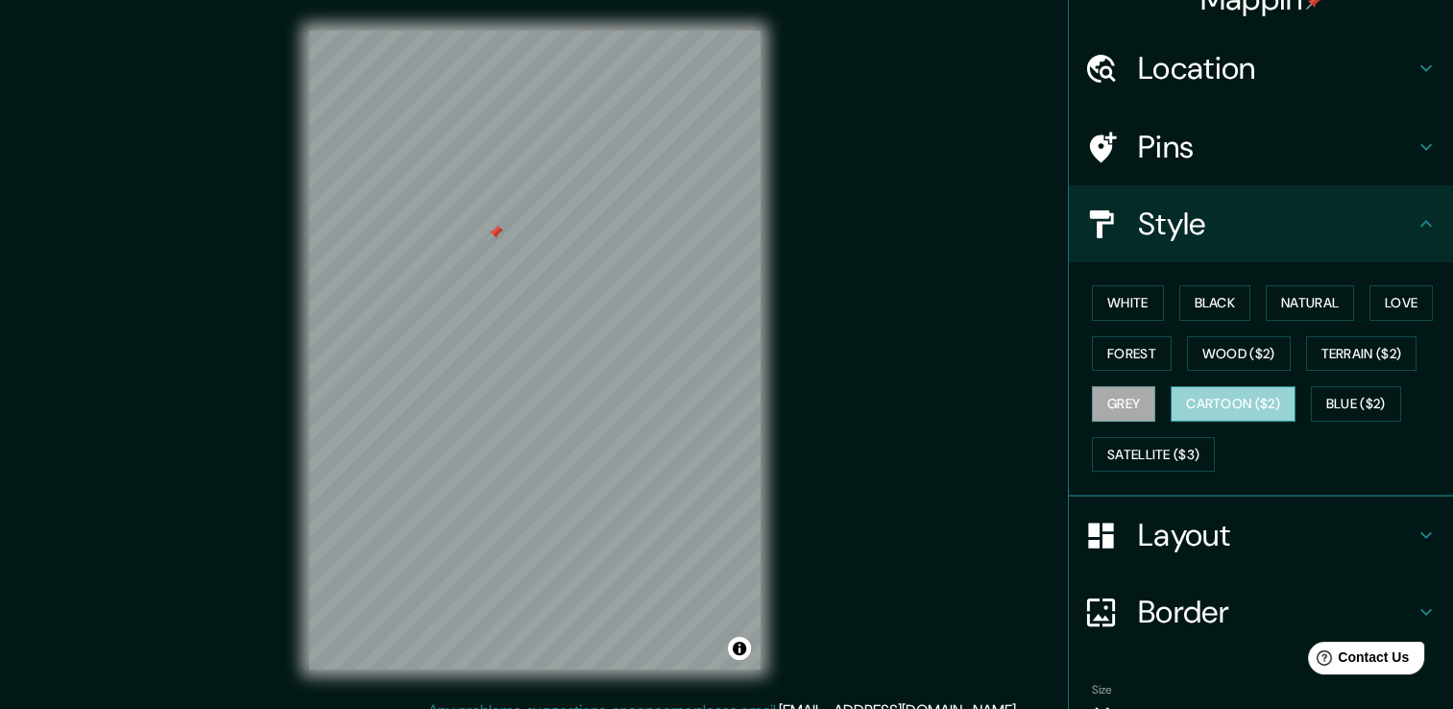
click at [1210, 397] on button "Cartoon ($2)" at bounding box center [1232, 404] width 125 height 36
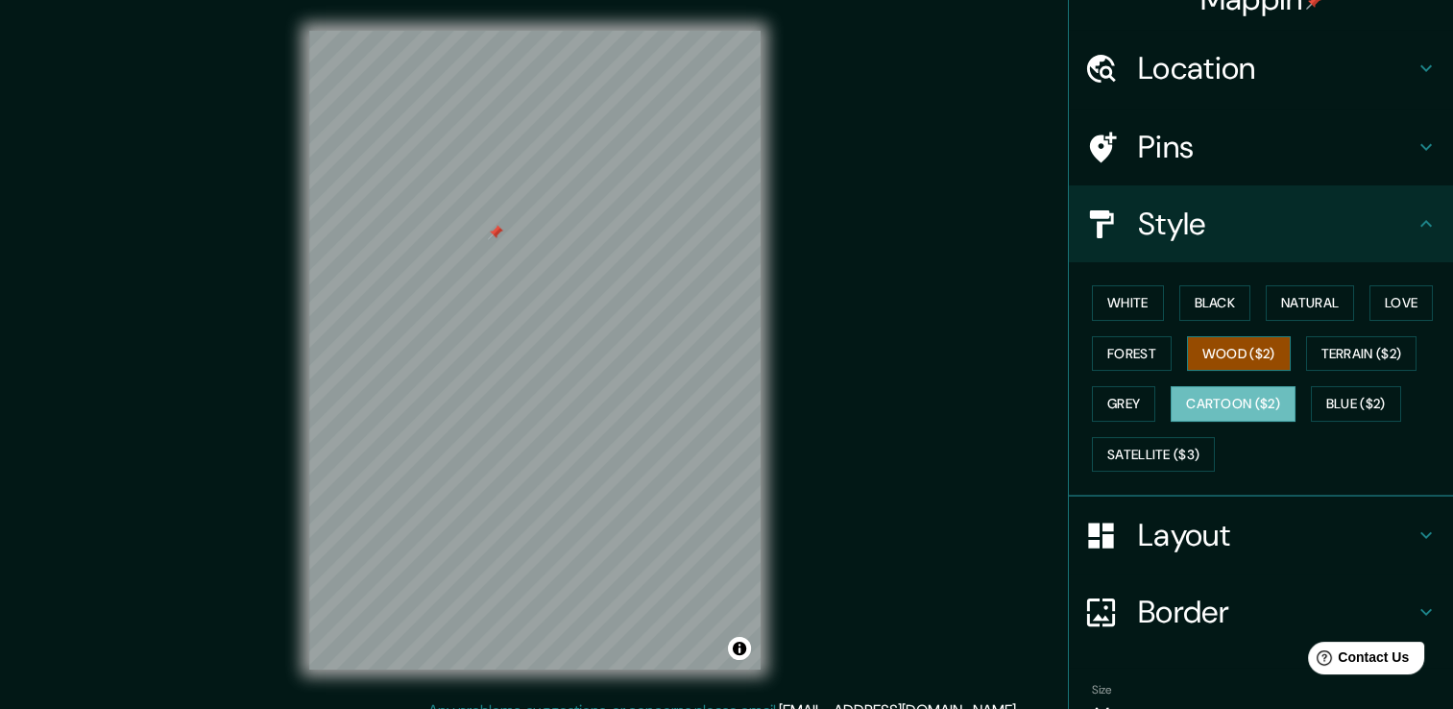
click at [1220, 344] on button "Wood ($2)" at bounding box center [1239, 354] width 104 height 36
click at [1108, 341] on button "Forest" at bounding box center [1132, 354] width 80 height 36
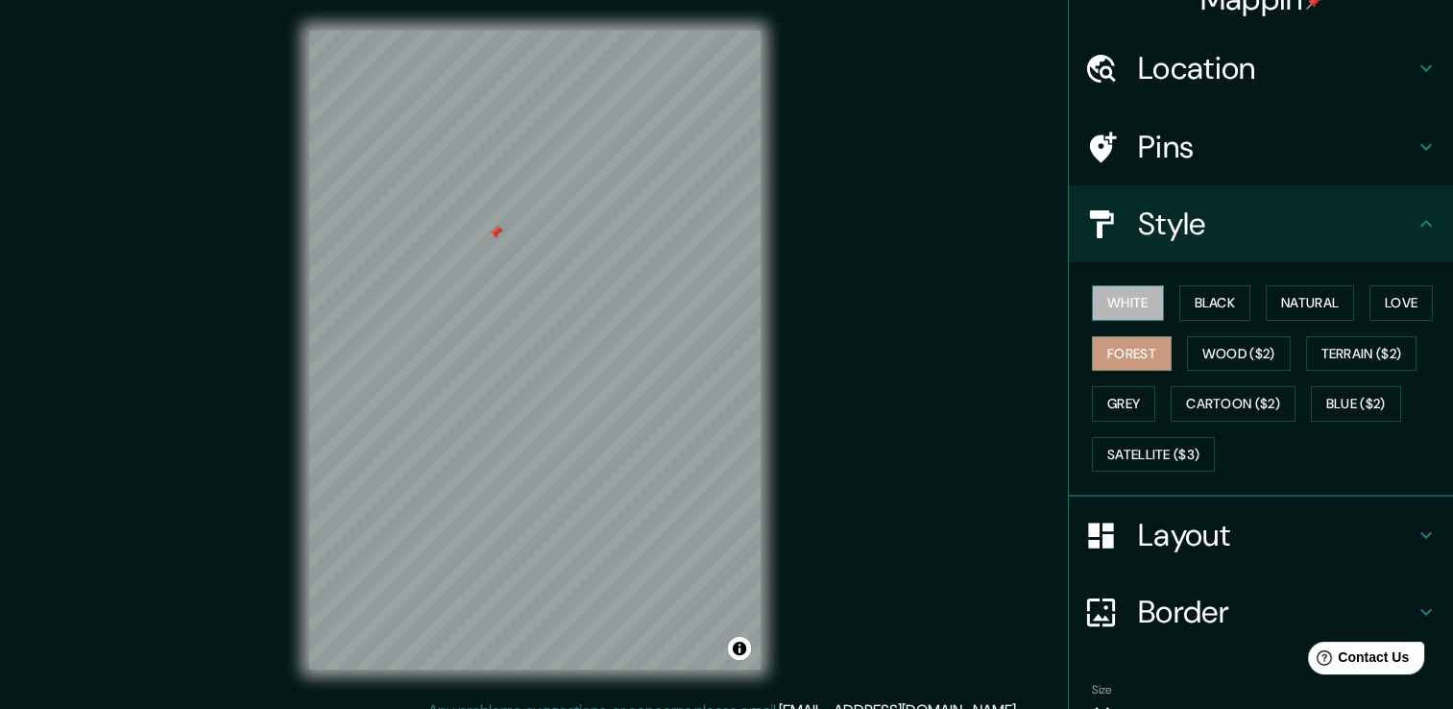
click at [1100, 298] on button "White" at bounding box center [1128, 303] width 72 height 36
click at [1194, 301] on button "Black" at bounding box center [1215, 303] width 72 height 36
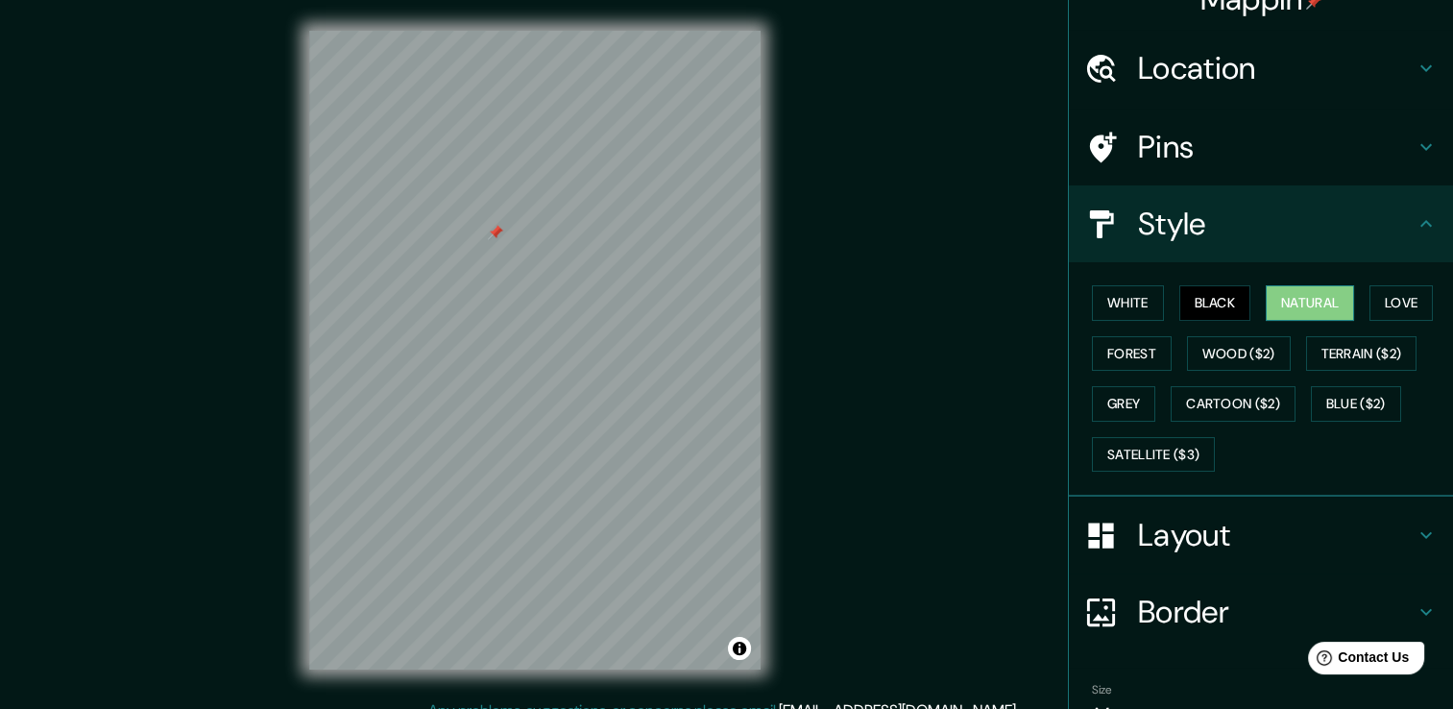
click at [1287, 302] on button "Natural" at bounding box center [1310, 303] width 88 height 36
click at [1373, 298] on button "Love" at bounding box center [1400, 303] width 63 height 36
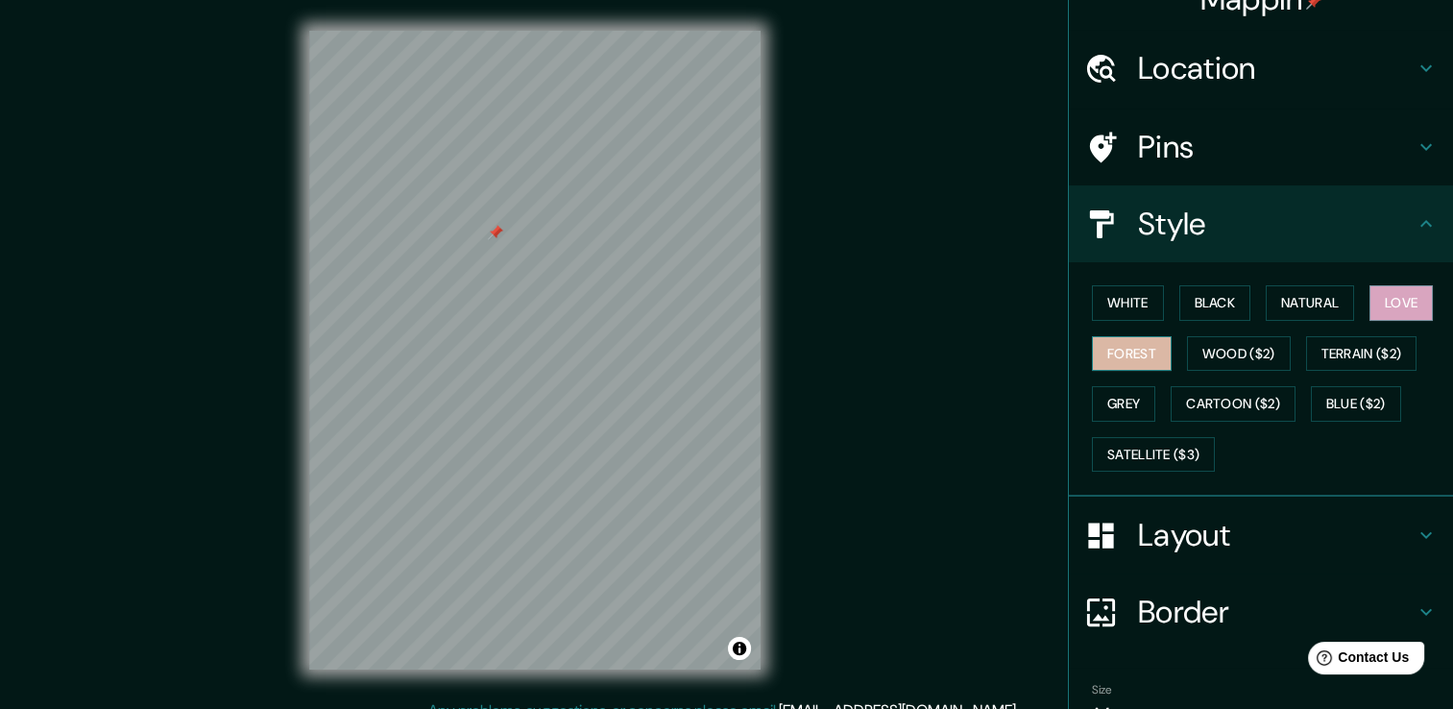
click at [1106, 354] on button "Forest" at bounding box center [1132, 354] width 80 height 36
click at [1209, 345] on button "Wood ($2)" at bounding box center [1239, 354] width 104 height 36
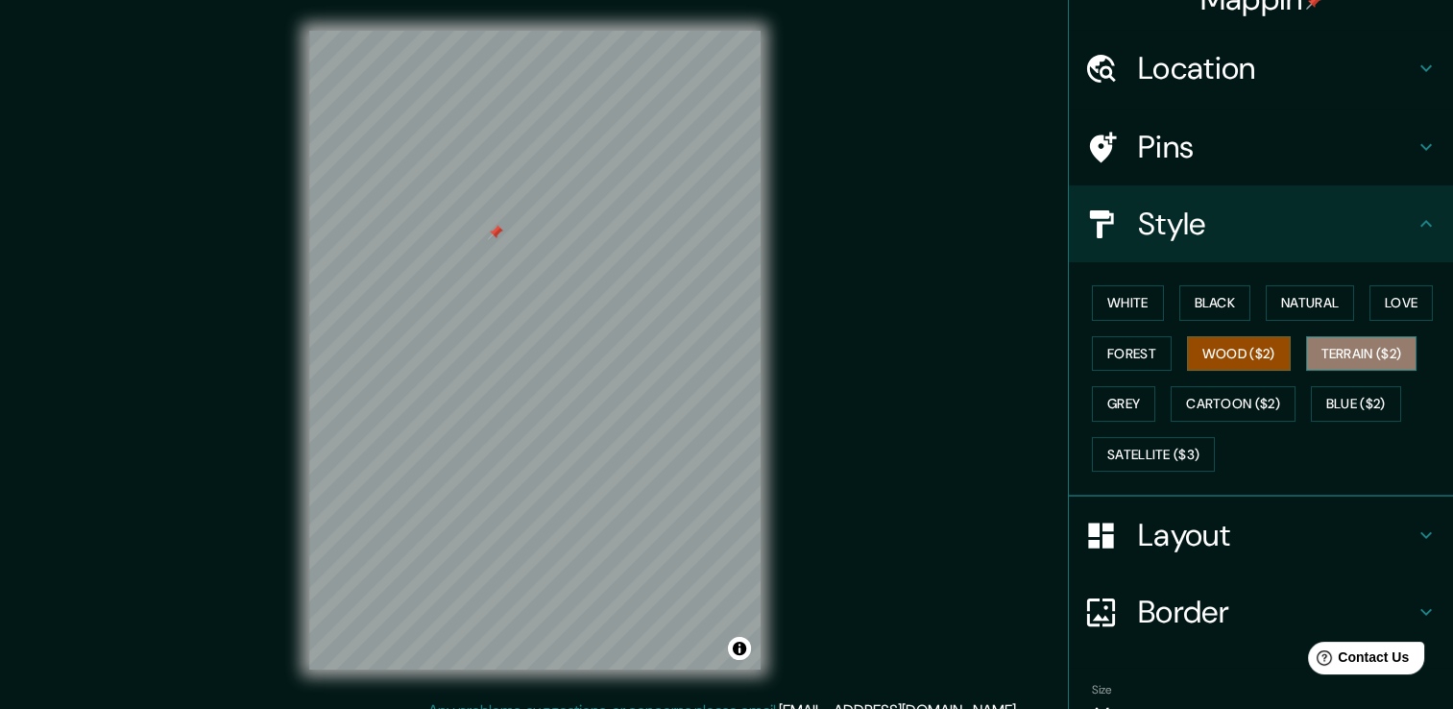
click at [1346, 344] on button "Terrain ($2)" at bounding box center [1361, 354] width 111 height 36
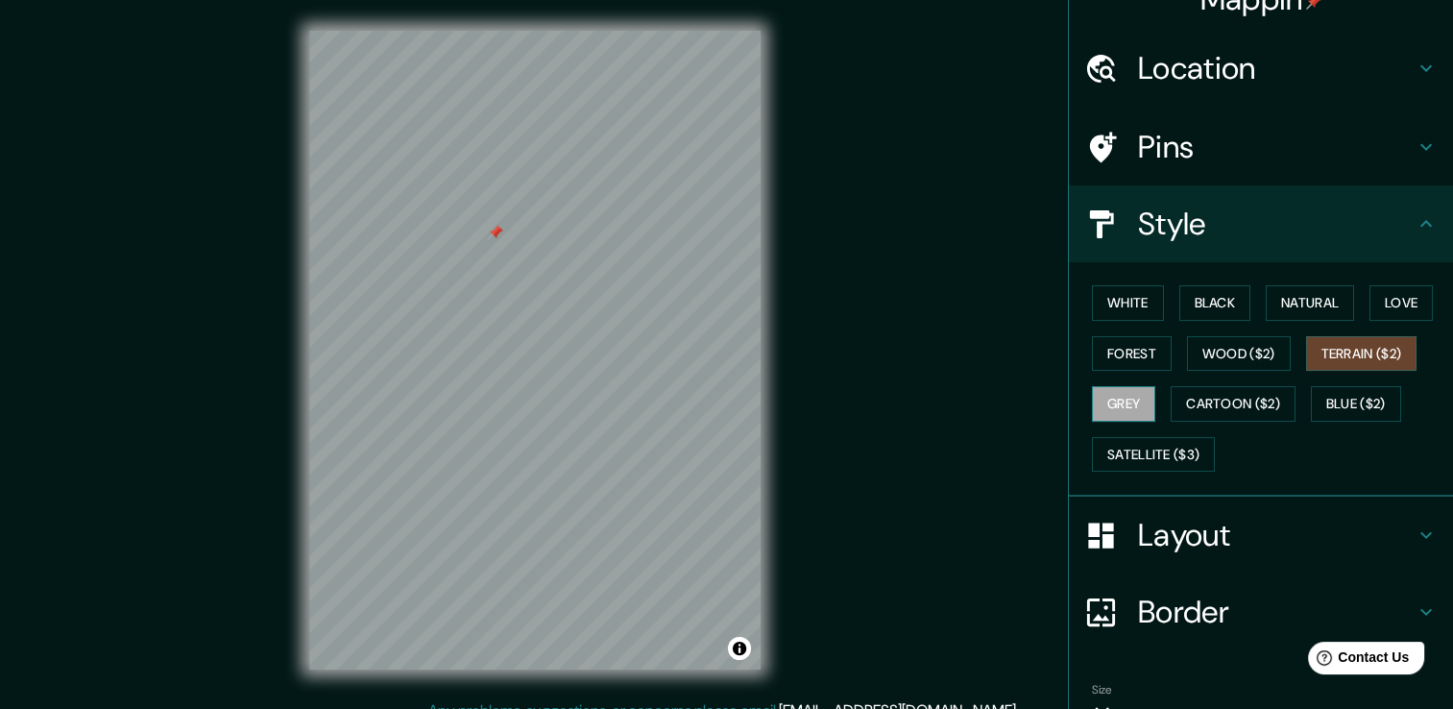
click at [1136, 402] on button "Grey" at bounding box center [1123, 404] width 63 height 36
click at [1211, 398] on button "Cartoon ($2)" at bounding box center [1232, 404] width 125 height 36
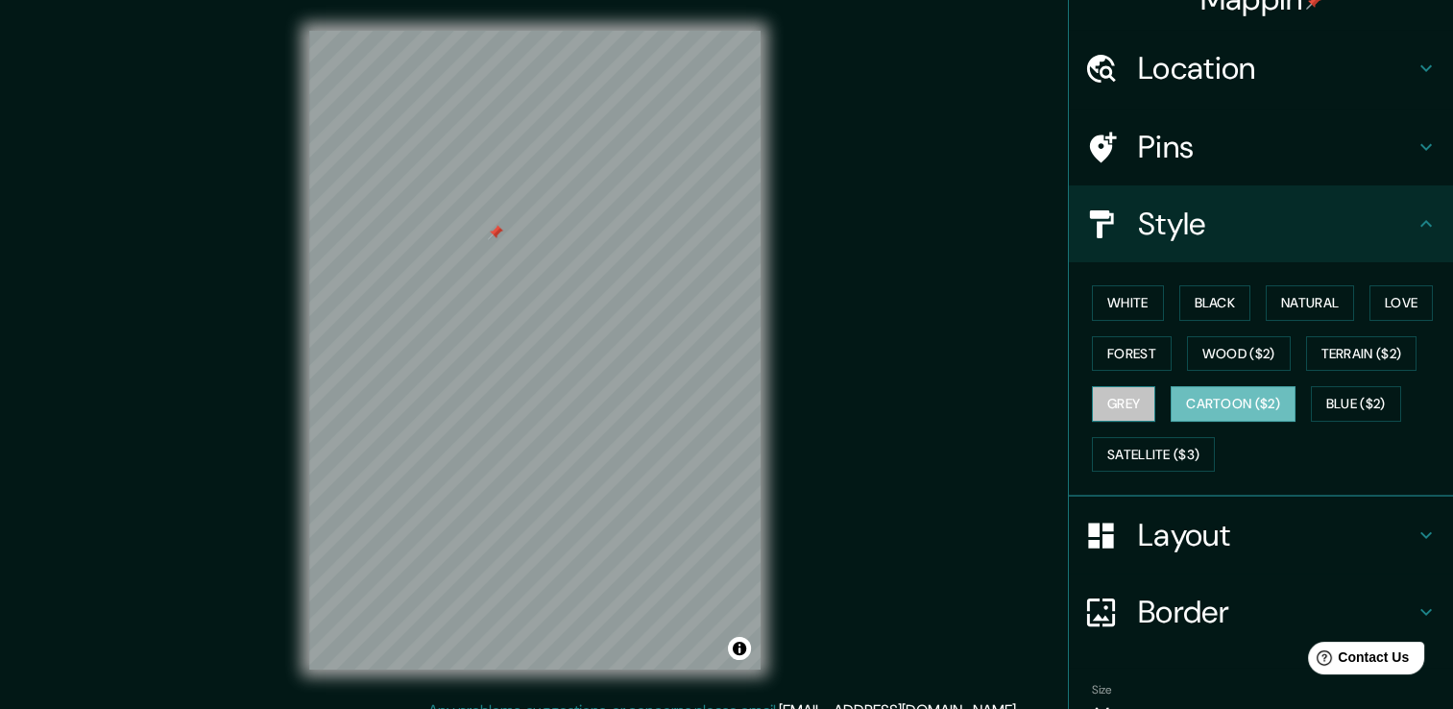
click at [1111, 390] on button "Grey" at bounding box center [1123, 404] width 63 height 36
click at [1102, 352] on button "Forest" at bounding box center [1132, 354] width 80 height 36
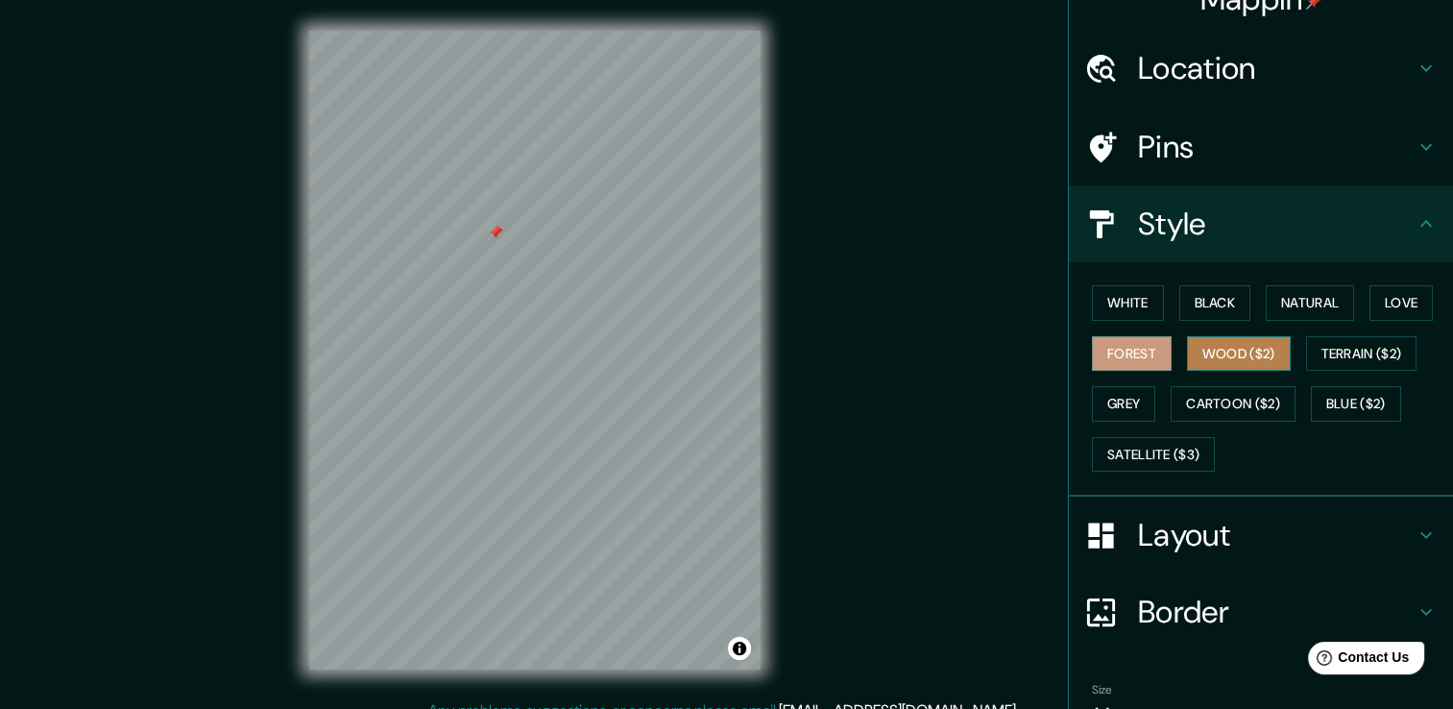
click at [1193, 353] on button "Wood ($2)" at bounding box center [1239, 354] width 104 height 36
click at [1114, 398] on button "Grey" at bounding box center [1123, 404] width 63 height 36
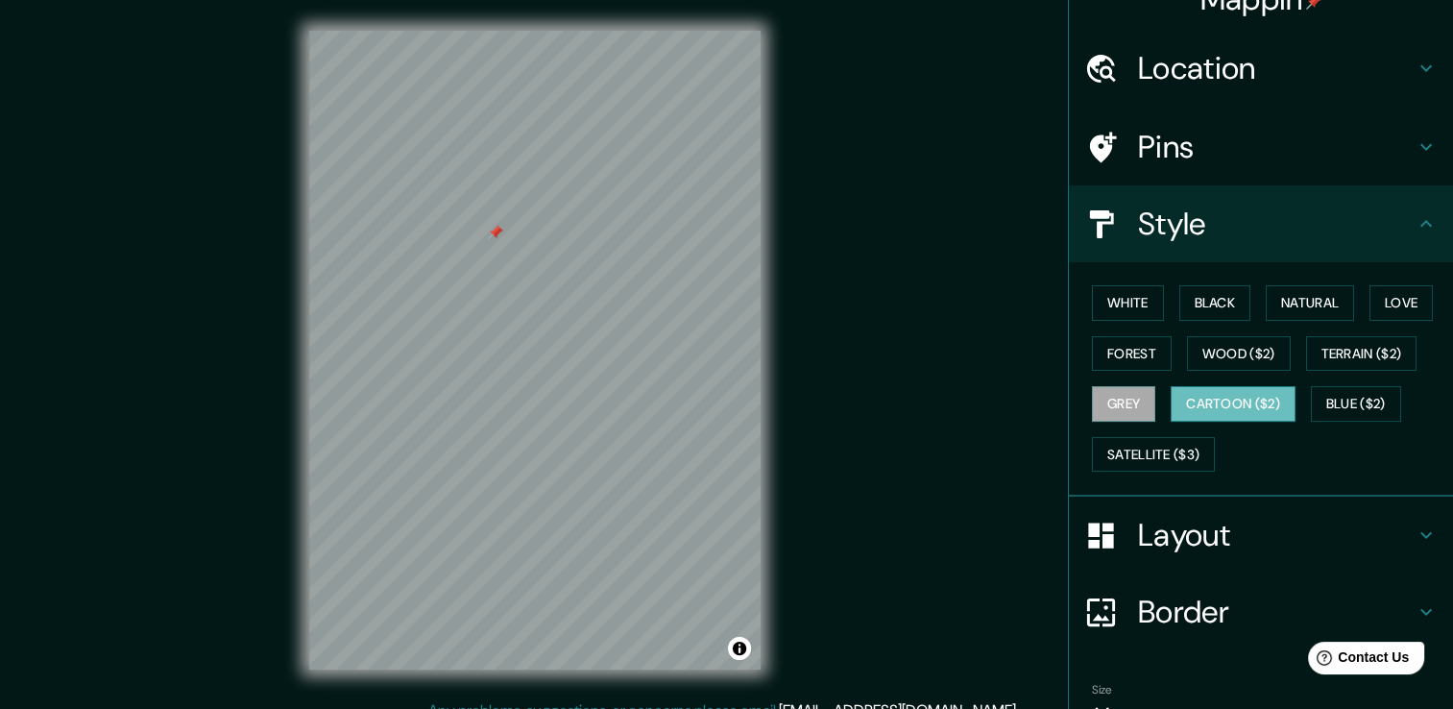
click at [1182, 398] on button "Cartoon ($2)" at bounding box center [1232, 404] width 125 height 36
click at [1225, 401] on button "Cartoon ($2)" at bounding box center [1232, 404] width 125 height 36
click at [1345, 395] on button "Blue ($2)" at bounding box center [1356, 404] width 90 height 36
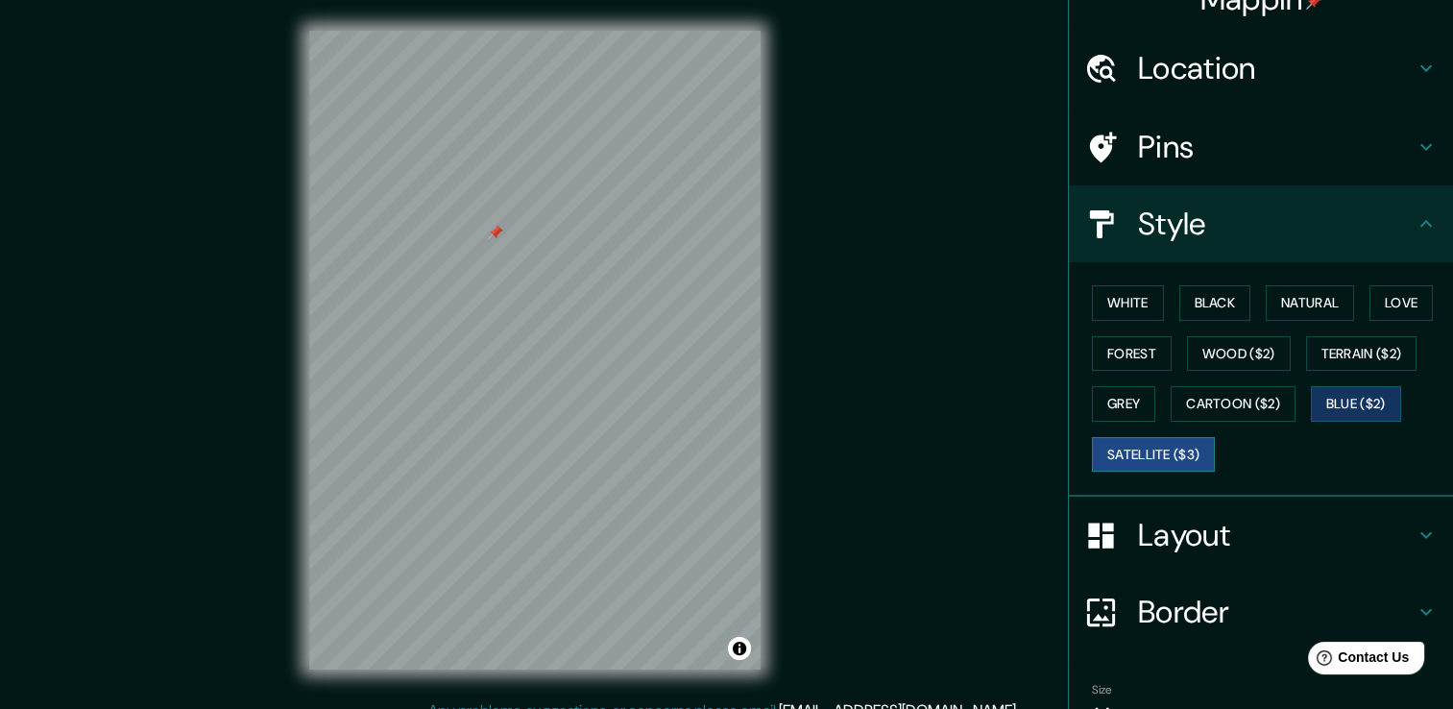
click at [1156, 443] on button "Satellite ($3)" at bounding box center [1153, 455] width 123 height 36
click at [1189, 394] on button "Cartoon ($2)" at bounding box center [1232, 404] width 125 height 36
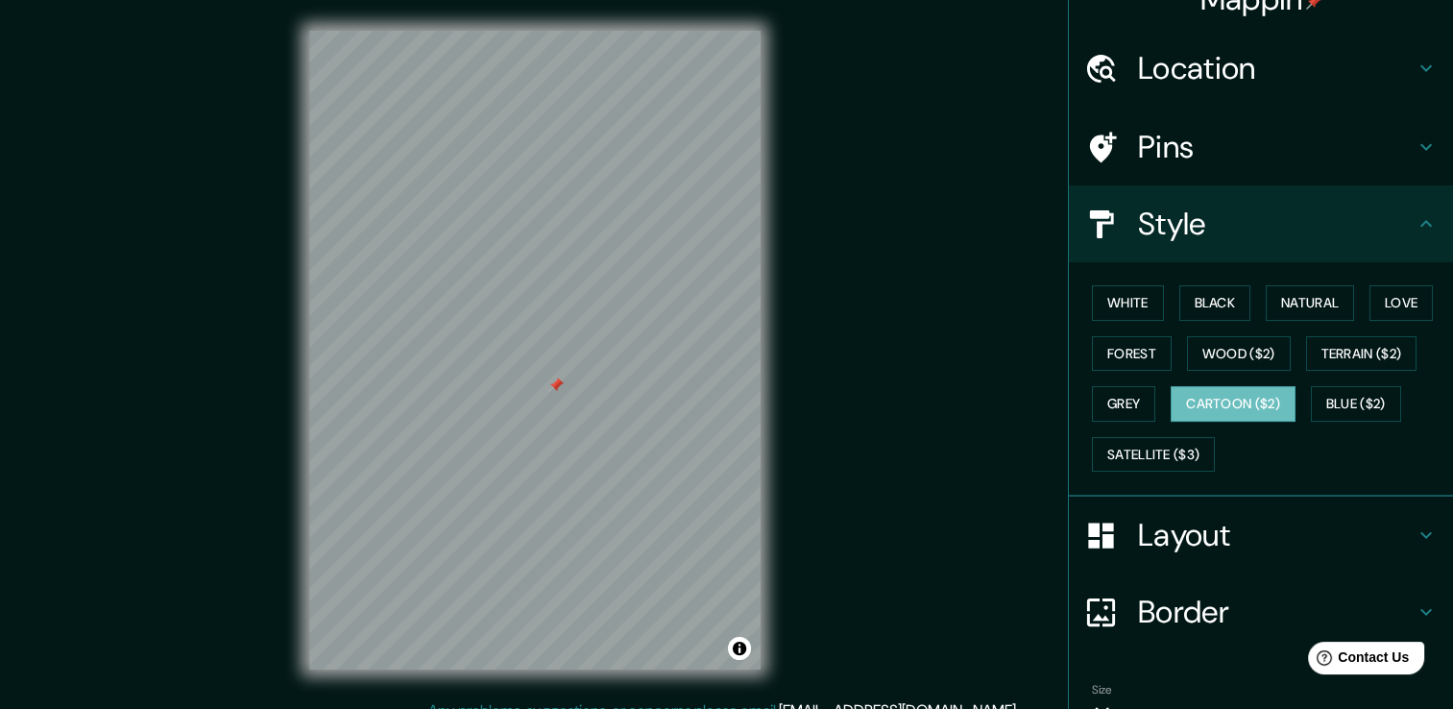
click at [556, 377] on div at bounding box center [555, 384] width 15 height 15
click at [1110, 394] on button "Grey" at bounding box center [1123, 404] width 63 height 36
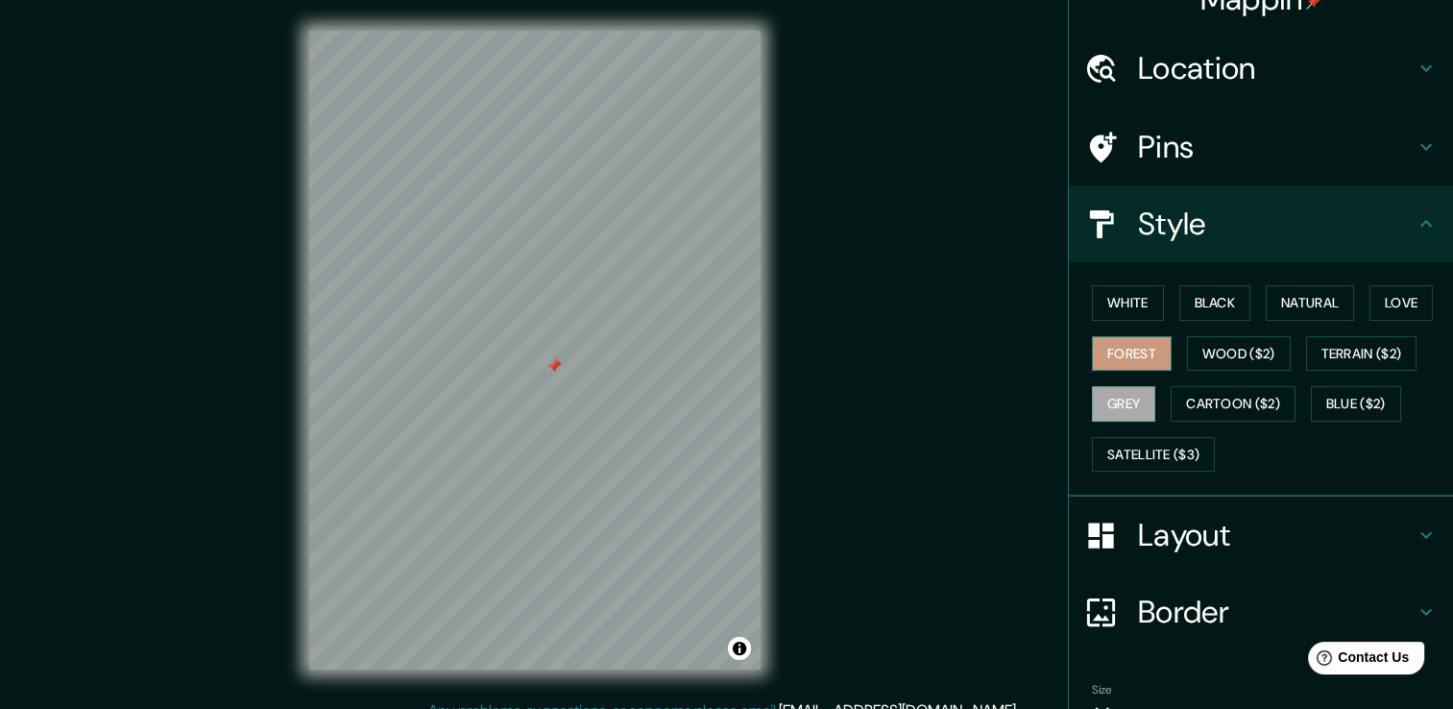
click at [1107, 336] on button "Forest" at bounding box center [1132, 354] width 80 height 36
click at [606, 308] on div at bounding box center [607, 307] width 15 height 15
click at [1210, 395] on button "Cartoon ($2)" at bounding box center [1232, 404] width 125 height 36
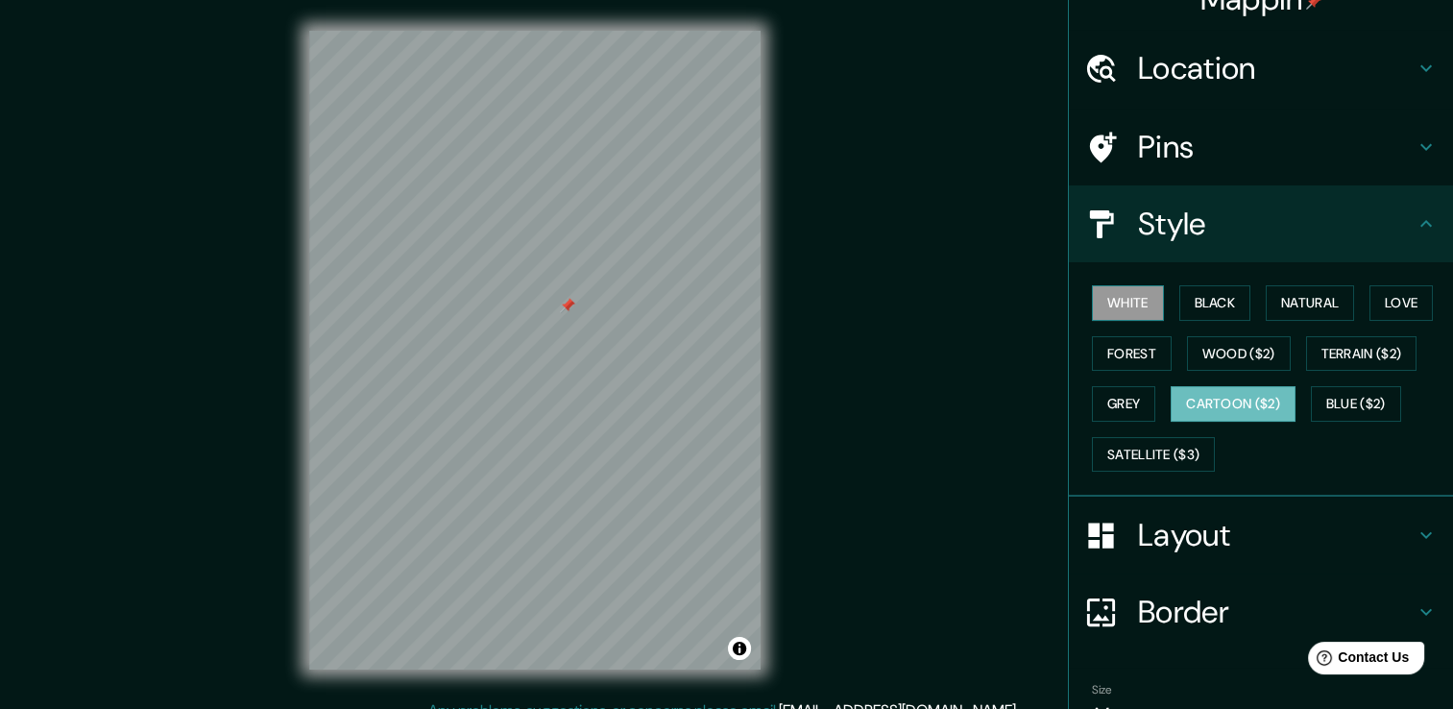
click at [1099, 303] on button "White" at bounding box center [1128, 303] width 72 height 36
click at [1206, 302] on button "Black" at bounding box center [1215, 303] width 72 height 36
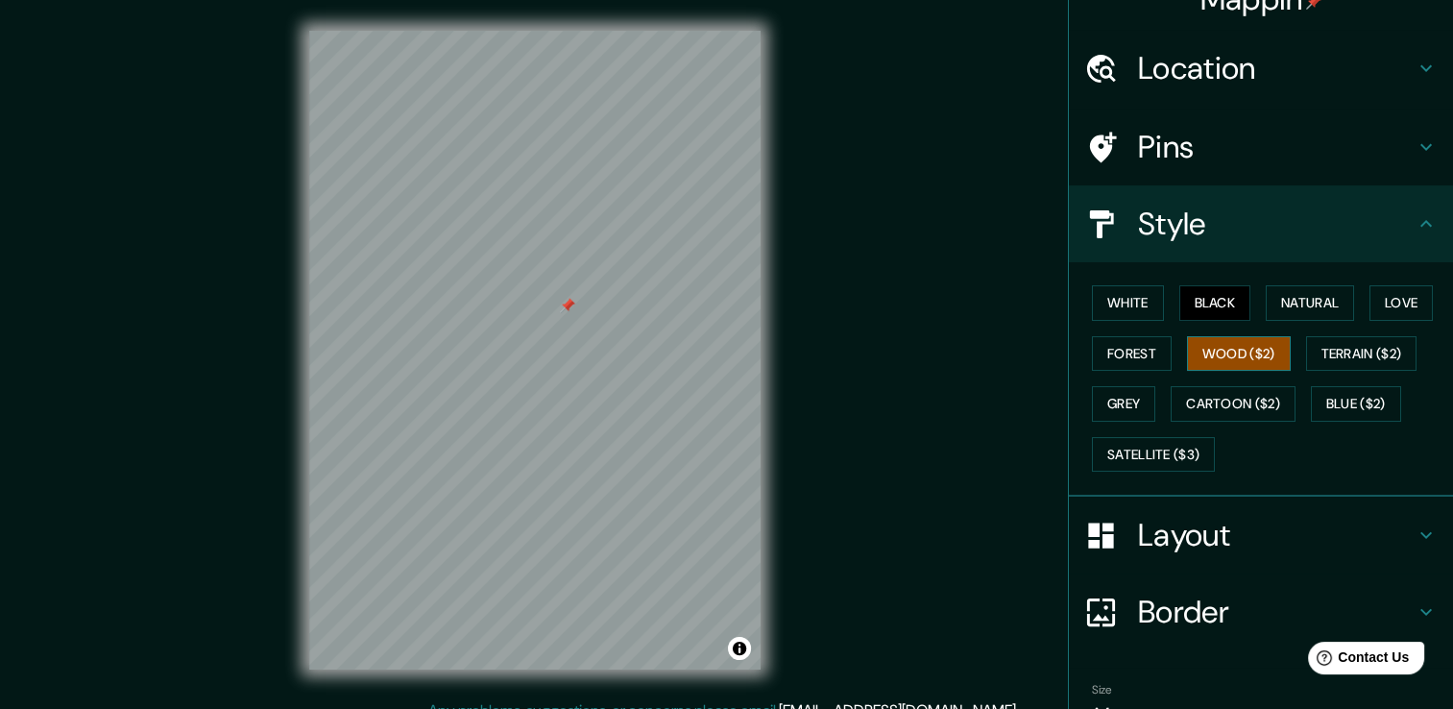
click at [1221, 351] on button "Wood ($2)" at bounding box center [1239, 354] width 104 height 36
click at [625, 273] on div at bounding box center [625, 270] width 15 height 15
click at [1101, 359] on button "Forest" at bounding box center [1132, 354] width 80 height 36
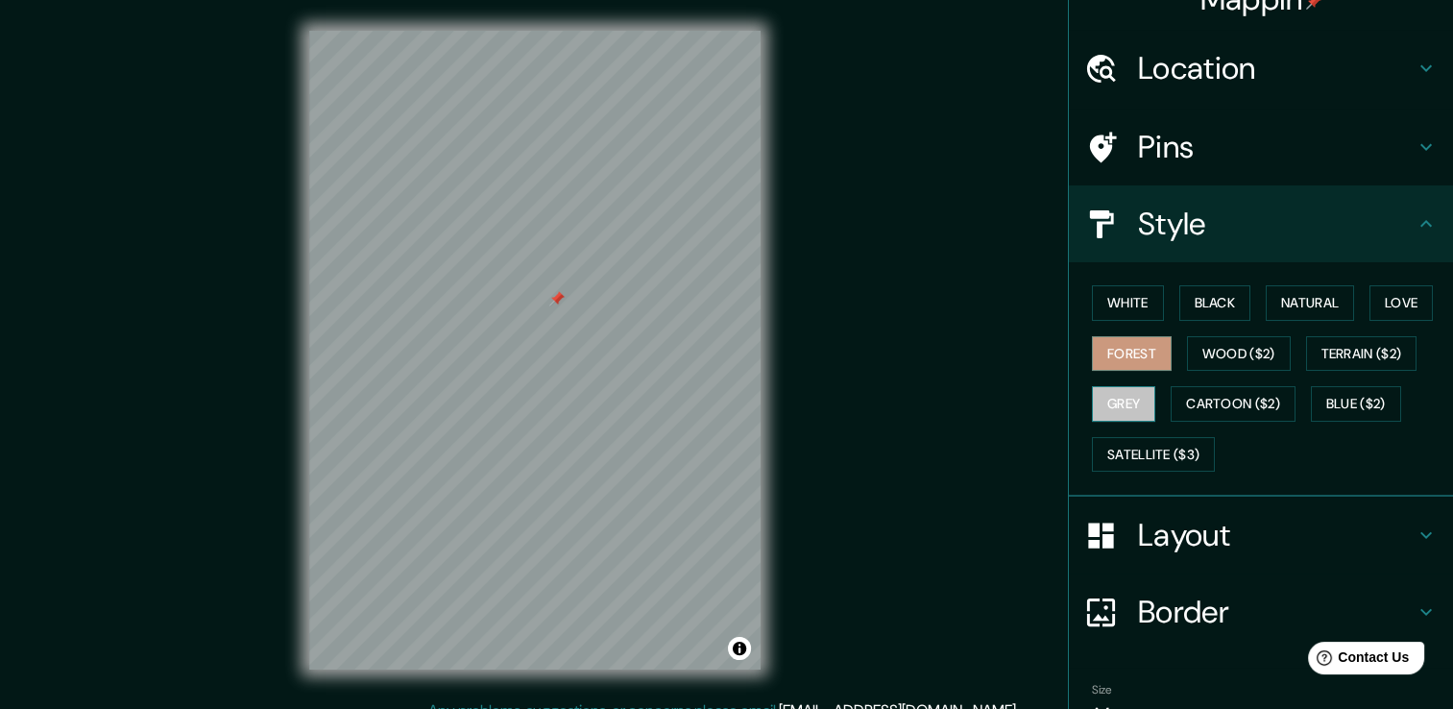
click at [1119, 398] on button "Grey" at bounding box center [1123, 404] width 63 height 36
click at [1253, 61] on h4 "Location" at bounding box center [1276, 68] width 277 height 38
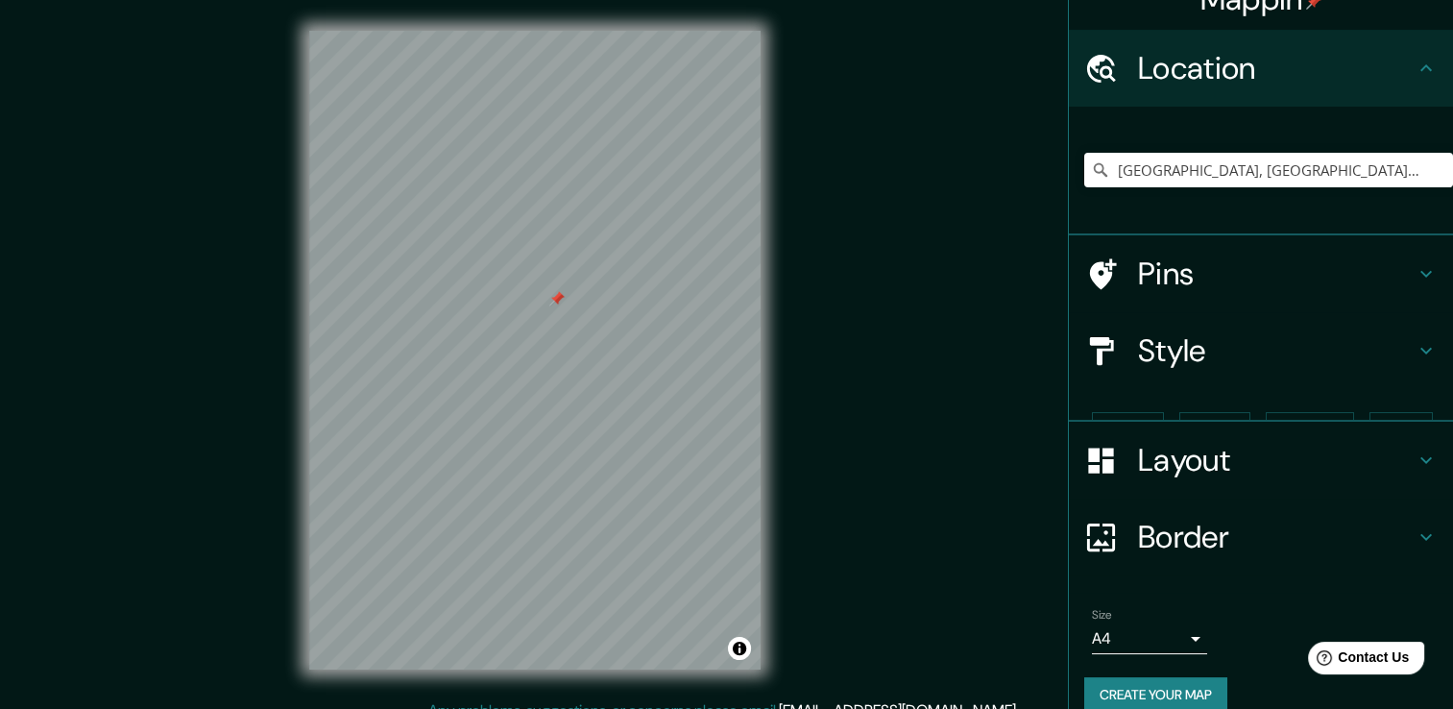
scroll to position [24, 0]
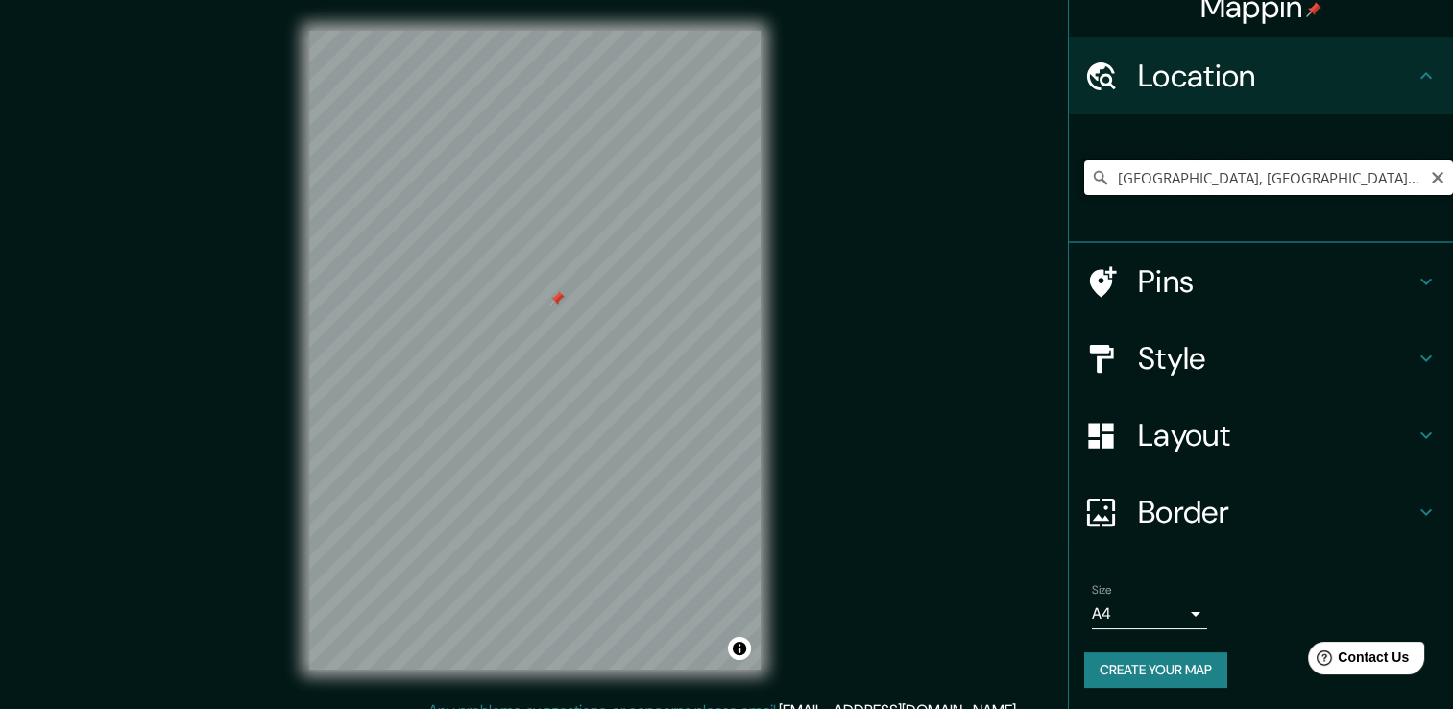
click at [1388, 174] on input "[PERSON_NAME], [GEOGRAPHIC_DATA], [GEOGRAPHIC_DATA]" at bounding box center [1268, 177] width 369 height 35
click at [867, 513] on div "Mappin Location Santiago Matatlán, Estado de Oaxaca, México Pins Style Layout B…" at bounding box center [726, 365] width 1453 height 730
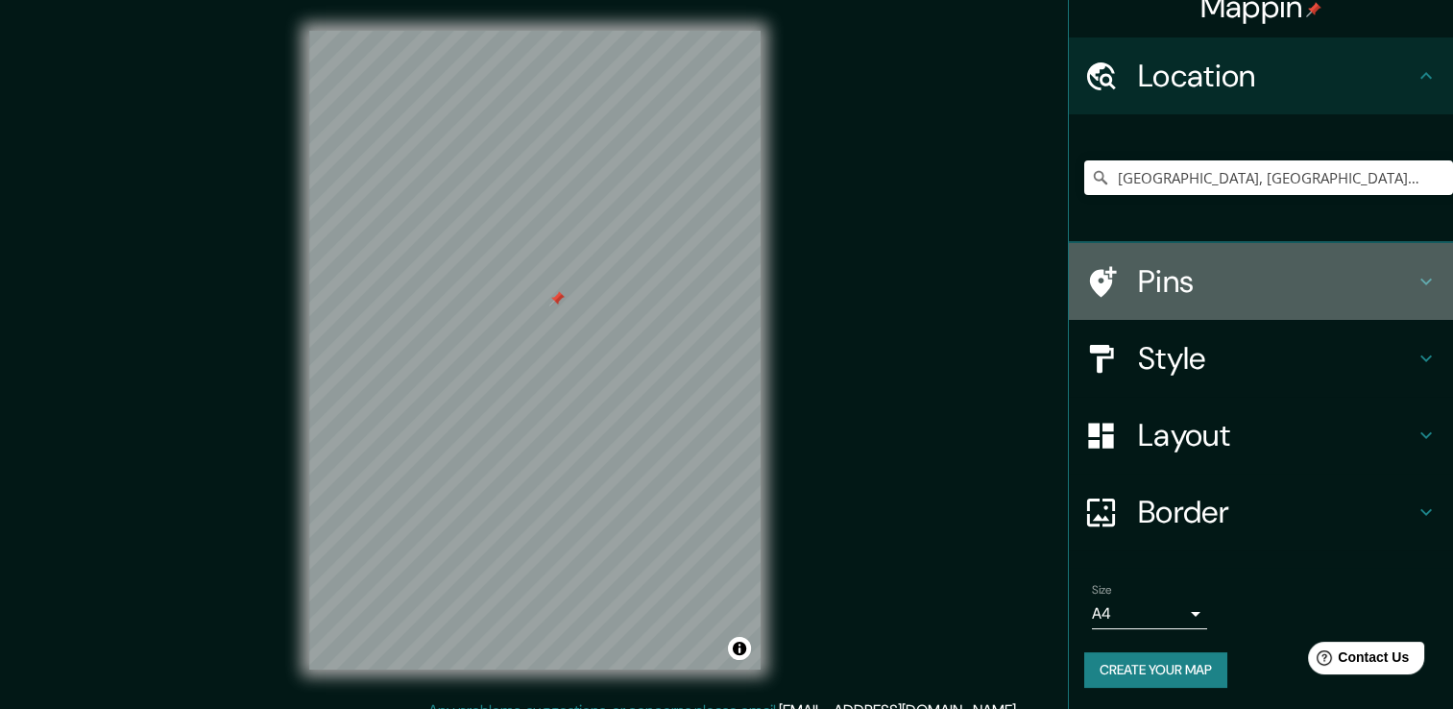
click at [1207, 279] on h4 "Pins" at bounding box center [1276, 281] width 277 height 38
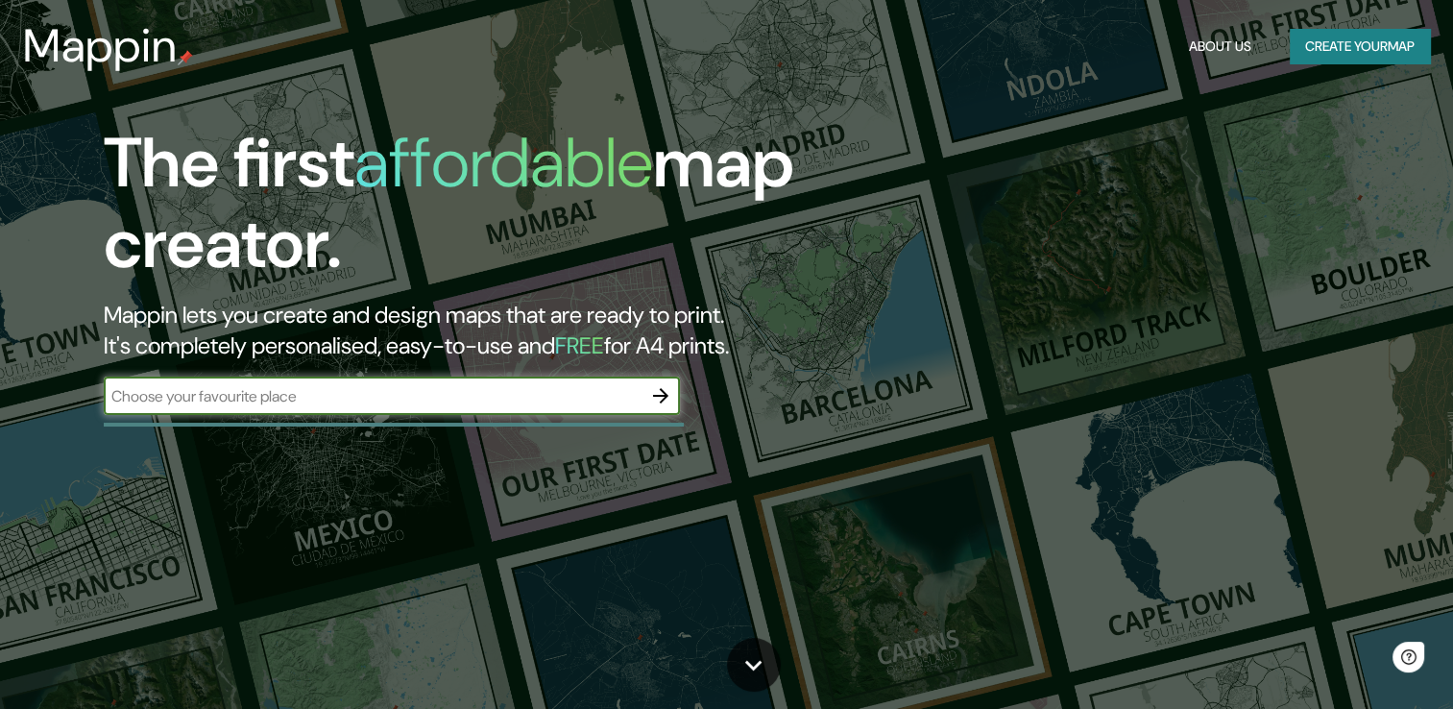
click at [618, 398] on input "text" at bounding box center [373, 396] width 538 height 22
click at [325, 398] on input "text" at bounding box center [373, 396] width 538 height 22
type input "[GEOGRAPHIC_DATA]"
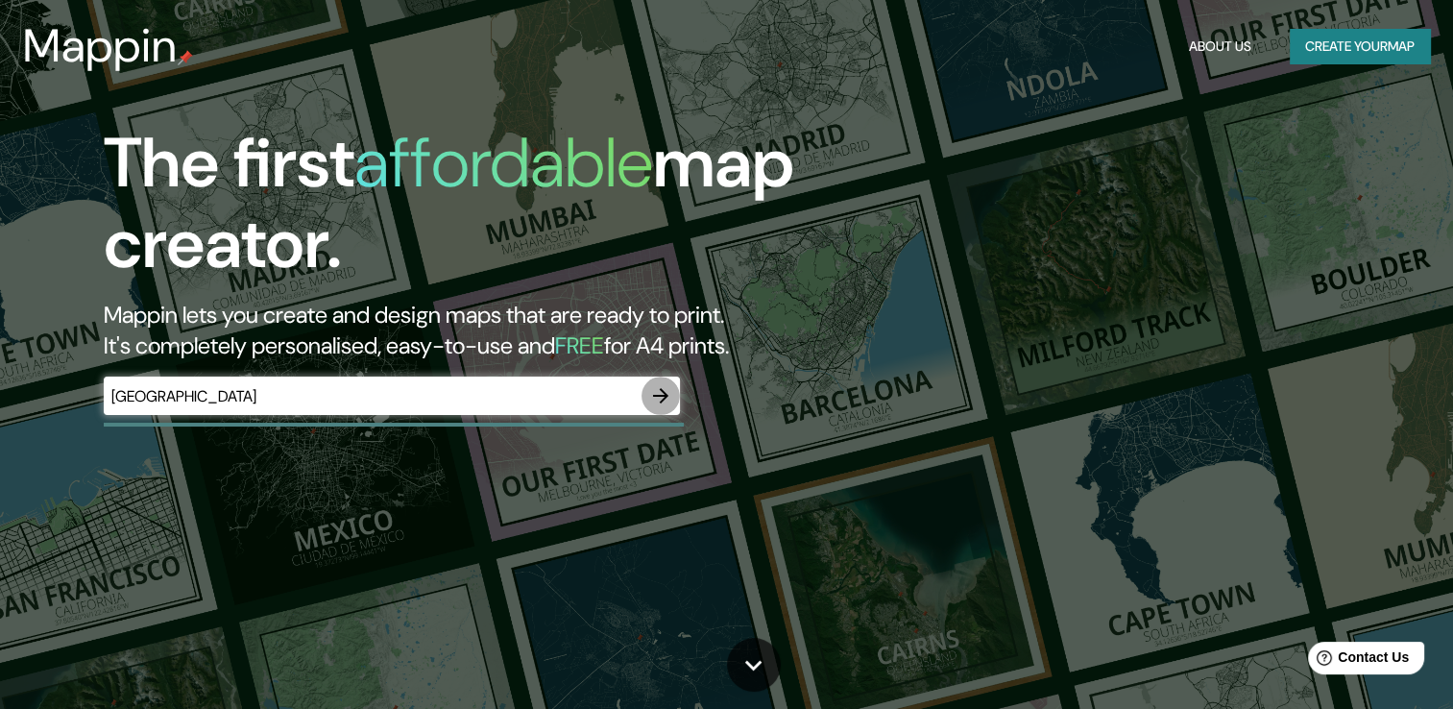
click at [663, 396] on icon "button" at bounding box center [660, 395] width 15 height 15
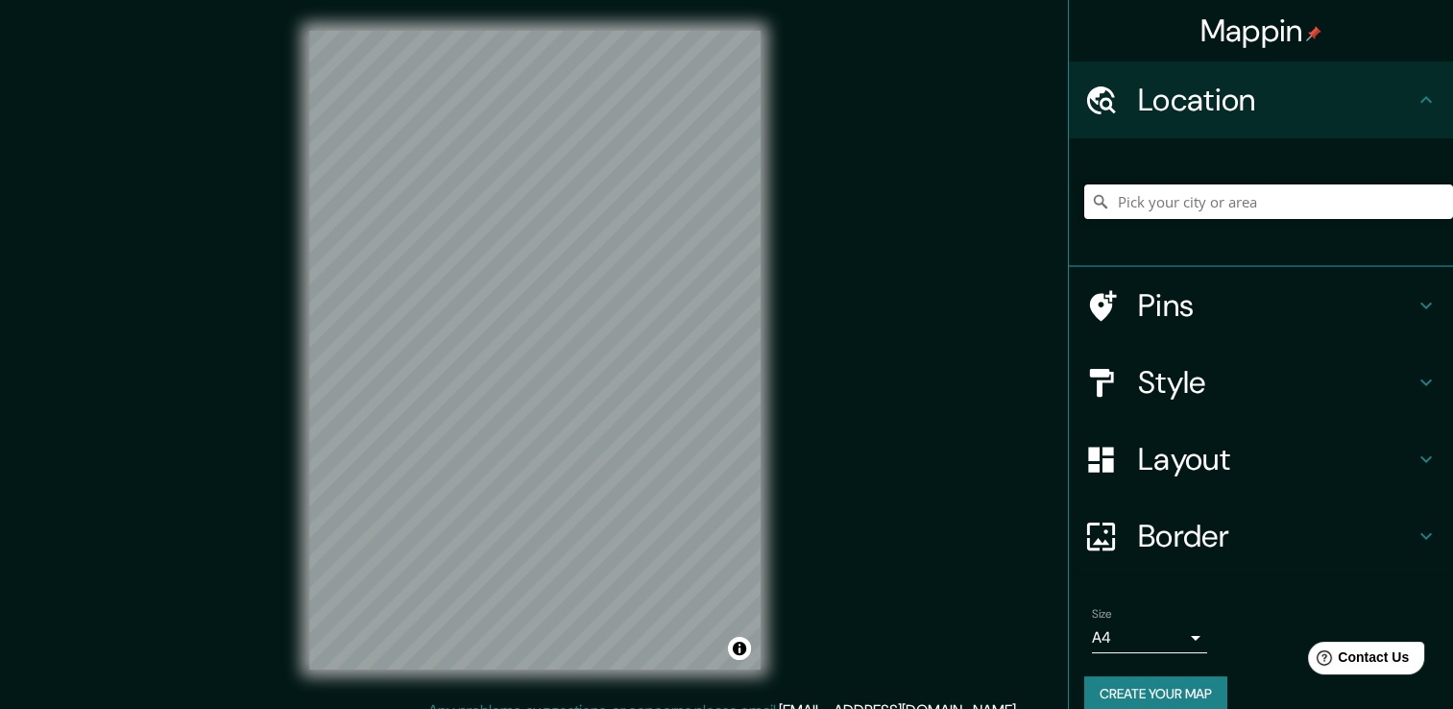
click at [1218, 198] on input "Pick your city or area" at bounding box center [1268, 201] width 369 height 35
click at [1414, 375] on icon at bounding box center [1425, 382] width 23 height 23
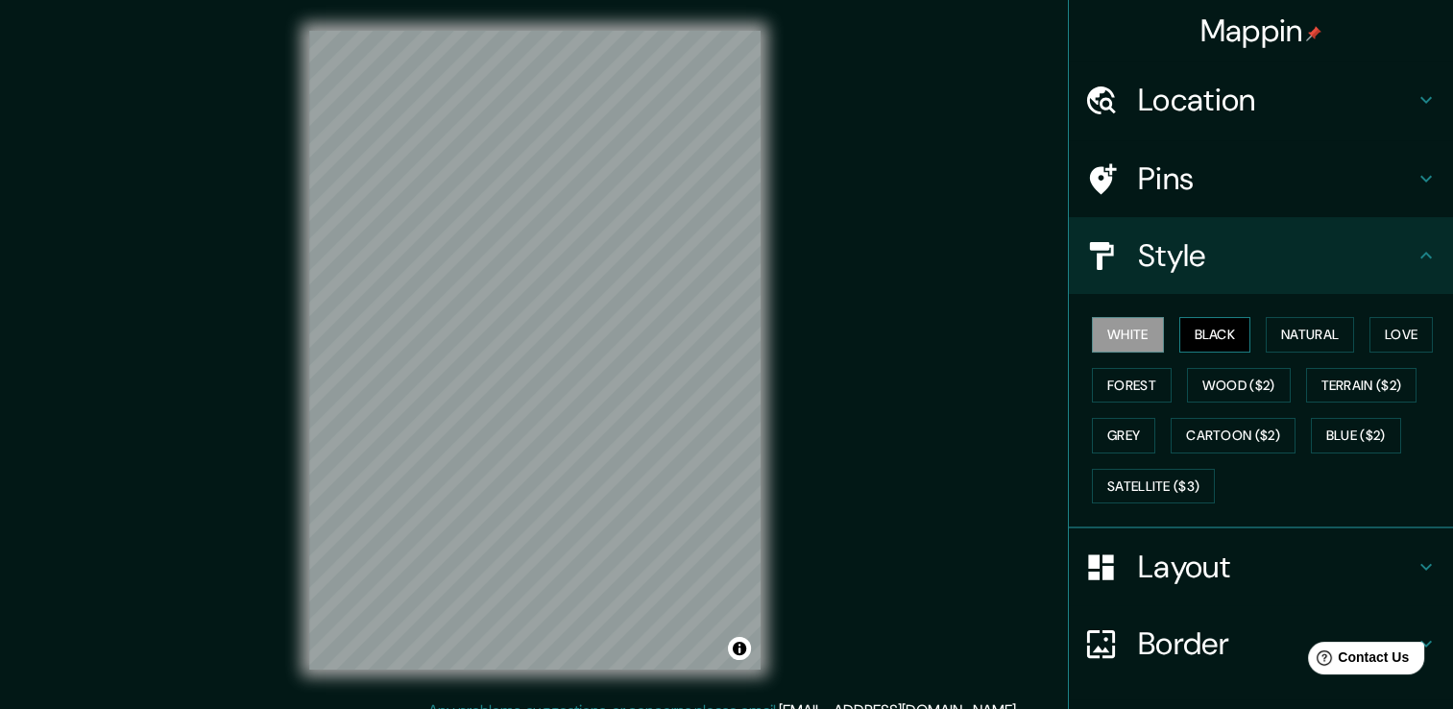
click at [1216, 340] on button "Black" at bounding box center [1215, 335] width 72 height 36
click at [1287, 336] on button "Natural" at bounding box center [1310, 335] width 88 height 36
click at [1109, 340] on button "White" at bounding box center [1128, 335] width 72 height 36
click at [1115, 405] on div "White Black Natural Love Forest Wood ($2) Terrain ($2) Grey Cartoon ($2) Blue (…" at bounding box center [1268, 410] width 369 height 202
click at [1118, 422] on button "Grey" at bounding box center [1123, 436] width 63 height 36
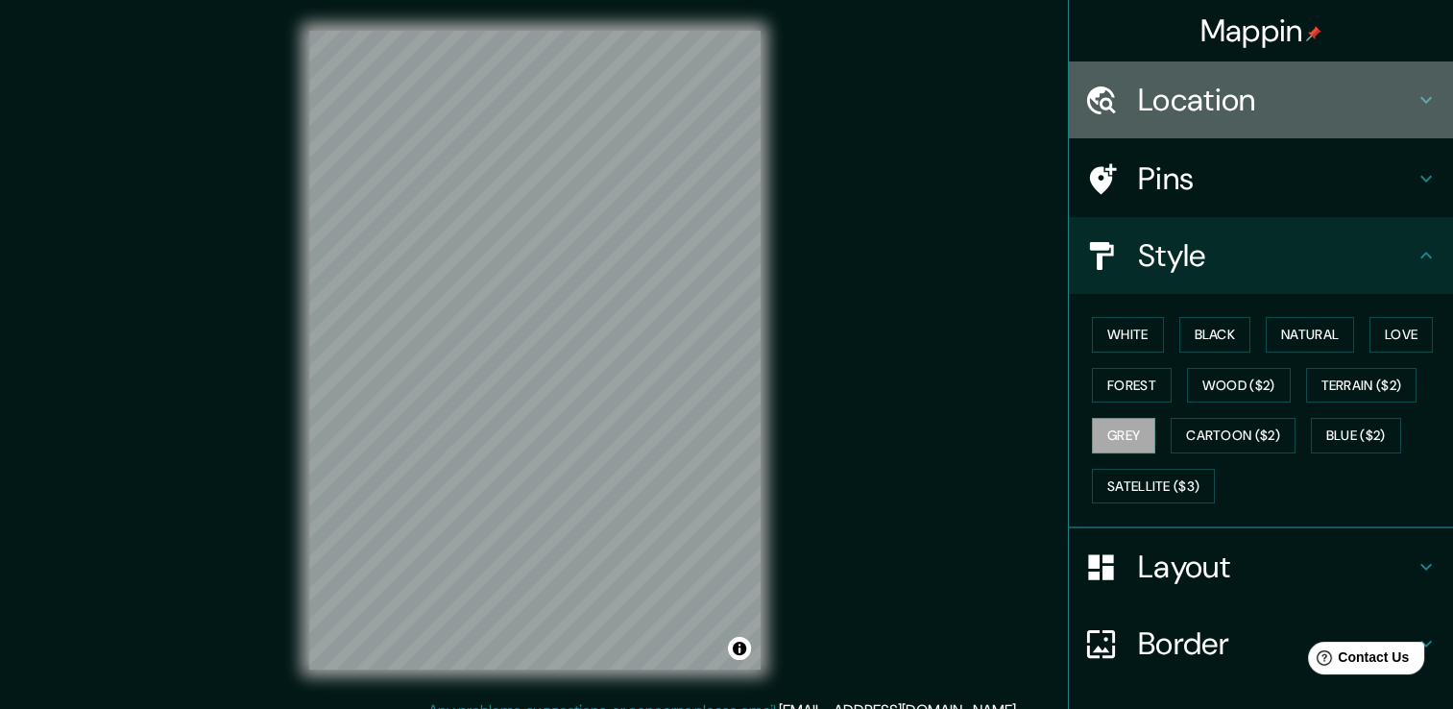
click at [1422, 95] on div "Location" at bounding box center [1261, 99] width 384 height 77
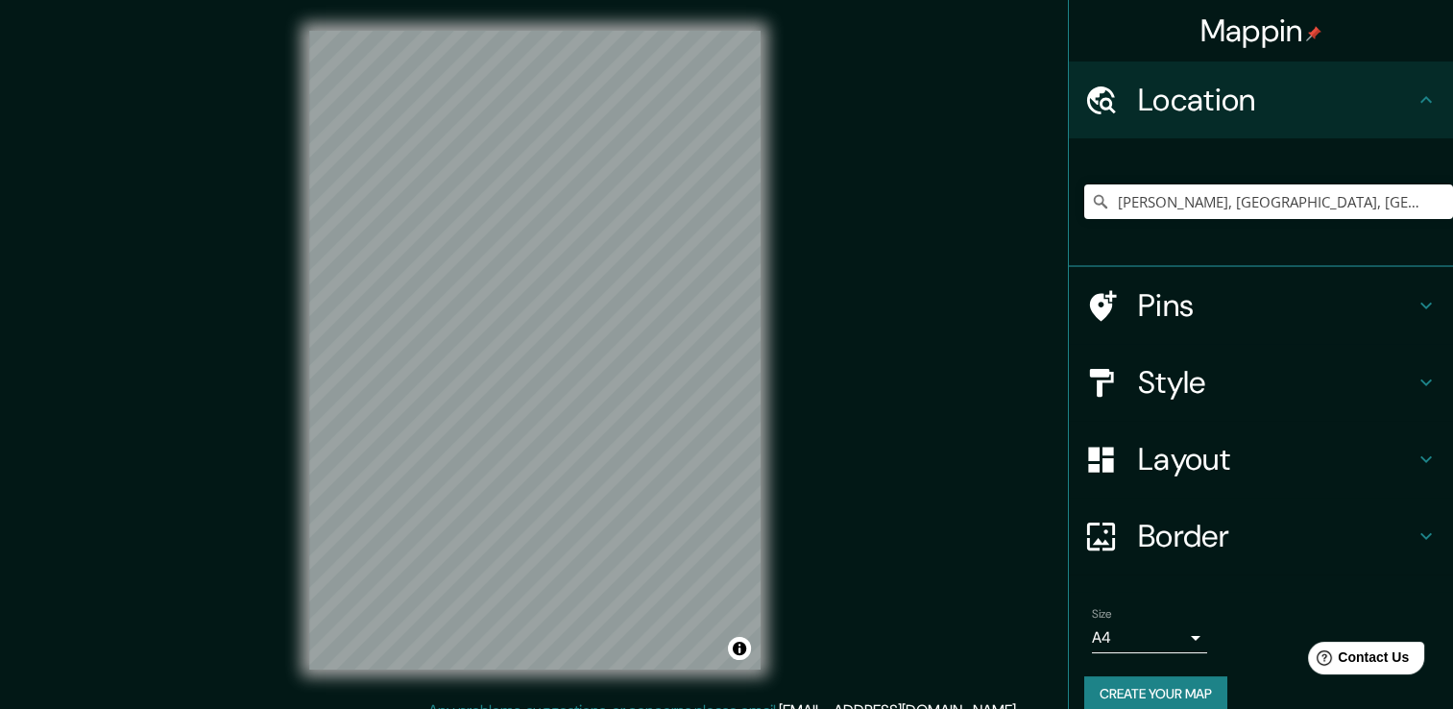
click at [1264, 461] on h4 "Layout" at bounding box center [1276, 459] width 277 height 38
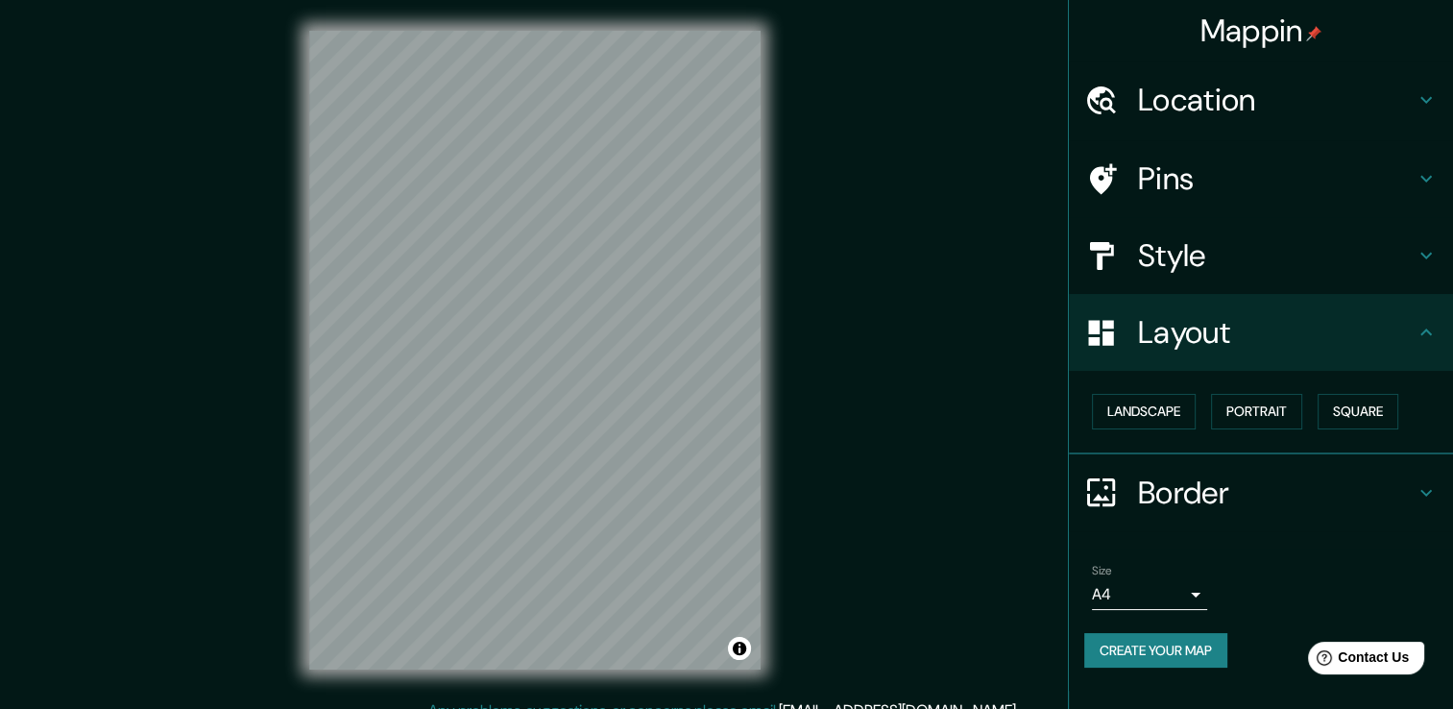
click at [1402, 244] on h4 "Style" at bounding box center [1276, 255] width 277 height 38
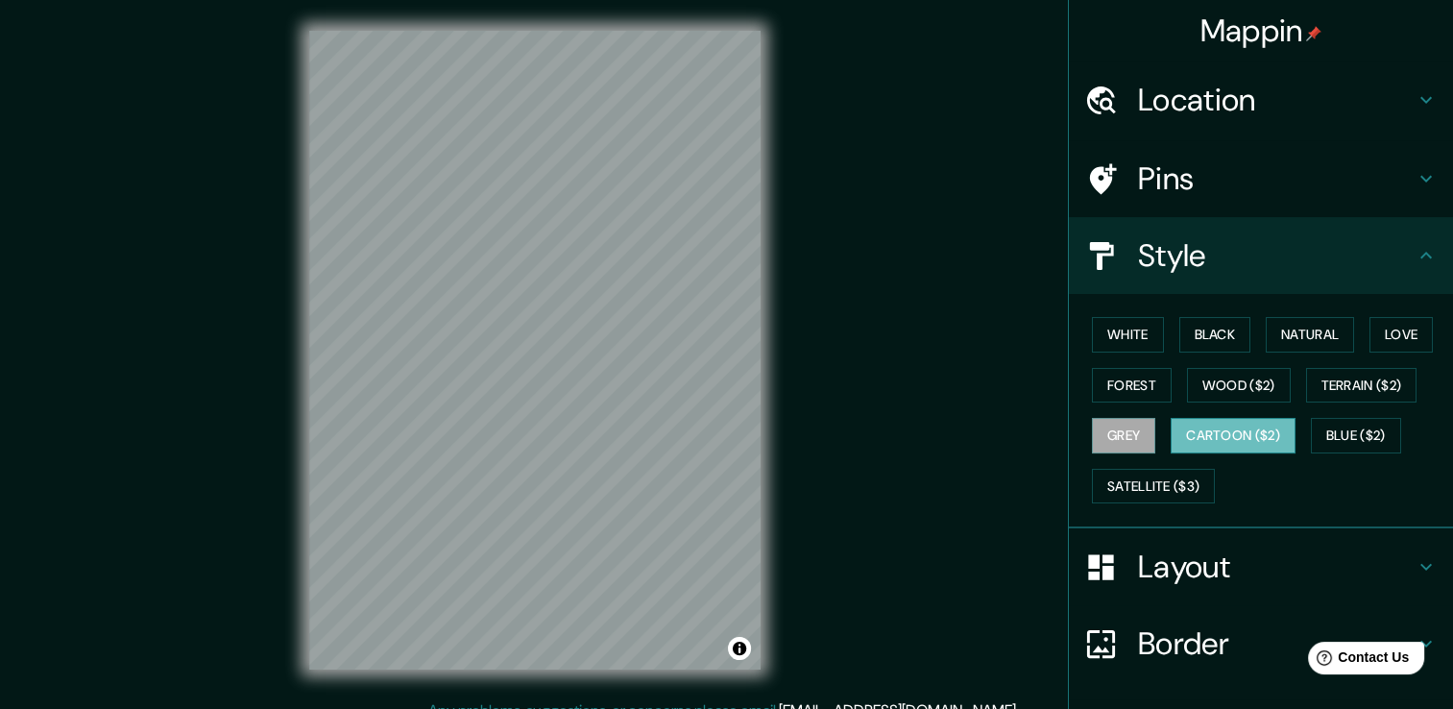
click at [1227, 421] on button "Cartoon ($2)" at bounding box center [1232, 436] width 125 height 36
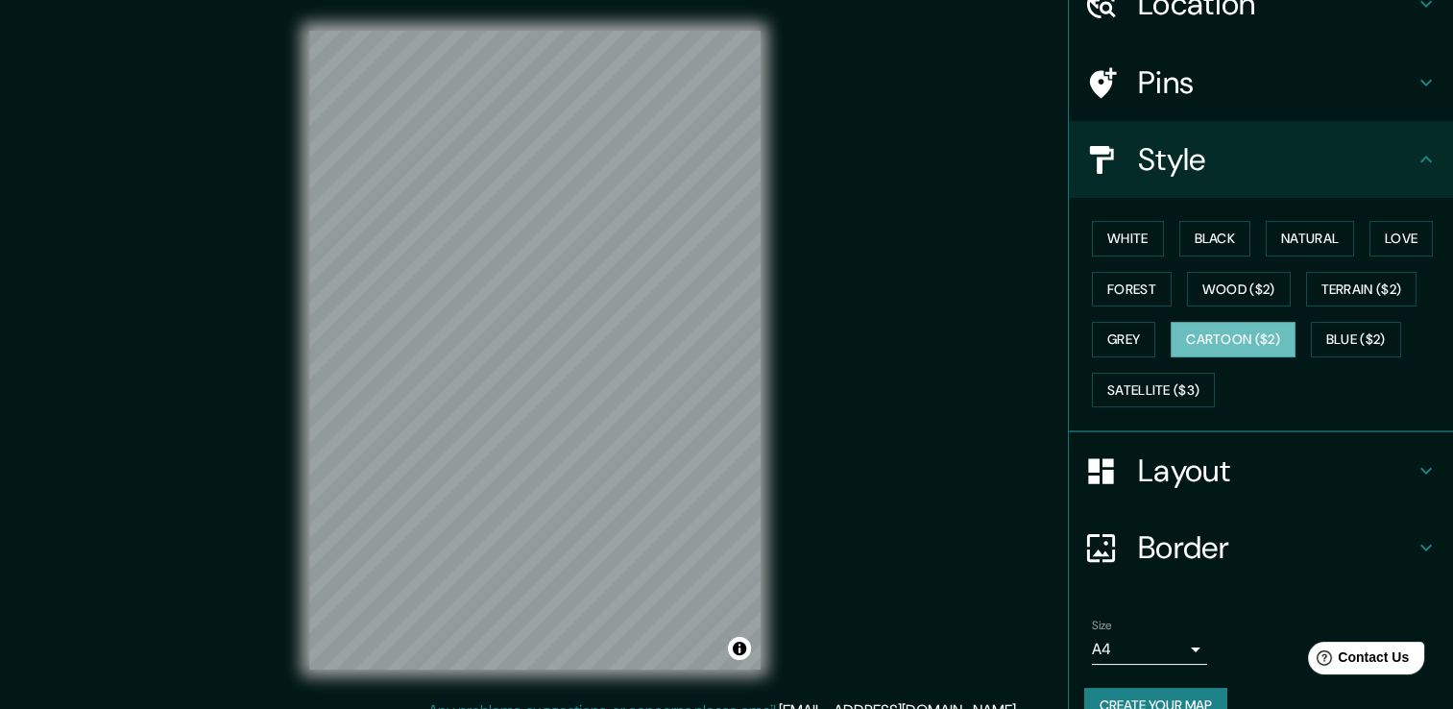
click at [1271, 7] on h4 "Location" at bounding box center [1276, 4] width 277 height 38
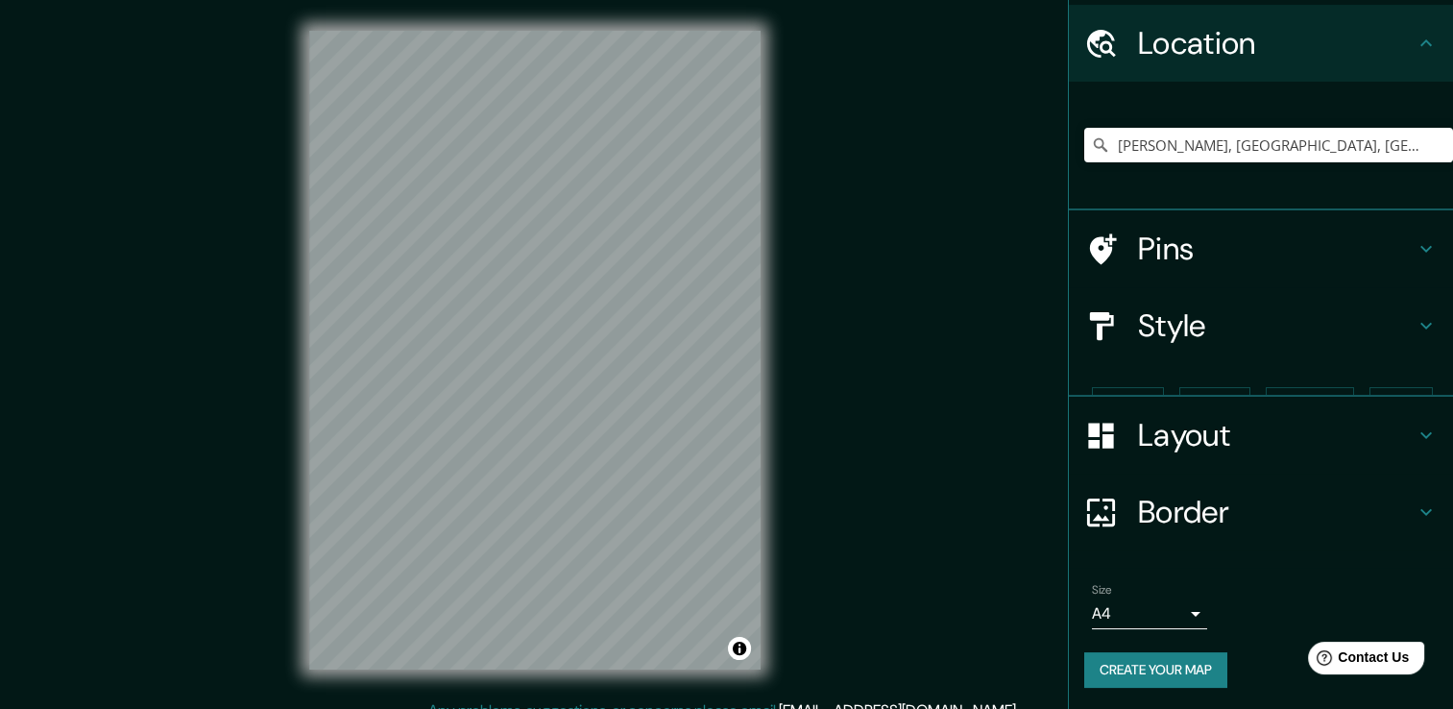
scroll to position [24, 0]
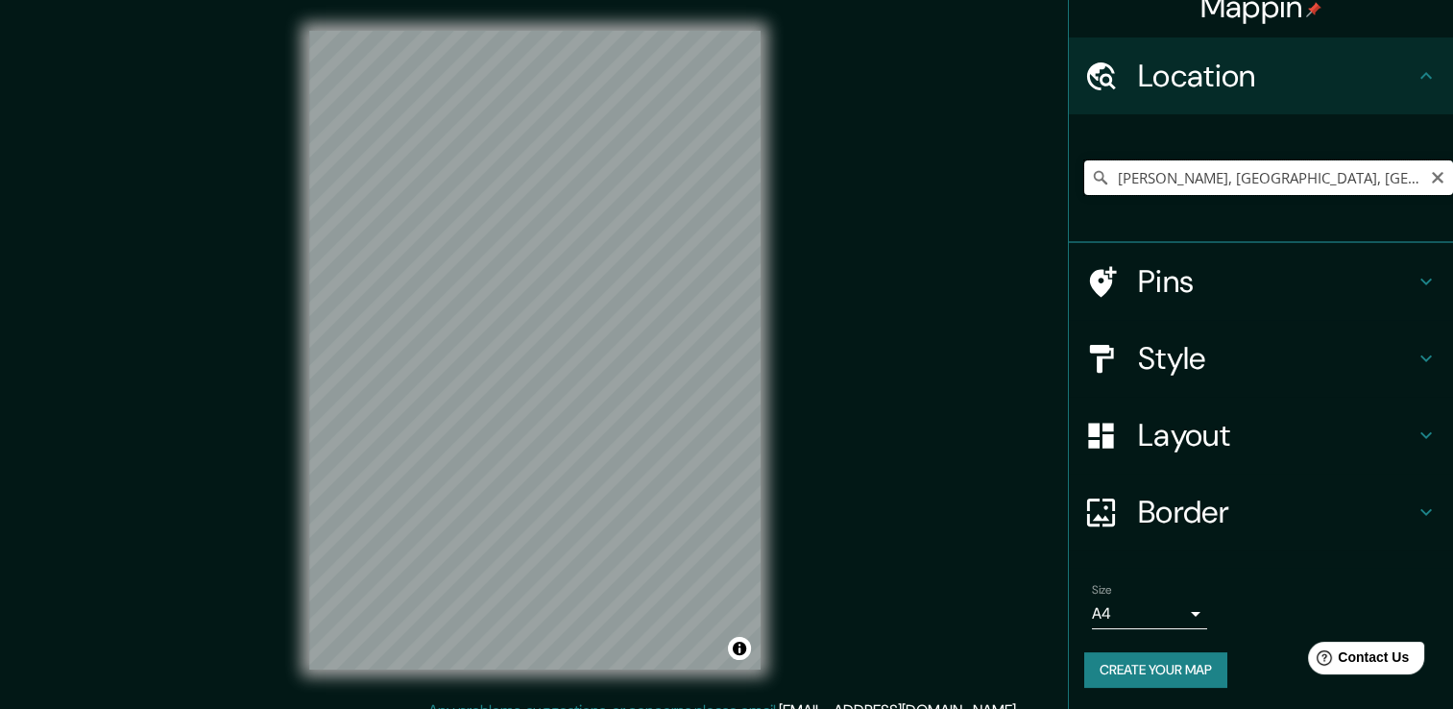
click at [1348, 181] on input "[PERSON_NAME], [GEOGRAPHIC_DATA], [GEOGRAPHIC_DATA]" at bounding box center [1268, 177] width 369 height 35
click at [1222, 179] on input "[PERSON_NAME], [GEOGRAPHIC_DATA], [GEOGRAPHIC_DATA]" at bounding box center [1268, 177] width 369 height 35
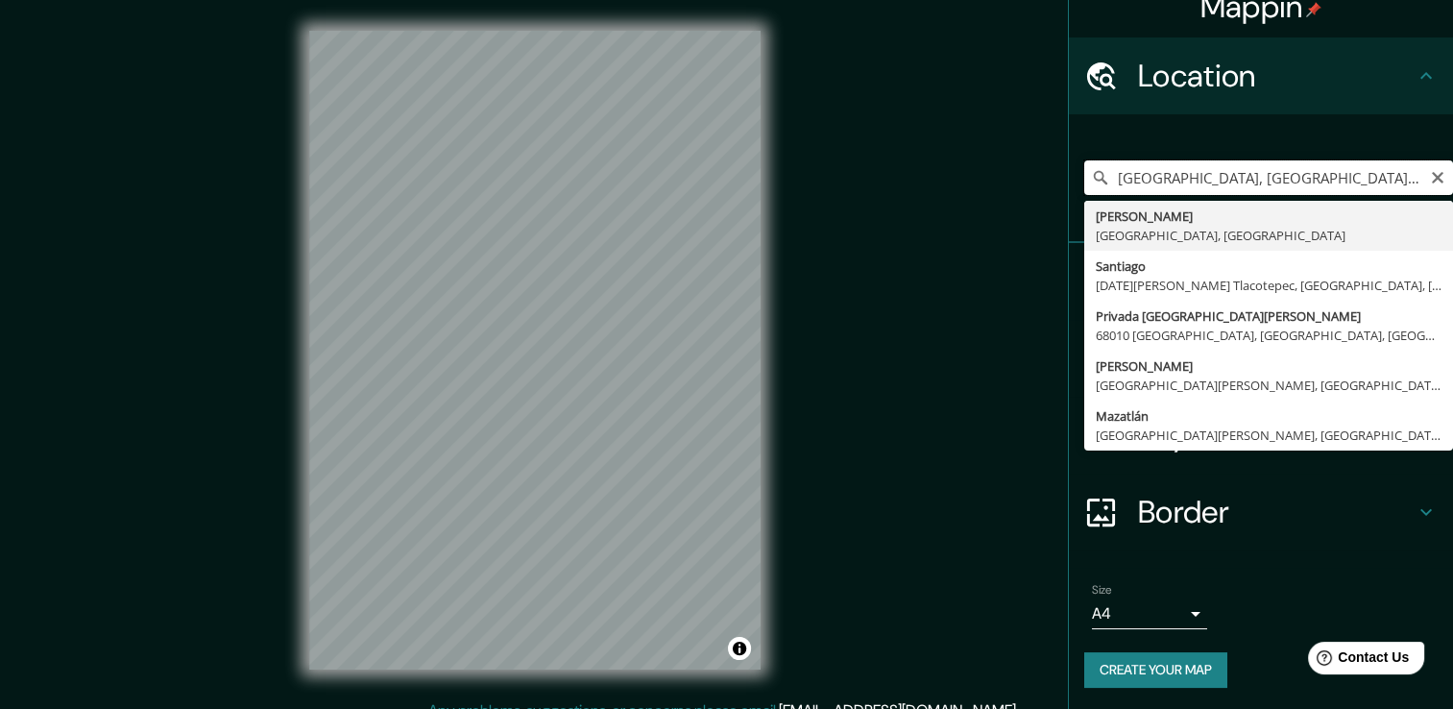
drag, startPoint x: 1322, startPoint y: 178, endPoint x: 1075, endPoint y: 186, distance: 246.9
click at [1084, 186] on input "[GEOGRAPHIC_DATA], [GEOGRAPHIC_DATA][PERSON_NAME] Tlacotepec, [GEOGRAPHIC_DATA]…" at bounding box center [1268, 177] width 369 height 35
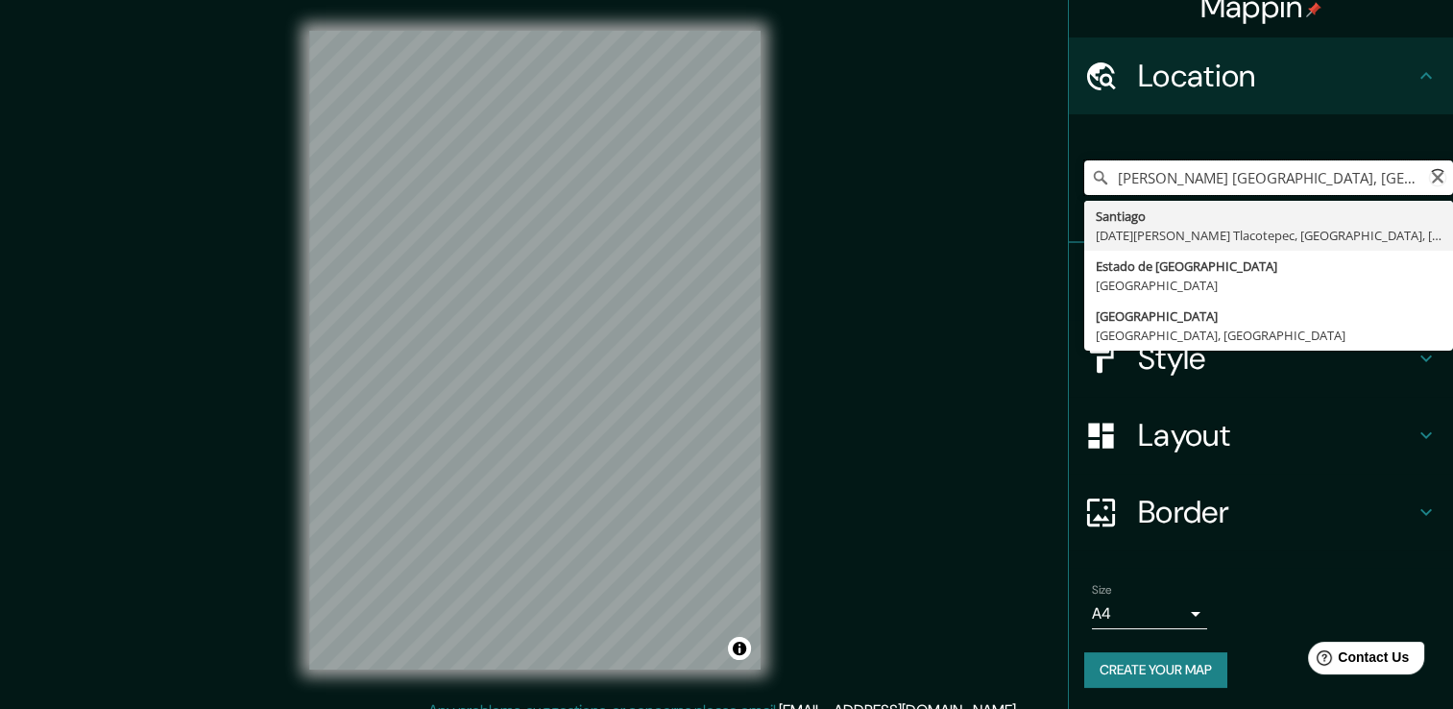
type input "[PERSON_NAME], [GEOGRAPHIC_DATA], [GEOGRAPHIC_DATA]"
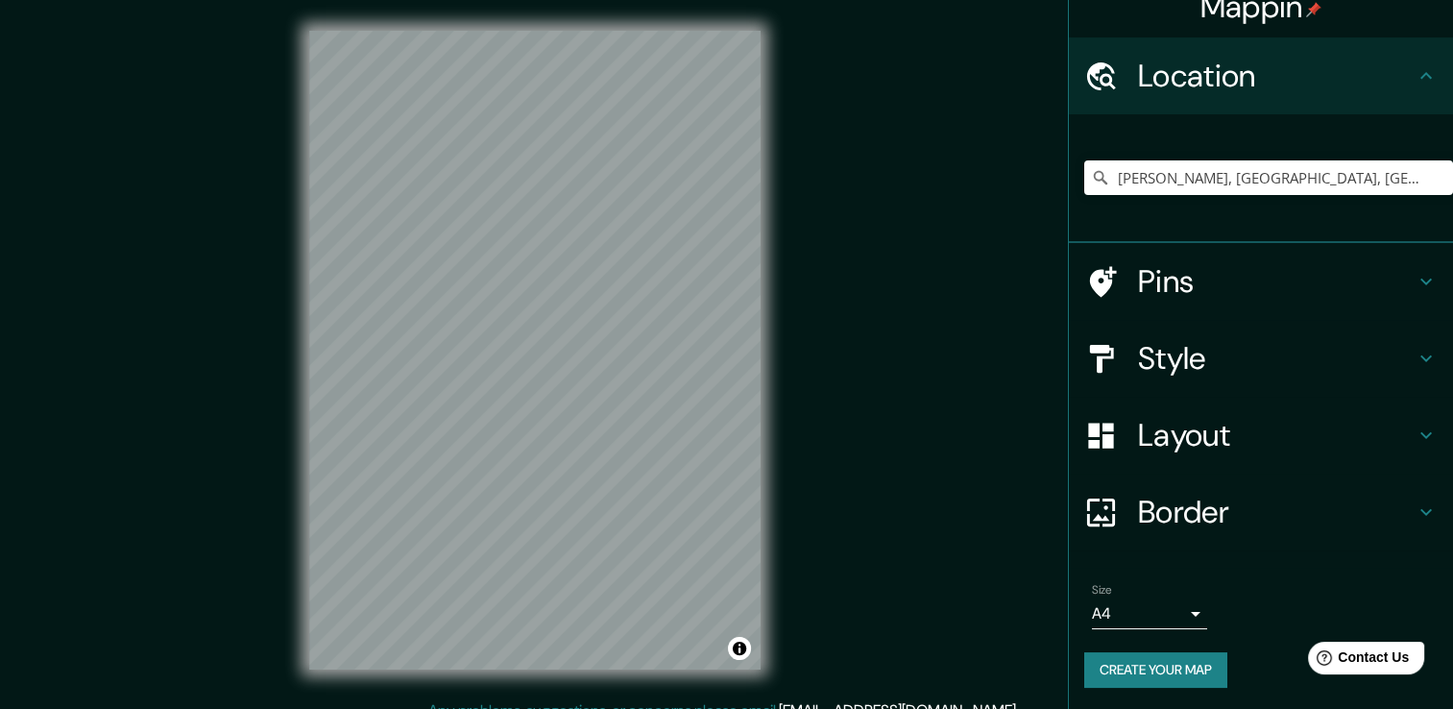
click at [1354, 431] on h4 "Layout" at bounding box center [1276, 435] width 277 height 38
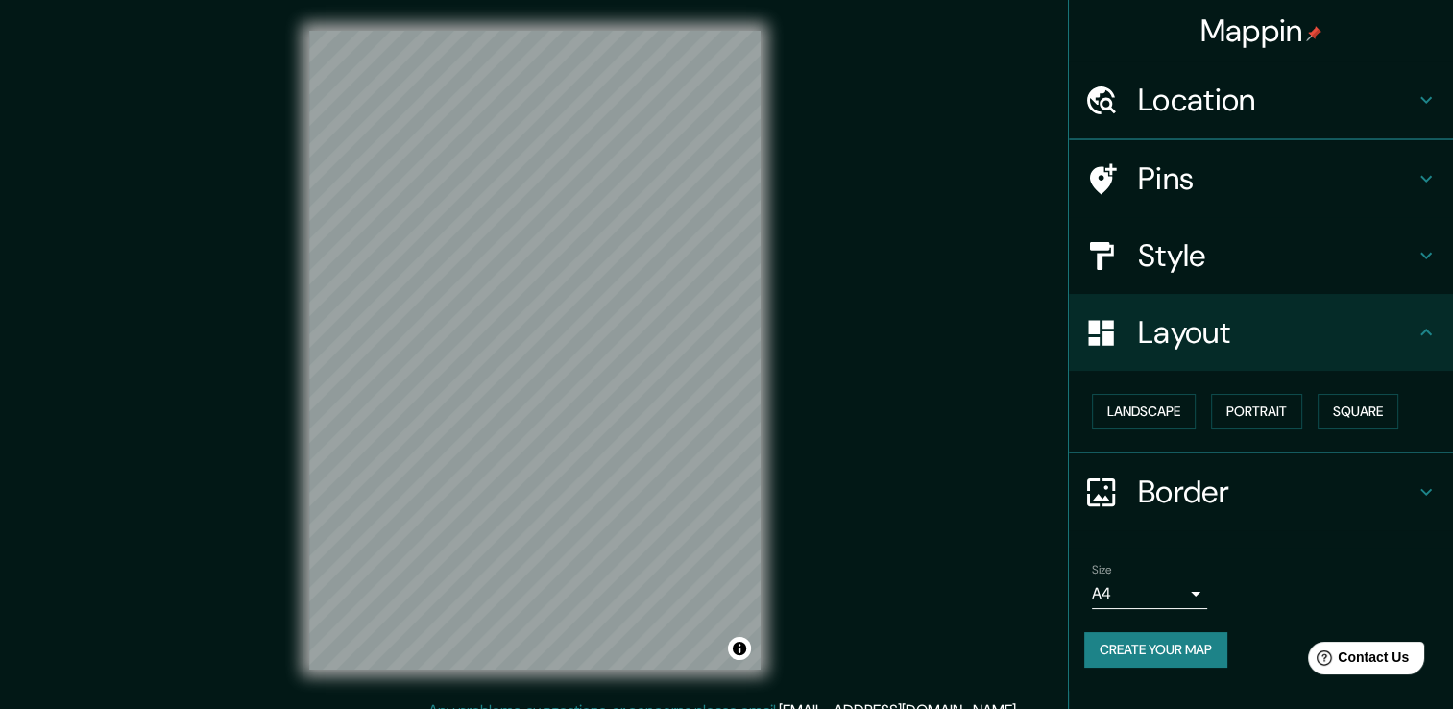
scroll to position [0, 0]
click at [1300, 238] on h4 "Style" at bounding box center [1276, 255] width 277 height 38
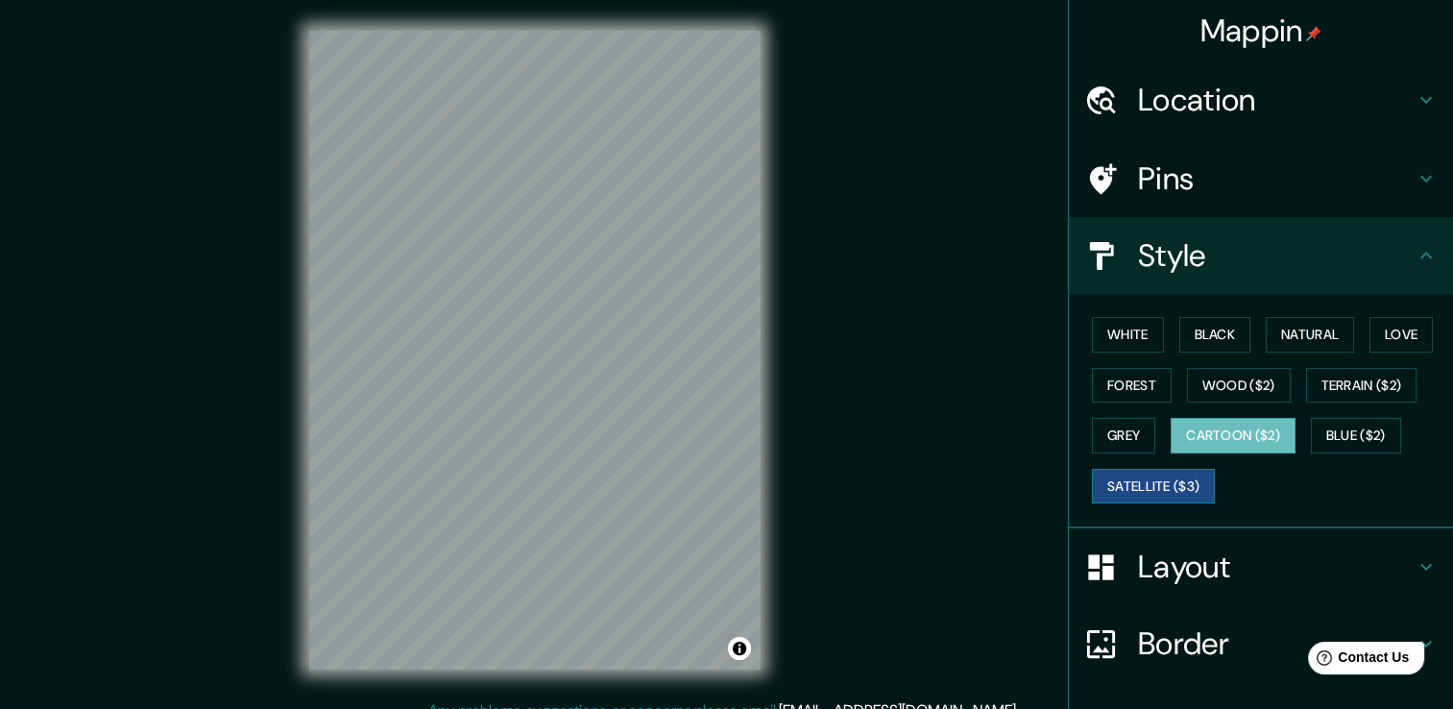
click at [1165, 478] on button "Satellite ($3)" at bounding box center [1153, 487] width 123 height 36
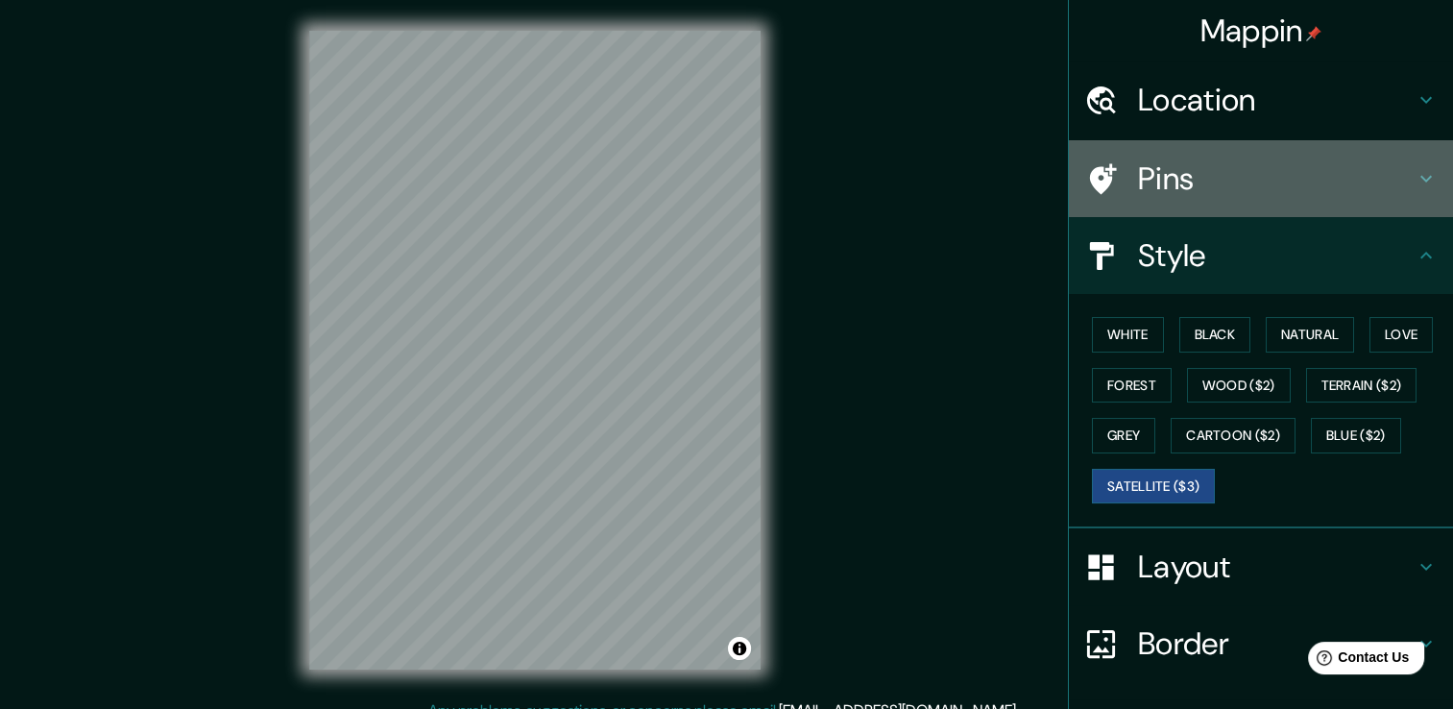
click at [1140, 179] on h4 "Pins" at bounding box center [1276, 178] width 277 height 38
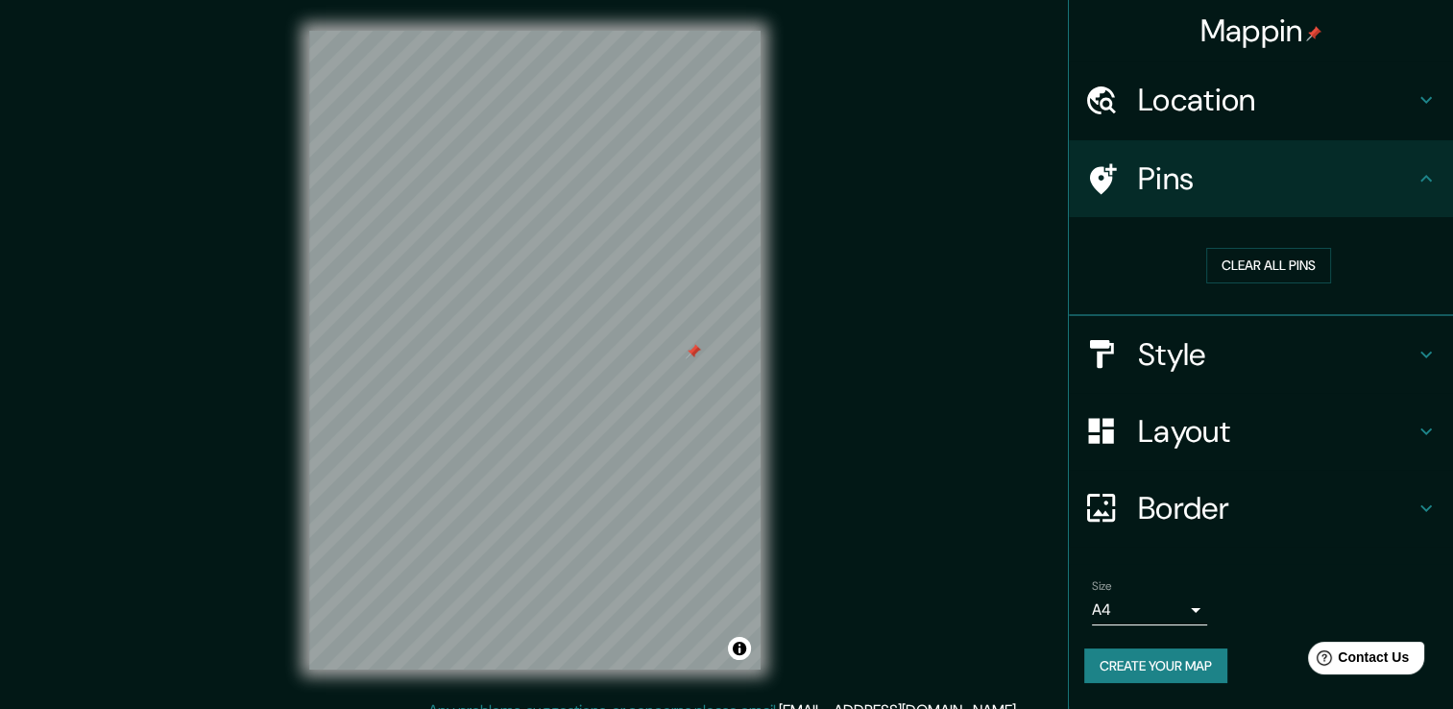
click at [1145, 169] on h4 "Pins" at bounding box center [1276, 178] width 277 height 38
click at [1221, 429] on h4 "Layout" at bounding box center [1276, 431] width 277 height 38
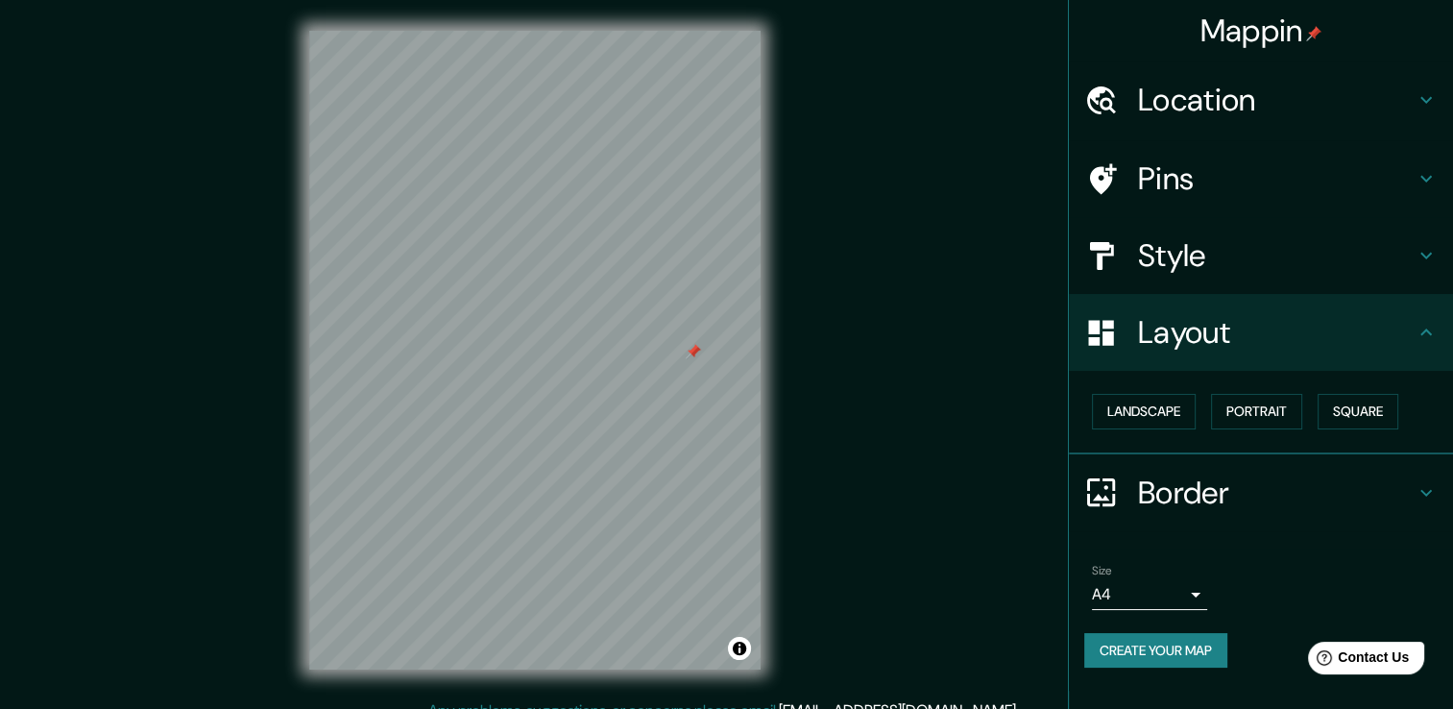
click at [1213, 256] on h4 "Style" at bounding box center [1276, 255] width 277 height 38
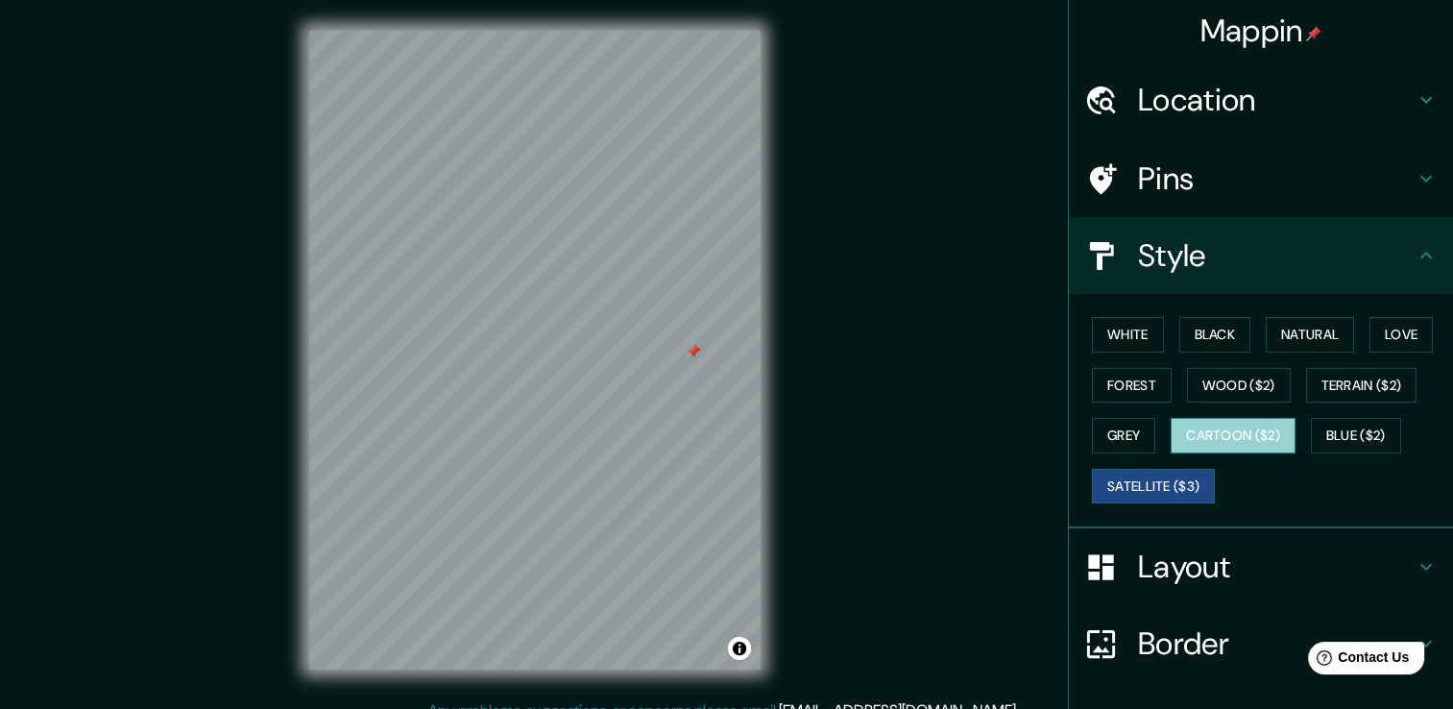
click at [1224, 431] on button "Cartoon ($2)" at bounding box center [1232, 436] width 125 height 36
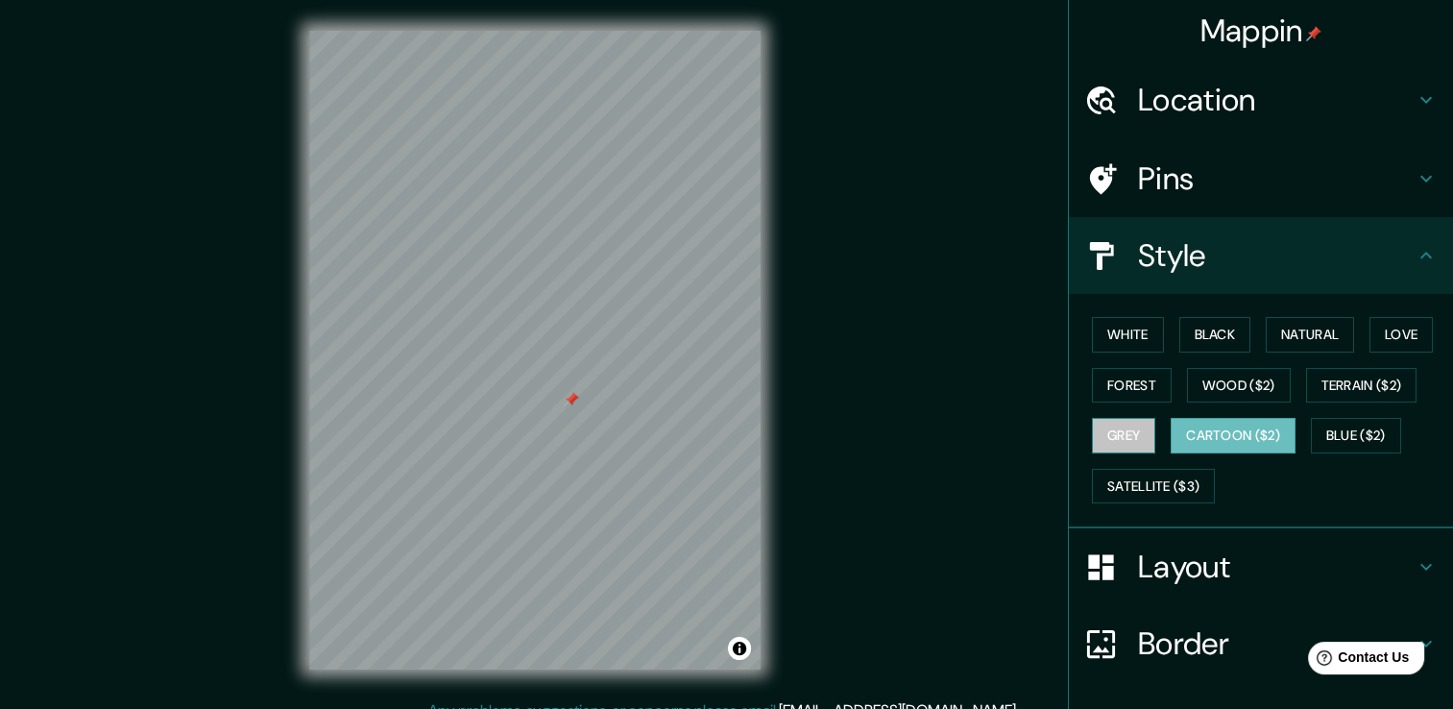
click at [1104, 447] on button "Grey" at bounding box center [1123, 436] width 63 height 36
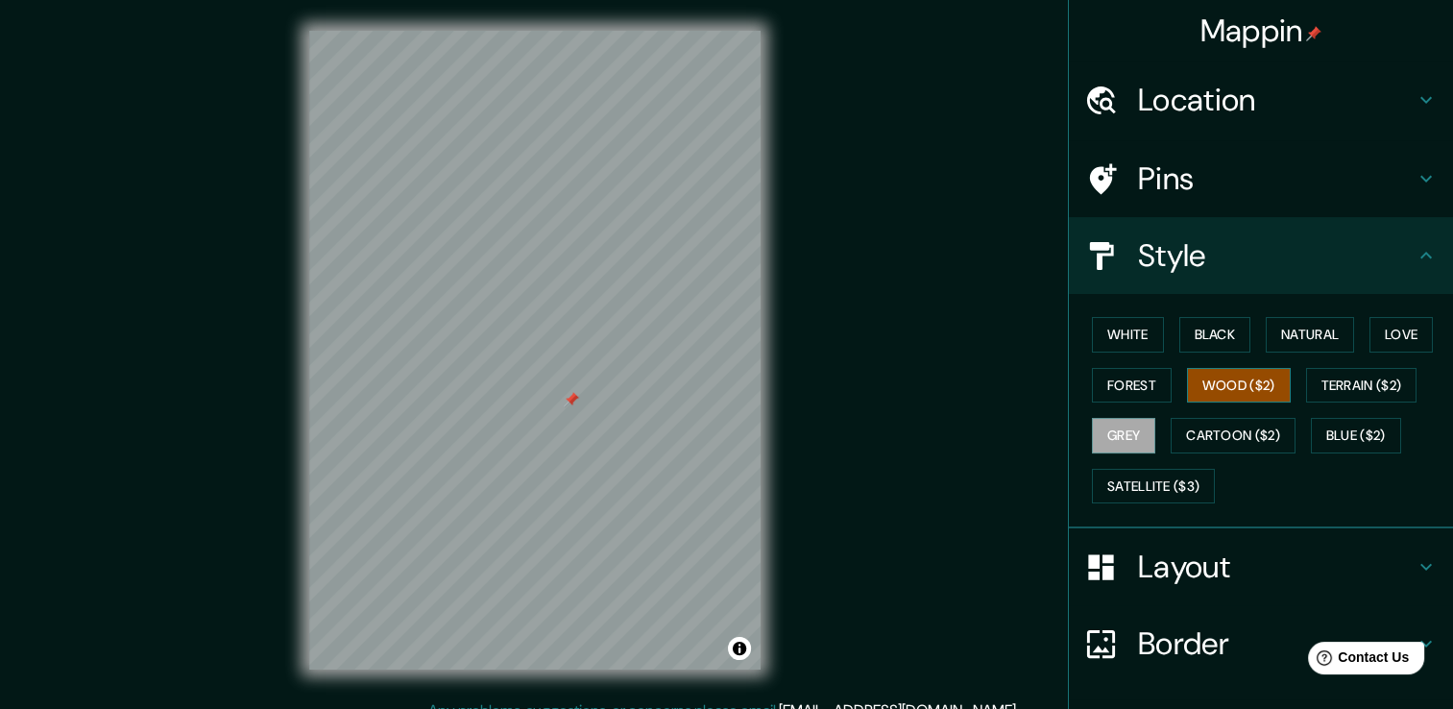
click at [1214, 389] on button "Wood ($2)" at bounding box center [1239, 386] width 104 height 36
click at [1219, 440] on button "Cartoon ($2)" at bounding box center [1232, 436] width 125 height 36
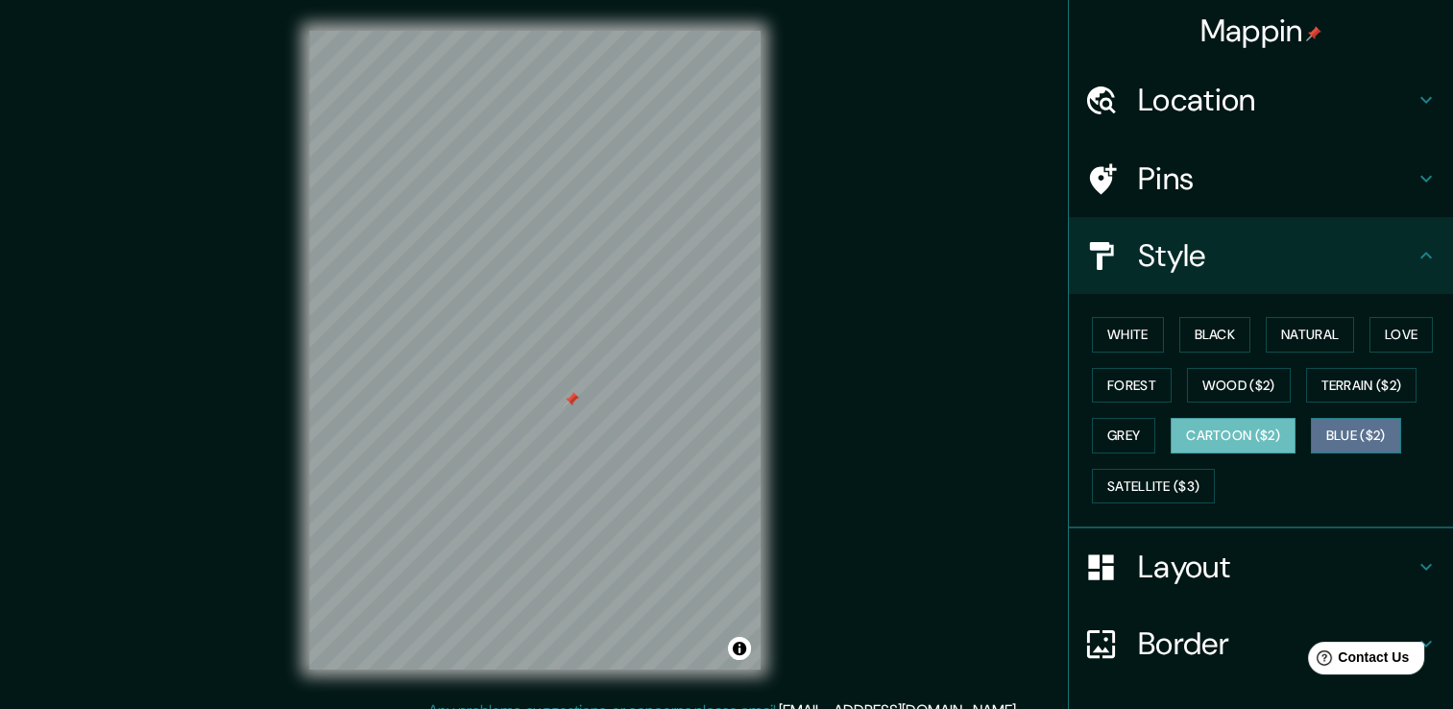
click at [1359, 440] on button "Blue ($2)" at bounding box center [1356, 436] width 90 height 36
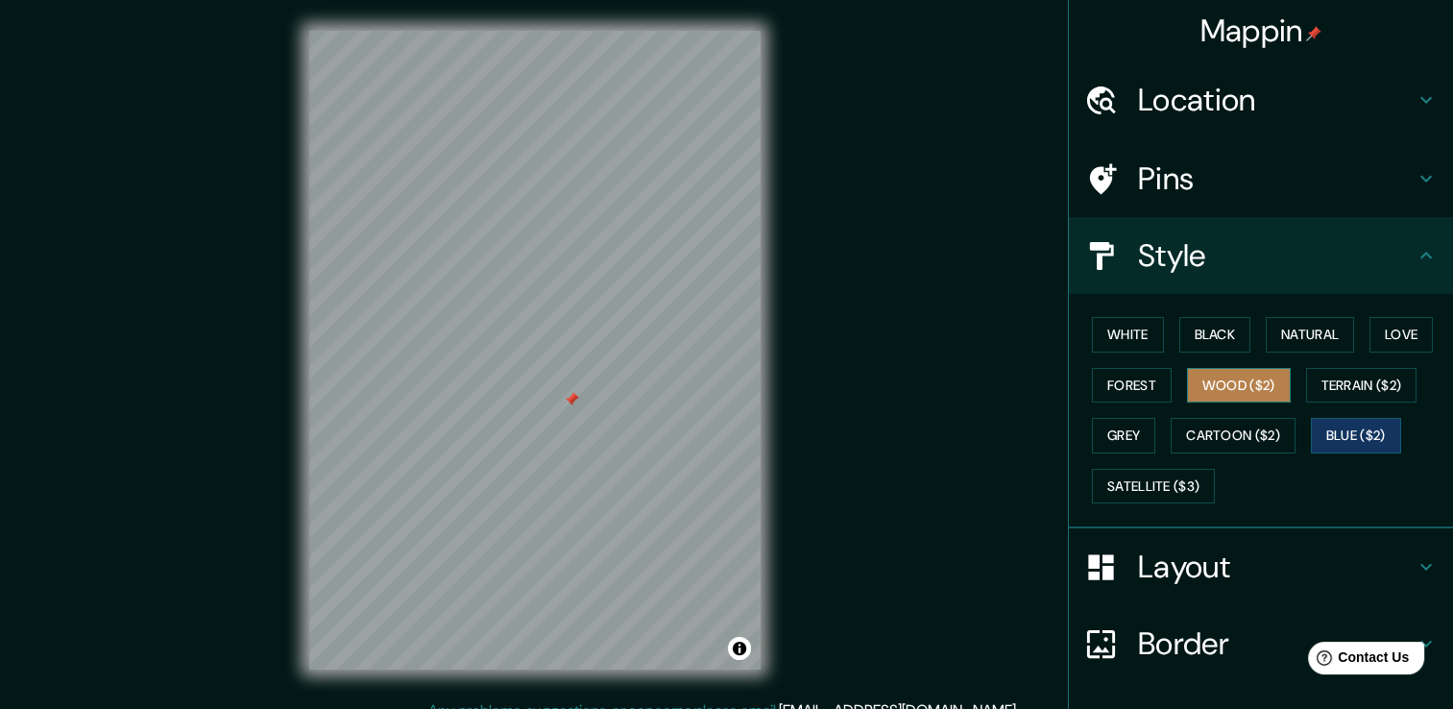
drag, startPoint x: 1241, startPoint y: 384, endPoint x: 1179, endPoint y: 391, distance: 61.8
click at [1240, 384] on button "Wood ($2)" at bounding box center [1239, 386] width 104 height 36
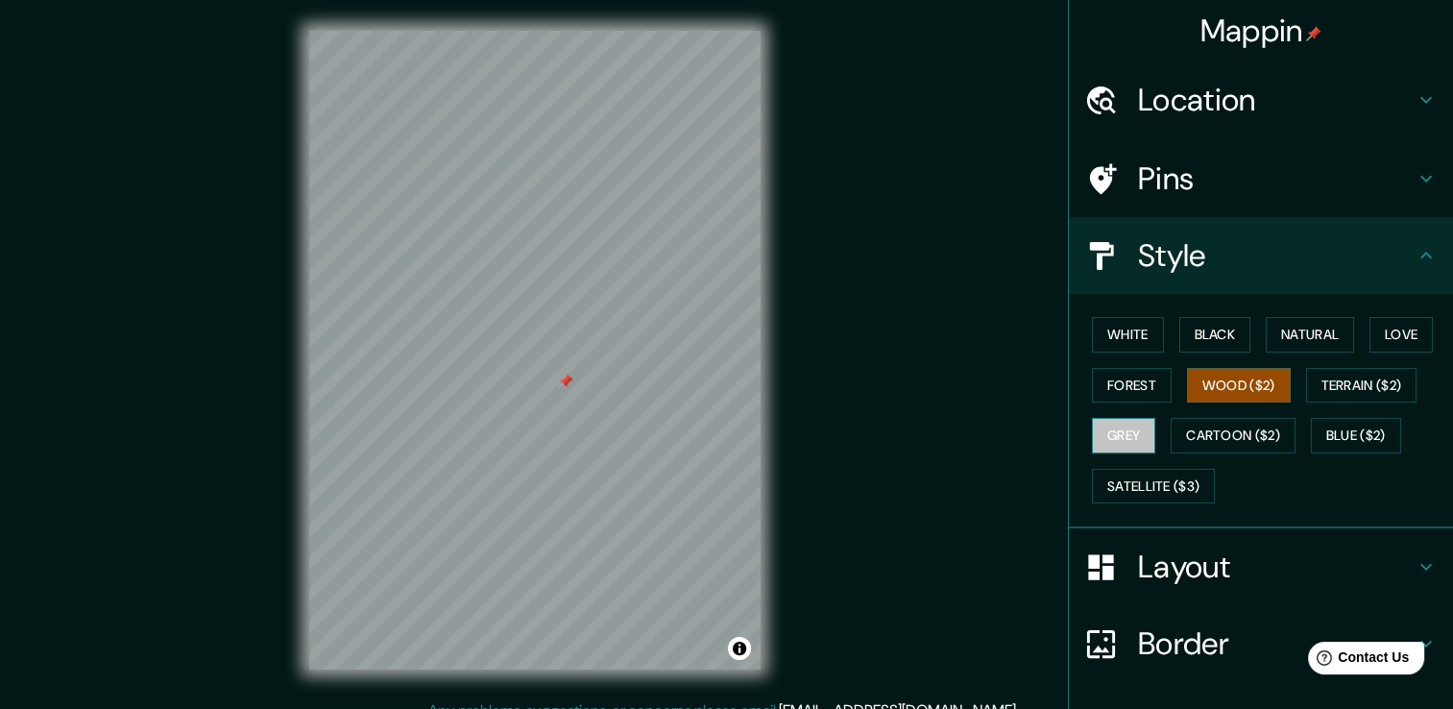
click at [1118, 431] on button "Grey" at bounding box center [1123, 436] width 63 height 36
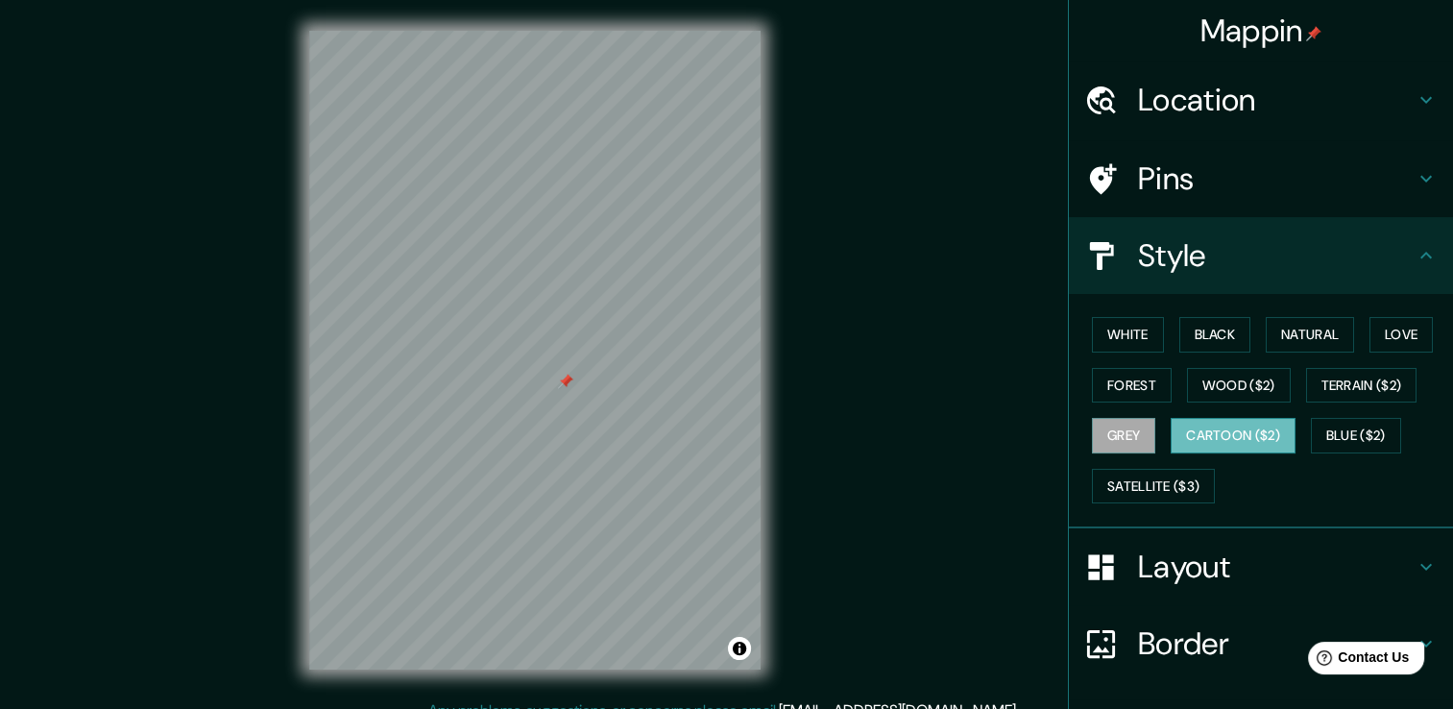
click at [1187, 429] on button "Cartoon ($2)" at bounding box center [1232, 436] width 125 height 36
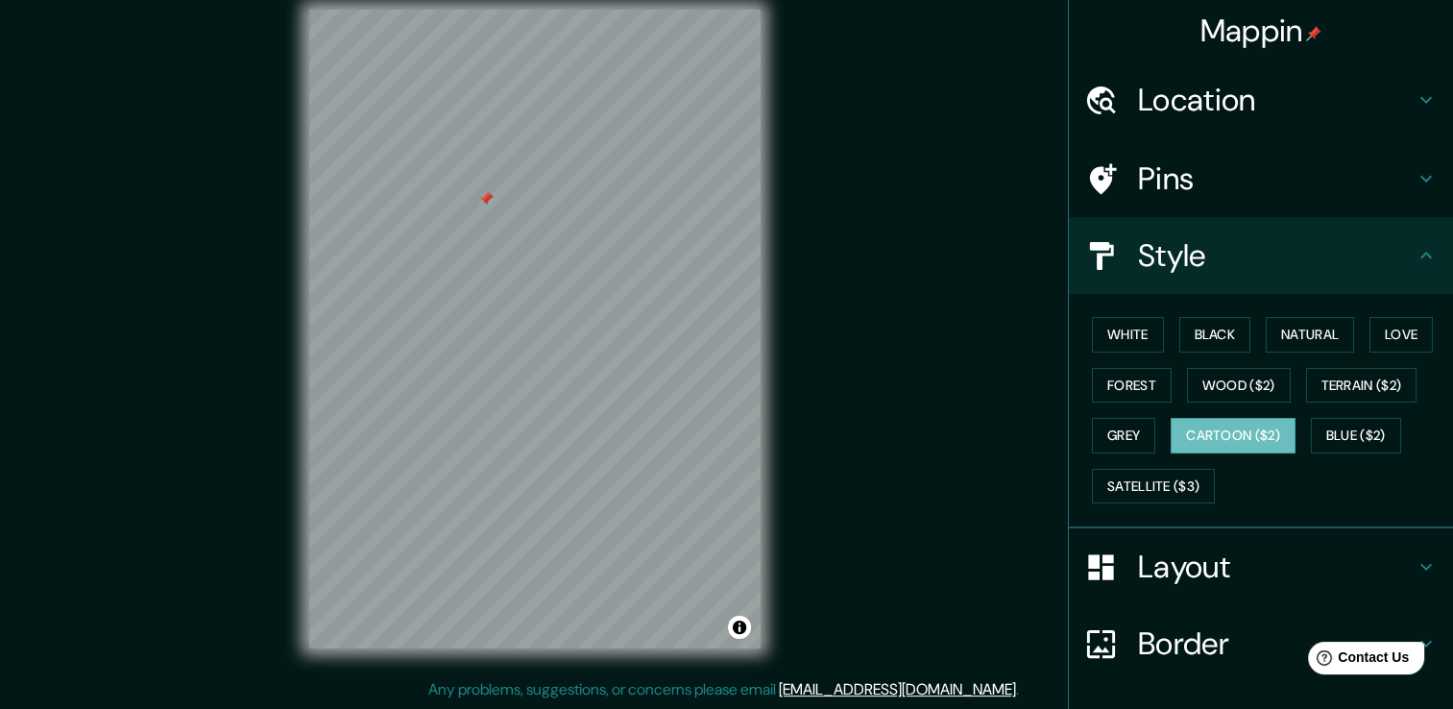
click at [488, 198] on div at bounding box center [485, 198] width 15 height 15
drag, startPoint x: 1148, startPoint y: 184, endPoint x: 1133, endPoint y: 186, distance: 15.5
click at [1147, 183] on h4 "Pins" at bounding box center [1276, 178] width 277 height 38
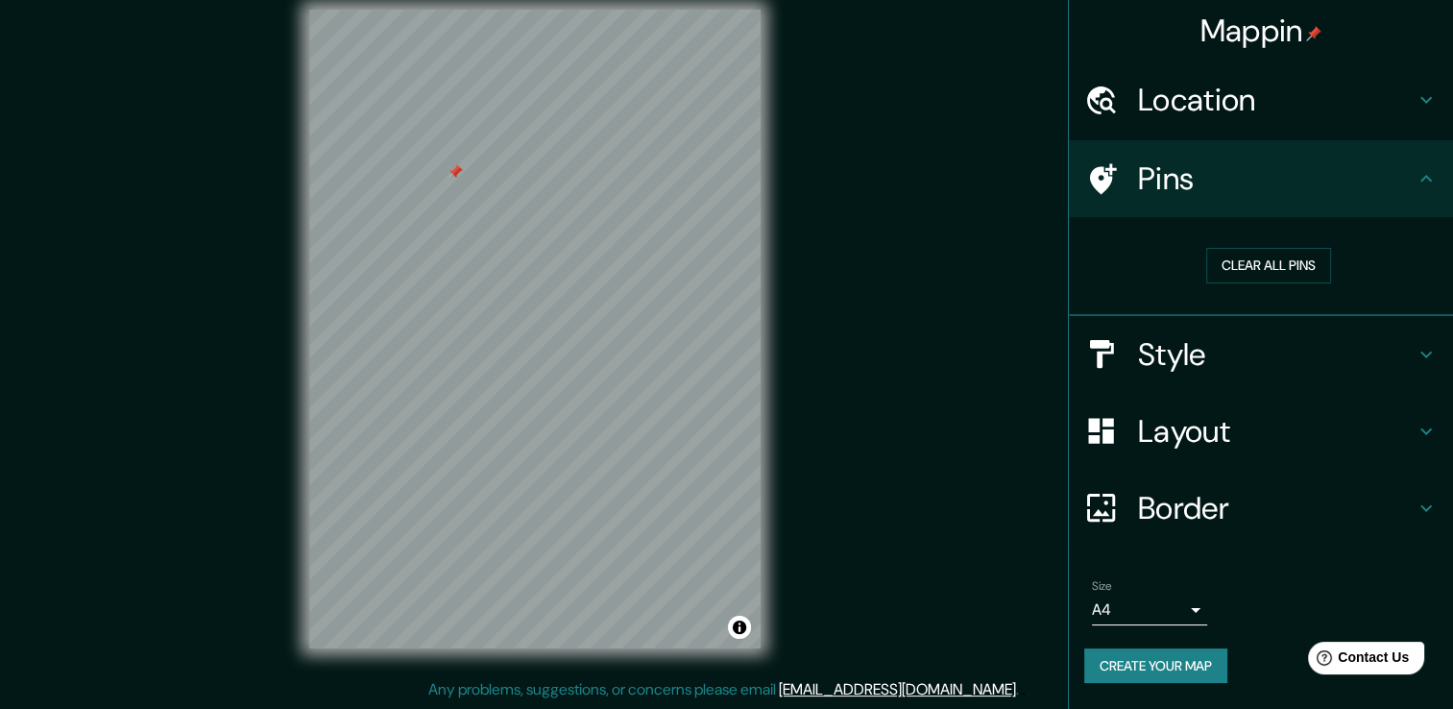
click at [1180, 178] on h4 "Pins" at bounding box center [1276, 178] width 277 height 38
click at [1404, 175] on h4 "Pins" at bounding box center [1276, 178] width 277 height 38
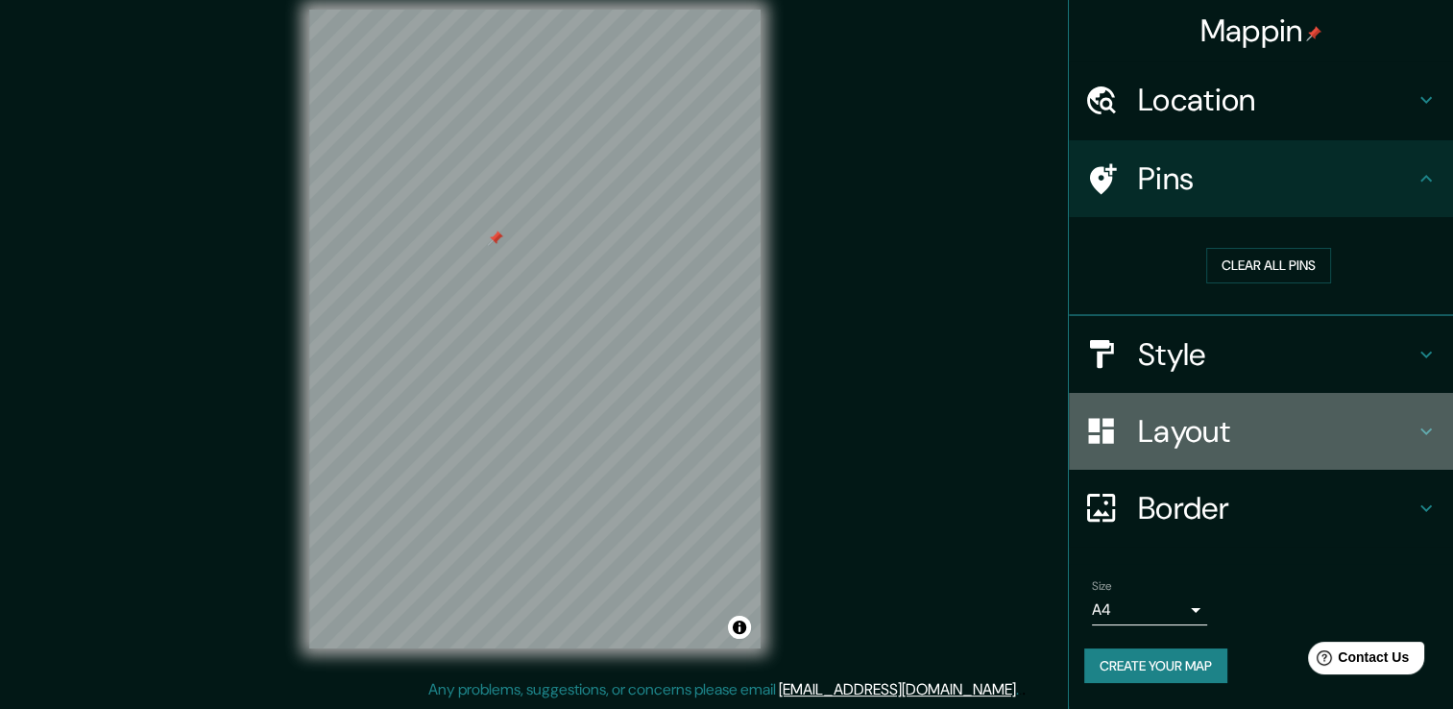
click at [1298, 432] on h4 "Layout" at bounding box center [1276, 431] width 277 height 38
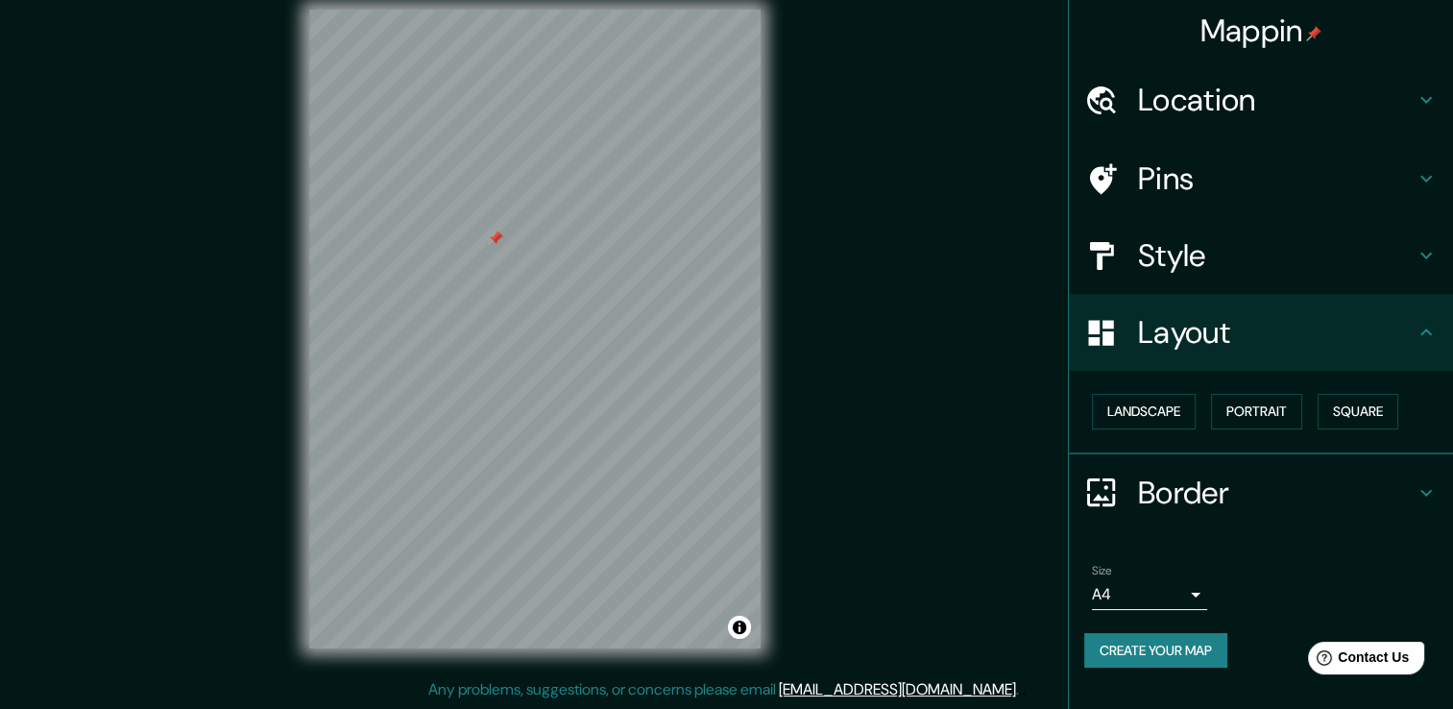
click at [1199, 248] on h4 "Style" at bounding box center [1276, 255] width 277 height 38
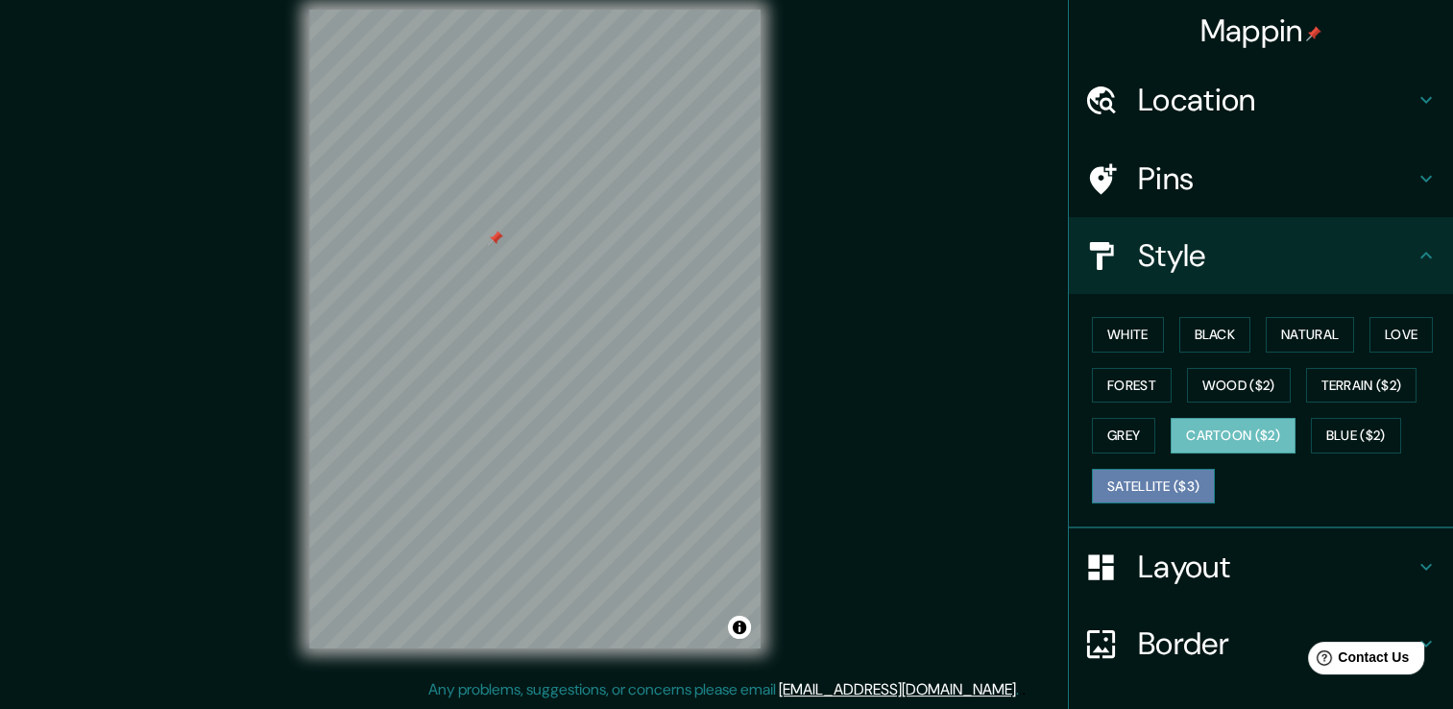
click at [1129, 486] on button "Satellite ($3)" at bounding box center [1153, 487] width 123 height 36
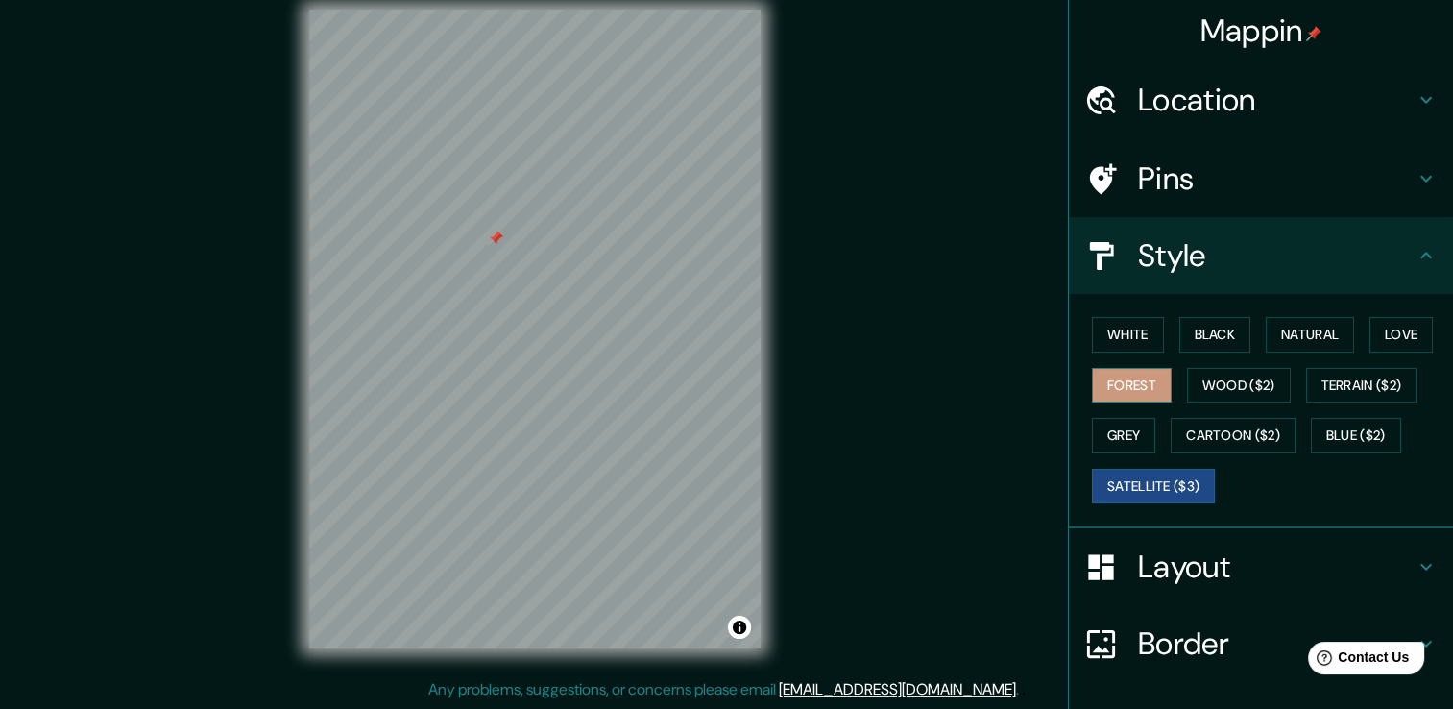
click at [1117, 368] on button "Forest" at bounding box center [1132, 386] width 80 height 36
click at [1212, 388] on button "Wood ($2)" at bounding box center [1239, 386] width 104 height 36
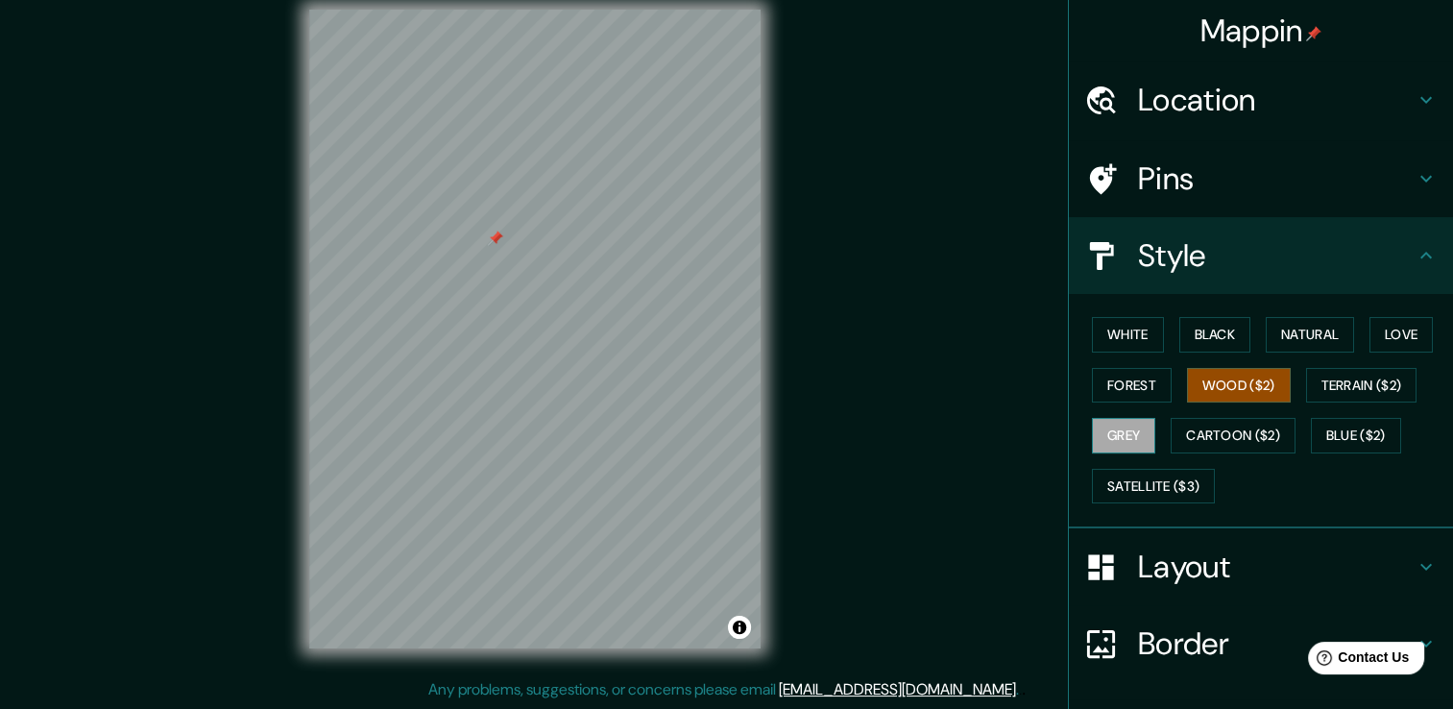
click at [1133, 436] on button "Grey" at bounding box center [1123, 436] width 63 height 36
click at [1199, 435] on button "Cartoon ($2)" at bounding box center [1232, 436] width 125 height 36
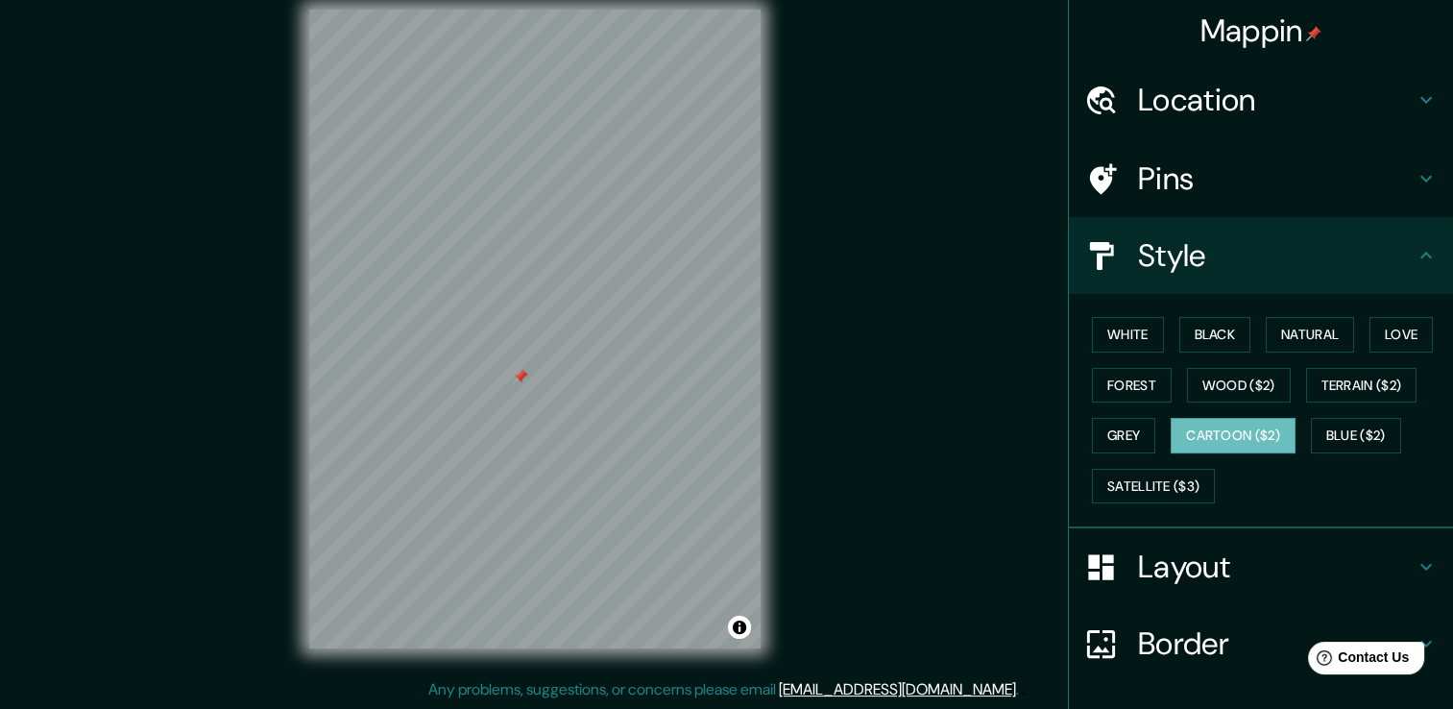
click at [521, 378] on div at bounding box center [520, 376] width 15 height 15
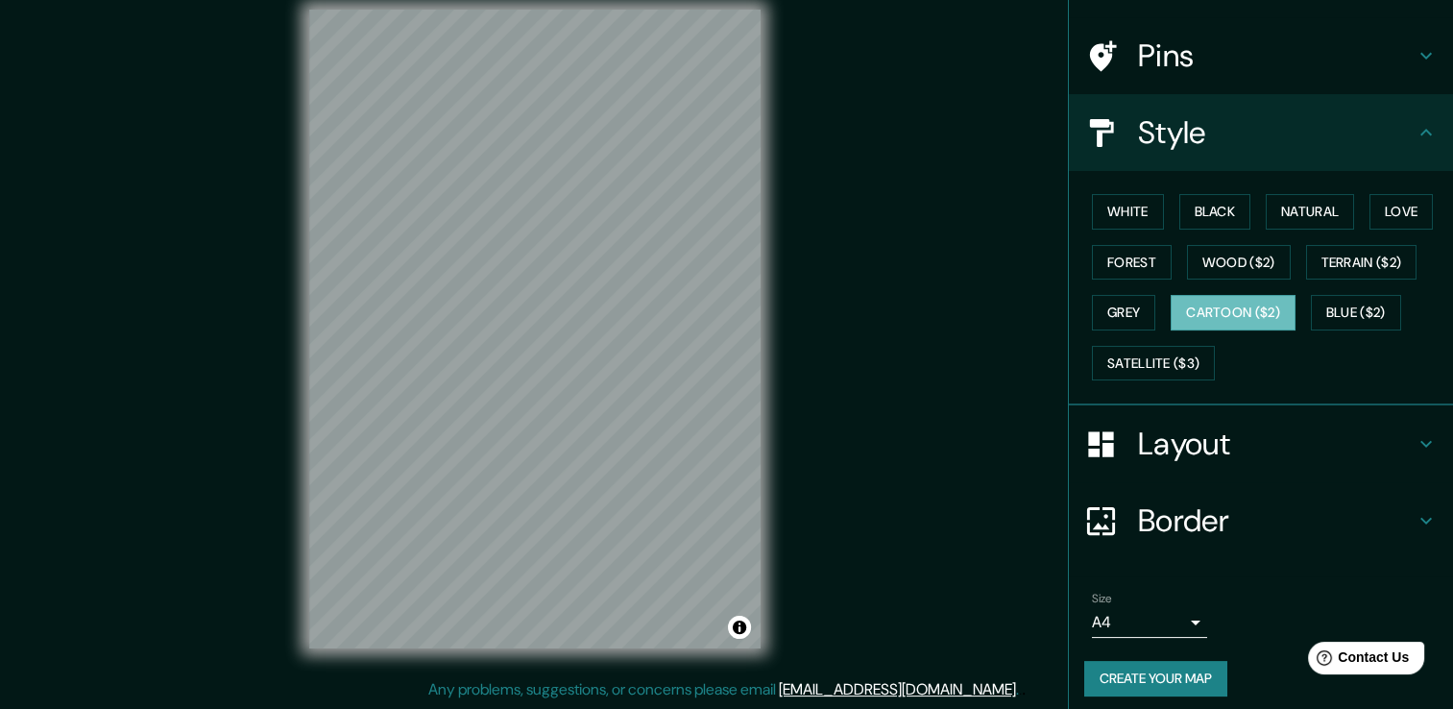
scroll to position [130, 0]
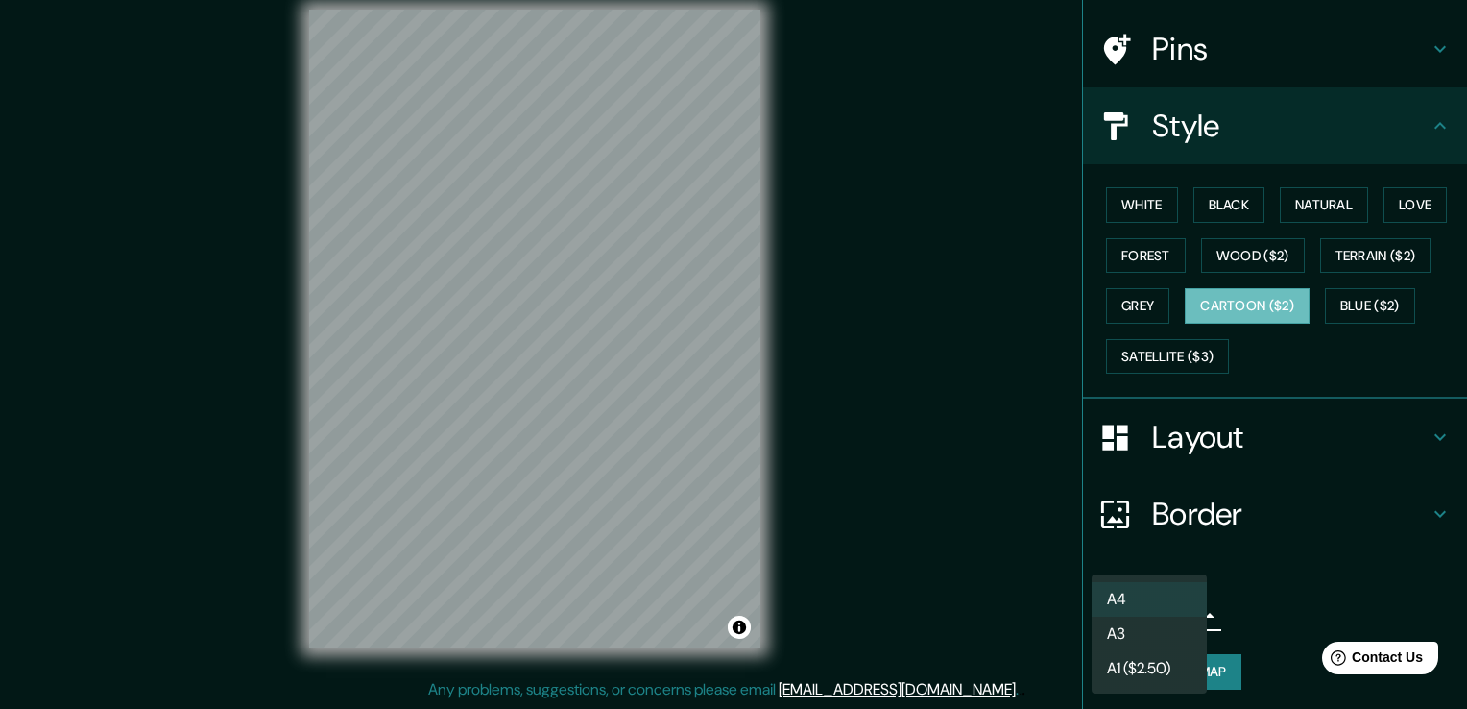
click at [1178, 610] on body "Mappin Location [PERSON_NAME][GEOGRAPHIC_DATA], [GEOGRAPHIC_DATA], [GEOGRAPHIC_…" at bounding box center [733, 333] width 1467 height 709
click at [1160, 628] on li "A3" at bounding box center [1149, 633] width 115 height 35
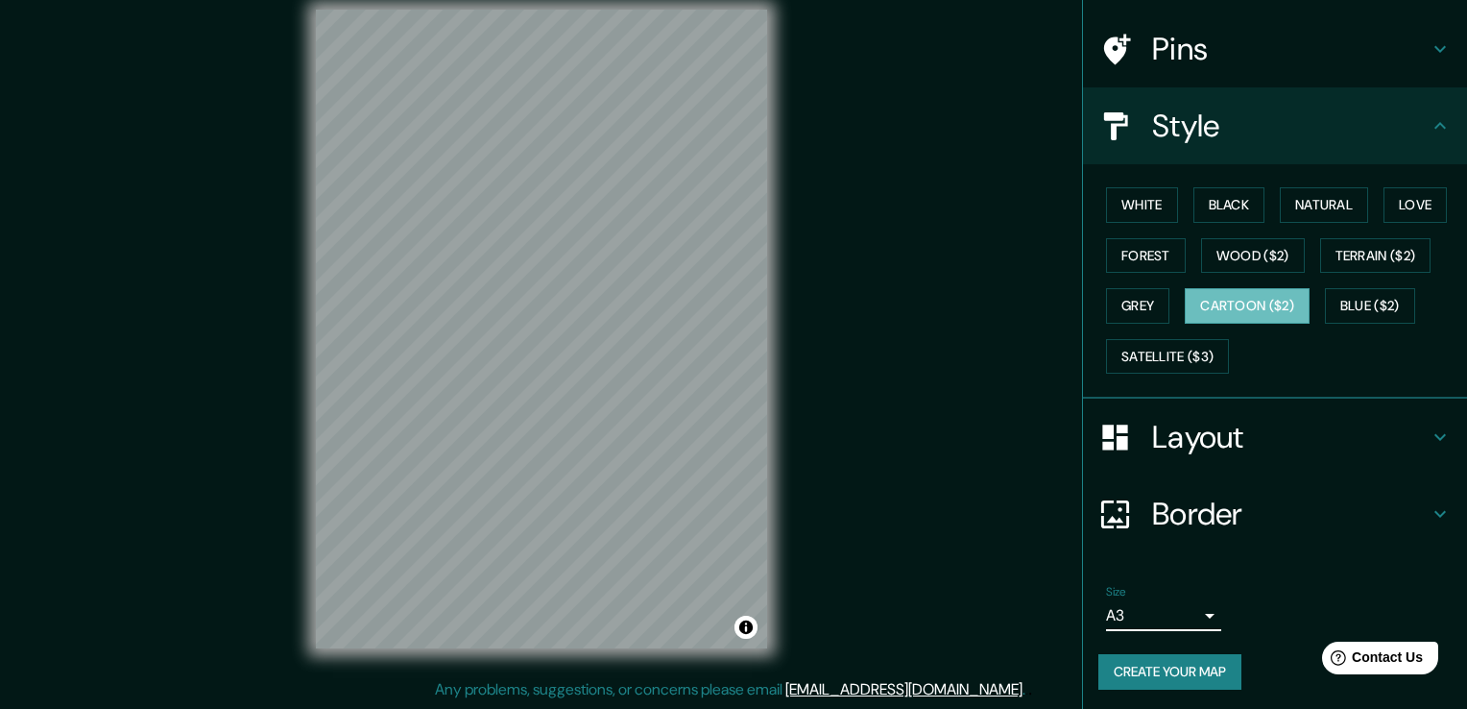
click at [1168, 612] on body "Mappin Location [PERSON_NAME][GEOGRAPHIC_DATA], [GEOGRAPHIC_DATA], [GEOGRAPHIC_…" at bounding box center [733, 333] width 1467 height 709
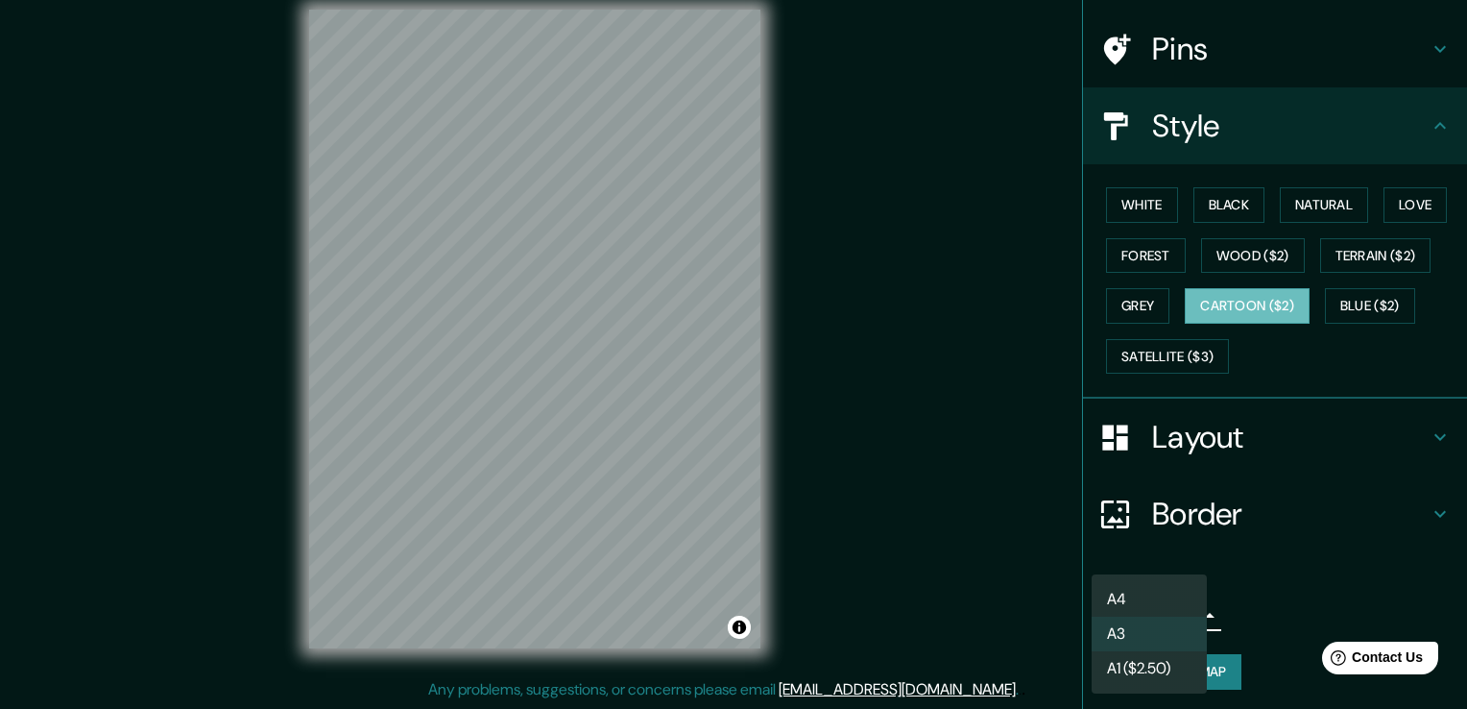
click at [1152, 599] on li "A4" at bounding box center [1149, 599] width 115 height 35
type input "single"
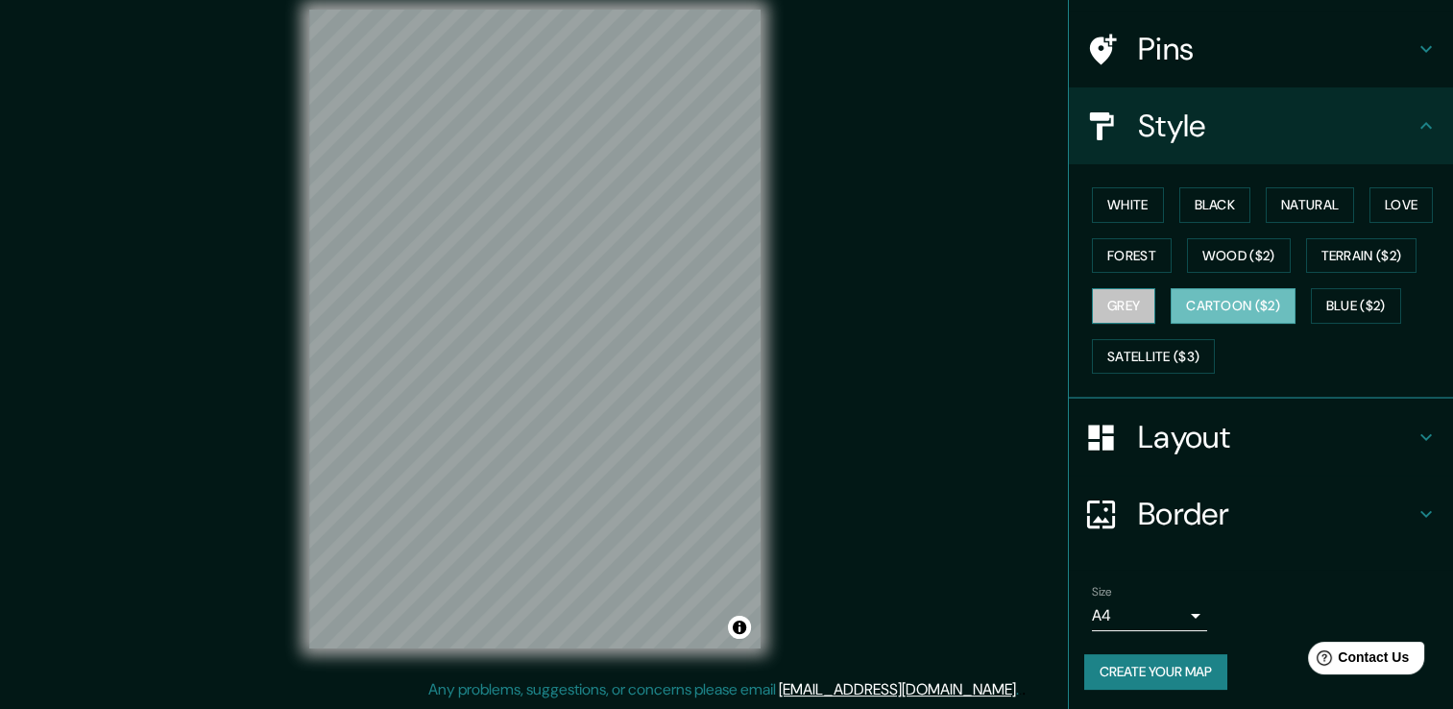
click at [1114, 308] on button "Grey" at bounding box center [1123, 306] width 63 height 36
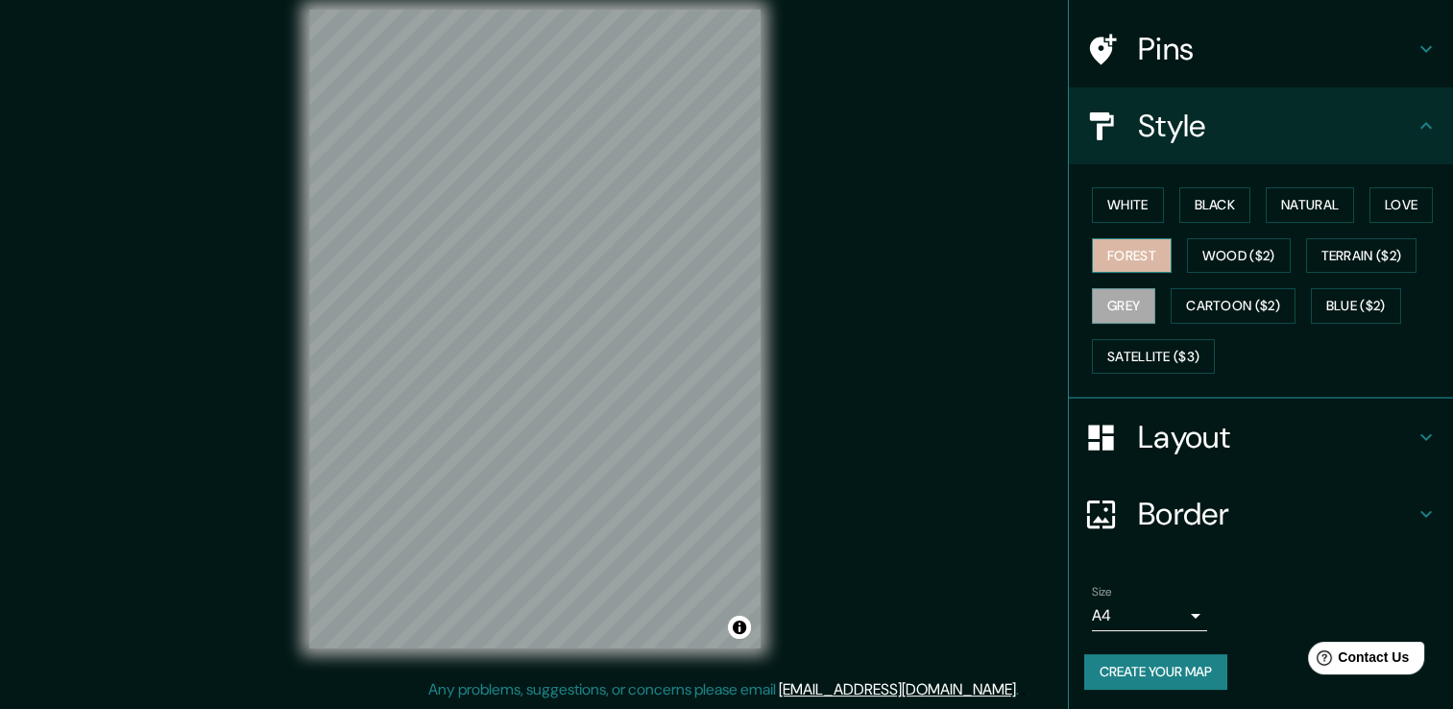
click at [1125, 255] on button "Forest" at bounding box center [1132, 256] width 80 height 36
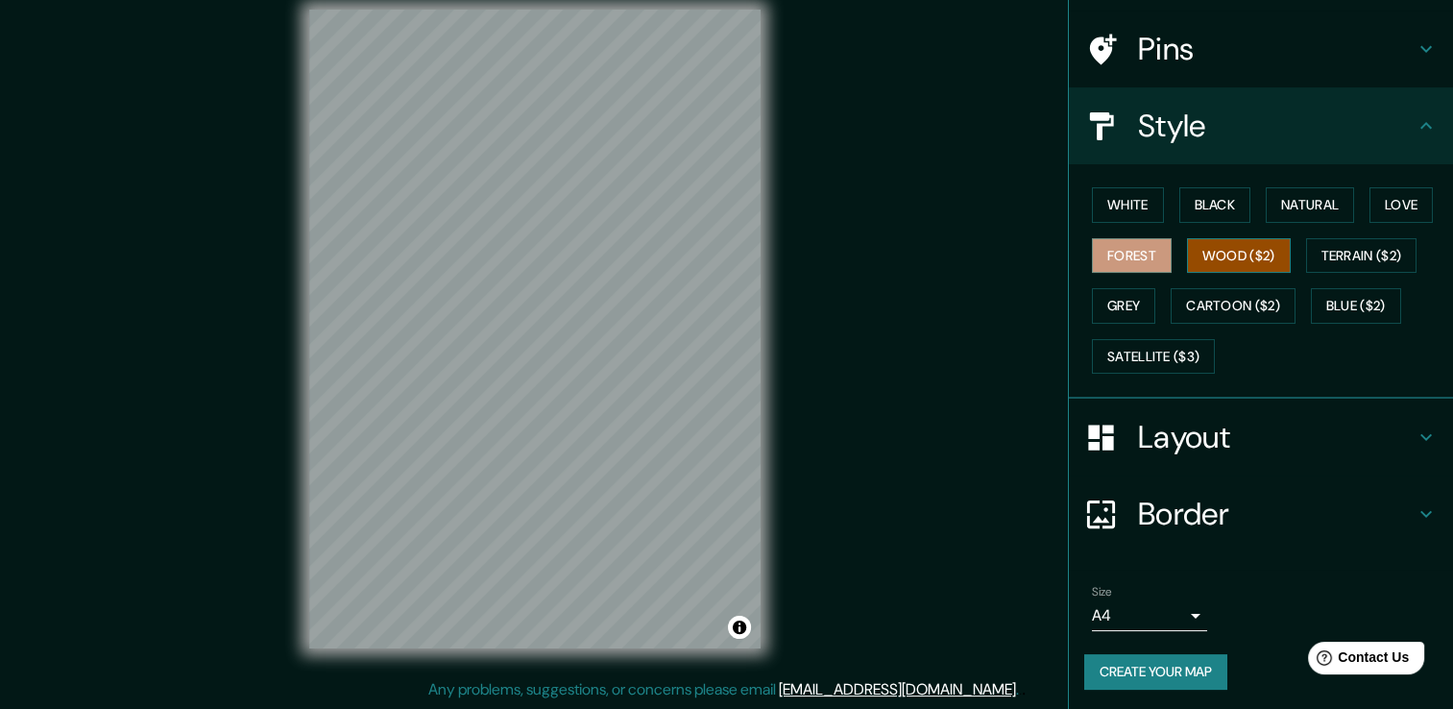
click at [1222, 259] on button "Wood ($2)" at bounding box center [1239, 256] width 104 height 36
click at [1218, 325] on div "White Black Natural Love Forest Wood ($2) Terrain ($2) Grey Cartoon ($2) Blue (…" at bounding box center [1268, 281] width 369 height 202
click at [1123, 305] on button "Grey" at bounding box center [1123, 306] width 63 height 36
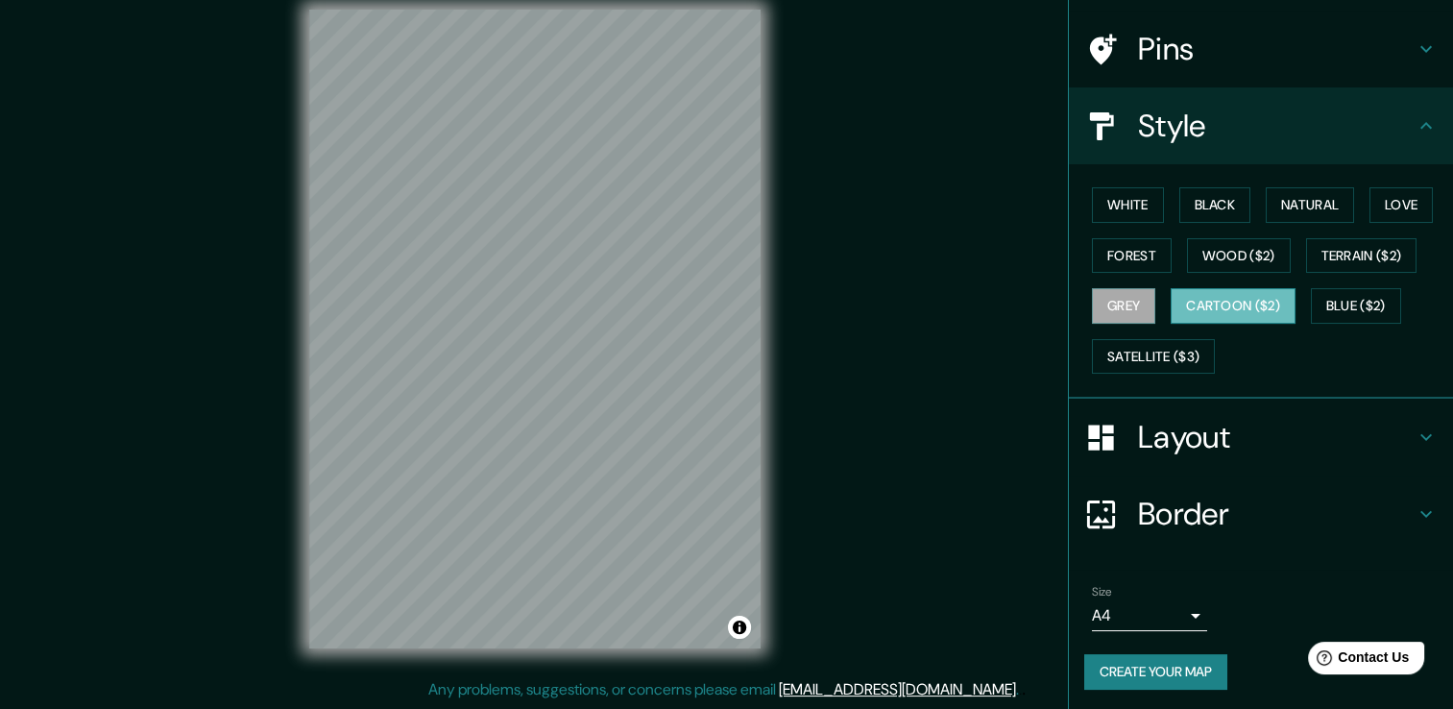
click at [1204, 318] on button "Cartoon ($2)" at bounding box center [1232, 306] width 125 height 36
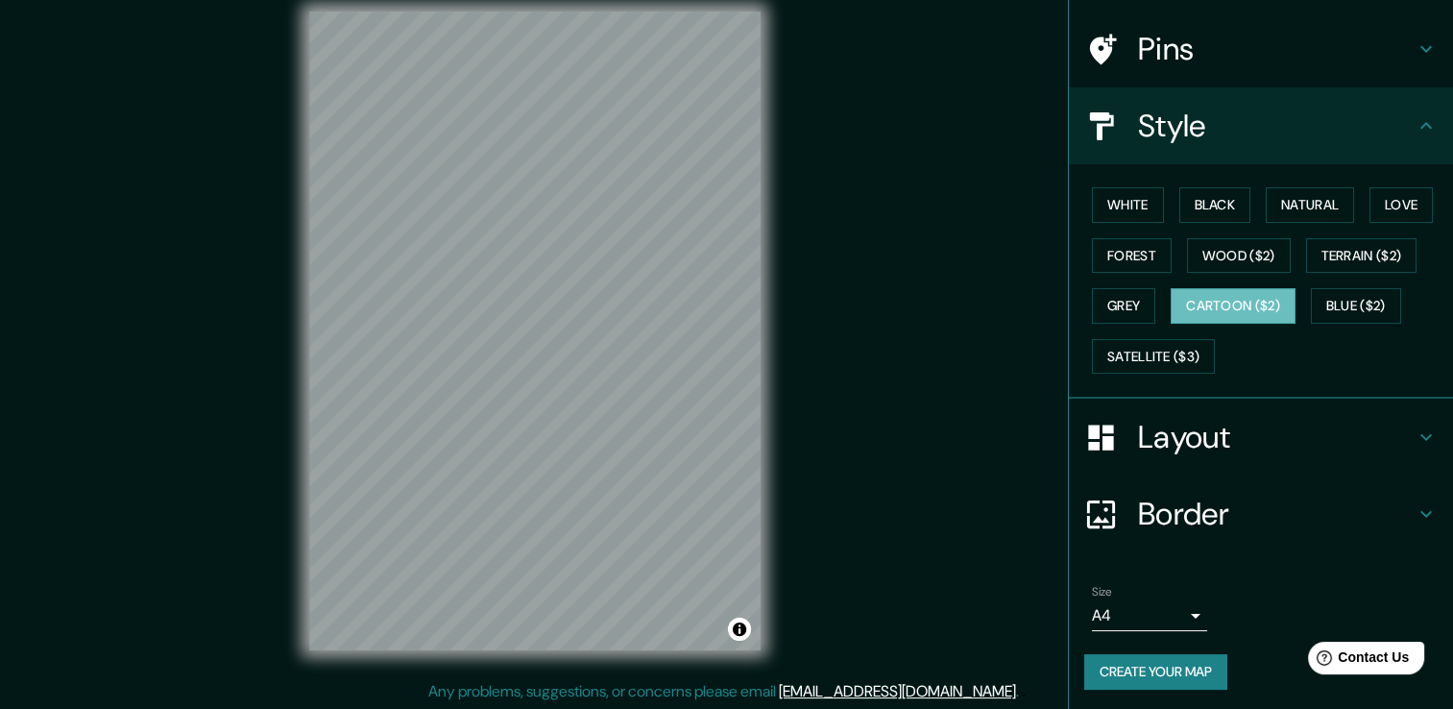
scroll to position [21, 0]
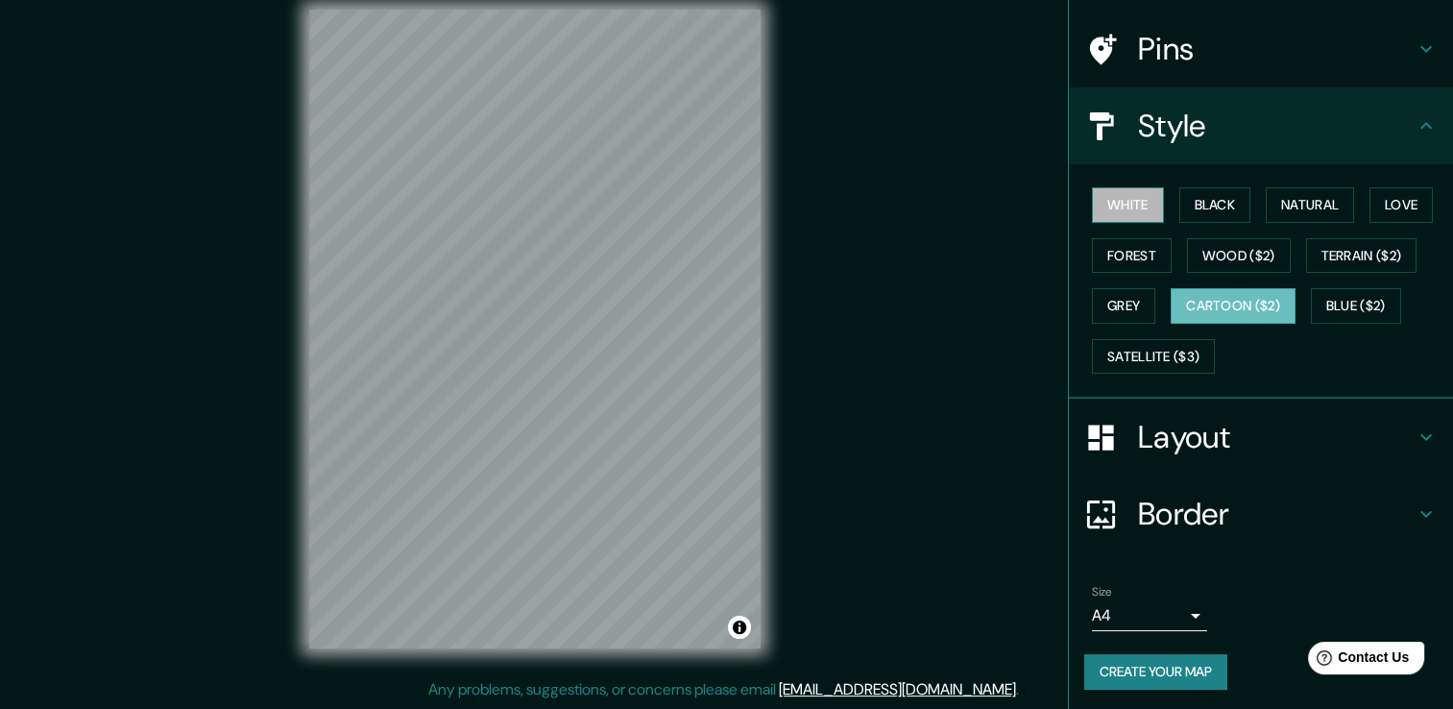
click at [1115, 188] on button "White" at bounding box center [1128, 205] width 72 height 36
click at [1212, 205] on button "Black" at bounding box center [1215, 205] width 72 height 36
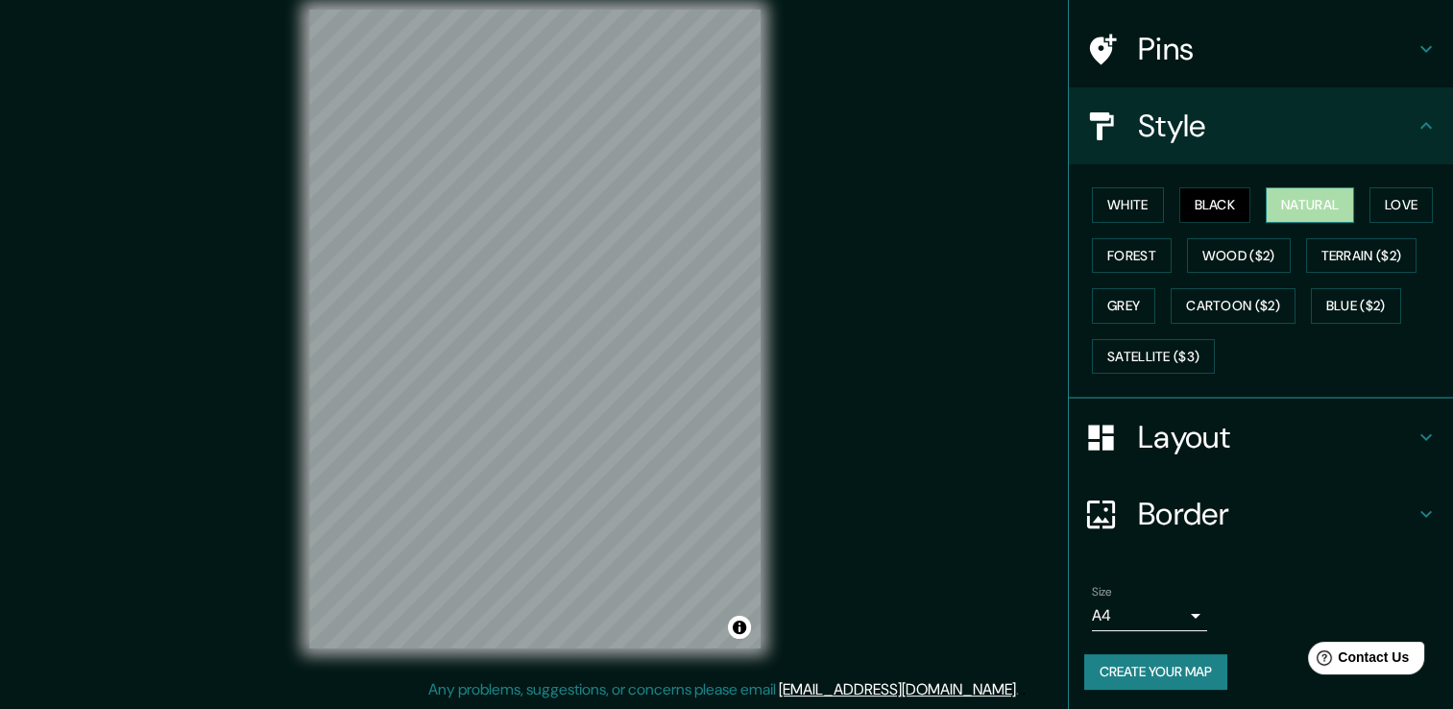
click at [1307, 204] on button "Natural" at bounding box center [1310, 205] width 88 height 36
click at [1375, 205] on button "Love" at bounding box center [1400, 205] width 63 height 36
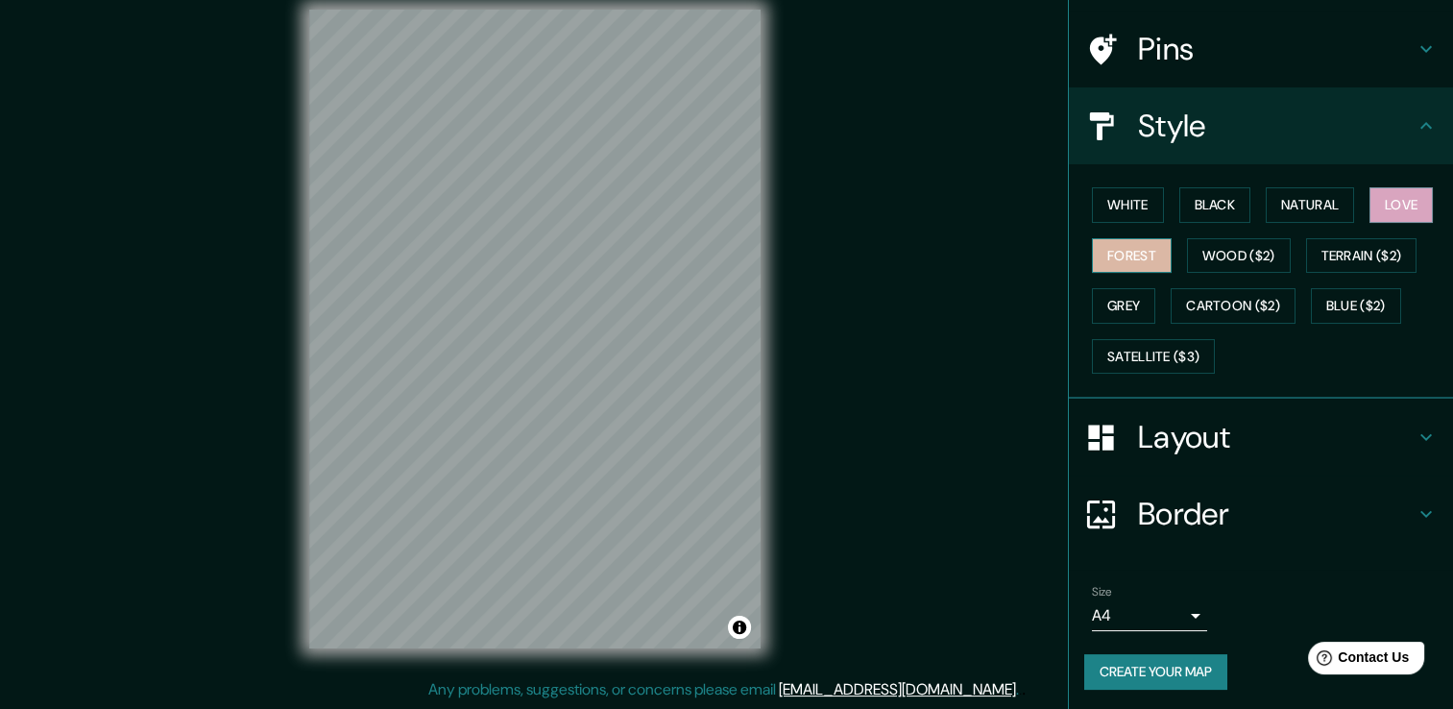
click at [1119, 259] on button "Forest" at bounding box center [1132, 256] width 80 height 36
click at [1219, 266] on button "Wood ($2)" at bounding box center [1239, 256] width 104 height 36
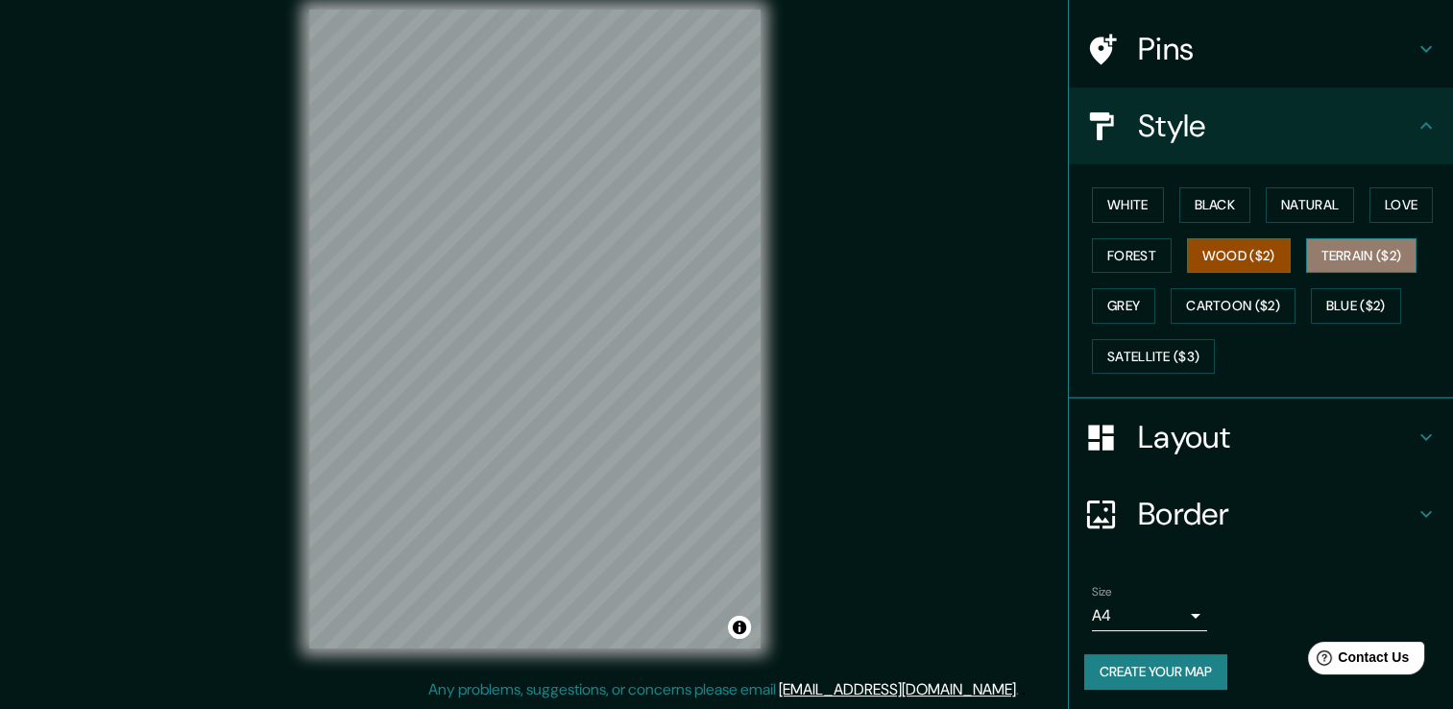
click at [1352, 252] on button "Terrain ($2)" at bounding box center [1361, 256] width 111 height 36
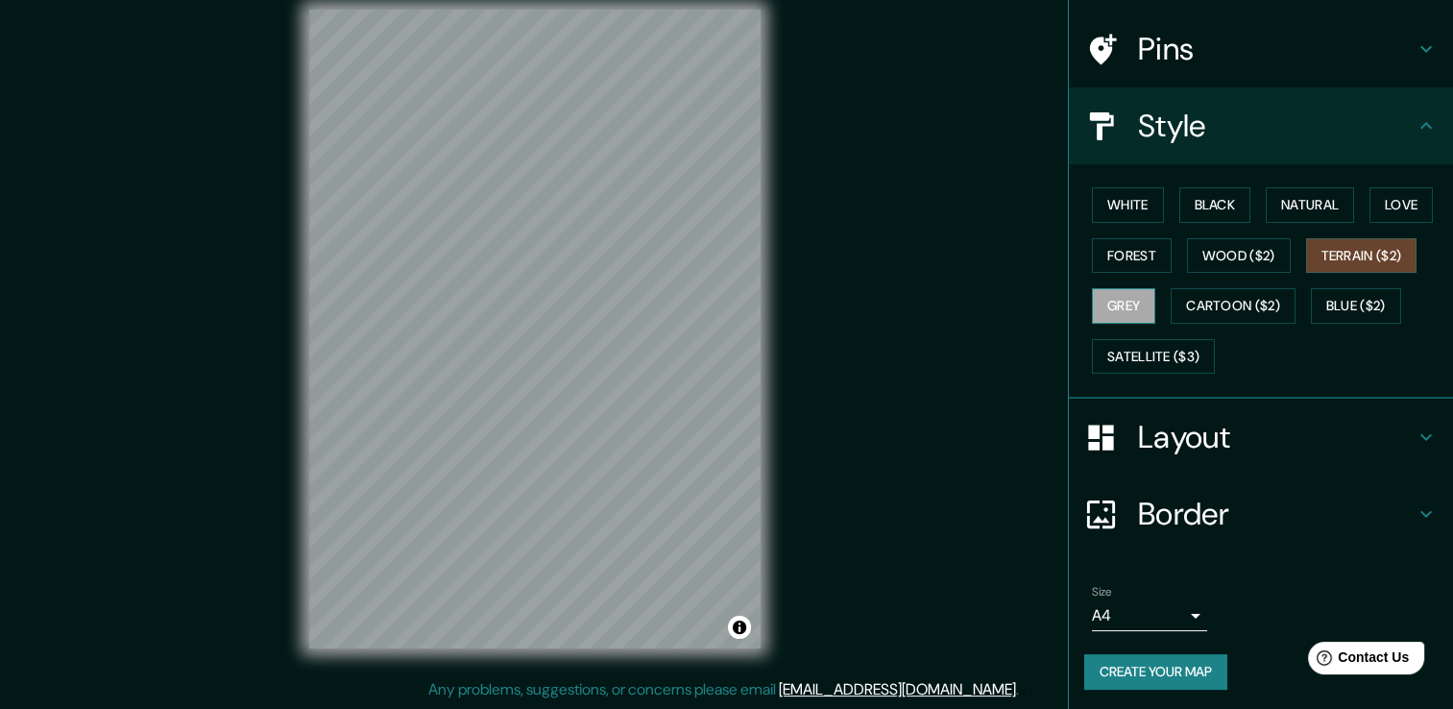
click at [1118, 309] on button "Grey" at bounding box center [1123, 306] width 63 height 36
click at [1180, 305] on button "Cartoon ($2)" at bounding box center [1232, 306] width 125 height 36
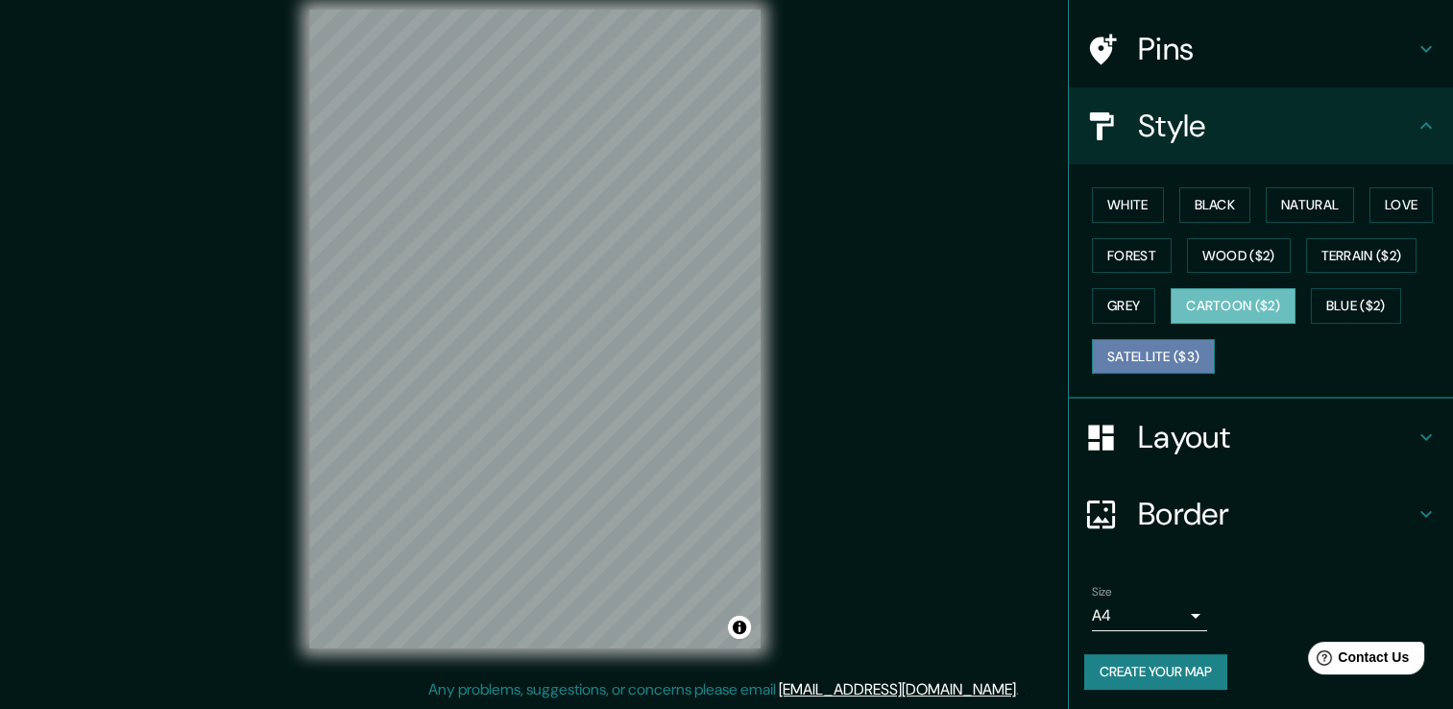
click at [1109, 343] on button "Satellite ($3)" at bounding box center [1153, 357] width 123 height 36
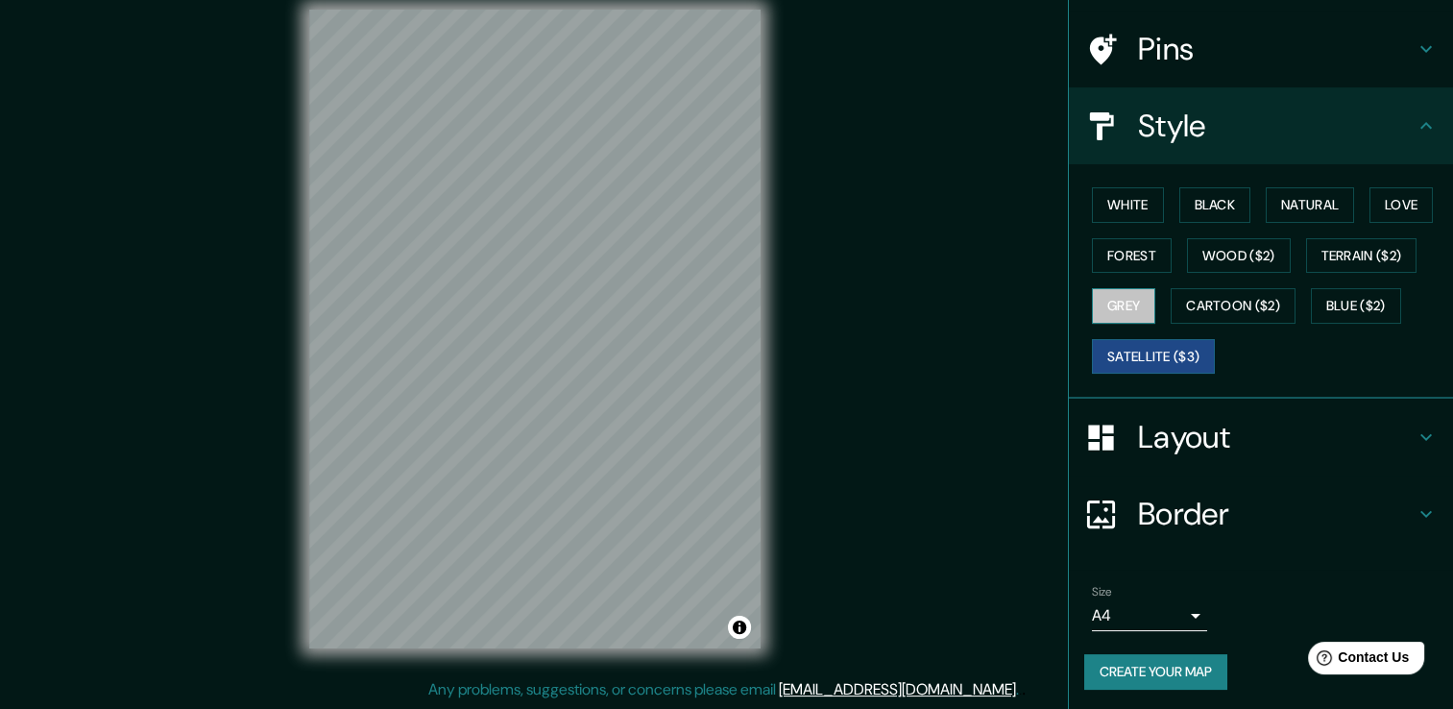
click at [1111, 305] on button "Grey" at bounding box center [1123, 306] width 63 height 36
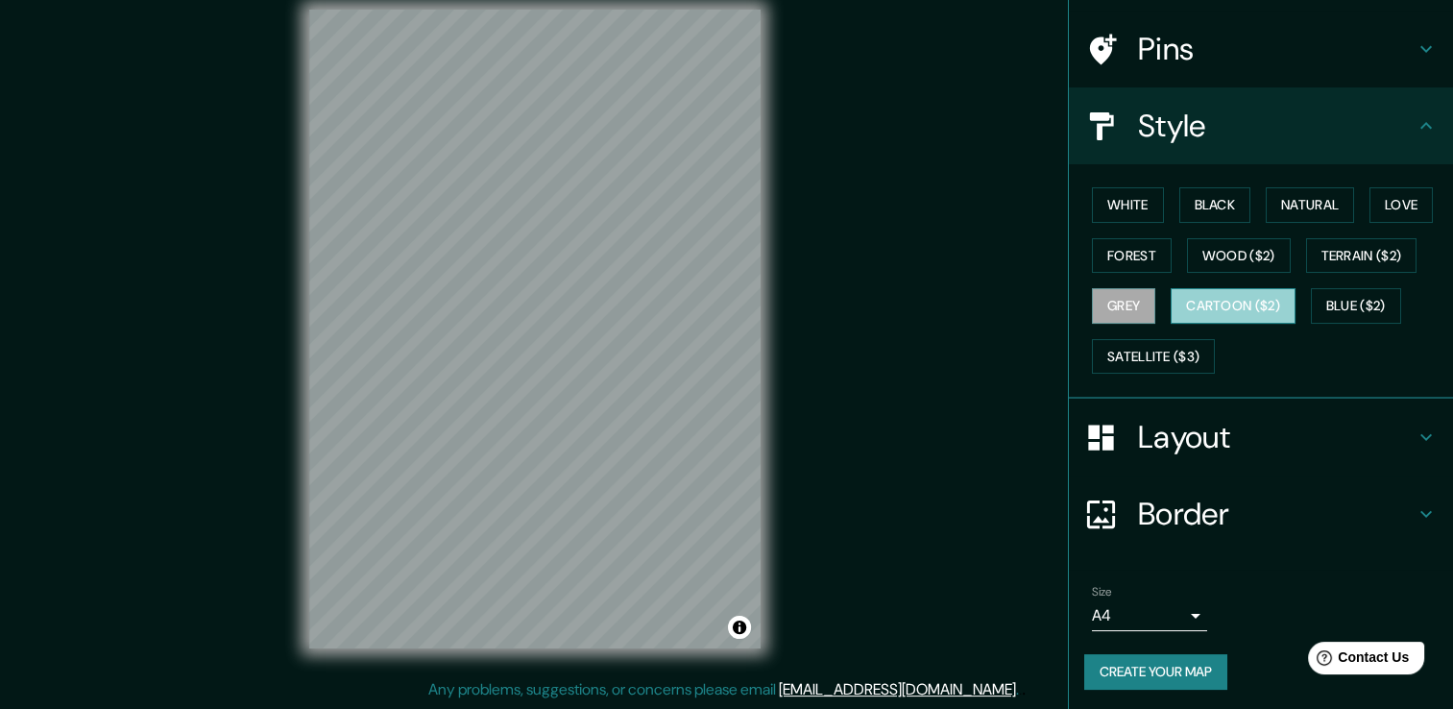
click at [1228, 301] on button "Cartoon ($2)" at bounding box center [1232, 306] width 125 height 36
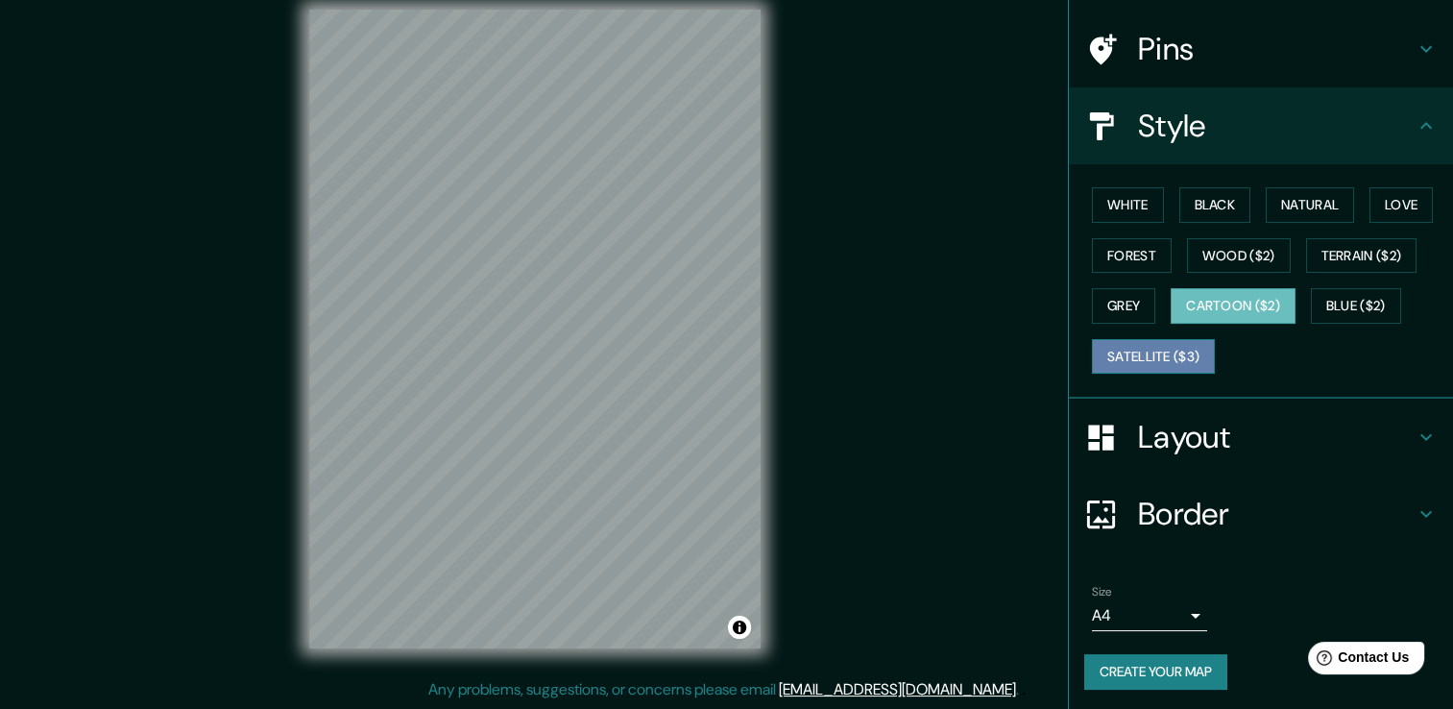
click at [1168, 348] on button "Satellite ($3)" at bounding box center [1153, 357] width 123 height 36
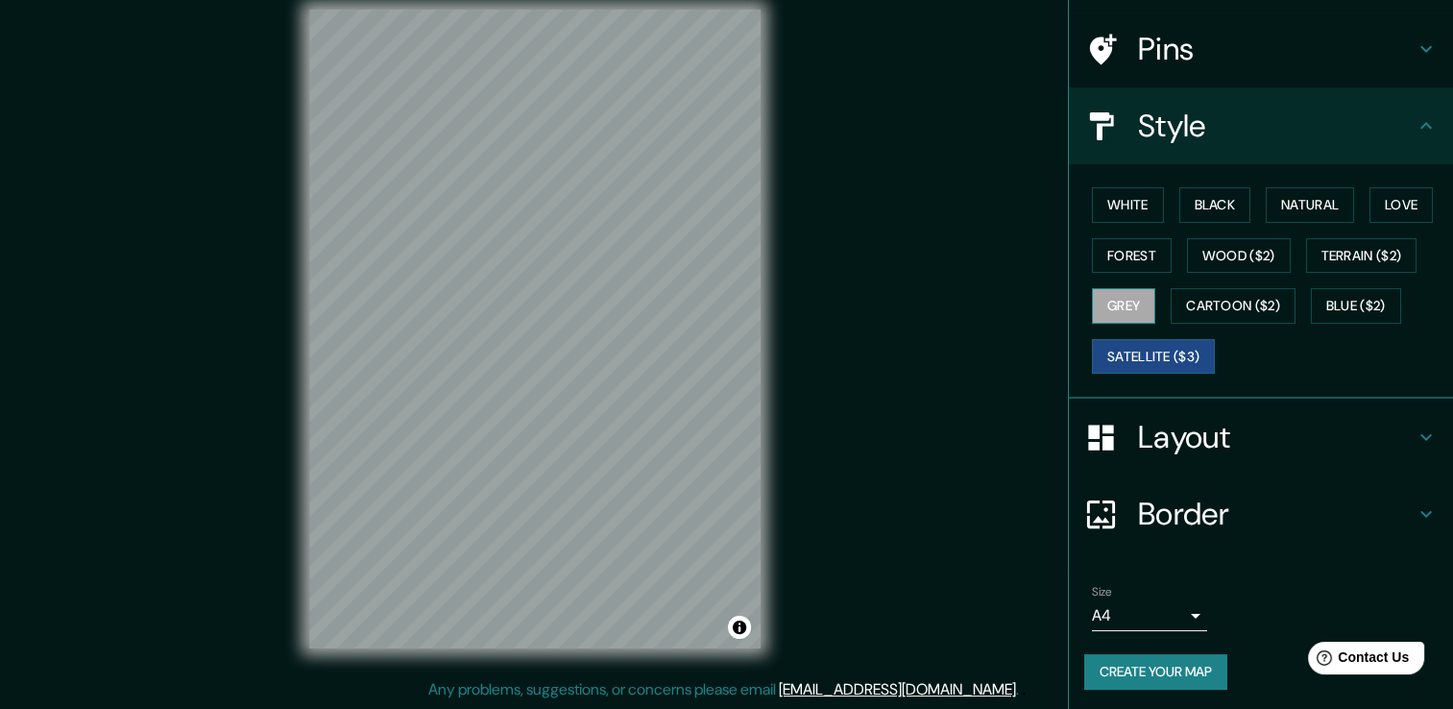
click at [1098, 299] on button "Grey" at bounding box center [1123, 306] width 63 height 36
click at [1177, 304] on button "Cartoon ($2)" at bounding box center [1232, 306] width 125 height 36
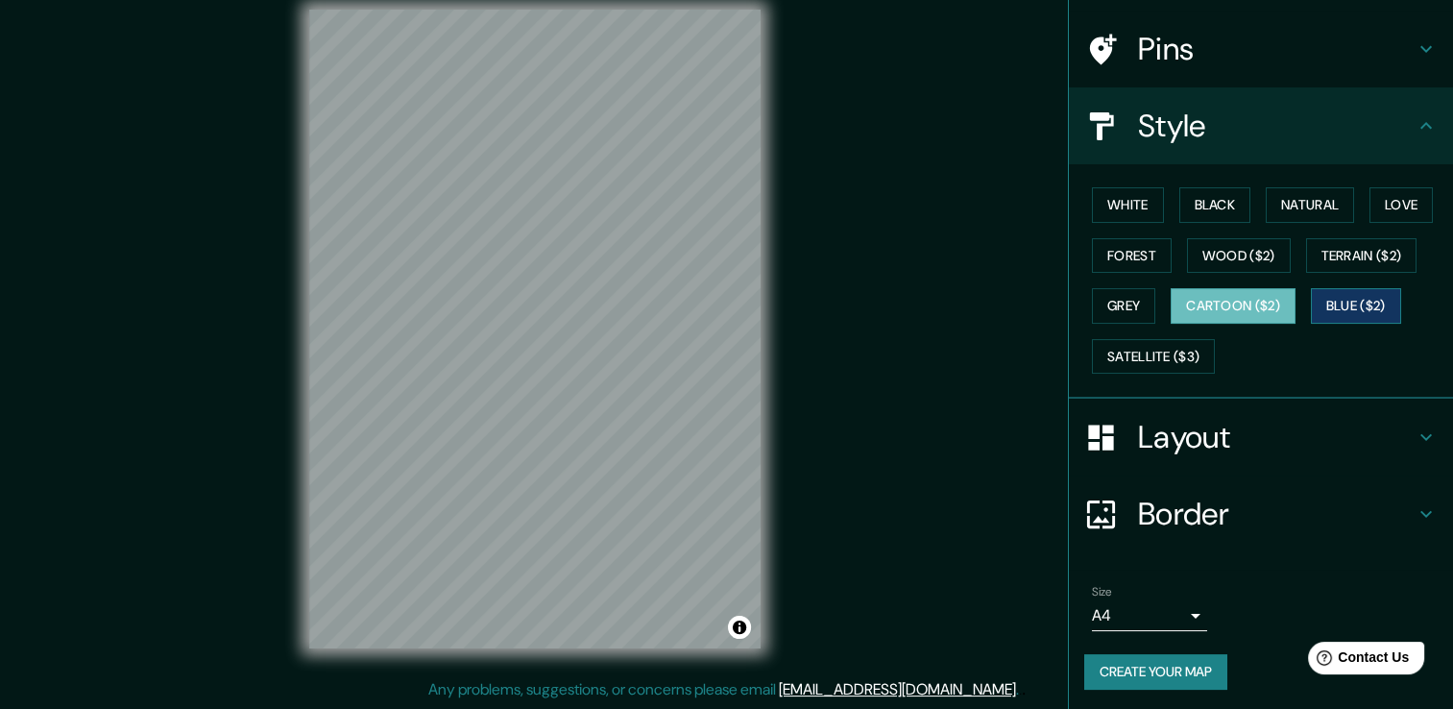
click at [1315, 300] on button "Blue ($2)" at bounding box center [1356, 306] width 90 height 36
click at [1145, 253] on button "Forest" at bounding box center [1132, 256] width 80 height 36
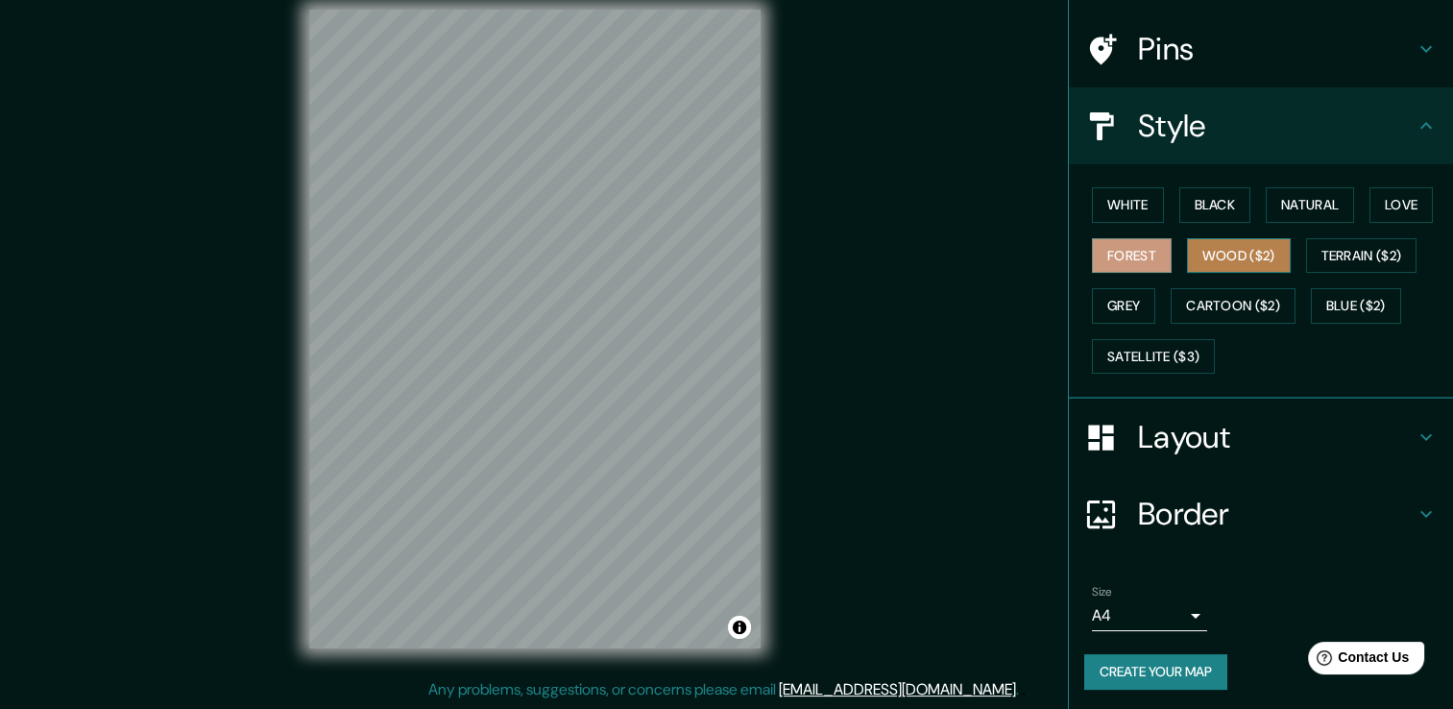
click at [1220, 244] on button "Wood ($2)" at bounding box center [1239, 256] width 104 height 36
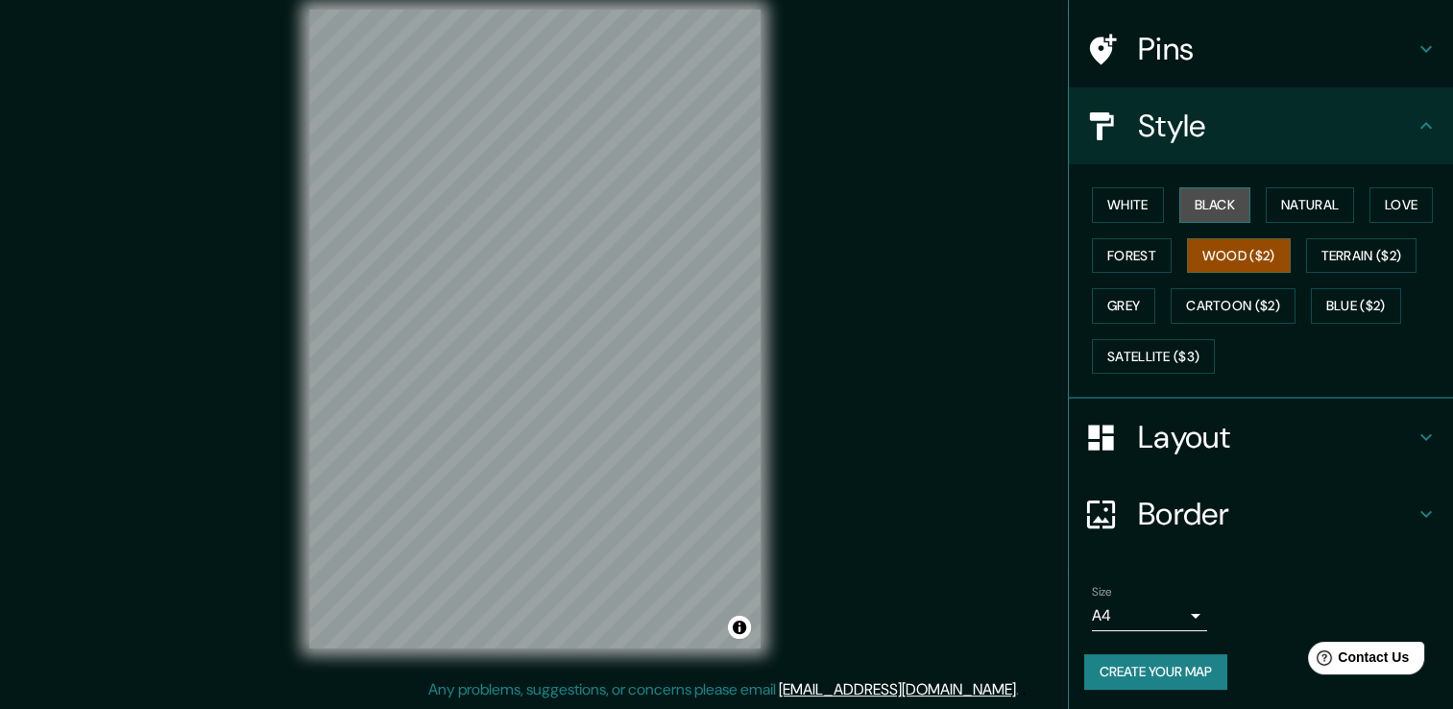
click at [1210, 202] on button "Black" at bounding box center [1215, 205] width 72 height 36
click at [1116, 228] on div "White Black Natural Love Forest Wood ($2) Terrain ($2) Grey Cartoon ($2) Blue (…" at bounding box center [1268, 281] width 369 height 202
click at [1114, 205] on button "White" at bounding box center [1128, 205] width 72 height 36
click at [1203, 242] on button "Wood ($2)" at bounding box center [1239, 256] width 104 height 36
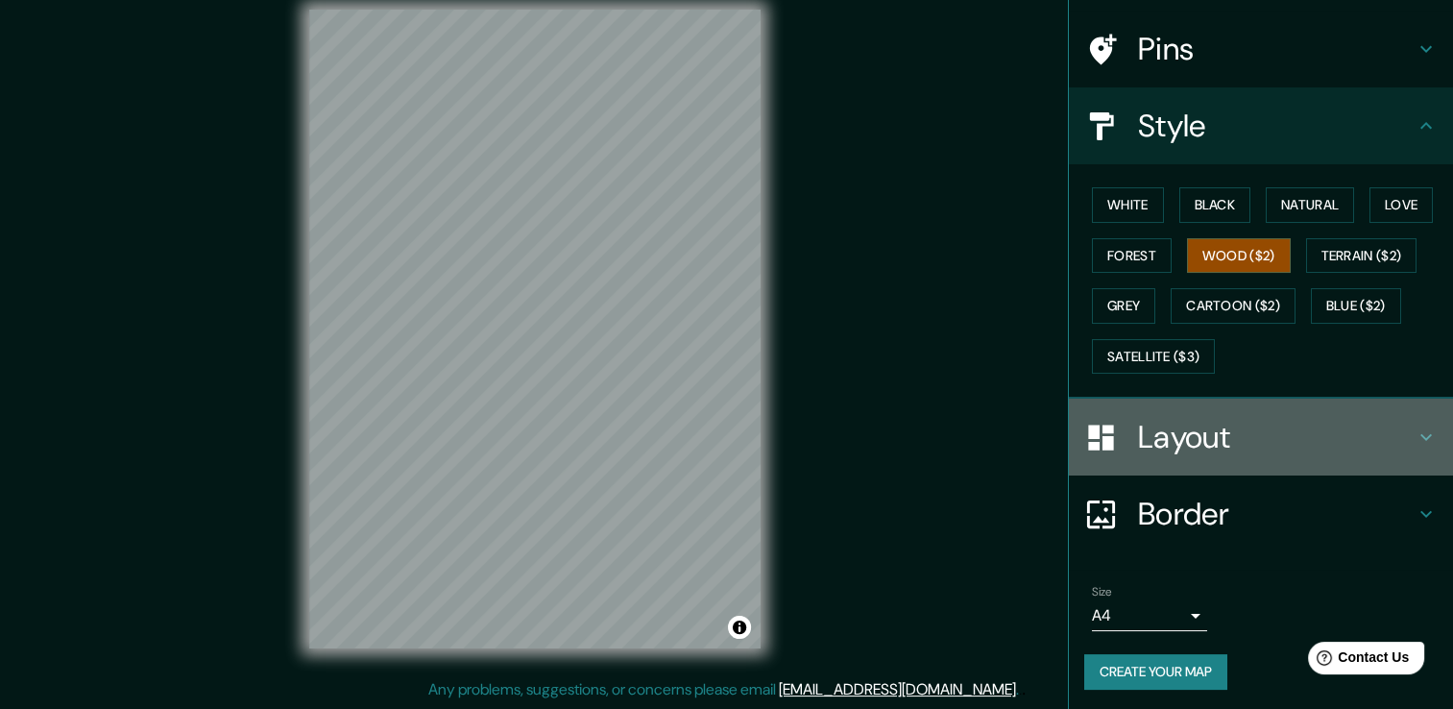
click at [1420, 434] on icon at bounding box center [1426, 437] width 12 height 7
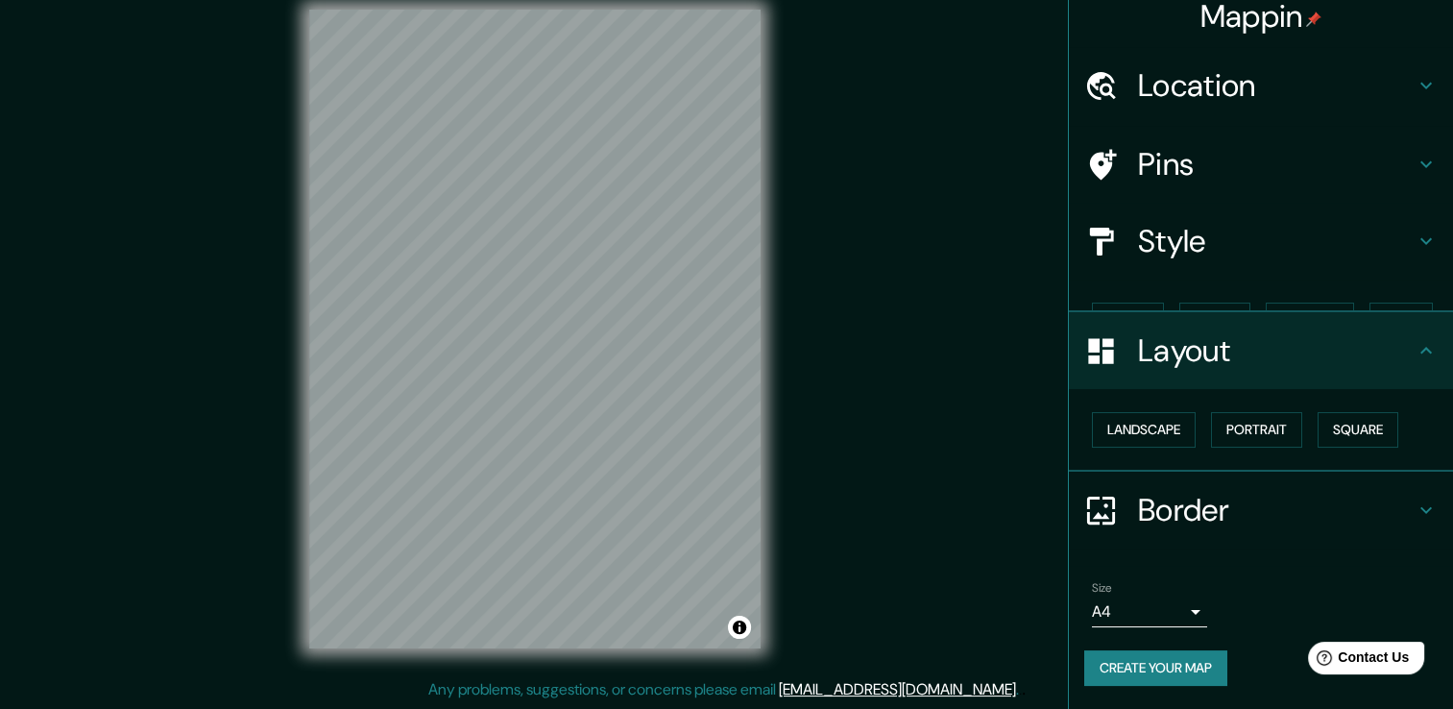
scroll to position [0, 0]
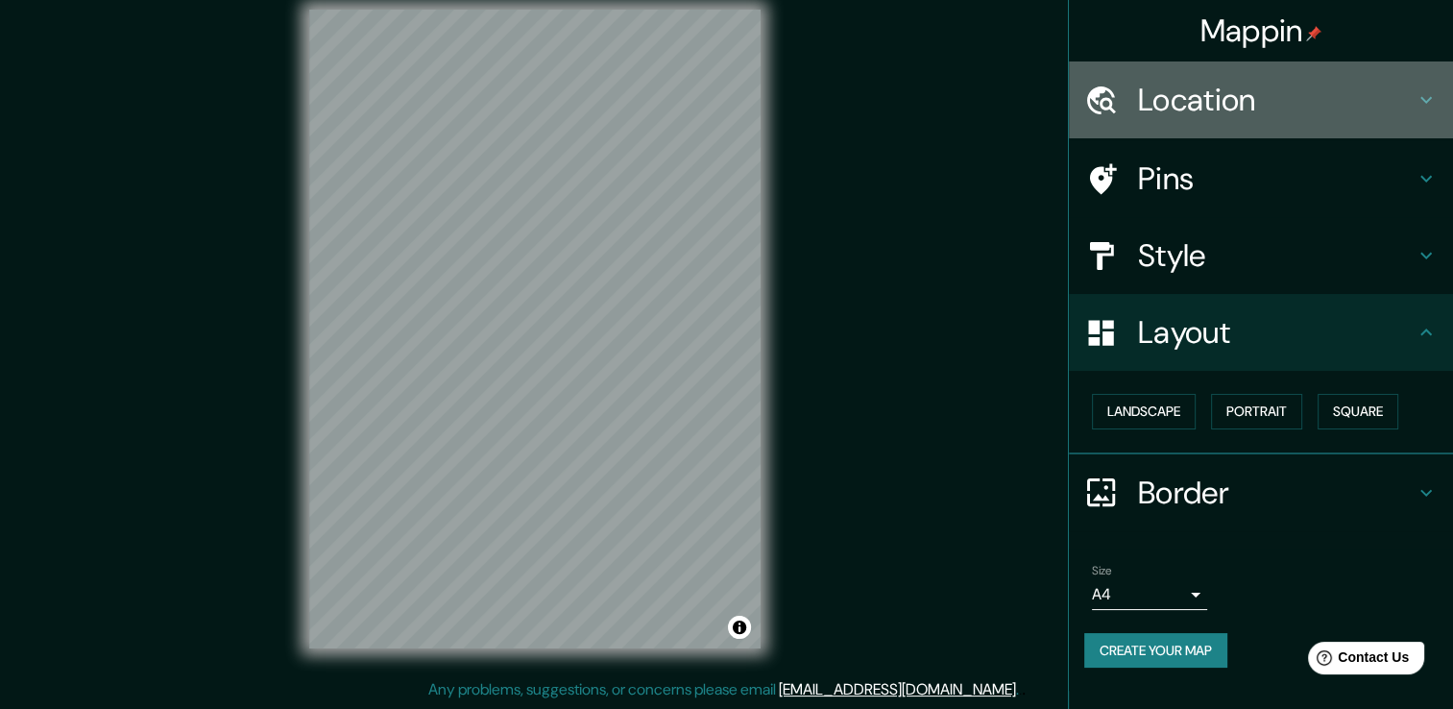
click at [1429, 108] on icon at bounding box center [1425, 99] width 23 height 23
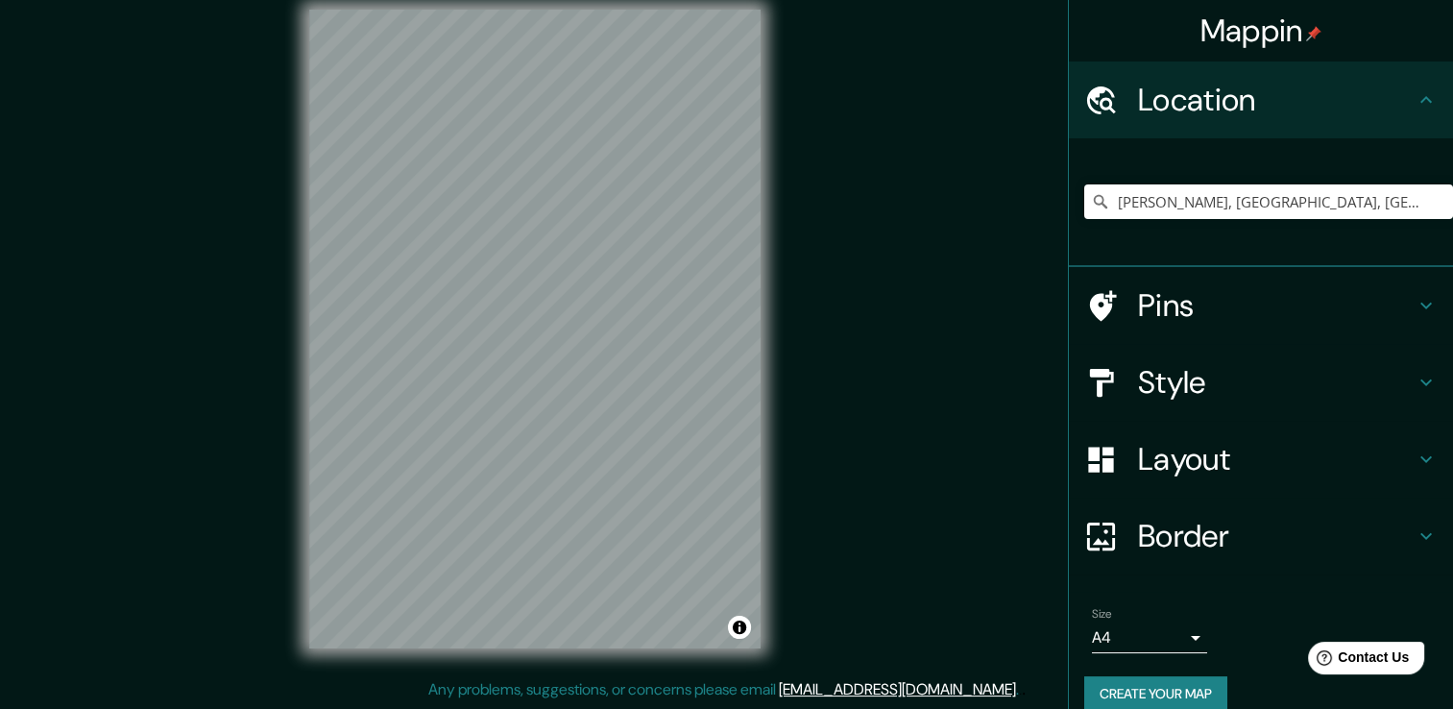
click at [1429, 108] on div "Location" at bounding box center [1261, 99] width 384 height 77
click at [1252, 325] on div "Pins" at bounding box center [1261, 305] width 384 height 77
